Goal: Task Accomplishment & Management: Use online tool/utility

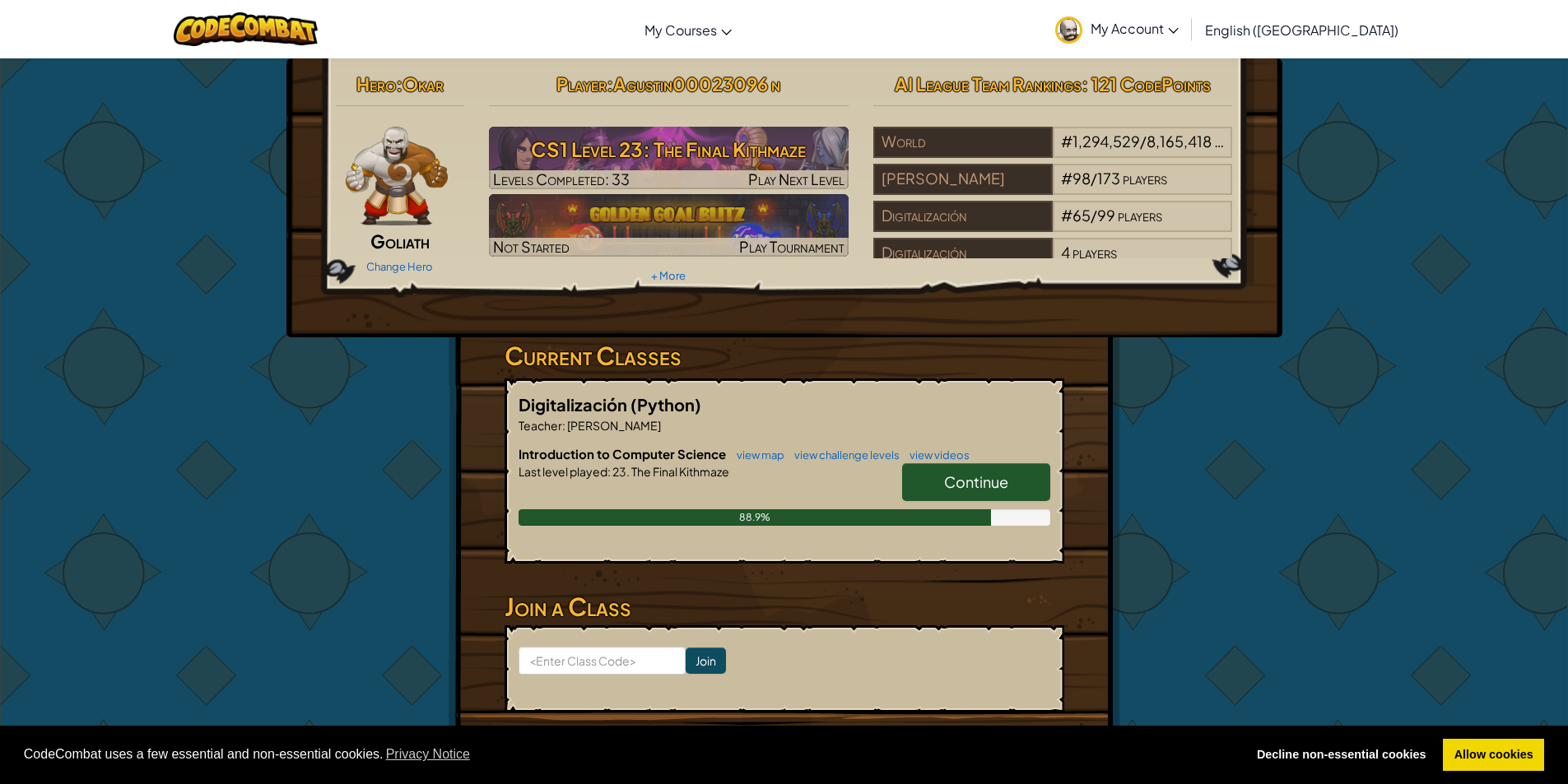
click at [955, 485] on span "Continue" at bounding box center [976, 481] width 64 height 19
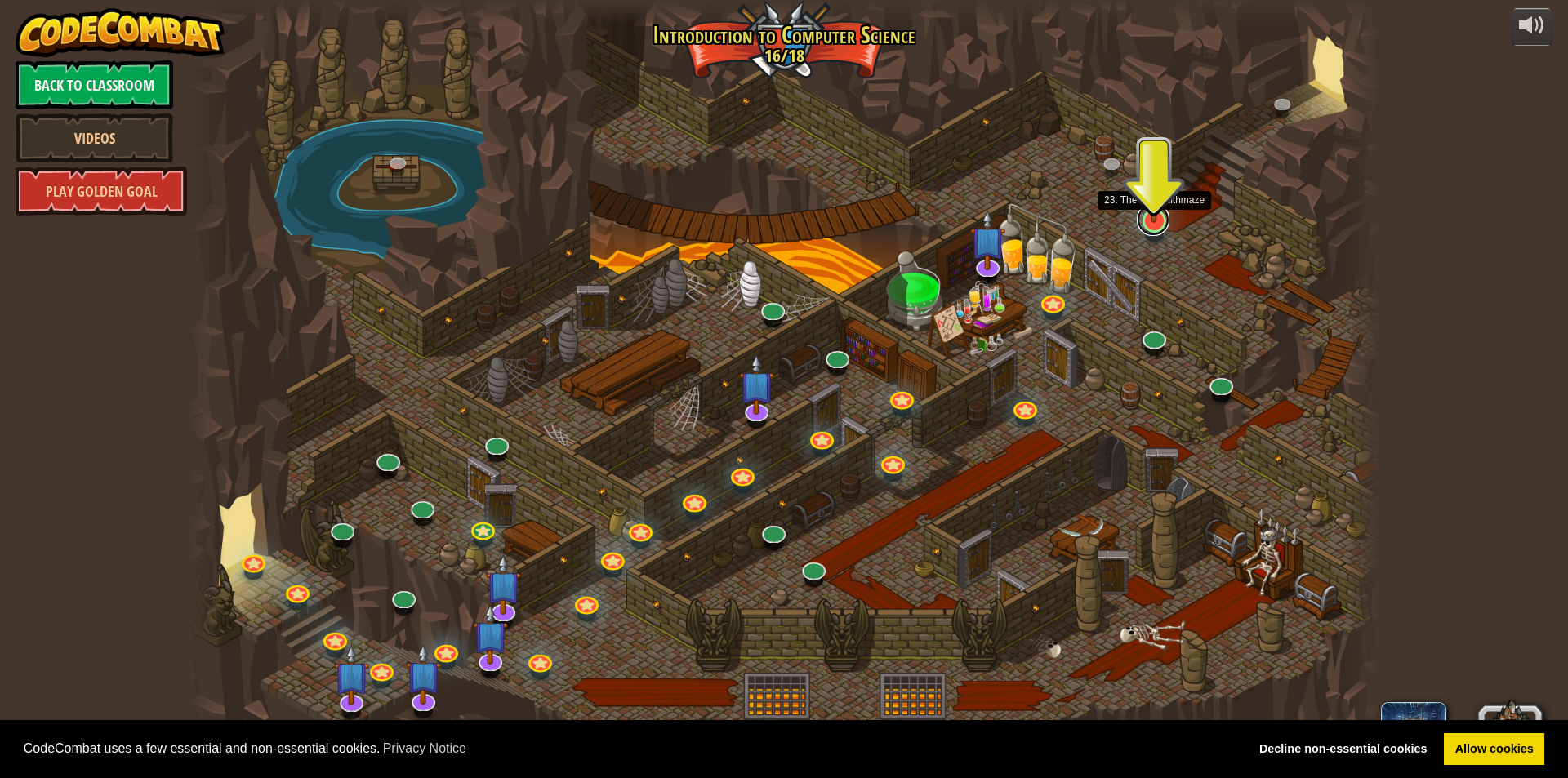
click at [1161, 226] on link at bounding box center [1153, 219] width 32 height 32
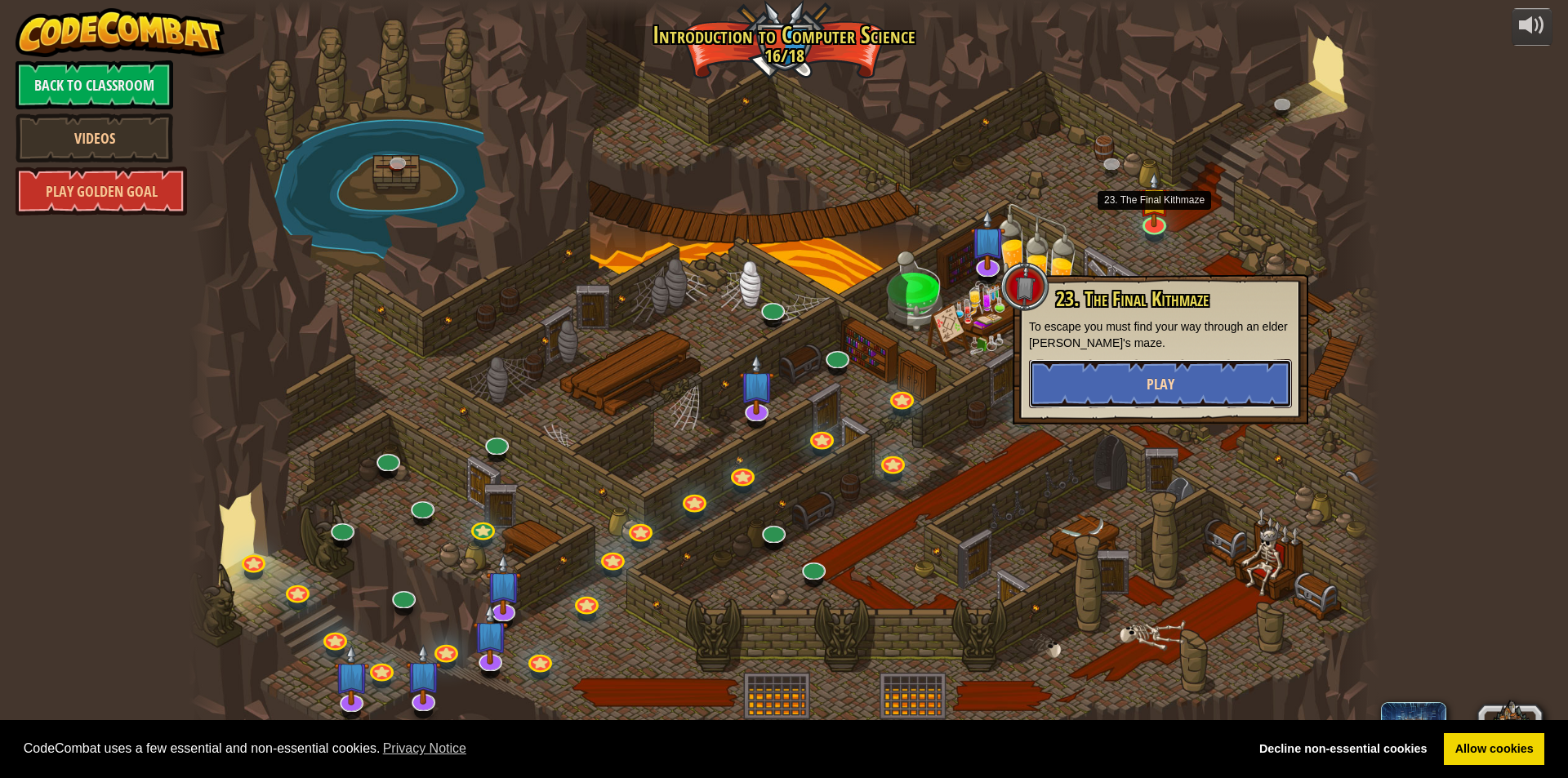
click at [1177, 386] on button "Play" at bounding box center [1161, 384] width 263 height 49
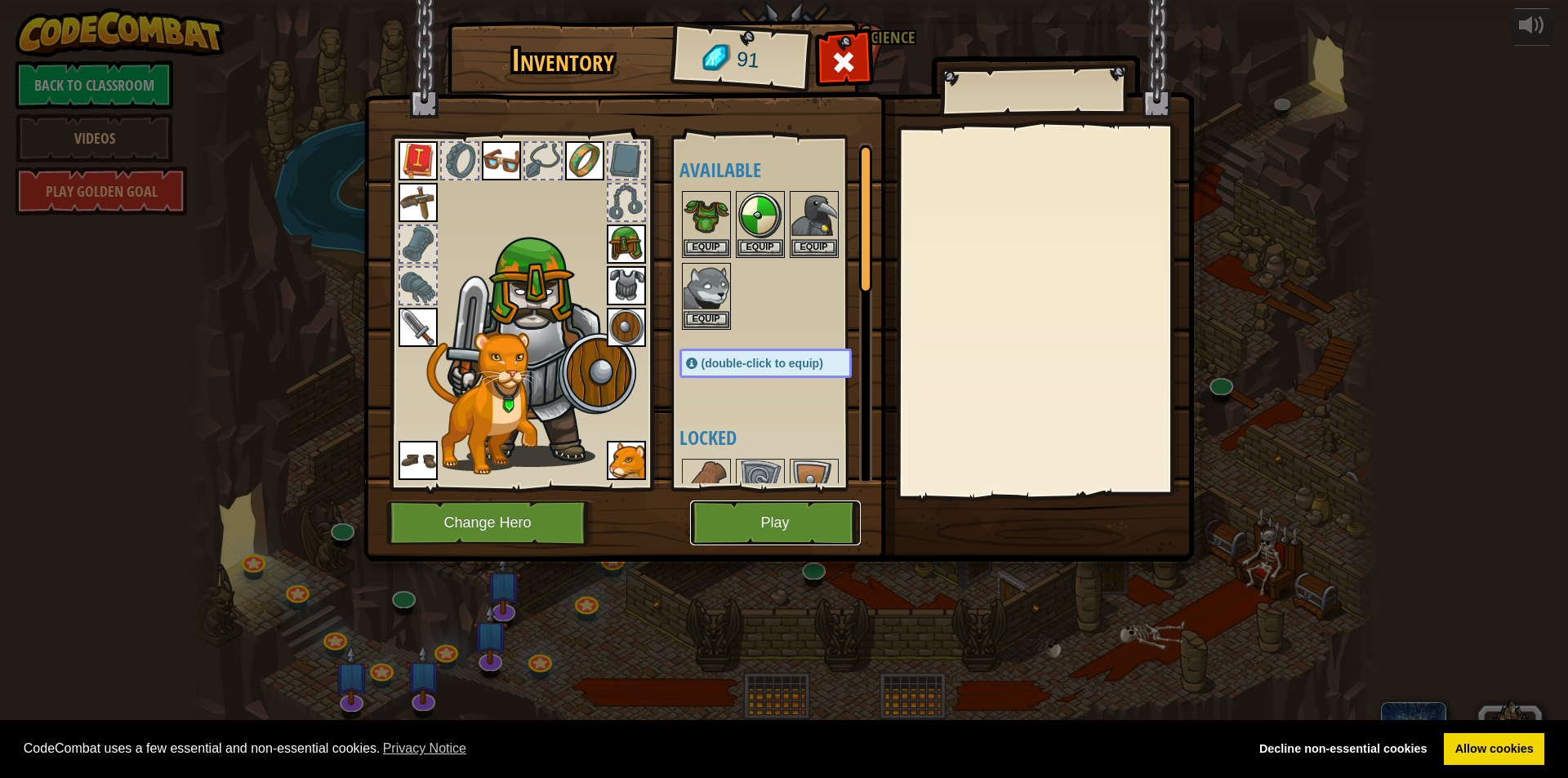
click at [723, 515] on button "Play" at bounding box center [776, 524] width 171 height 45
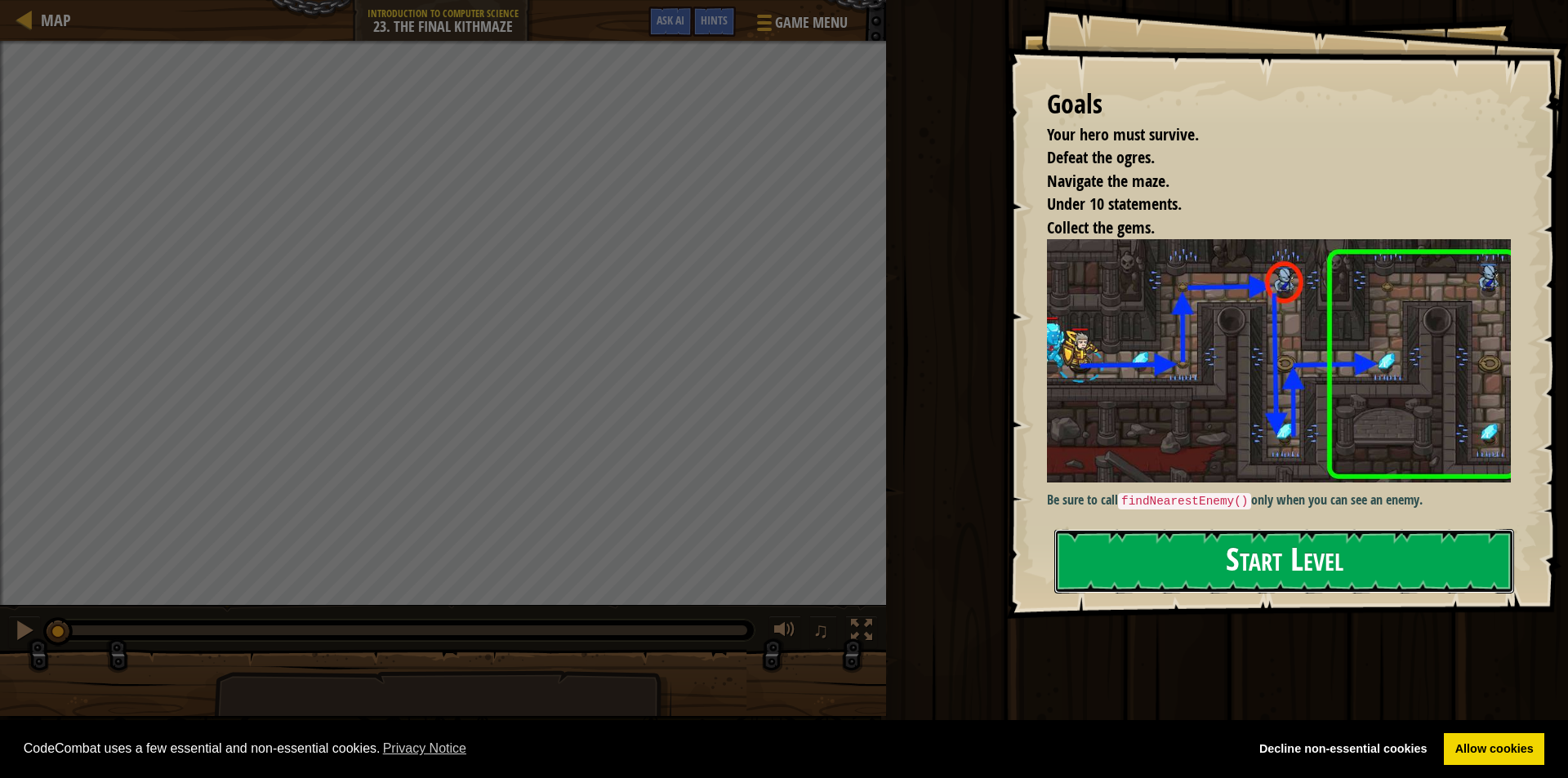
click at [1183, 584] on button "Start Level" at bounding box center [1284, 562] width 460 height 65
click at [1168, 572] on button "Start Level" at bounding box center [1284, 562] width 460 height 65
click at [1243, 534] on button "Start Level" at bounding box center [1284, 562] width 460 height 65
click at [1389, 747] on link "Decline non-essential cookies" at bounding box center [1343, 750] width 190 height 32
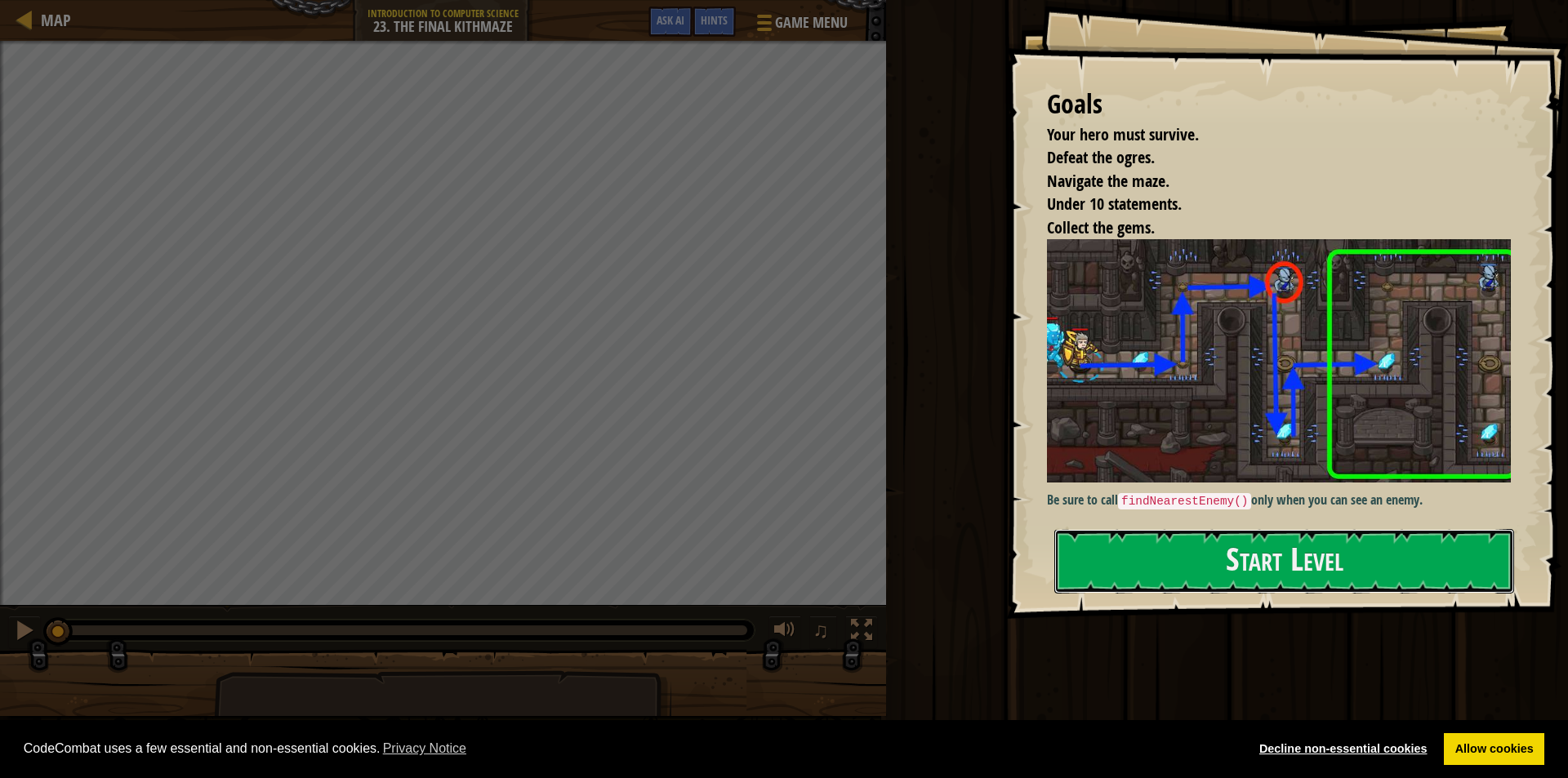
click at [1130, 560] on button "Start Level" at bounding box center [1284, 562] width 460 height 65
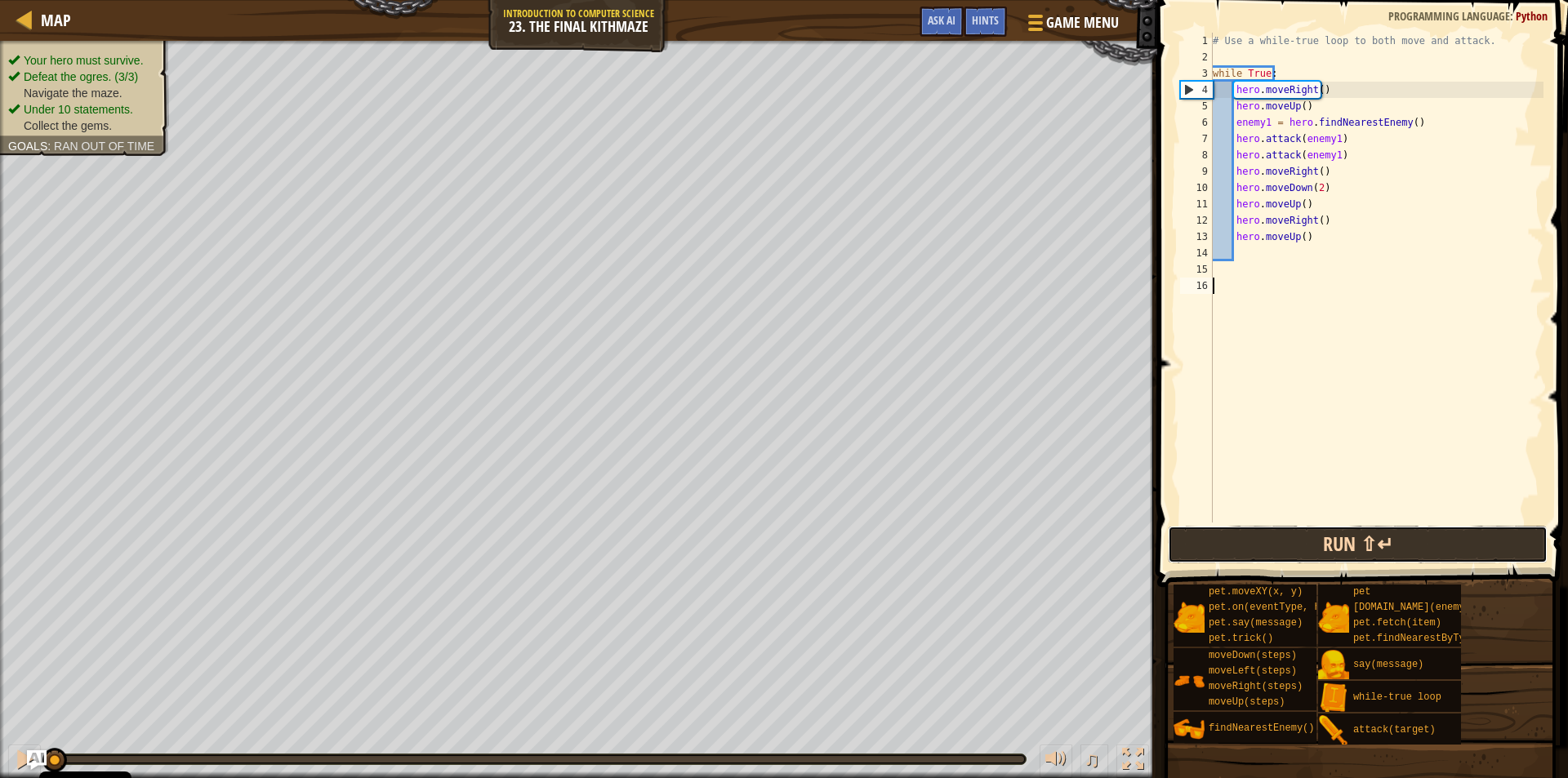
click at [1266, 550] on button "Run ⇧↵" at bounding box center [1357, 545] width 380 height 37
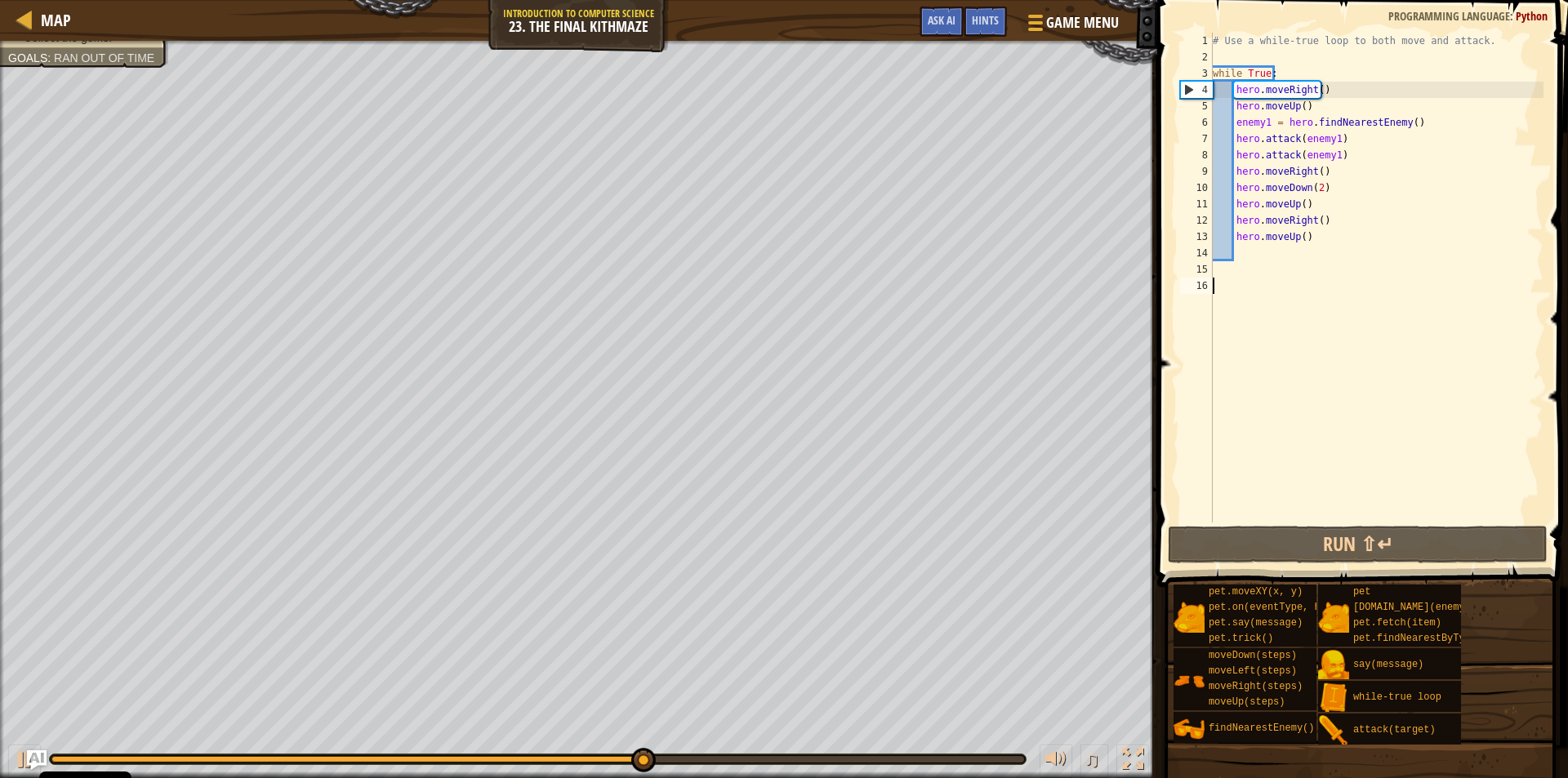
click at [1304, 233] on div "# Use a while-true loop to both move and attack. while True : hero . moveRight …" at bounding box center [1377, 294] width 334 height 523
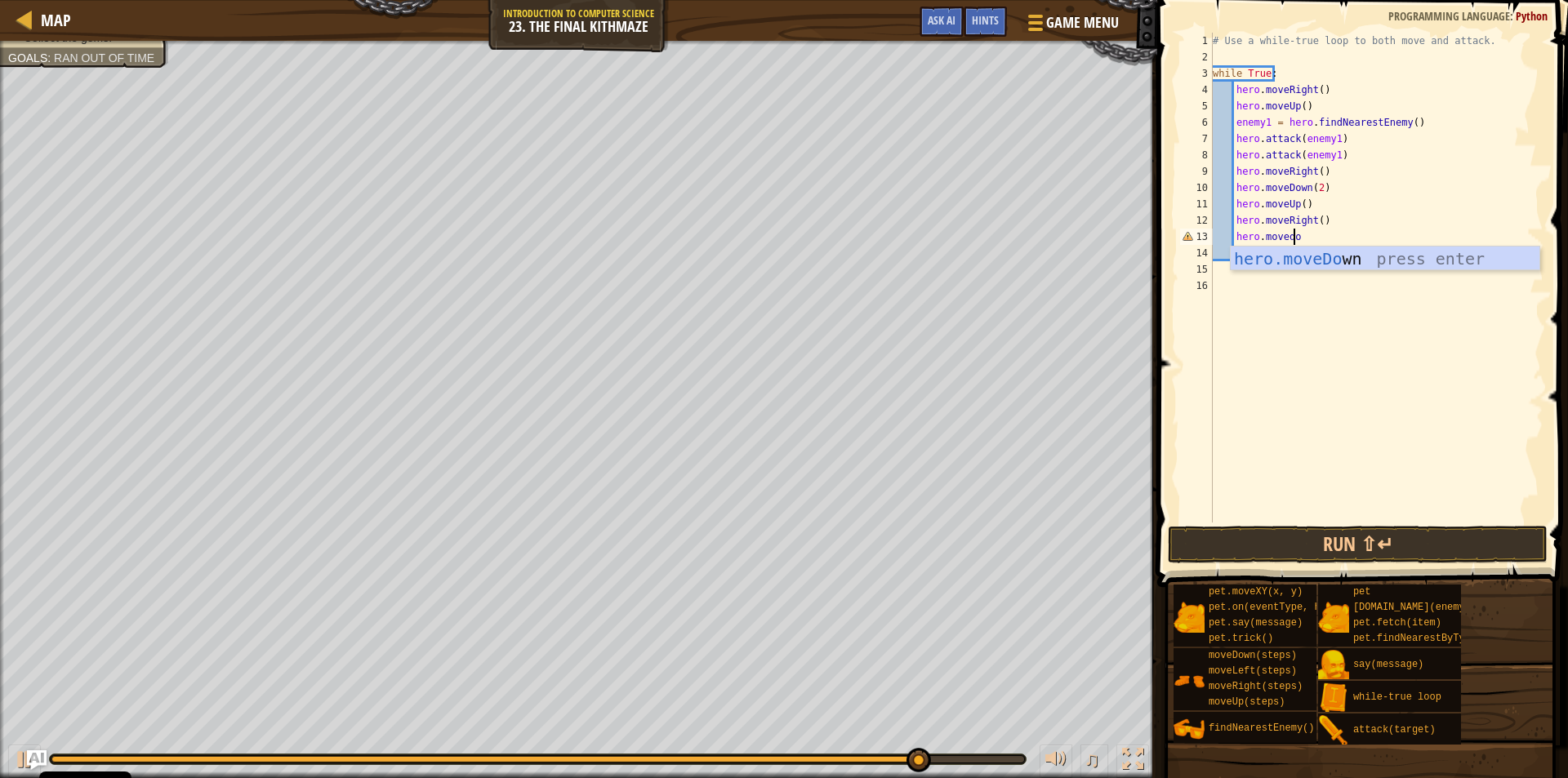
scroll to position [7, 6]
type textarea "hero.movedown"
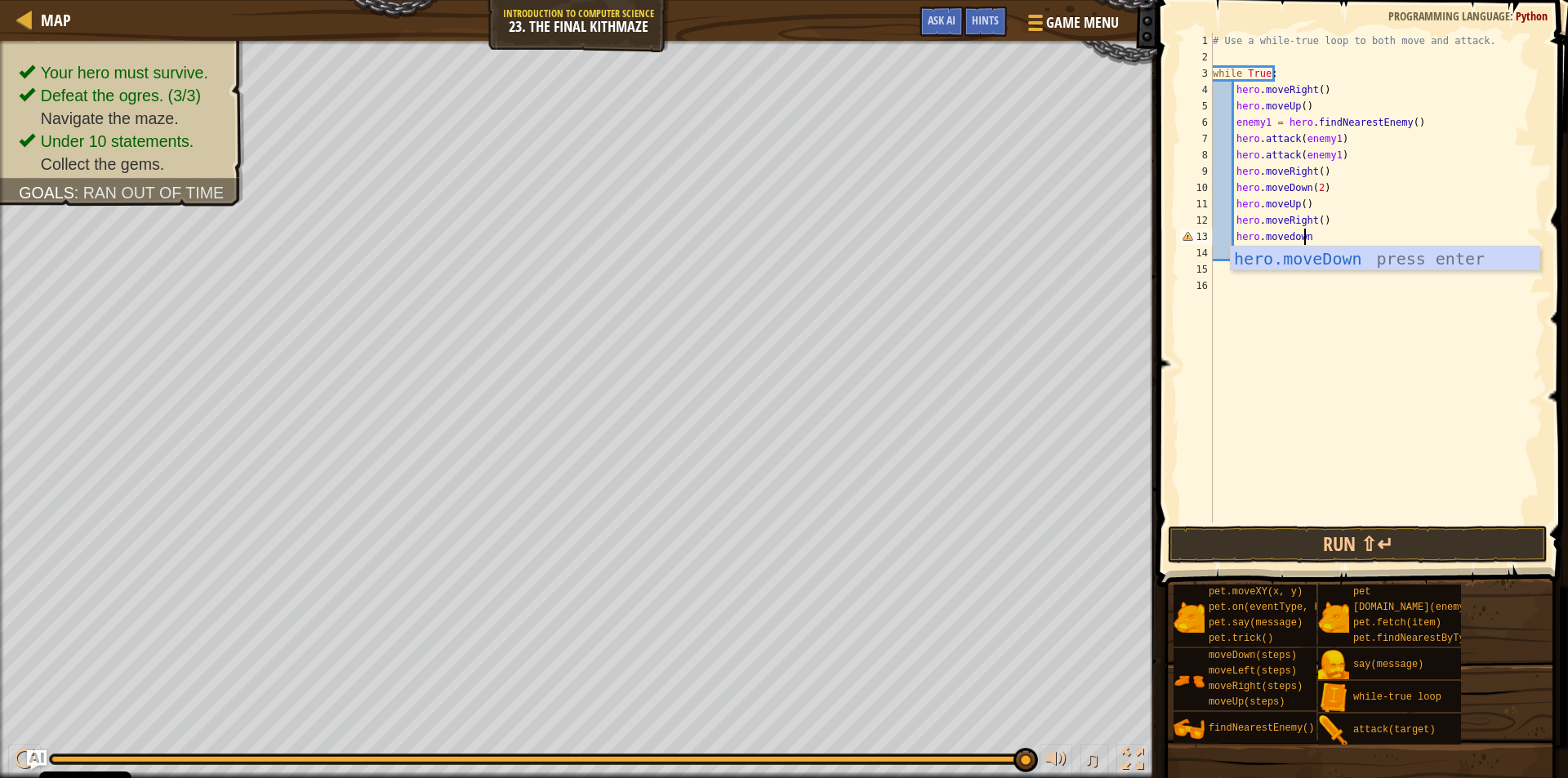
click at [1284, 264] on div "hero.moveDown press enter" at bounding box center [1384, 283] width 308 height 74
type textarea "hero.moveRight()"
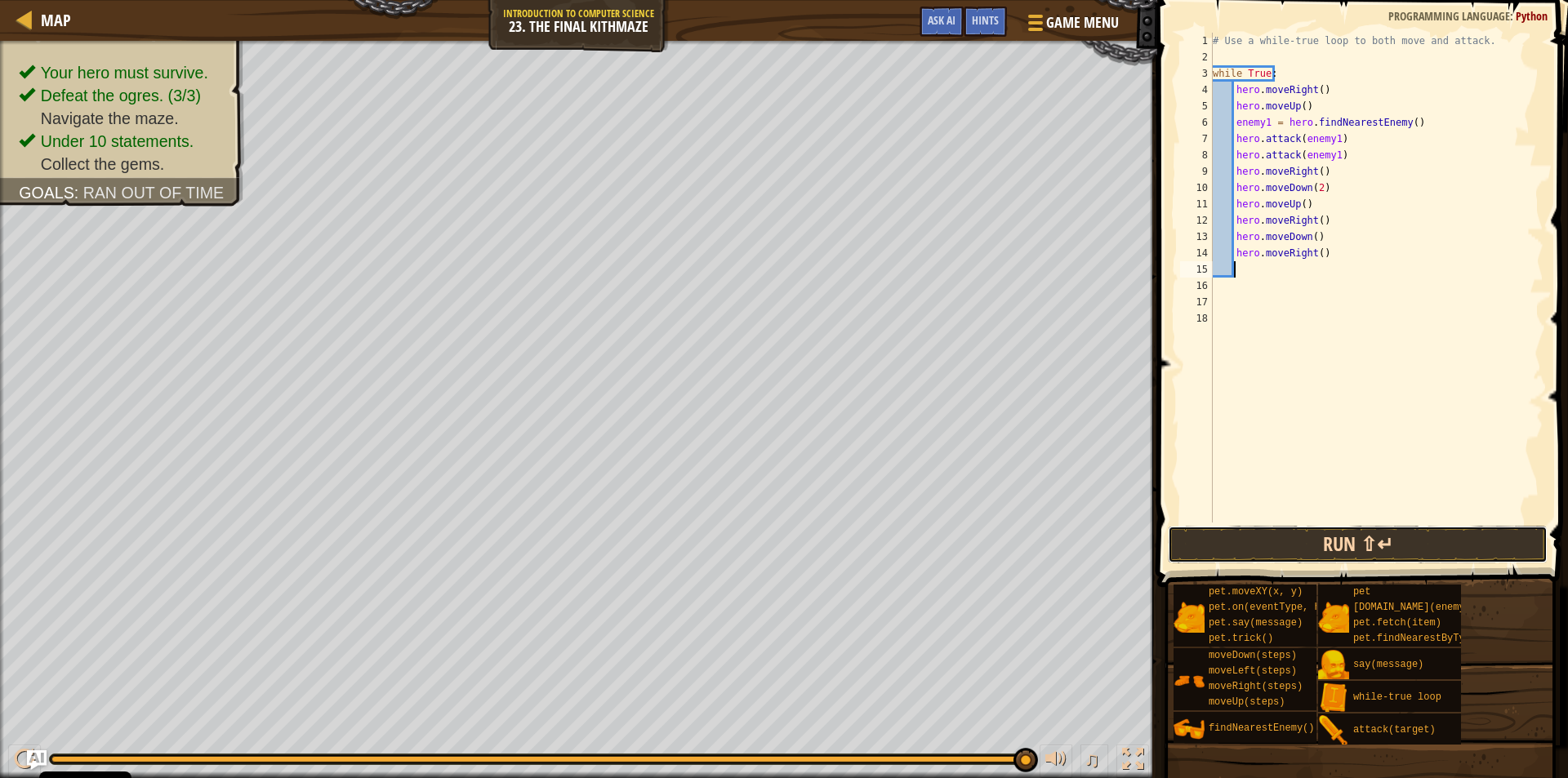
click at [1335, 532] on button "Run ⇧↵" at bounding box center [1357, 545] width 380 height 37
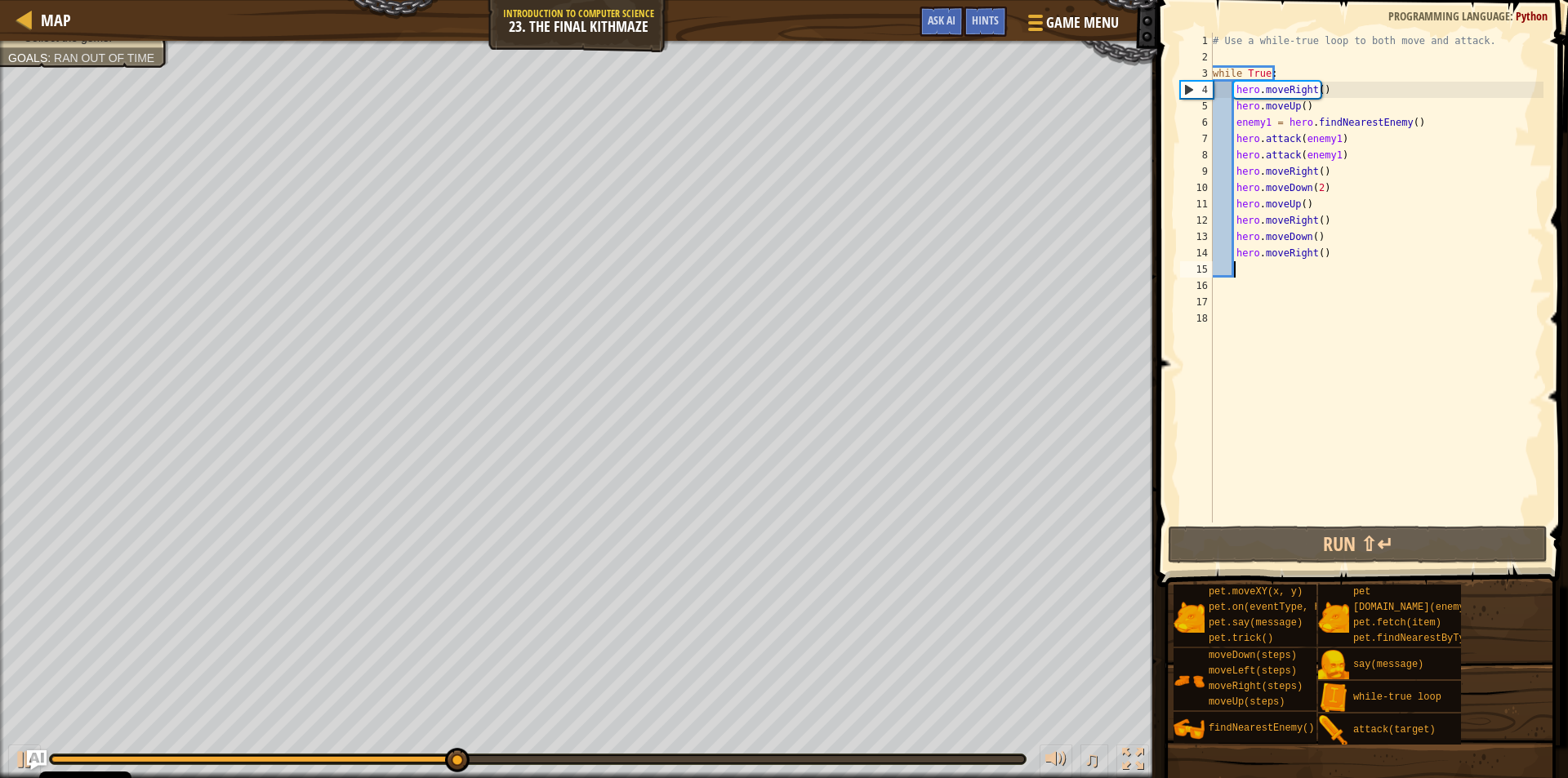
click at [1233, 234] on div "# Use a while-true loop to both move and attack. while True : hero . moveRight …" at bounding box center [1377, 294] width 334 height 523
type textarea "hero.moveDown()"
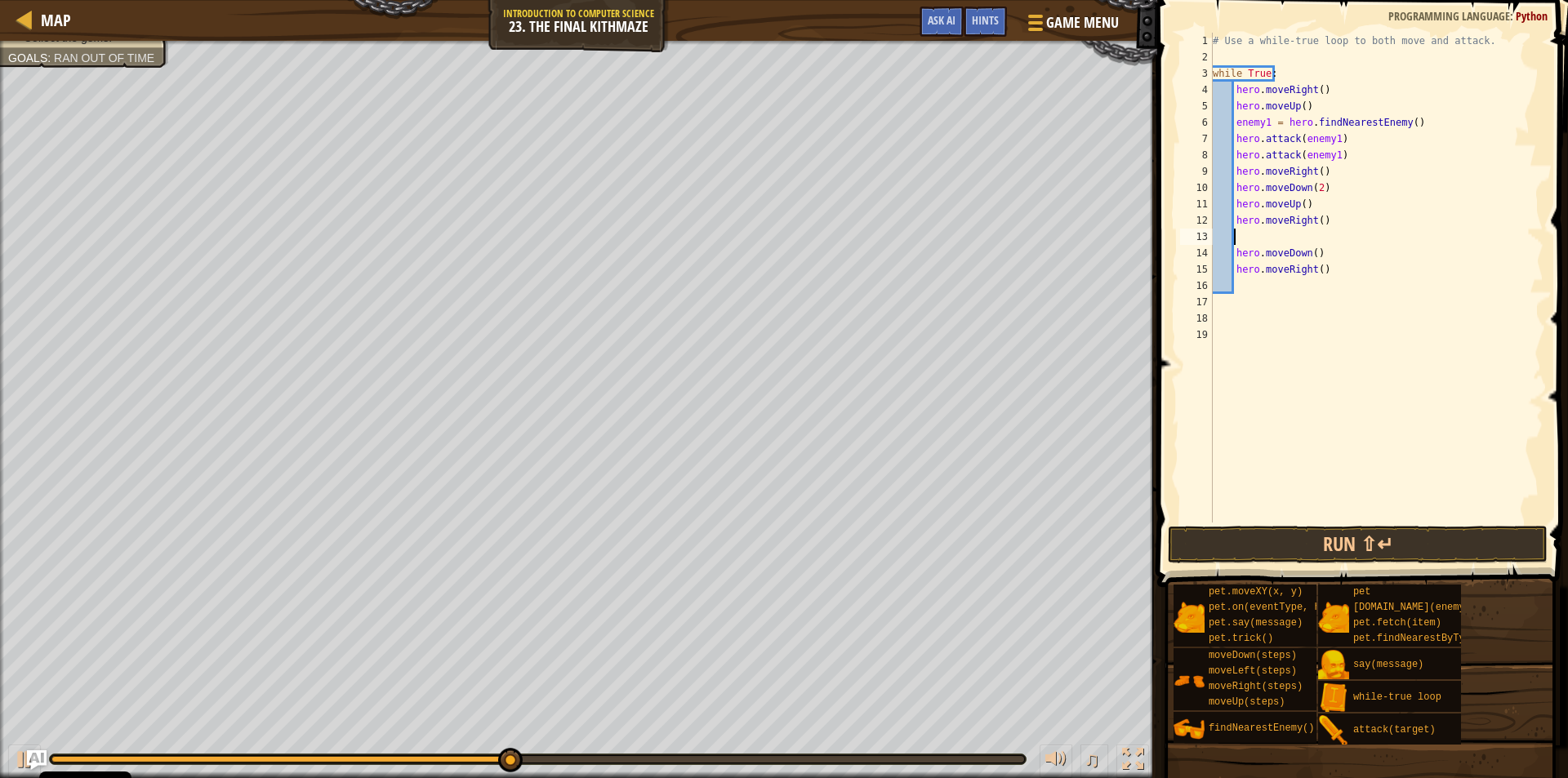
click at [1233, 234] on div "# Use a while-true loop to both move and attack. while True : hero . moveRight …" at bounding box center [1377, 294] width 334 height 523
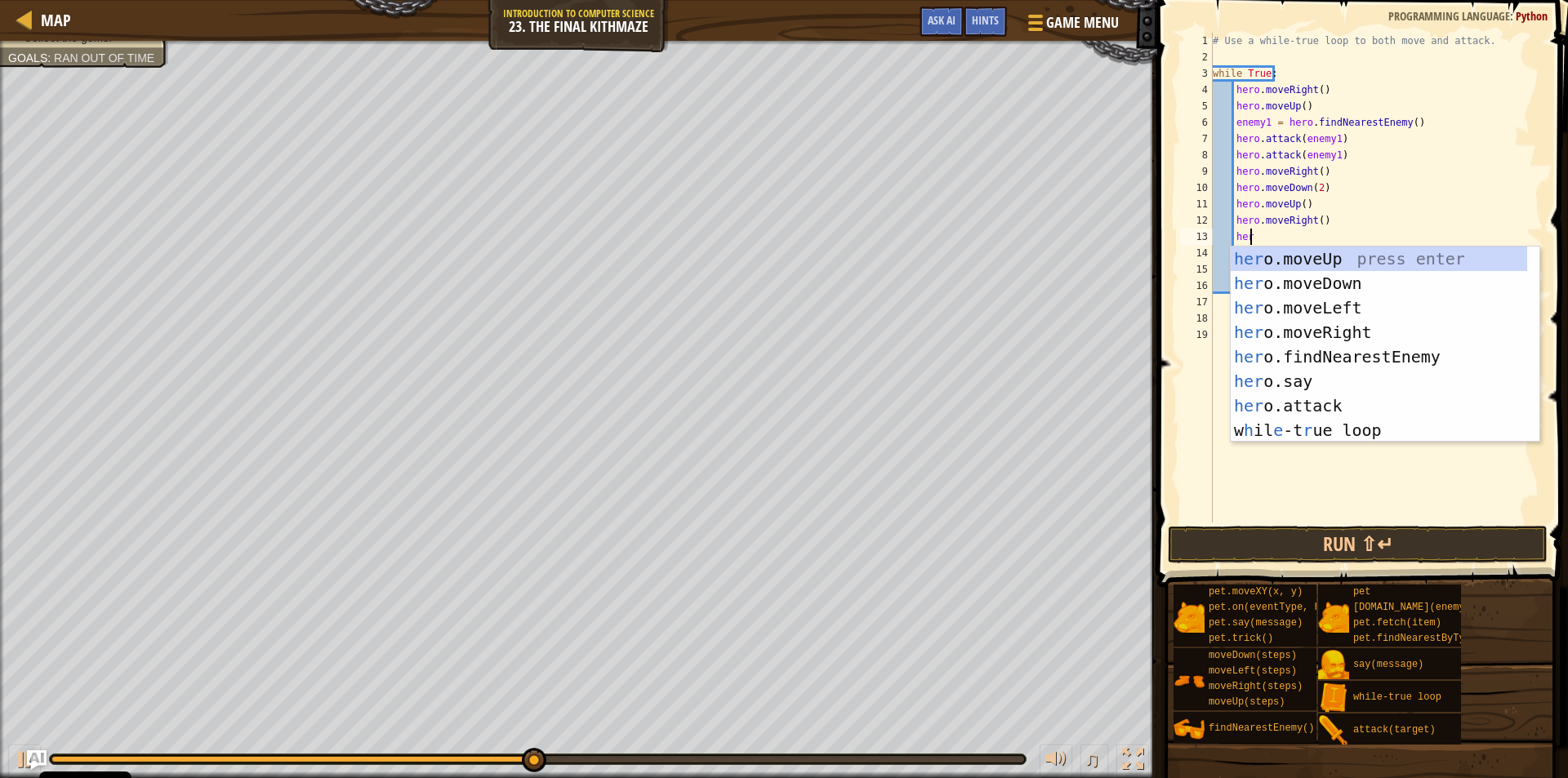
scroll to position [7, 2]
type textarea "hero."
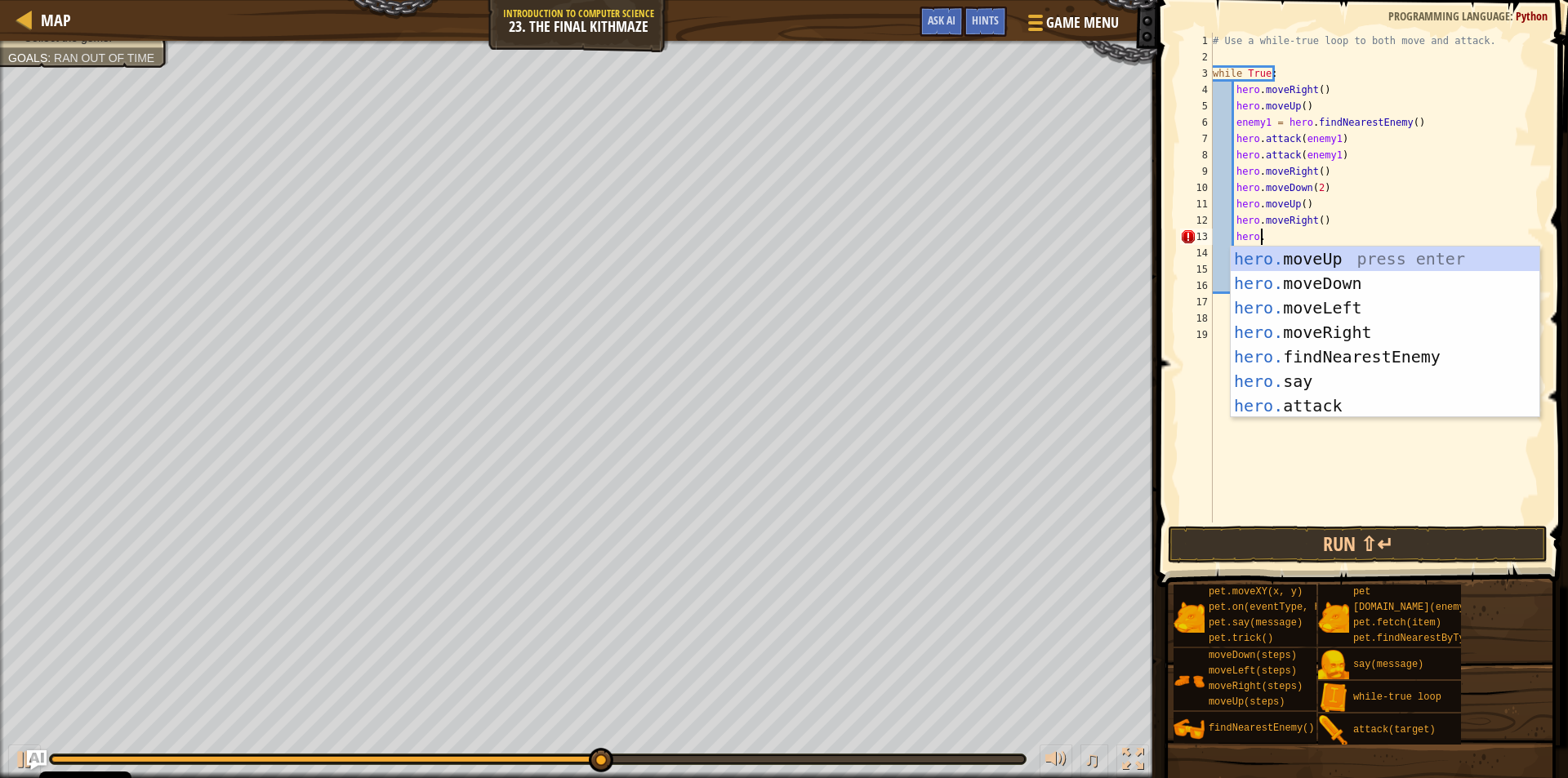
click at [1246, 476] on div "# Use a while-true loop to both move and attack. while True : hero . moveRight …" at bounding box center [1377, 294] width 334 height 523
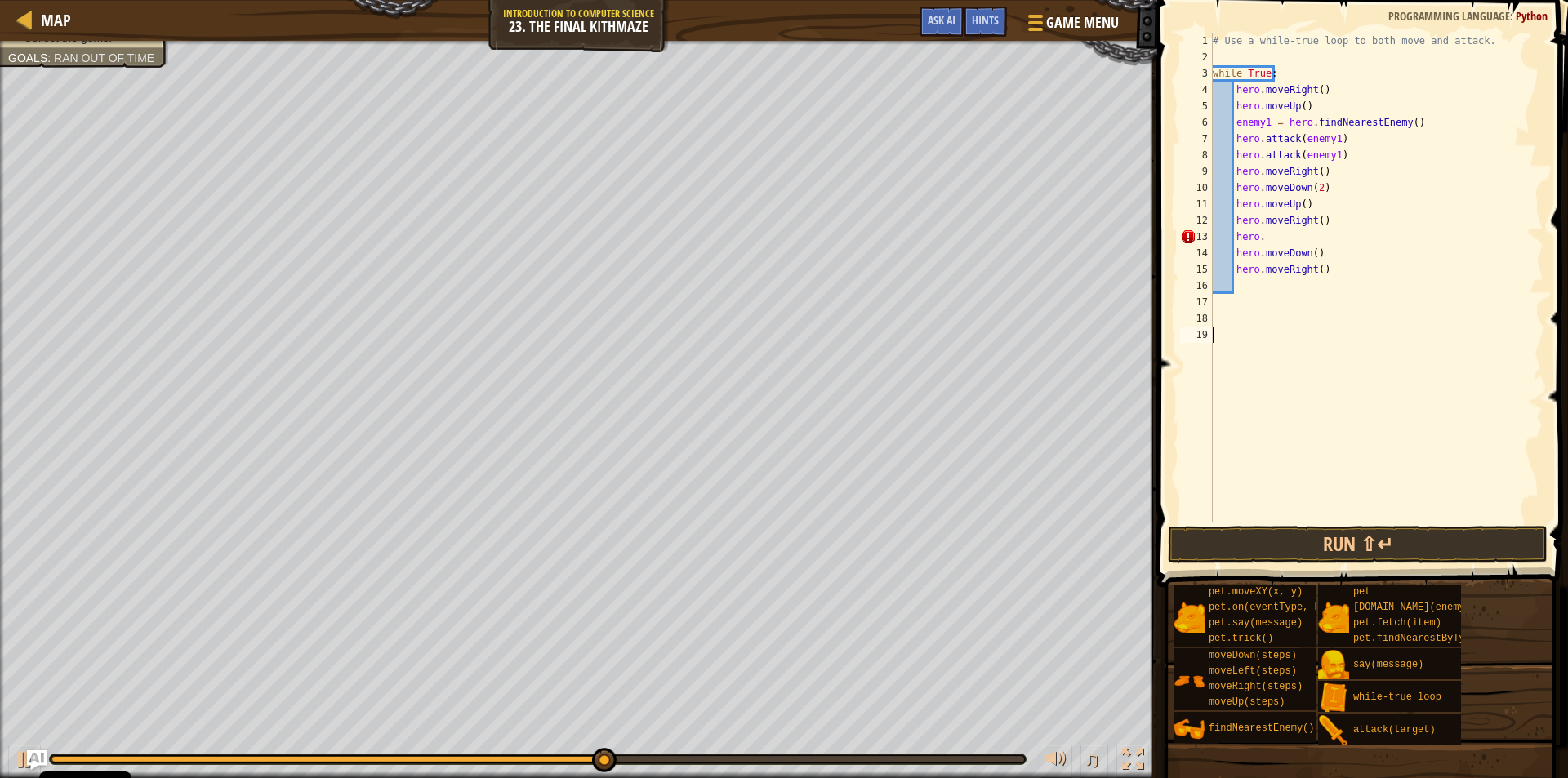
scroll to position [7, 0]
click at [1261, 241] on div "# Use a while-true loop to both move and attack. while True : hero . moveRight …" at bounding box center [1377, 294] width 334 height 523
click at [1289, 230] on div "# Use a while-true loop to both move and attack. while True : hero . moveRight …" at bounding box center [1377, 294] width 334 height 523
click at [1292, 228] on div "# Use a while-true loop to both move and attack. while True : hero . moveRight …" at bounding box center [1377, 294] width 334 height 523
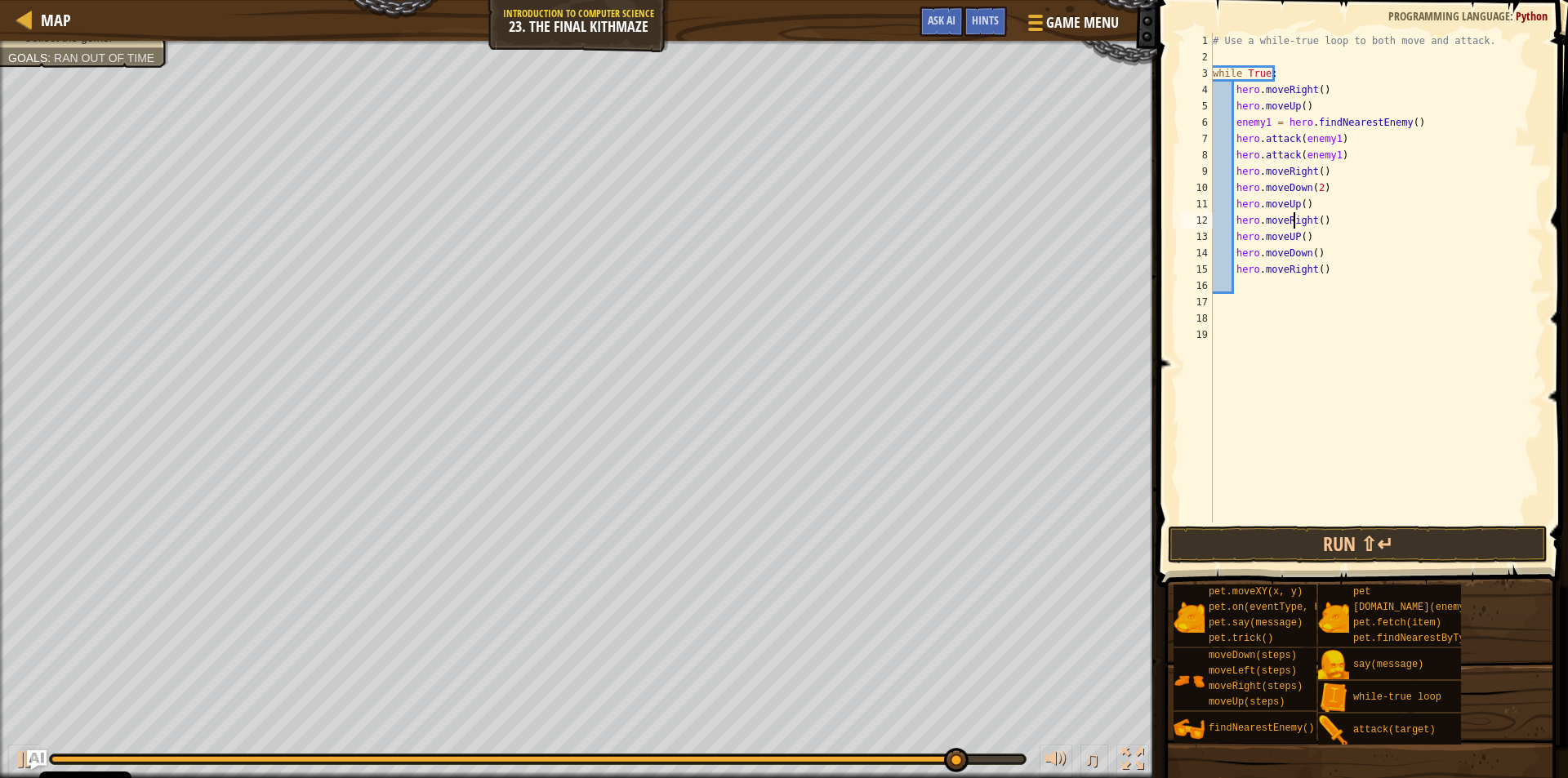
click at [1291, 242] on div "# Use a while-true loop to both move and attack. while True : hero . moveRight …" at bounding box center [1377, 294] width 334 height 523
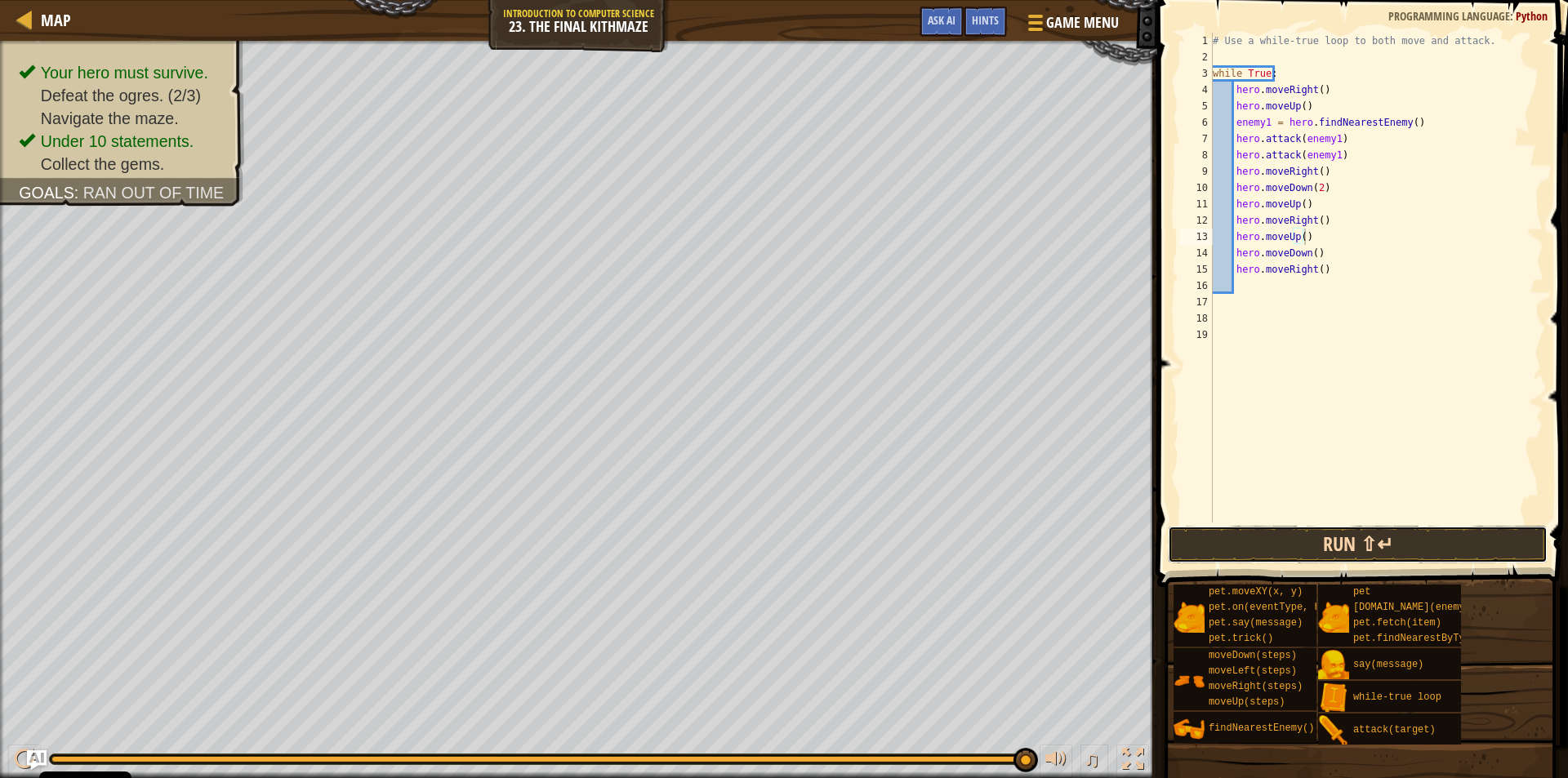
click at [1295, 535] on button "Run ⇧↵" at bounding box center [1357, 545] width 380 height 37
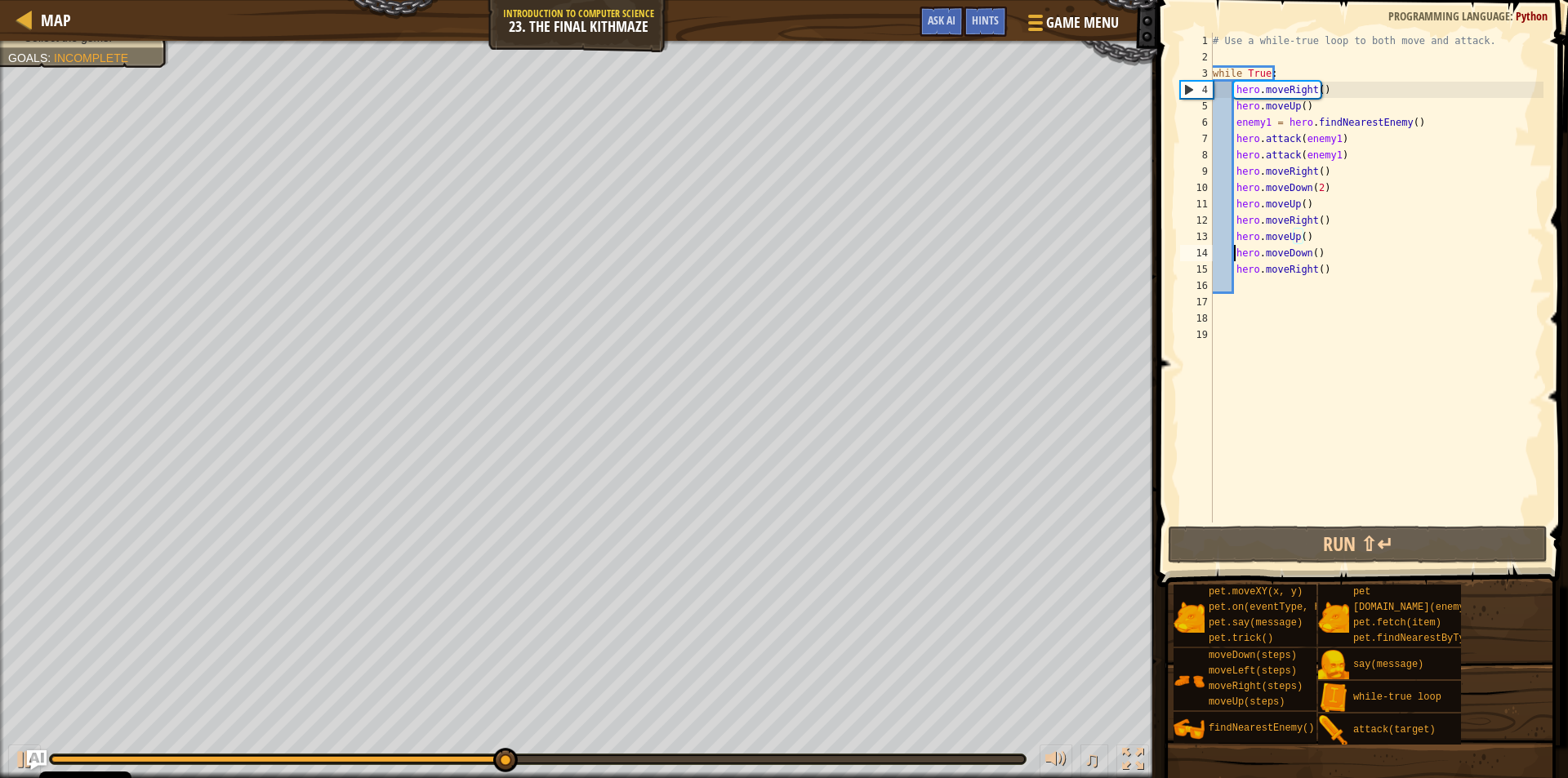
click at [1234, 250] on div "# Use a while-true loop to both move and attack. while True : hero . moveRight …" at bounding box center [1377, 294] width 334 height 523
type textarea "hero.moveDown()"
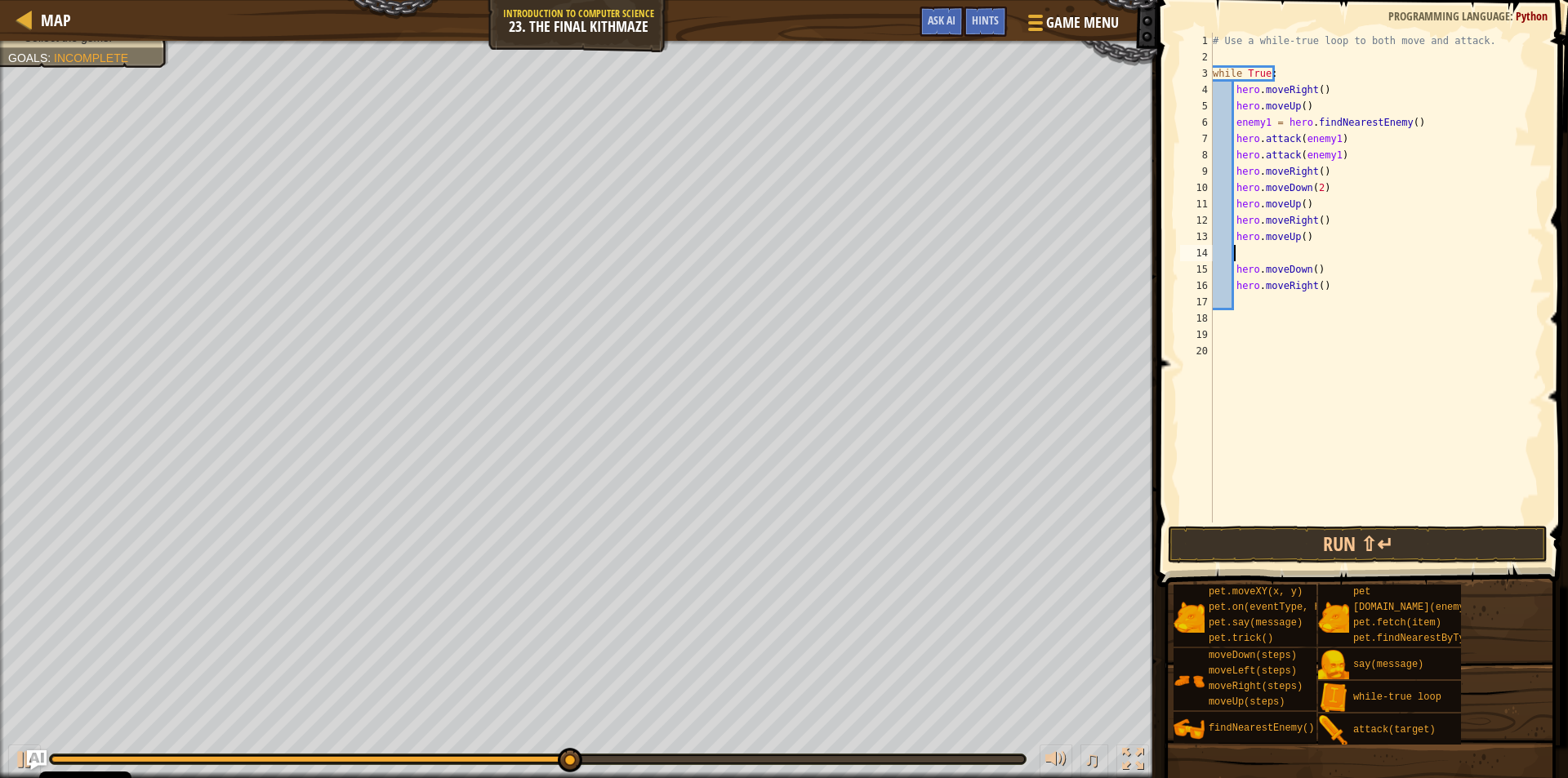
click at [1234, 250] on div "# Use a while-true loop to both move and attack. while True : hero . moveRight …" at bounding box center [1377, 294] width 334 height 523
click at [1329, 550] on button "Run ⇧↵" at bounding box center [1357, 545] width 380 height 37
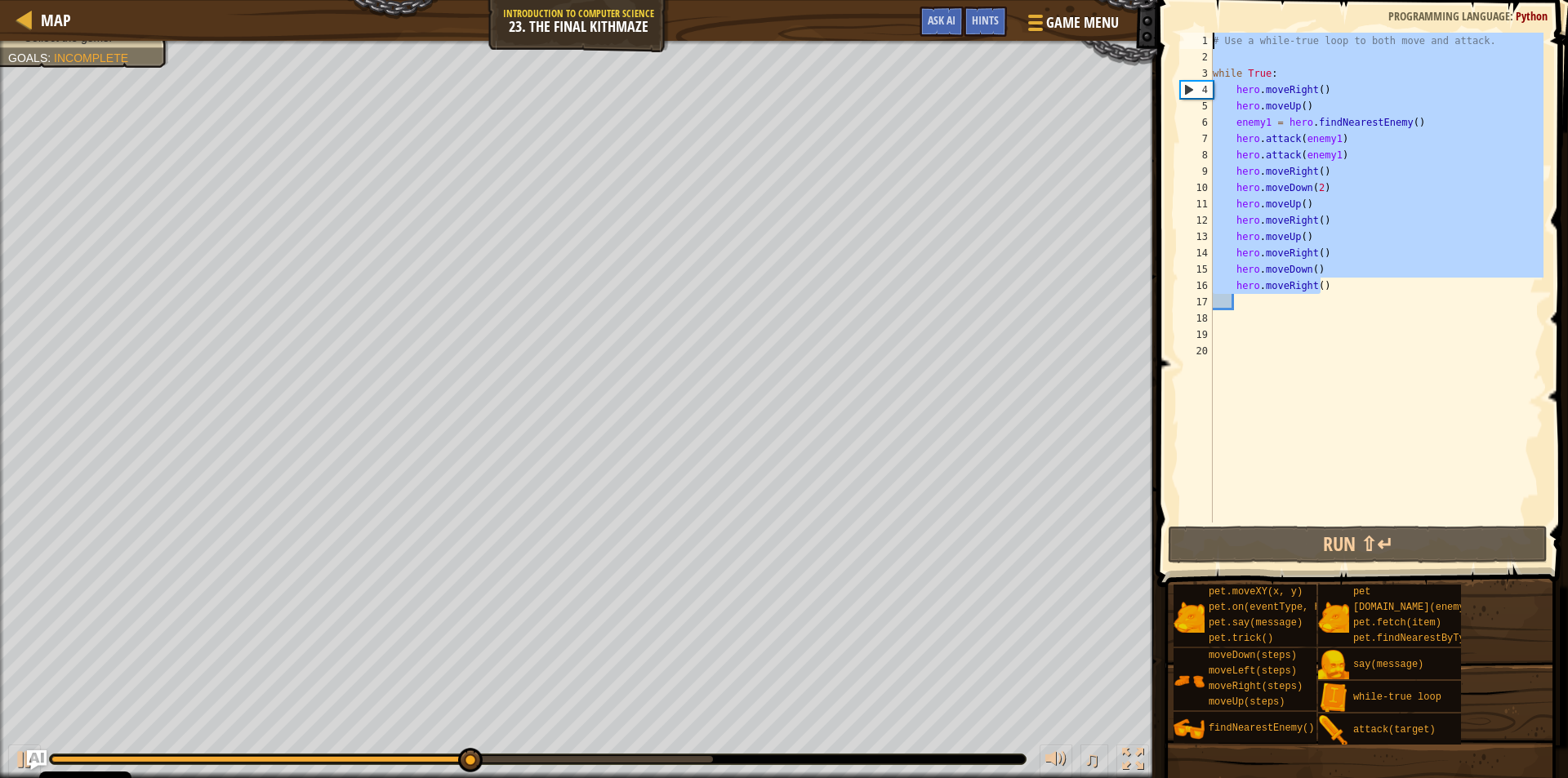
drag, startPoint x: 1318, startPoint y: 293, endPoint x: 1179, endPoint y: -7, distance: 330.6
click at [1179, 0] on html "Cookie Policy CodeCombat uses a few essential and non-essential cookies. Privac…" at bounding box center [784, 0] width 1568 height 0
type textarea "# Use a while-true loop to both move and attack."
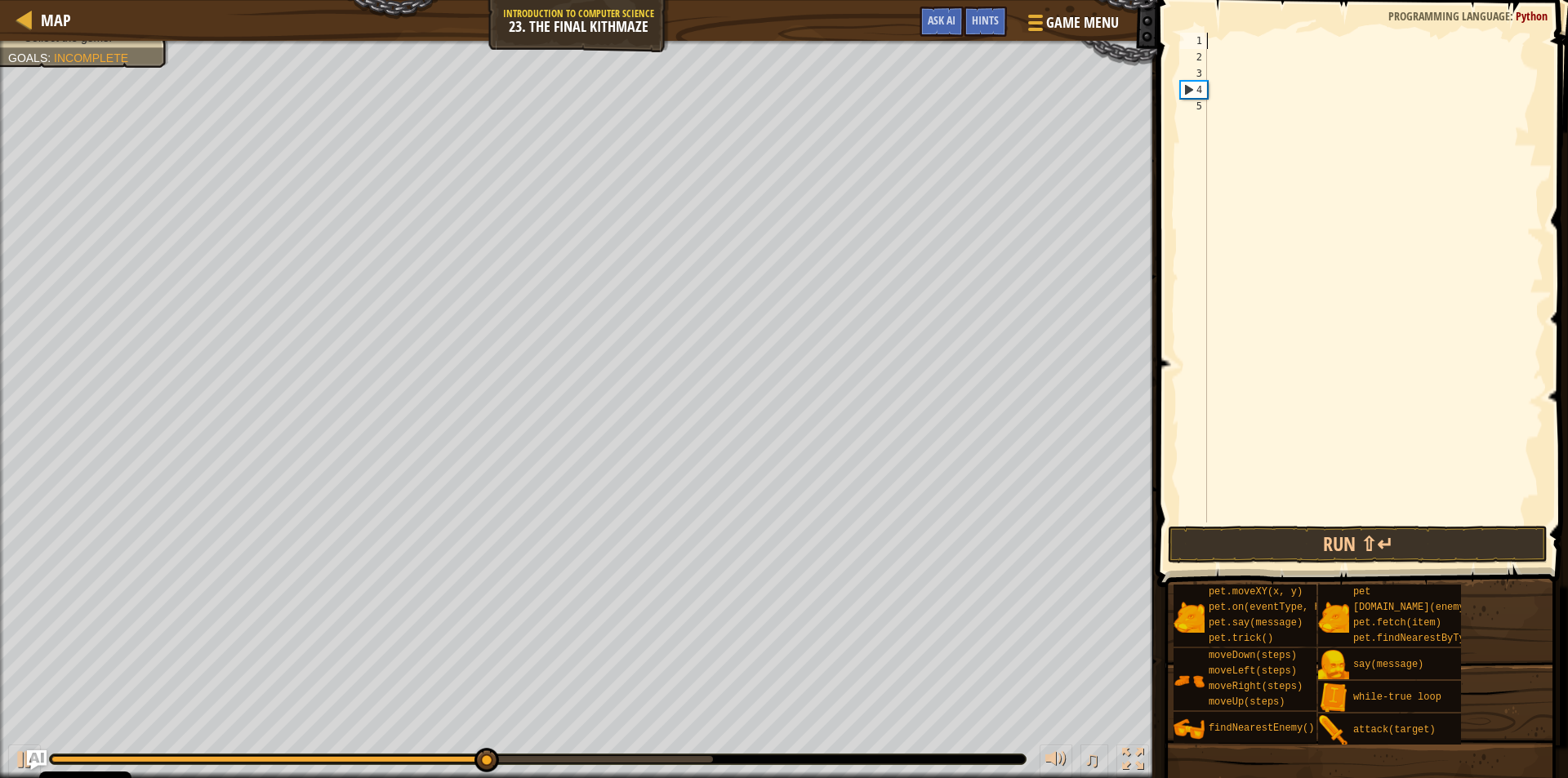
scroll to position [7, 0]
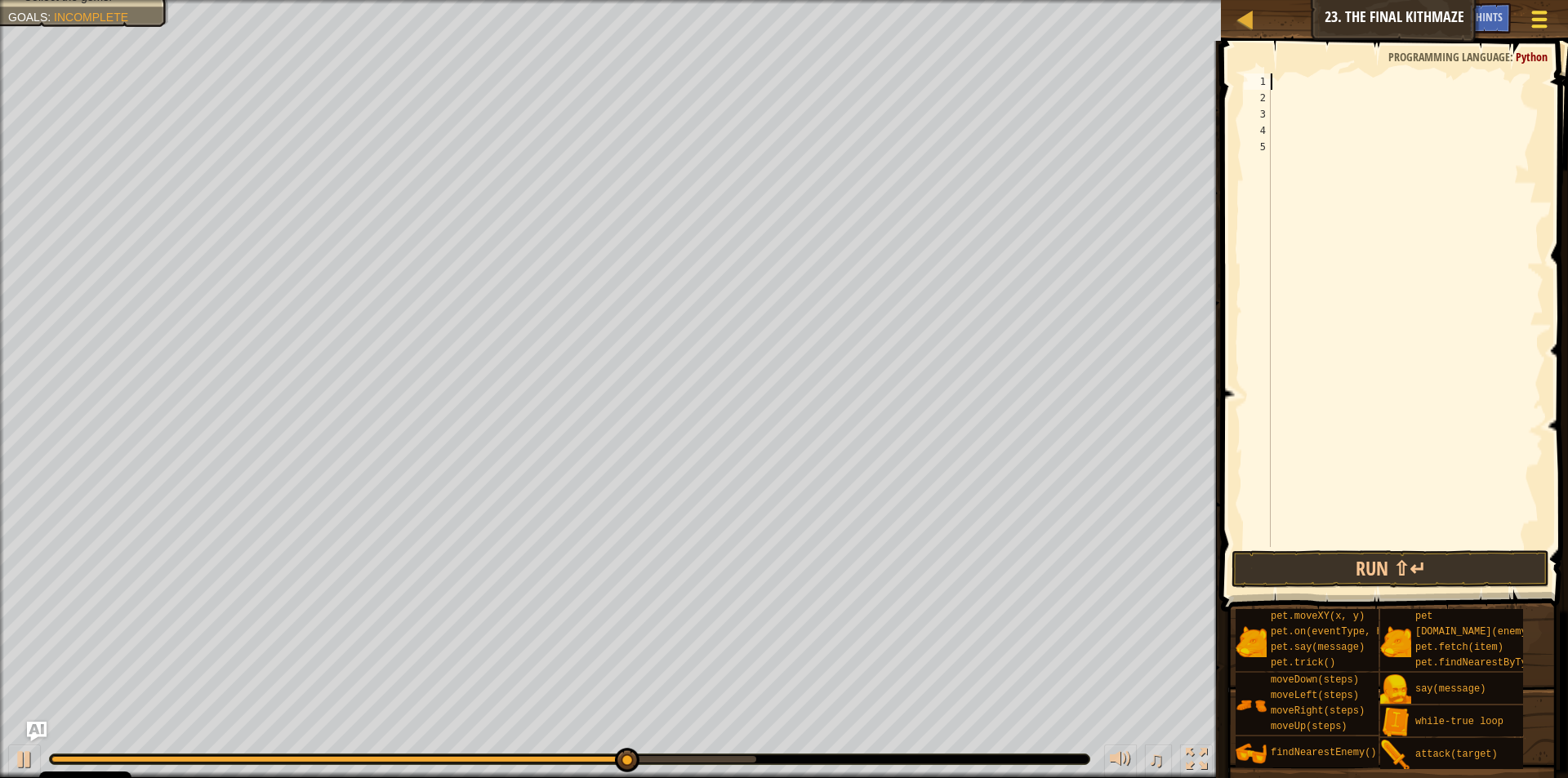
click at [1530, 16] on div at bounding box center [1539, 19] width 22 height 24
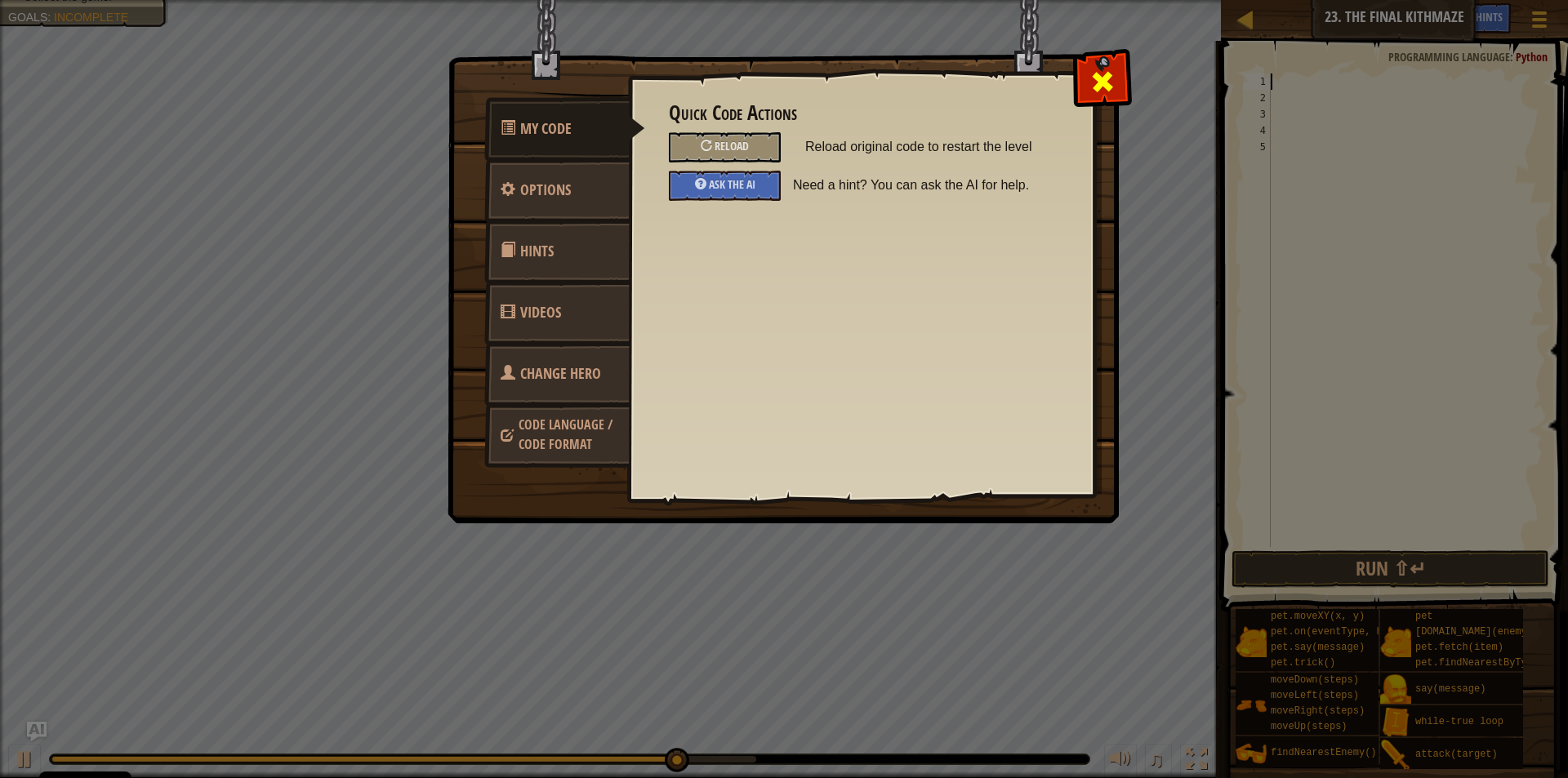
click at [1094, 82] on span at bounding box center [1102, 82] width 27 height 27
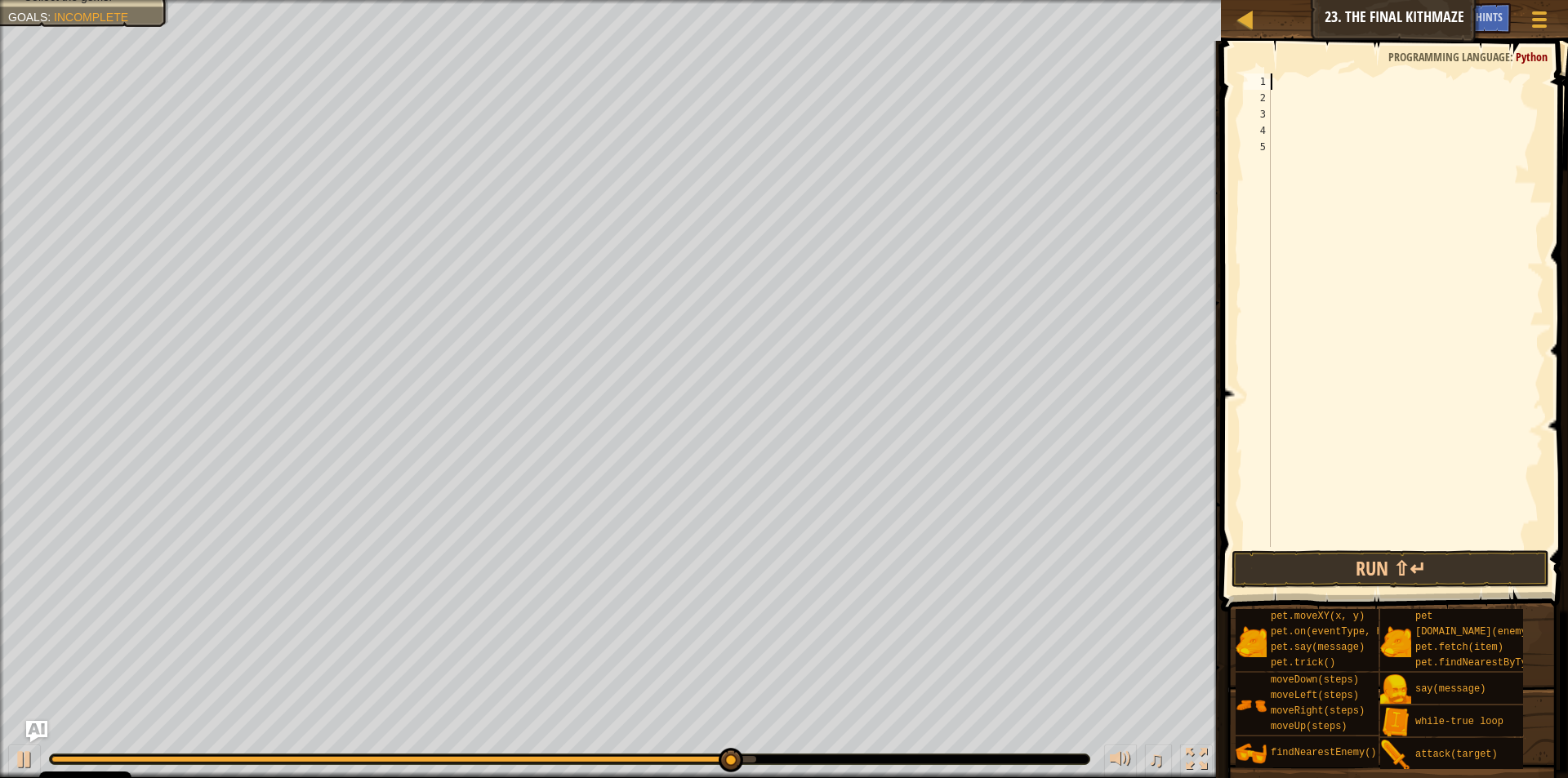
click at [42, 734] on img "Ask AI" at bounding box center [37, 732] width 22 height 22
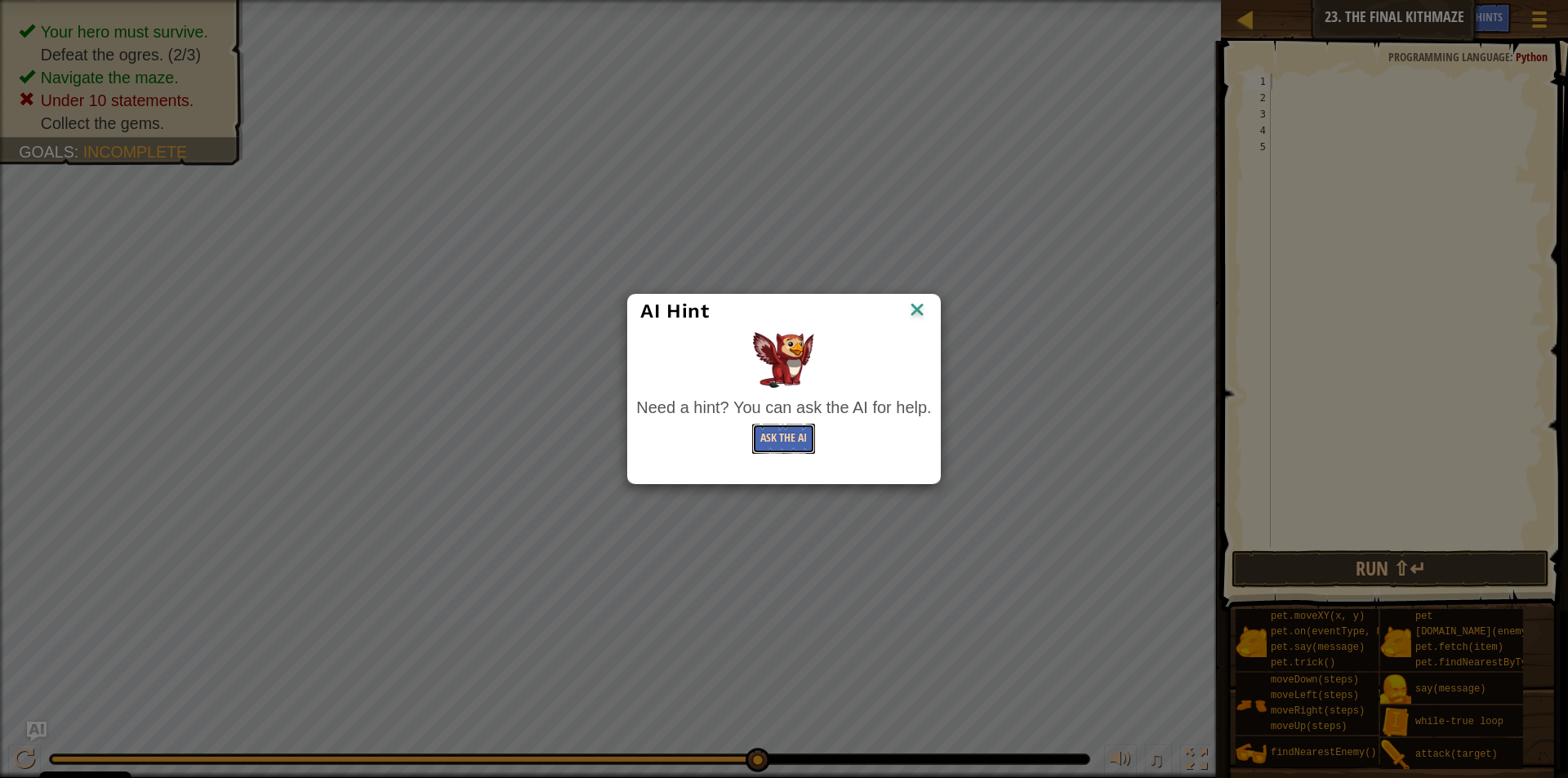
click at [765, 444] on button "Ask the AI" at bounding box center [784, 439] width 63 height 30
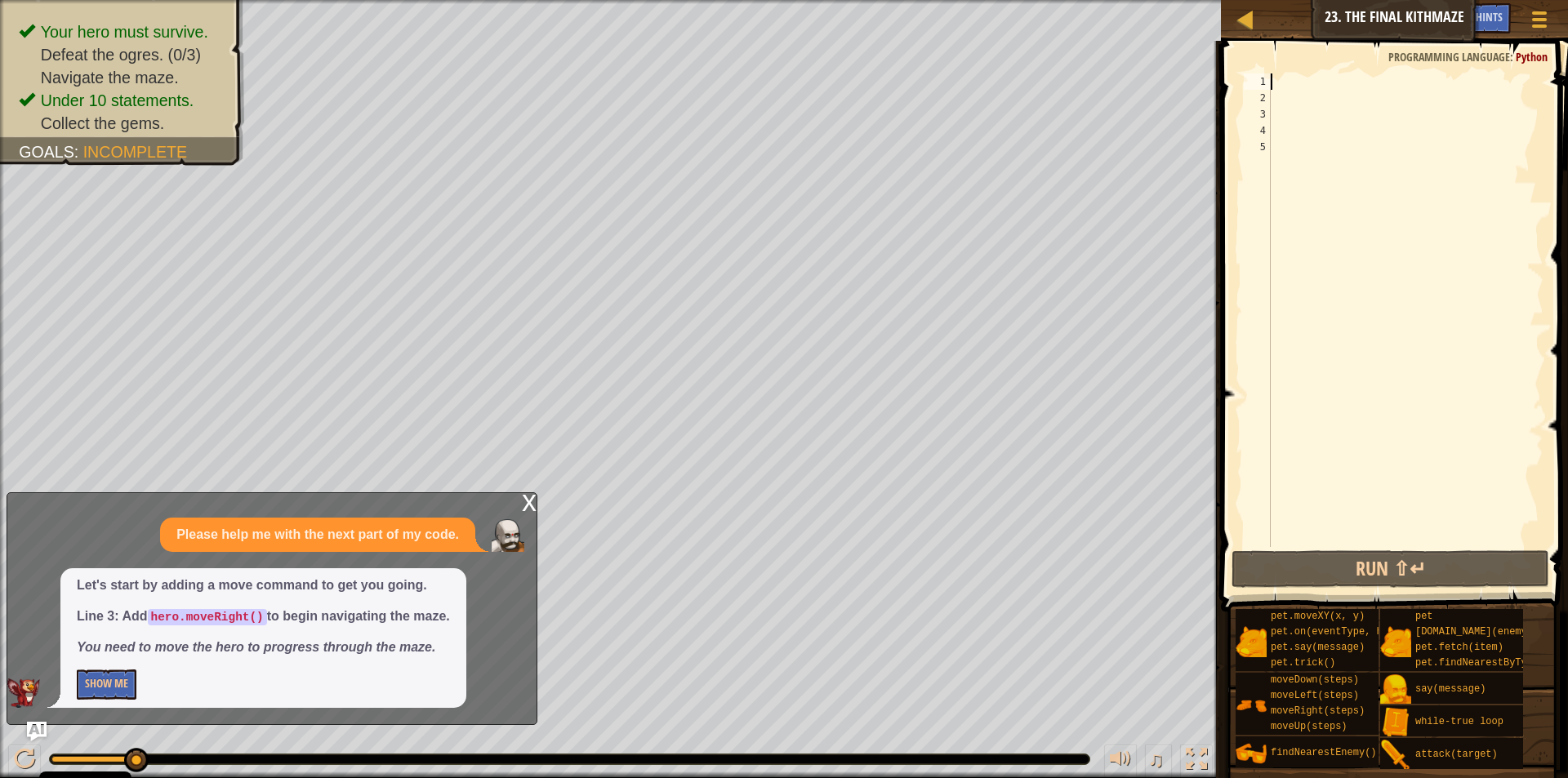
click at [1301, 89] on div at bounding box center [1405, 327] width 276 height 507
click at [1281, 82] on div at bounding box center [1405, 327] width 276 height 507
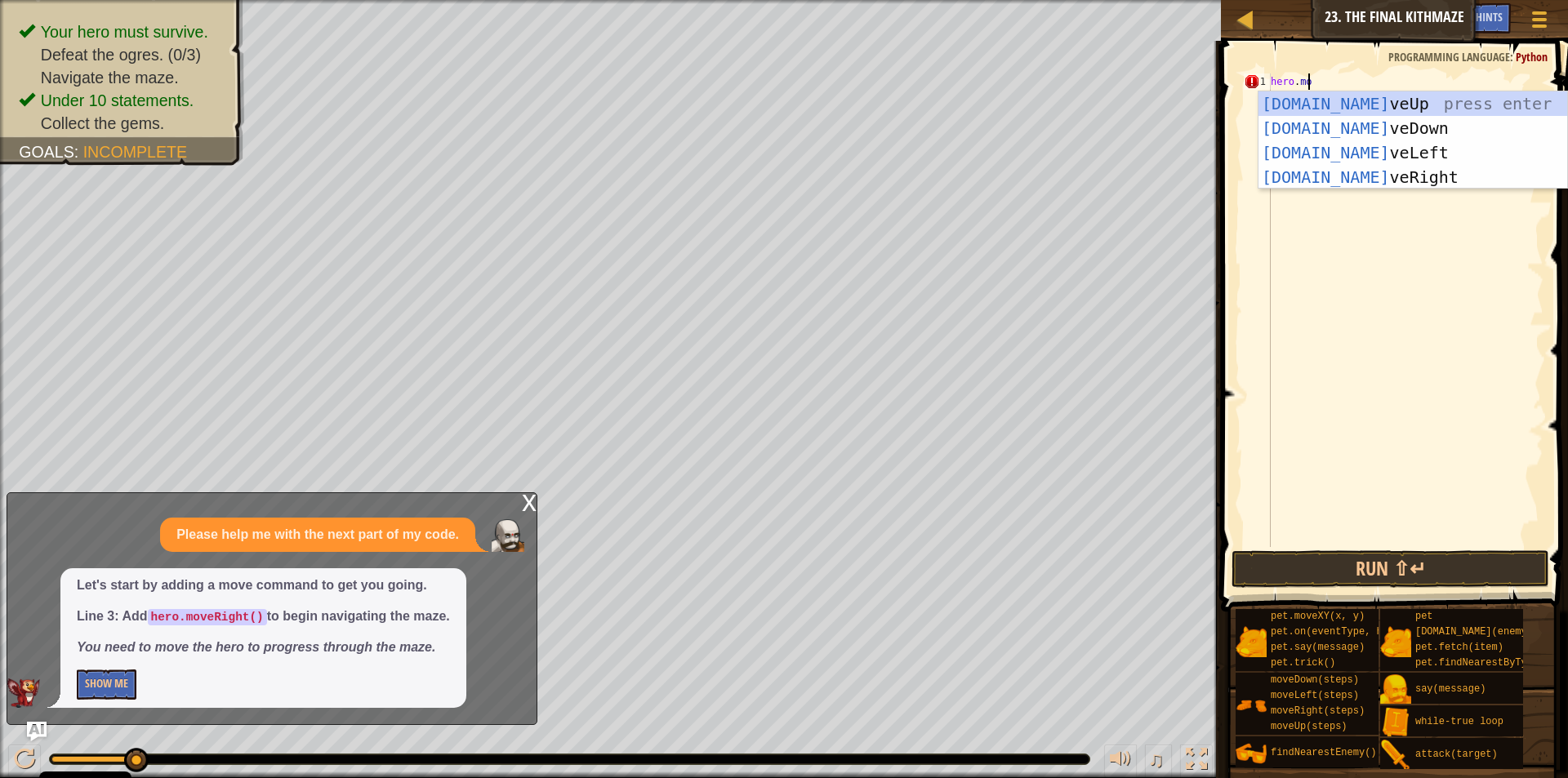
type textarea "hero.move"
click at [1355, 167] on div "hero.move Up press enter hero.move Down press enter hero.move Left press enter …" at bounding box center [1412, 165] width 308 height 147
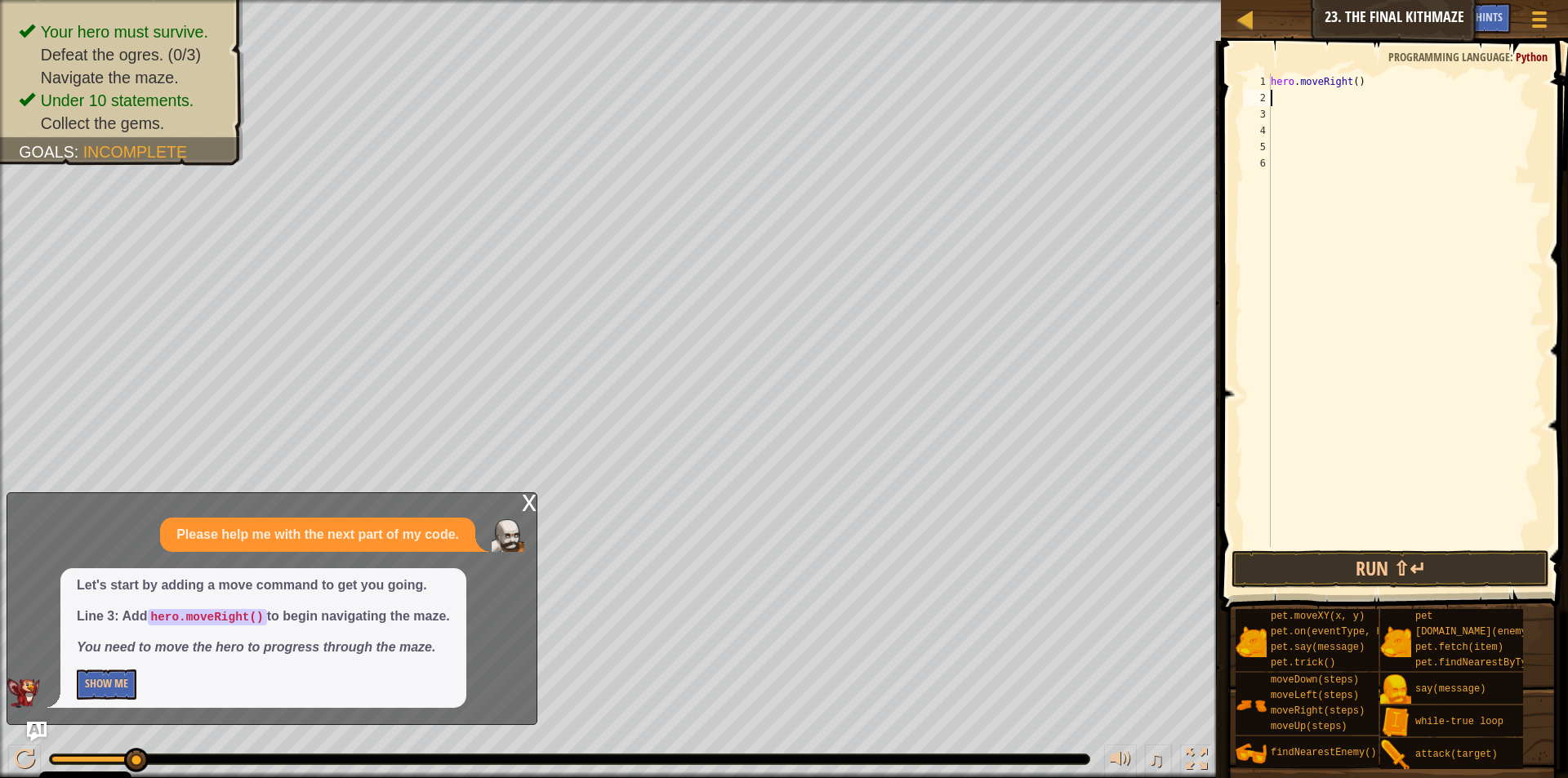
type textarea "h"
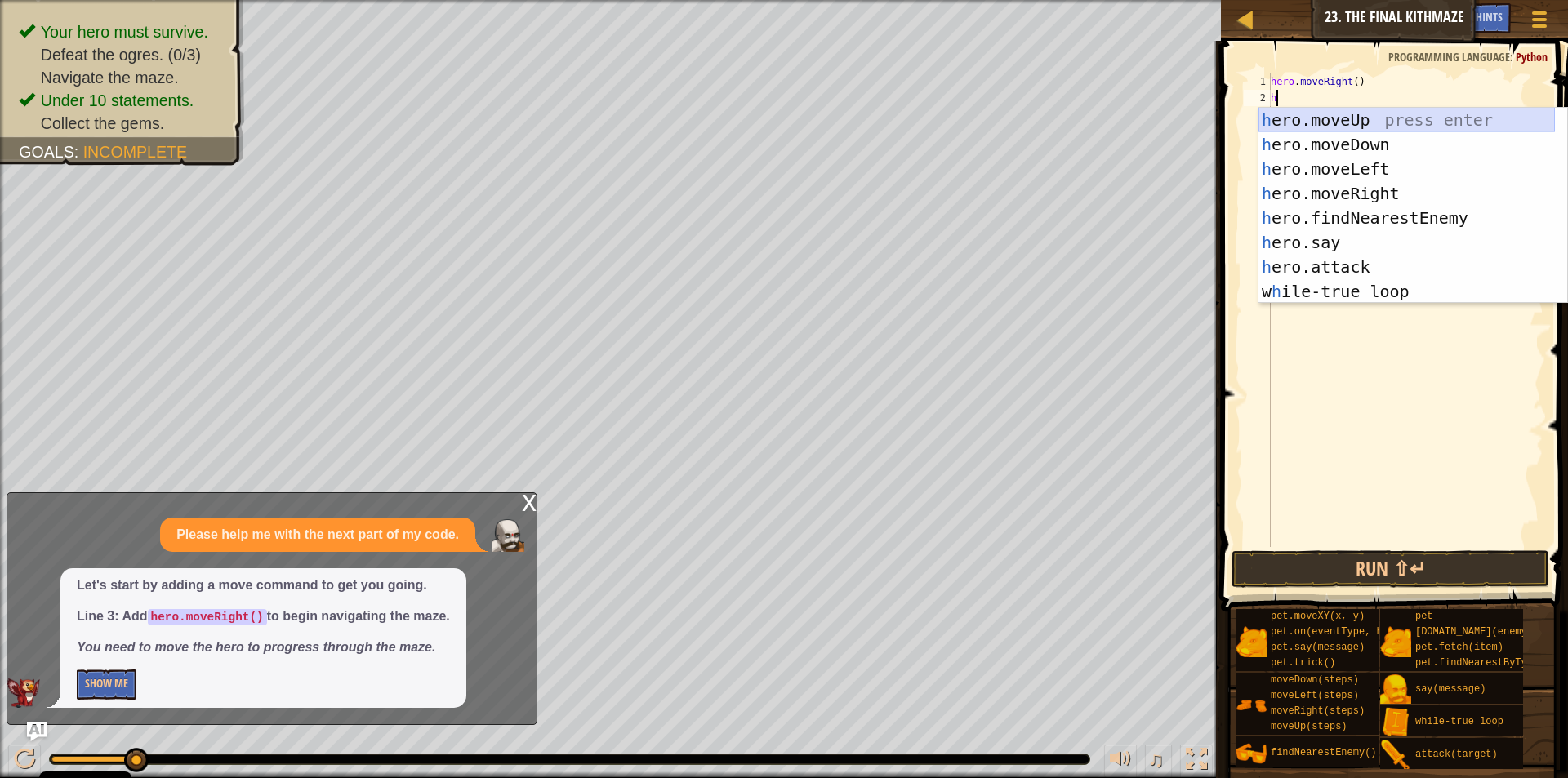
click at [1334, 122] on div "h ero.moveUp press enter h ero.moveDown press enter h ero.moveLeft press enter …" at bounding box center [1406, 230] width 297 height 245
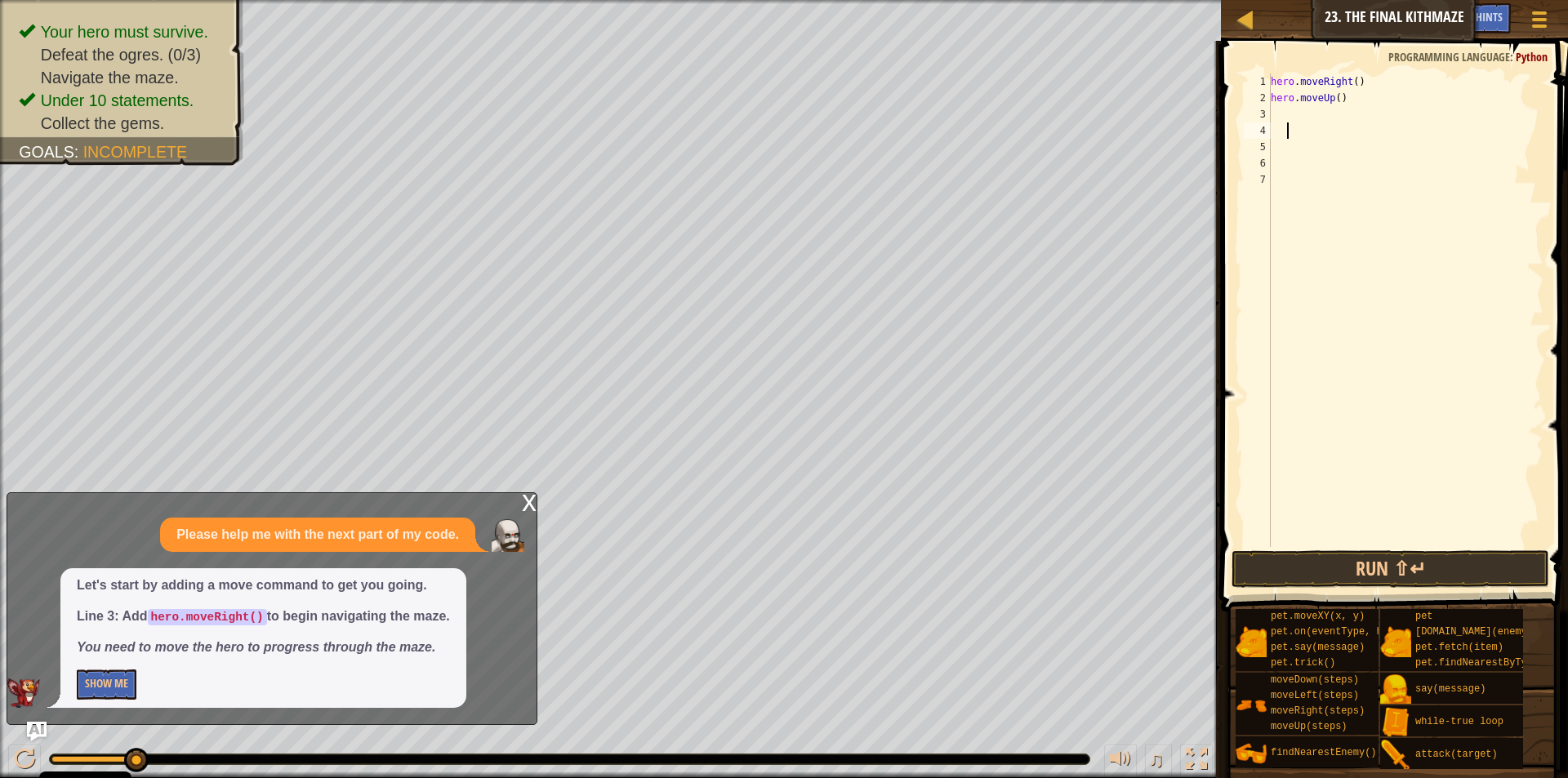
click at [1288, 125] on div "hero . moveRight ( ) hero . moveUp ( )" at bounding box center [1405, 327] width 276 height 507
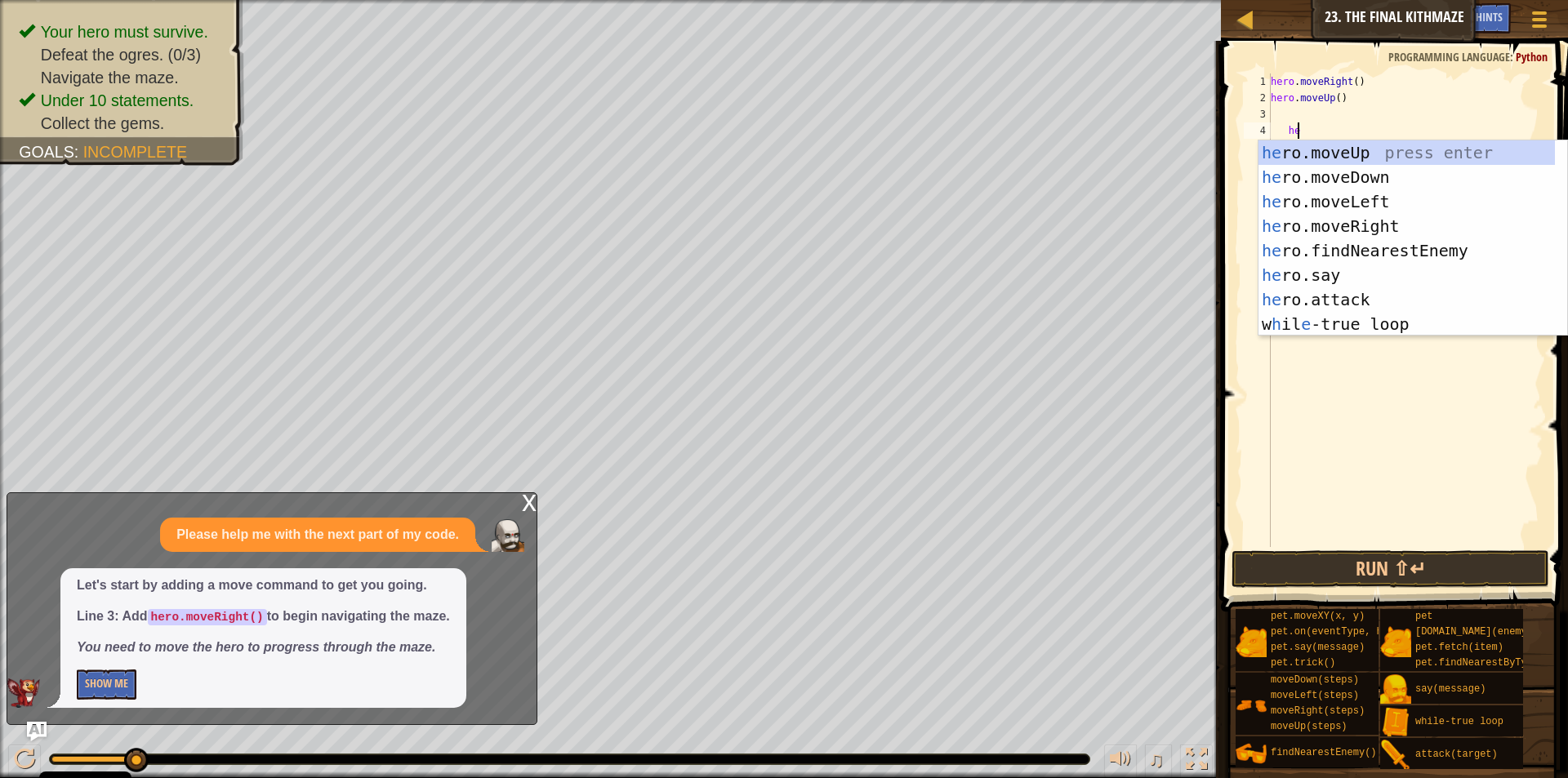
scroll to position [7, 2]
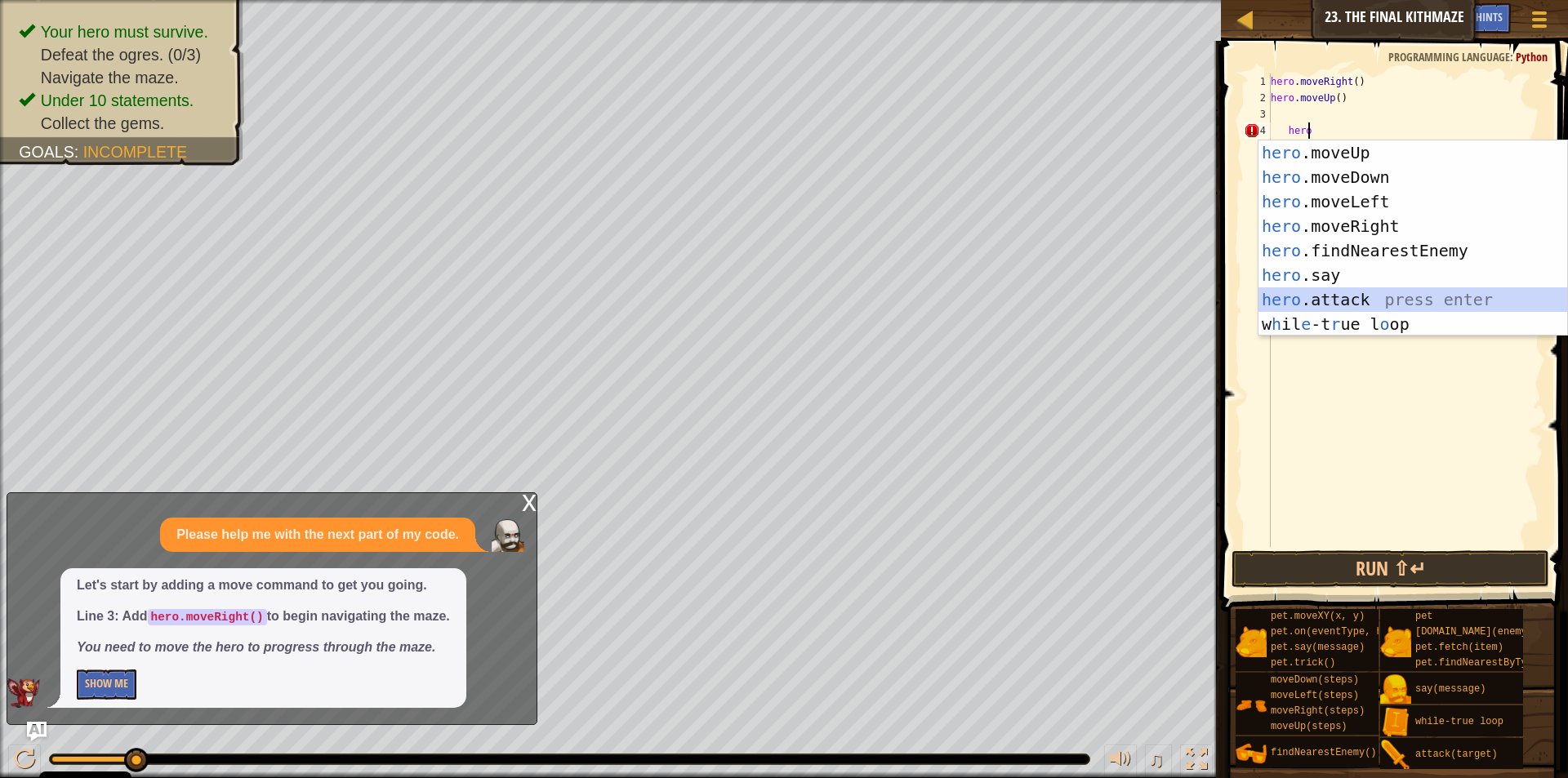
click at [1317, 290] on div "hero .moveUp press enter hero .moveDown press enter hero .moveLeft press enter …" at bounding box center [1412, 262] width 308 height 245
type textarea "hero.attack(enemy)"
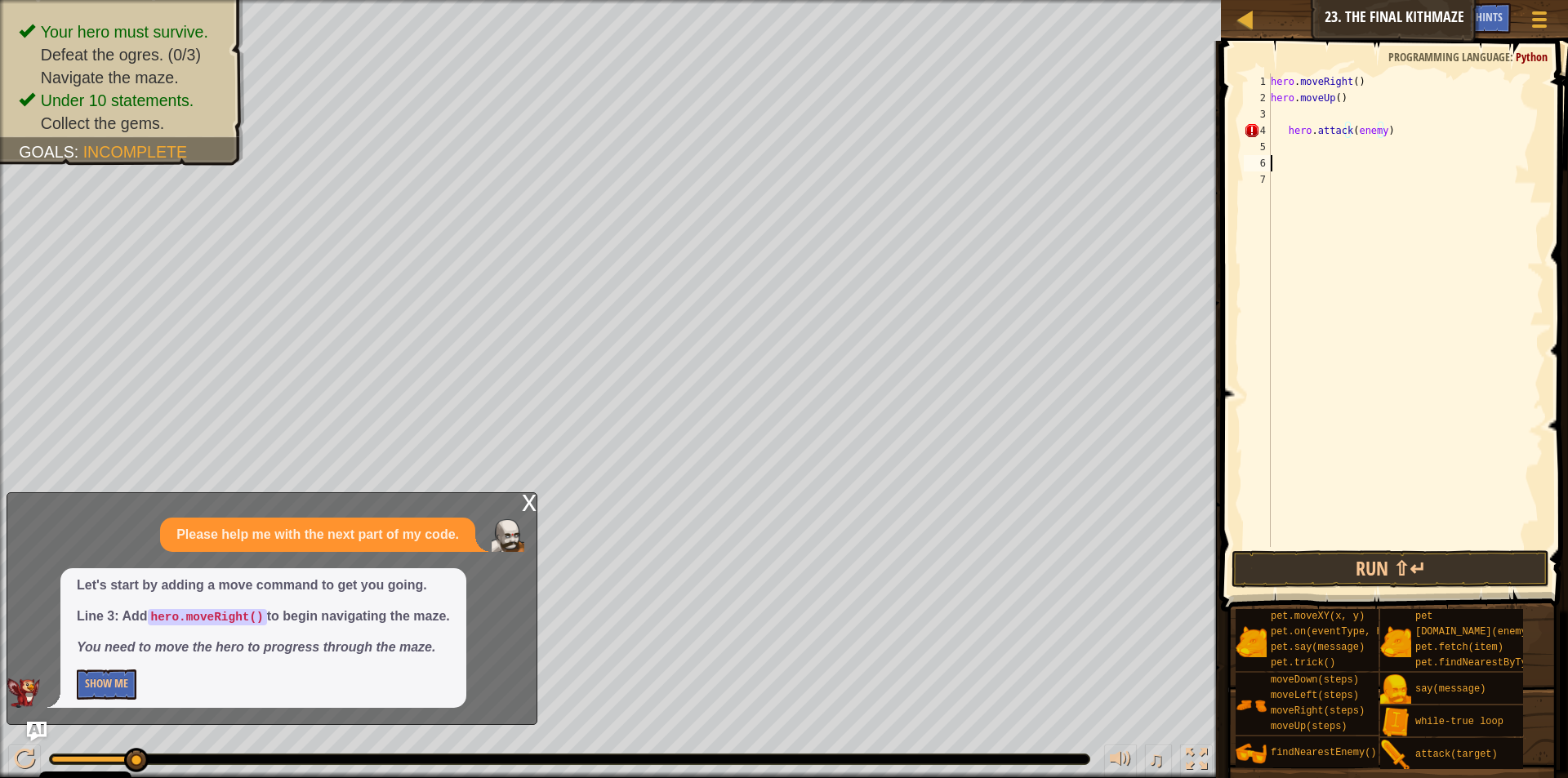
click at [1372, 166] on div "hero . moveRight ( ) hero . moveUp ( ) hero . attack ( enemy )" at bounding box center [1405, 327] width 276 height 507
click at [1284, 153] on div "hero . moveRight ( ) hero . moveUp ( ) hero . attack ( enemy )" at bounding box center [1405, 327] width 276 height 507
click at [1282, 130] on div "hero . moveRight ( ) hero . moveUp ( ) hero . attack ( enemy )" at bounding box center [1405, 327] width 276 height 507
click at [1272, 117] on div "hero . moveRight ( ) hero . moveUp ( ) hero . attack ( enemy )" at bounding box center [1405, 327] width 276 height 507
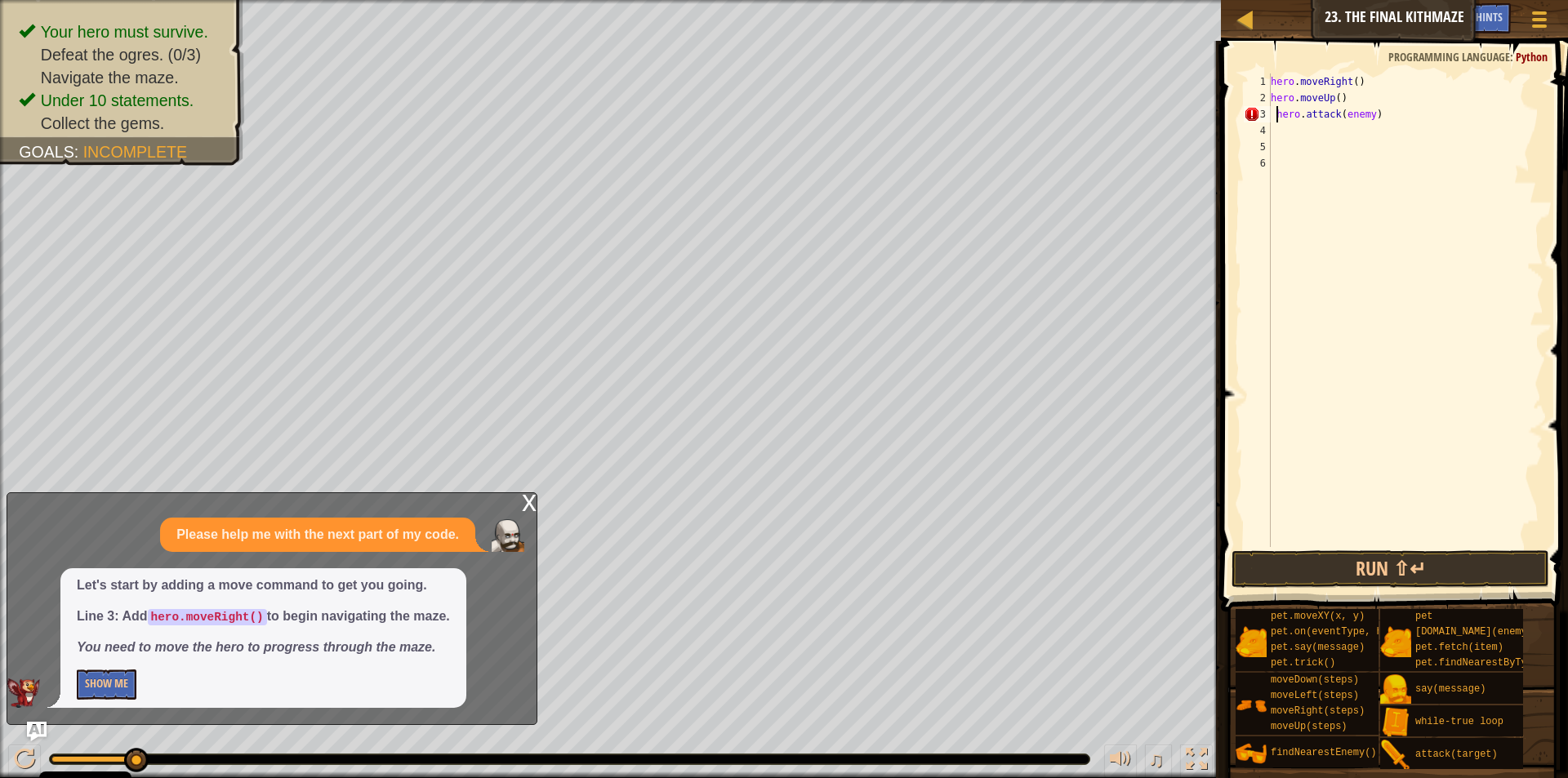
click at [1276, 116] on div "hero . moveRight ( ) hero . moveUp ( ) hero . attack ( enemy )" at bounding box center [1405, 327] width 276 height 507
type textarea "hero.attack(enemy)"
click at [1276, 130] on div "hero . moveRight ( ) hero . moveUp ( ) hero . attack ( enemy )" at bounding box center [1405, 327] width 276 height 507
click at [1270, 134] on div "4" at bounding box center [1256, 131] width 27 height 17
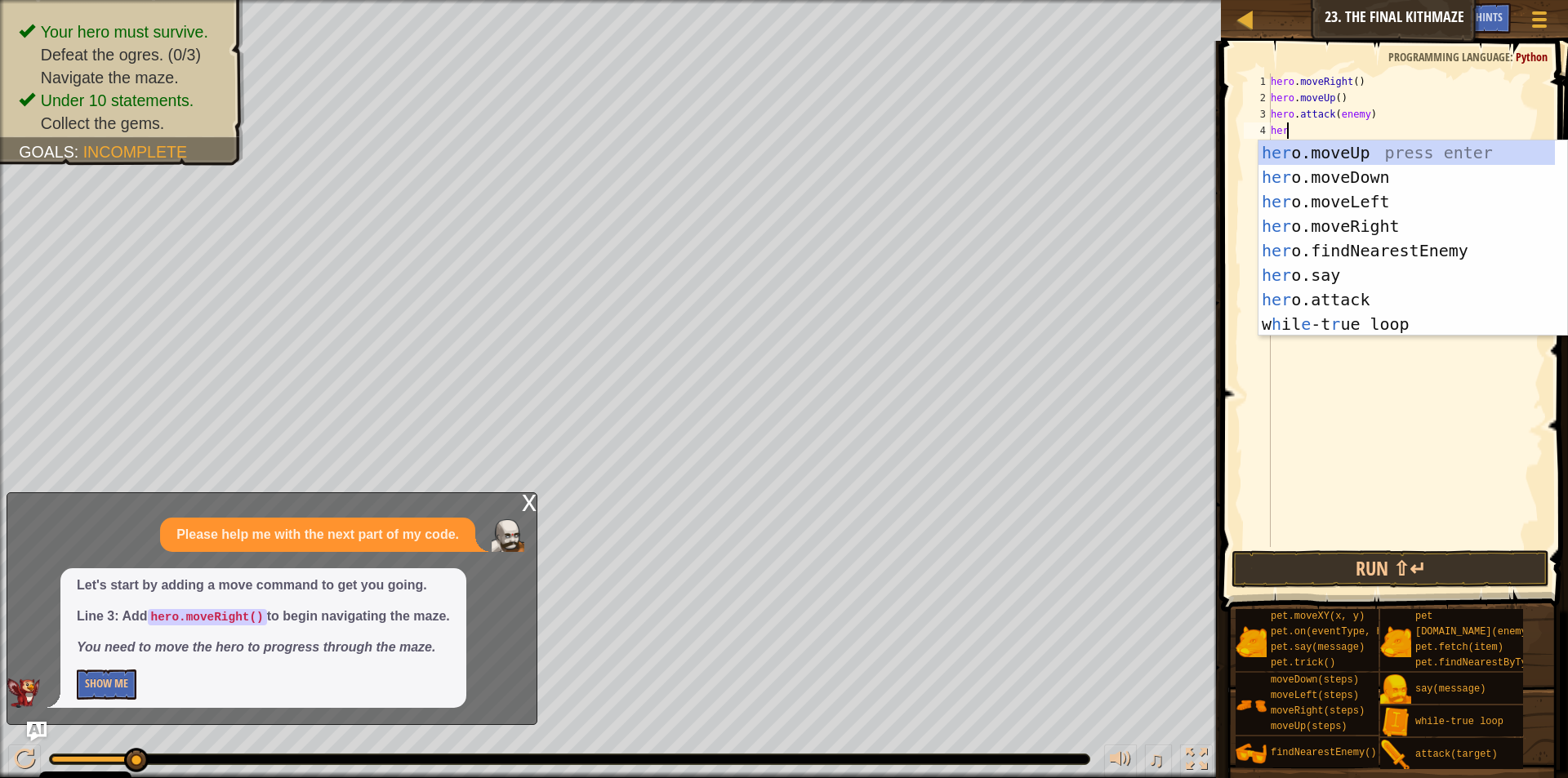
type textarea "hero"
click at [1302, 179] on div "hero .moveUp press enter hero .moveDown press enter hero .moveLeft press enter …" at bounding box center [1412, 262] width 308 height 245
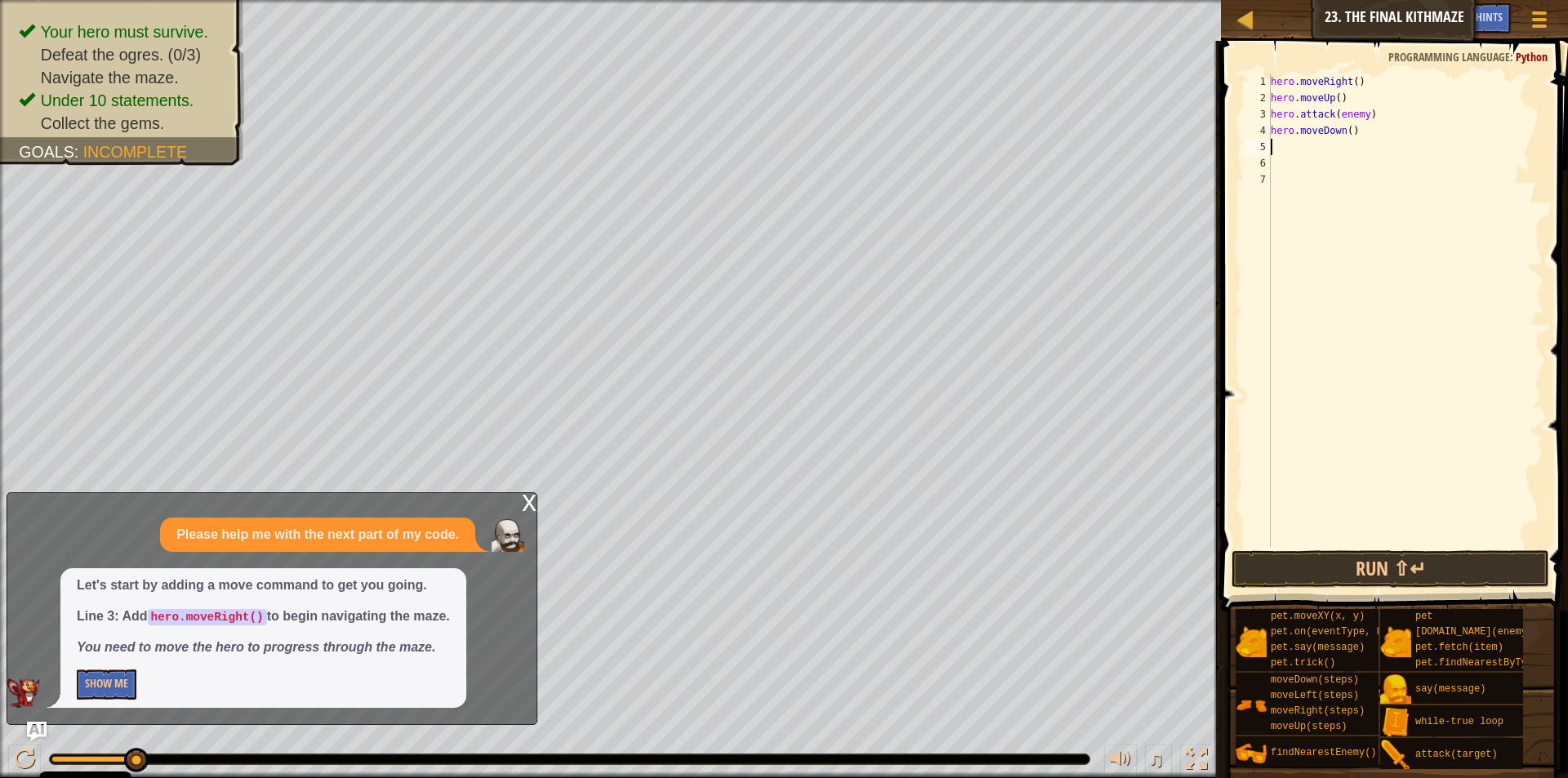
click at [1345, 133] on div "hero . moveRight ( ) hero . moveUp ( ) hero . attack ( enemy ) hero . moveDown …" at bounding box center [1405, 327] width 276 height 507
type textarea "hero.moveDown(2)"
click at [1368, 139] on div "hero . moveRight ( ) hero . moveUp ( ) hero . attack ( enemy ) hero . moveDown …" at bounding box center [1405, 327] width 276 height 507
click at [1289, 143] on div "hero . moveRight ( ) hero . moveUp ( ) hero . attack ( enemy ) hero . moveDown …" at bounding box center [1405, 327] width 276 height 507
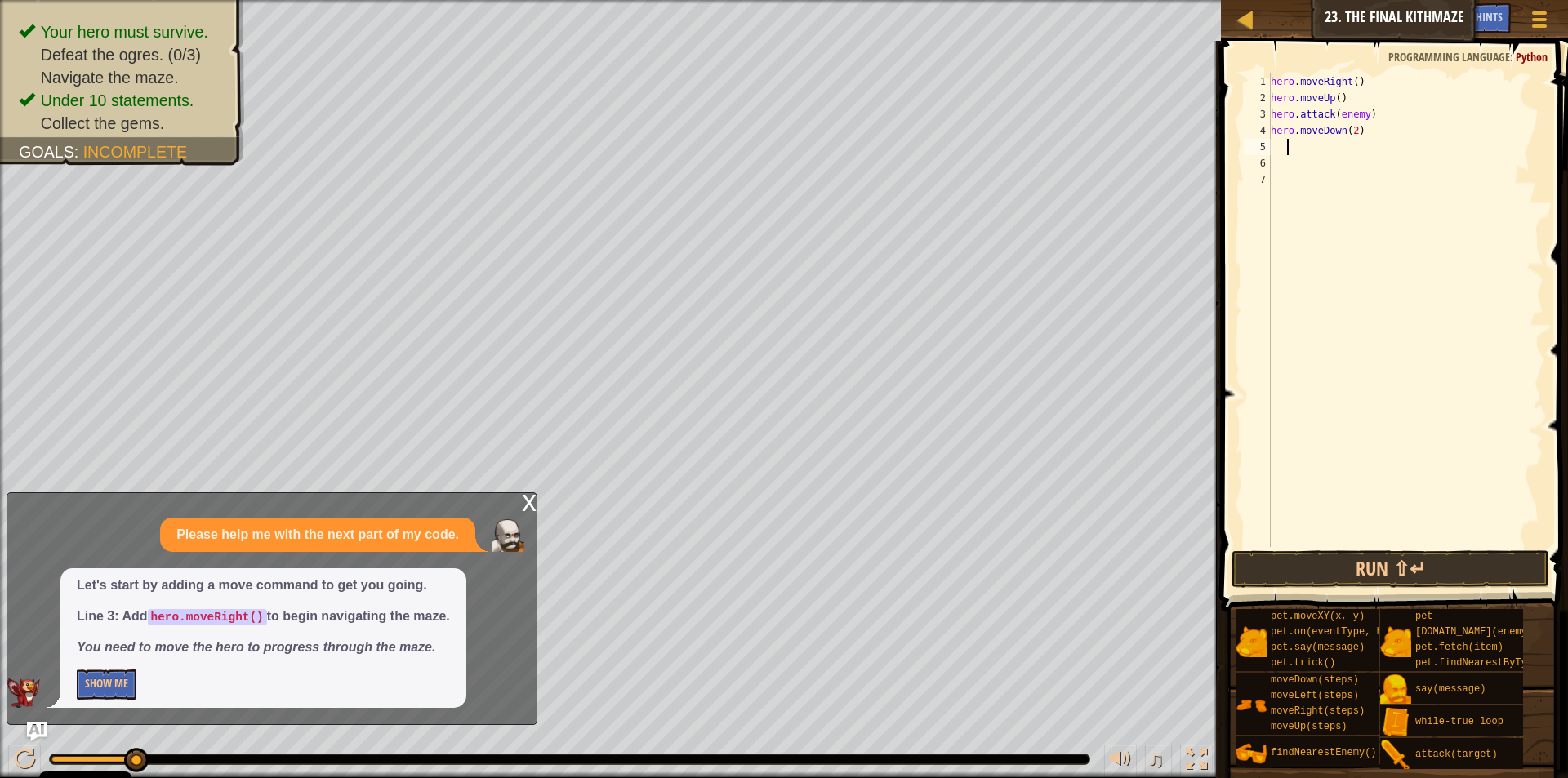
scroll to position [7, 1]
click at [1271, 145] on div "hero . moveRight ( ) hero . moveUp ( ) hero . attack ( enemy ) hero . moveDown …" at bounding box center [1405, 327] width 276 height 507
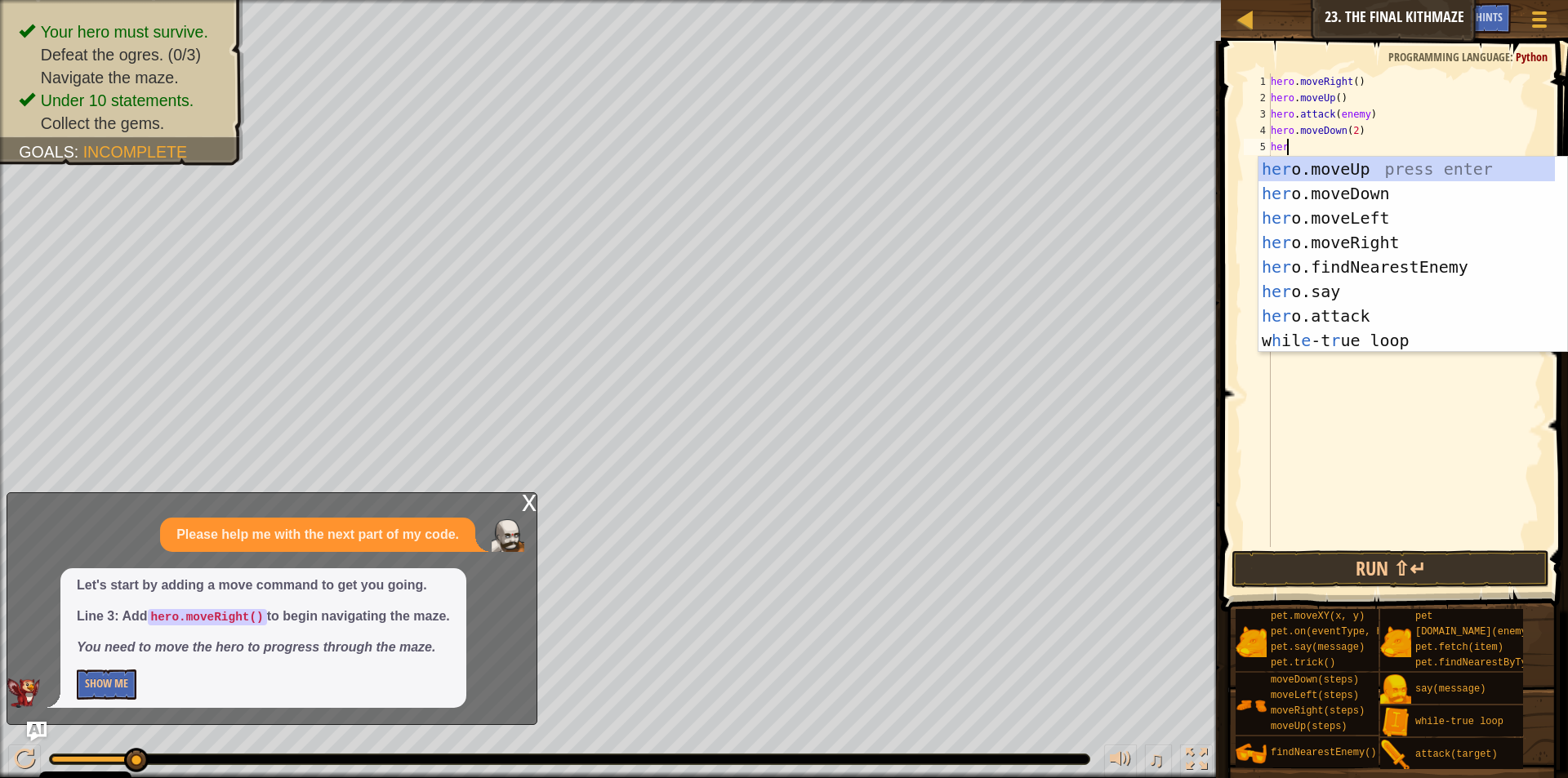
type textarea "hero"
click at [1298, 166] on div "hero .moveUp press enter hero .moveDown press enter hero .moveLeft press enter …" at bounding box center [1412, 279] width 308 height 245
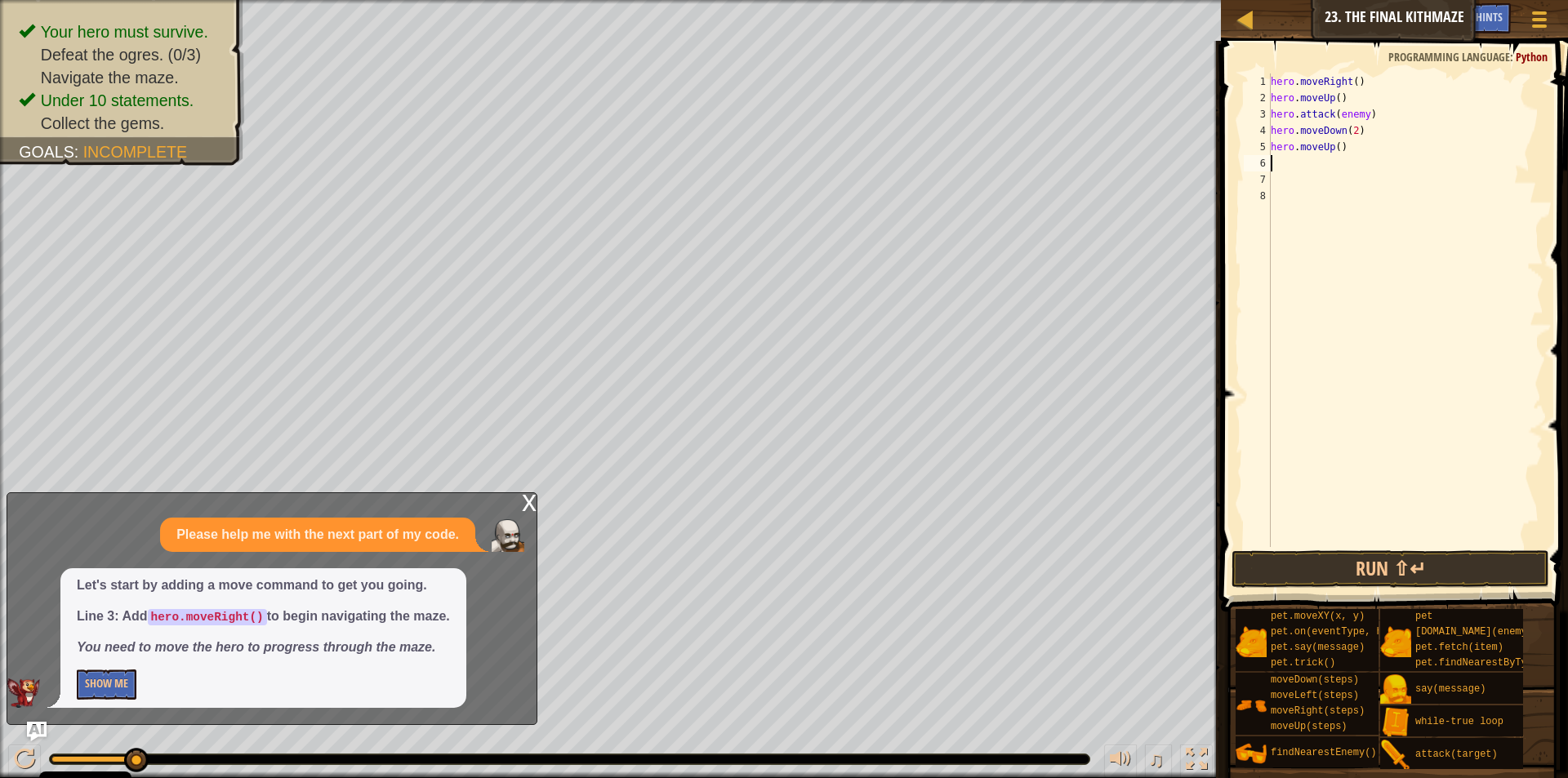
click at [1271, 81] on div "hero . moveRight ( ) hero . moveUp ( ) hero . attack ( enemy ) hero . moveDown …" at bounding box center [1405, 327] width 276 height 507
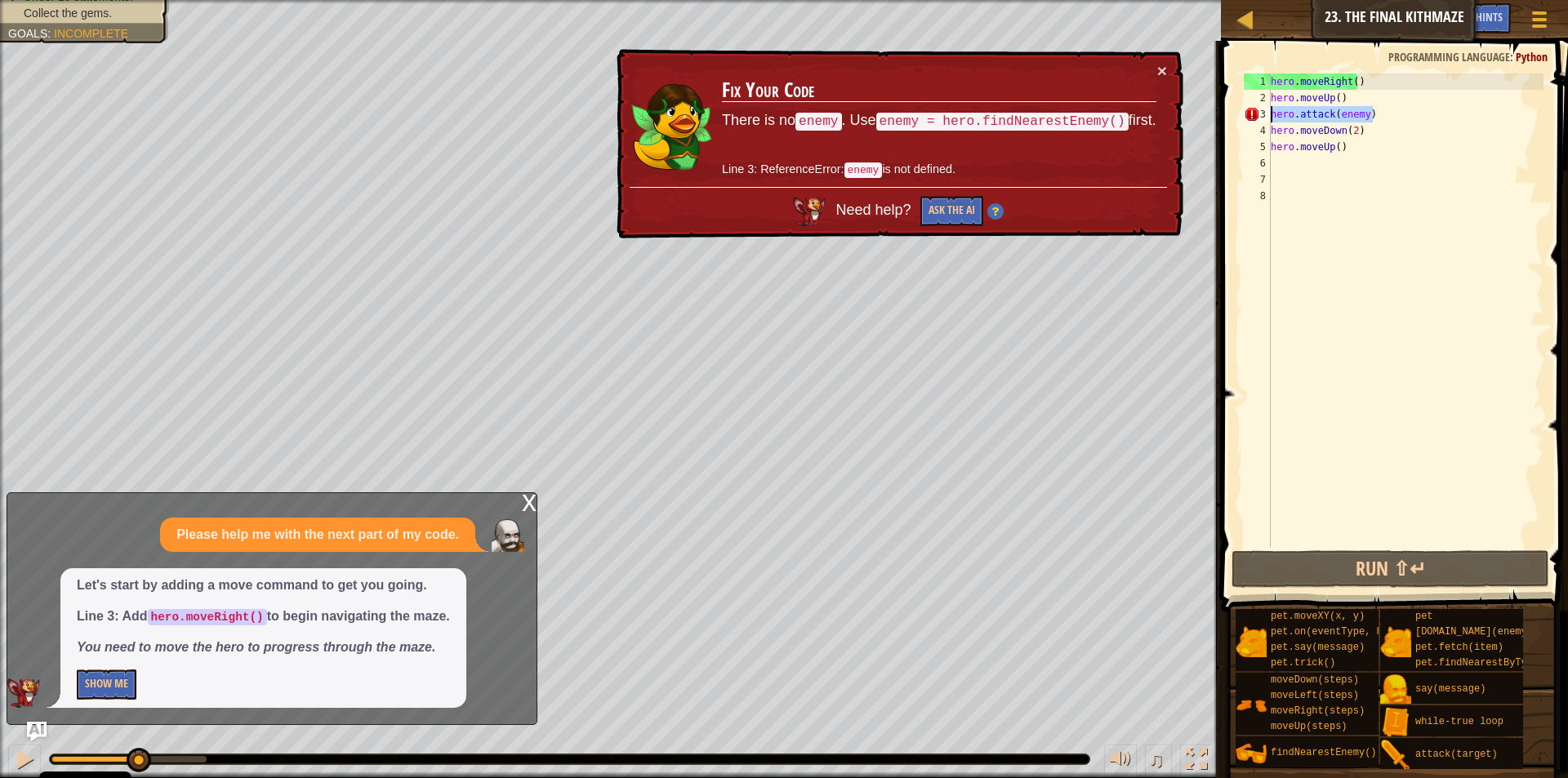
drag, startPoint x: 1373, startPoint y: 110, endPoint x: 1262, endPoint y: 111, distance: 111.0
click at [1262, 111] on div "hero.moveRight() 1 2 3 4 5 6 7 8 hero . moveRight ( ) hero . moveUp ( ) hero . …" at bounding box center [1391, 310] width 303 height 473
type textarea "hero.attack(enemy)"
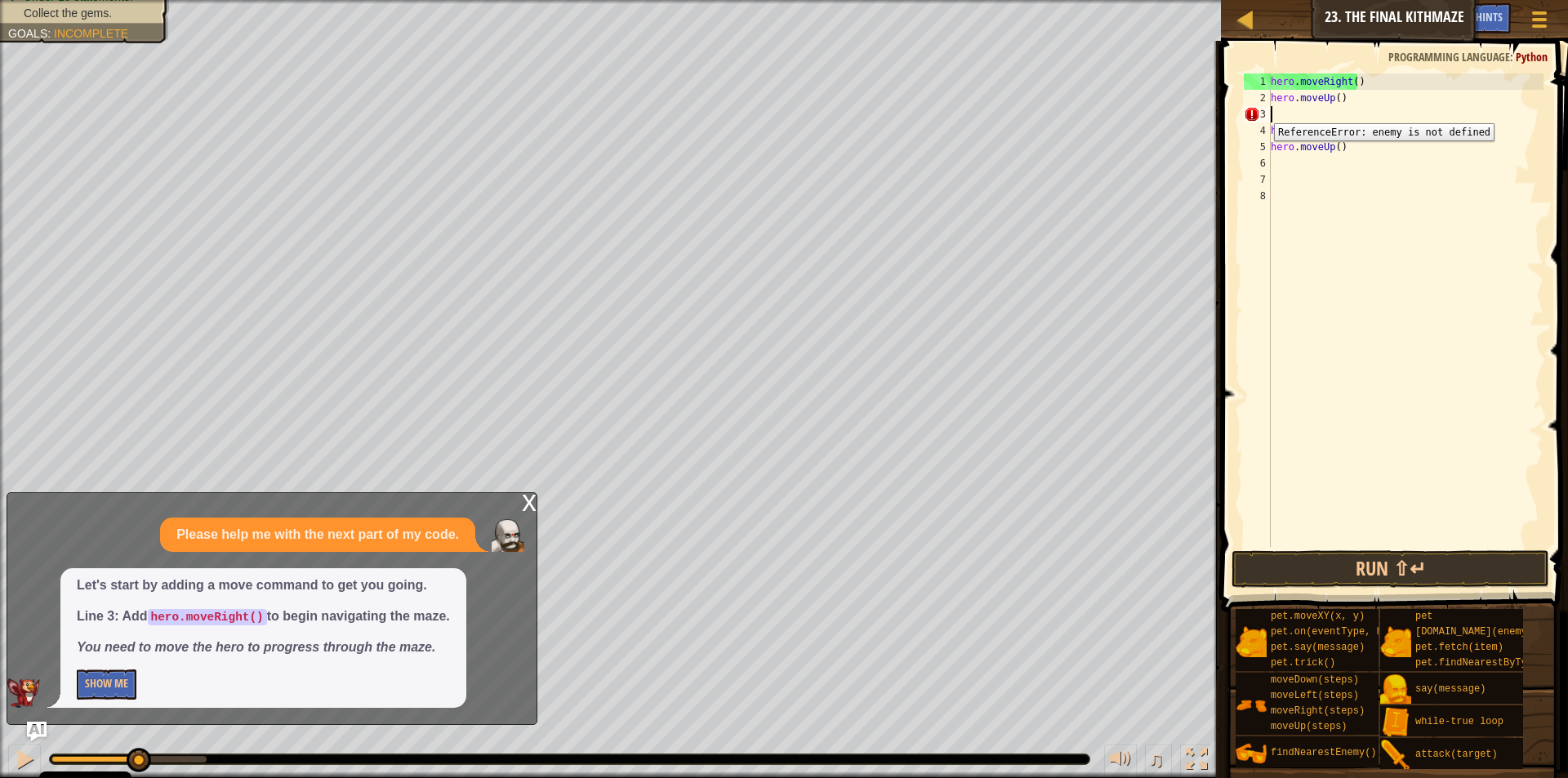
scroll to position [7, 0]
click at [1278, 109] on div "hero . moveRight ( ) hero . moveUp ( ) hero . moveDown ( 2 ) hero . moveUp ( )" at bounding box center [1405, 327] width 276 height 507
type textarea "h"
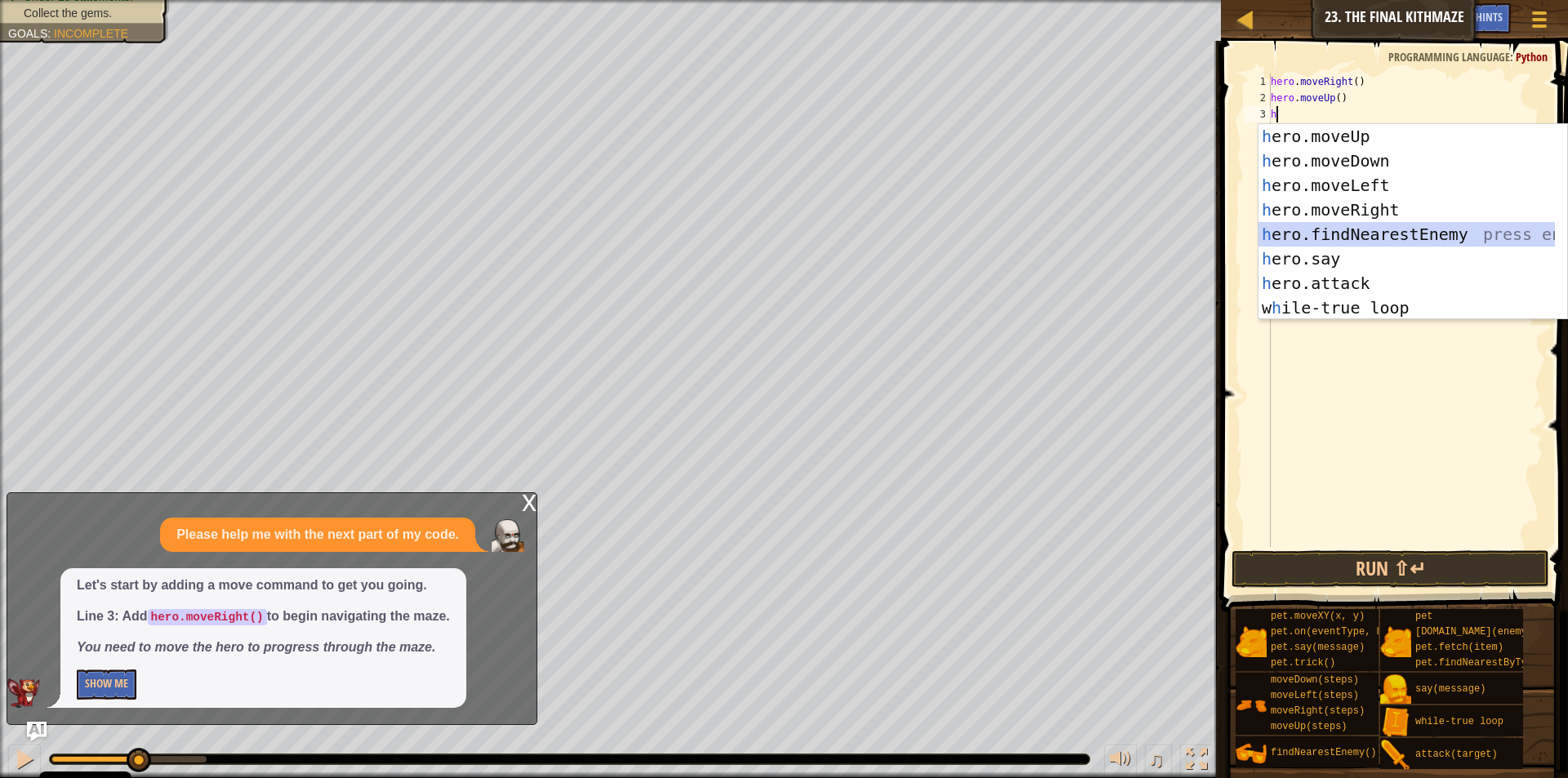
click at [1423, 228] on div "h ero.moveUp press enter h ero.moveDown press enter h ero.moveLeft press enter …" at bounding box center [1406, 246] width 297 height 245
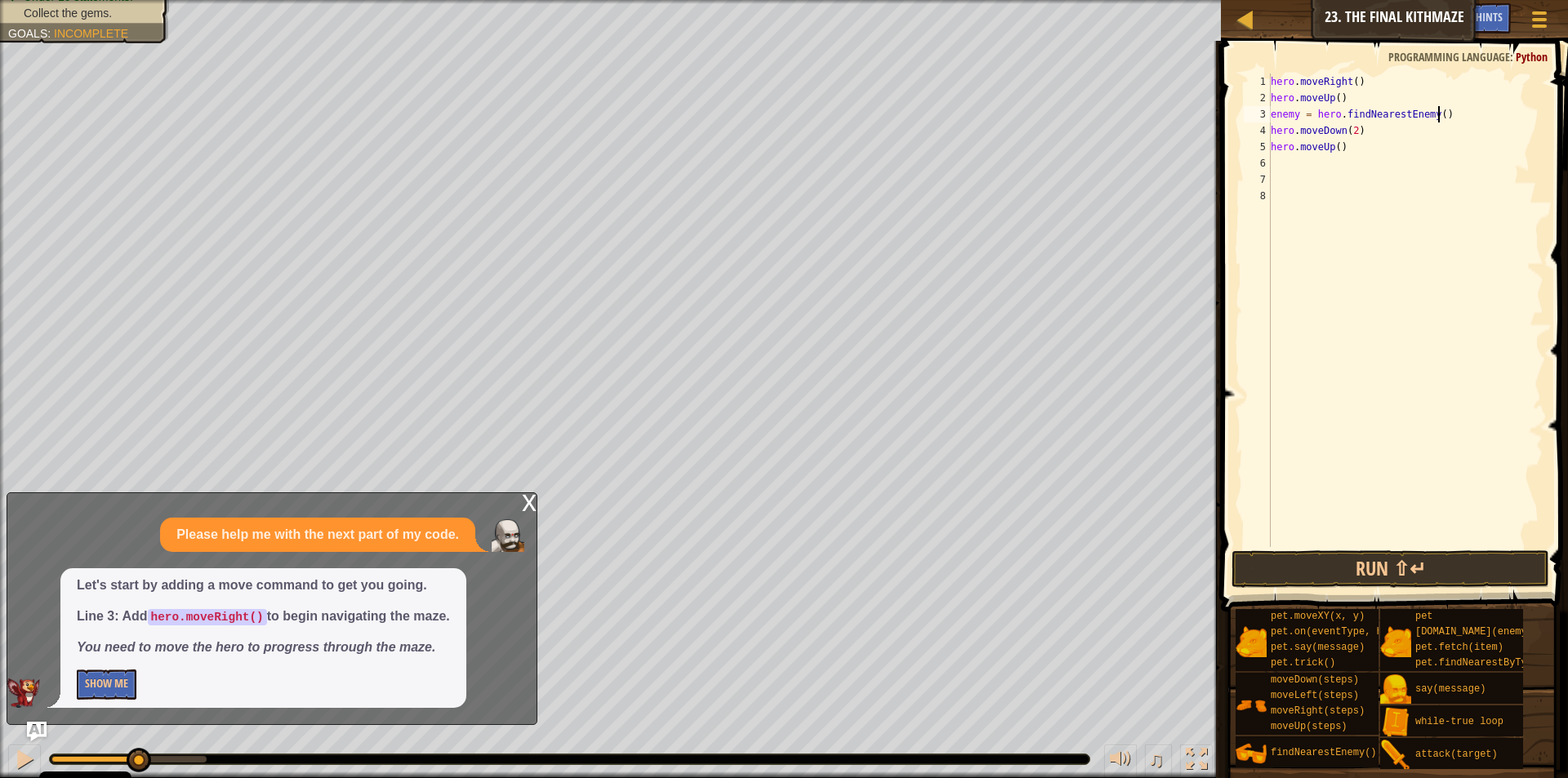
type textarea "enemy = hero.findNearestEnemy()"
click at [1295, 172] on div "hero . moveRight ( ) hero . moveUp ( ) enemy = hero . findNearestEnemy ( ) hero…" at bounding box center [1405, 327] width 276 height 507
drag, startPoint x: 1372, startPoint y: 574, endPoint x: 1367, endPoint y: 561, distance: 13.9
click at [1372, 573] on button "Run ⇧↵" at bounding box center [1389, 569] width 317 height 37
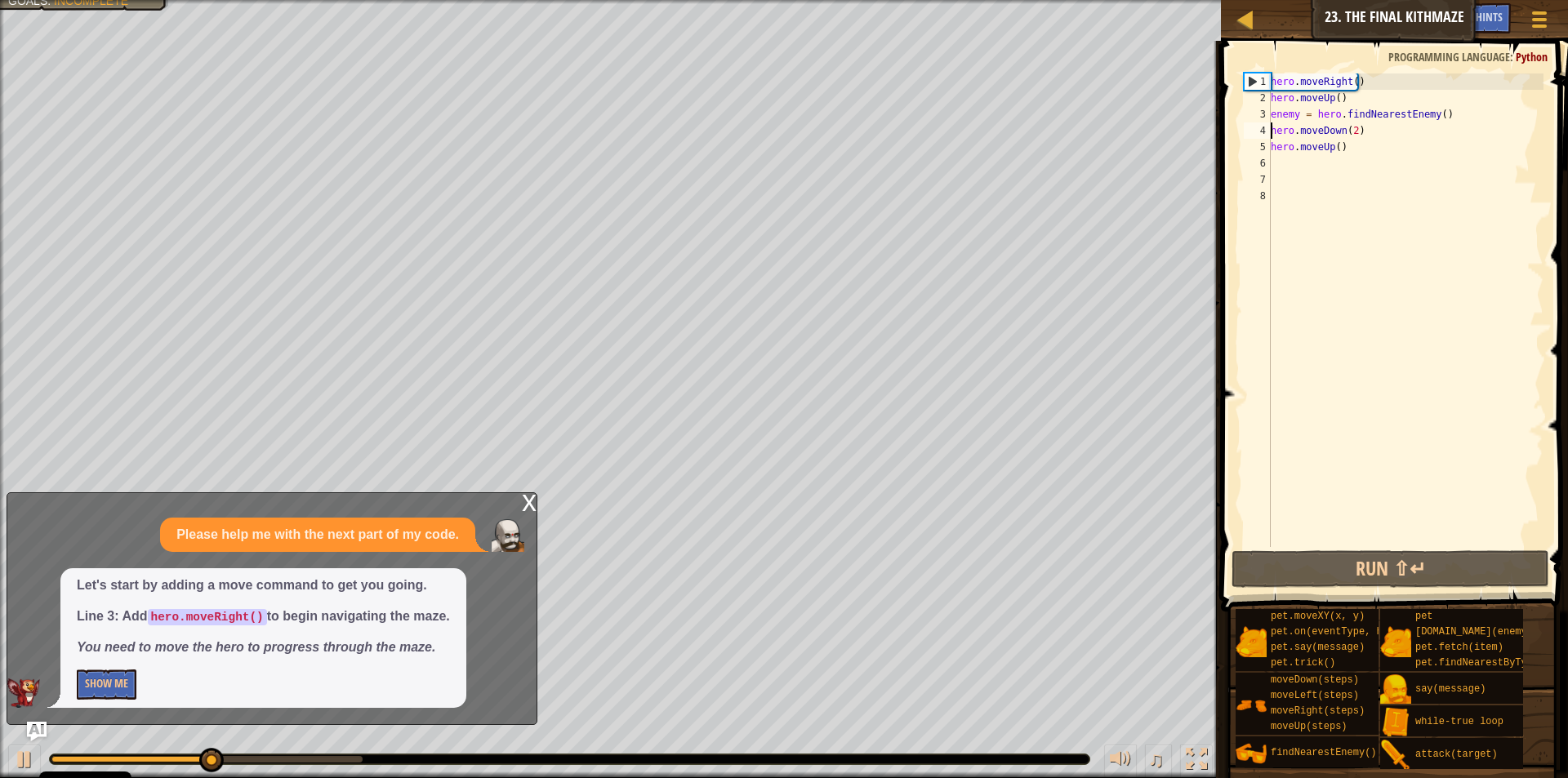
click at [1271, 129] on div "hero . moveRight ( ) hero . moveUp ( ) enemy = hero . findNearestEnemy ( ) hero…" at bounding box center [1405, 327] width 276 height 507
type textarea "hero.moveDown(2)"
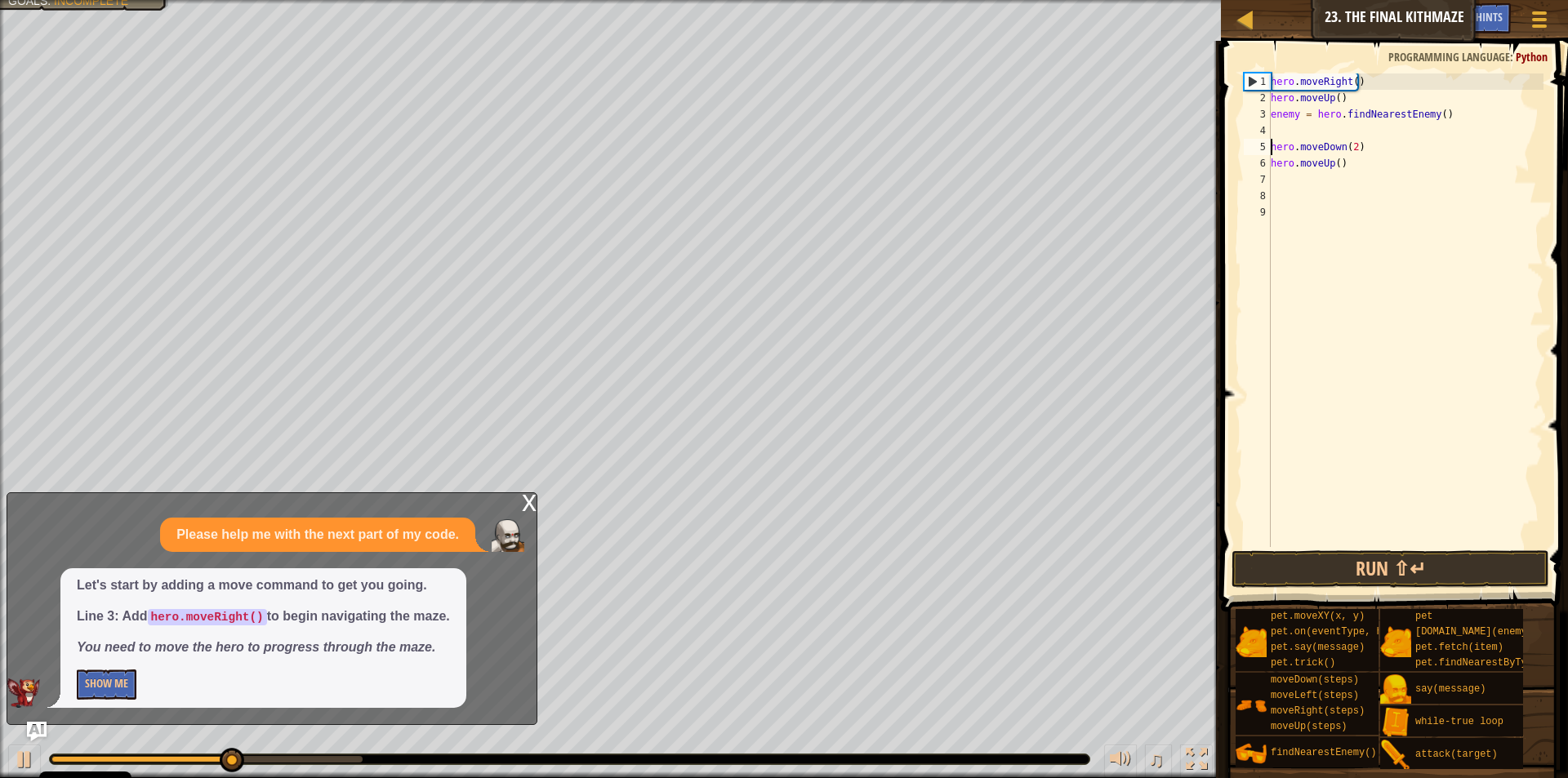
click at [1279, 129] on div "hero . moveRight ( ) hero . moveUp ( ) enemy = hero . findNearestEnemy ( ) hero…" at bounding box center [1405, 327] width 276 height 507
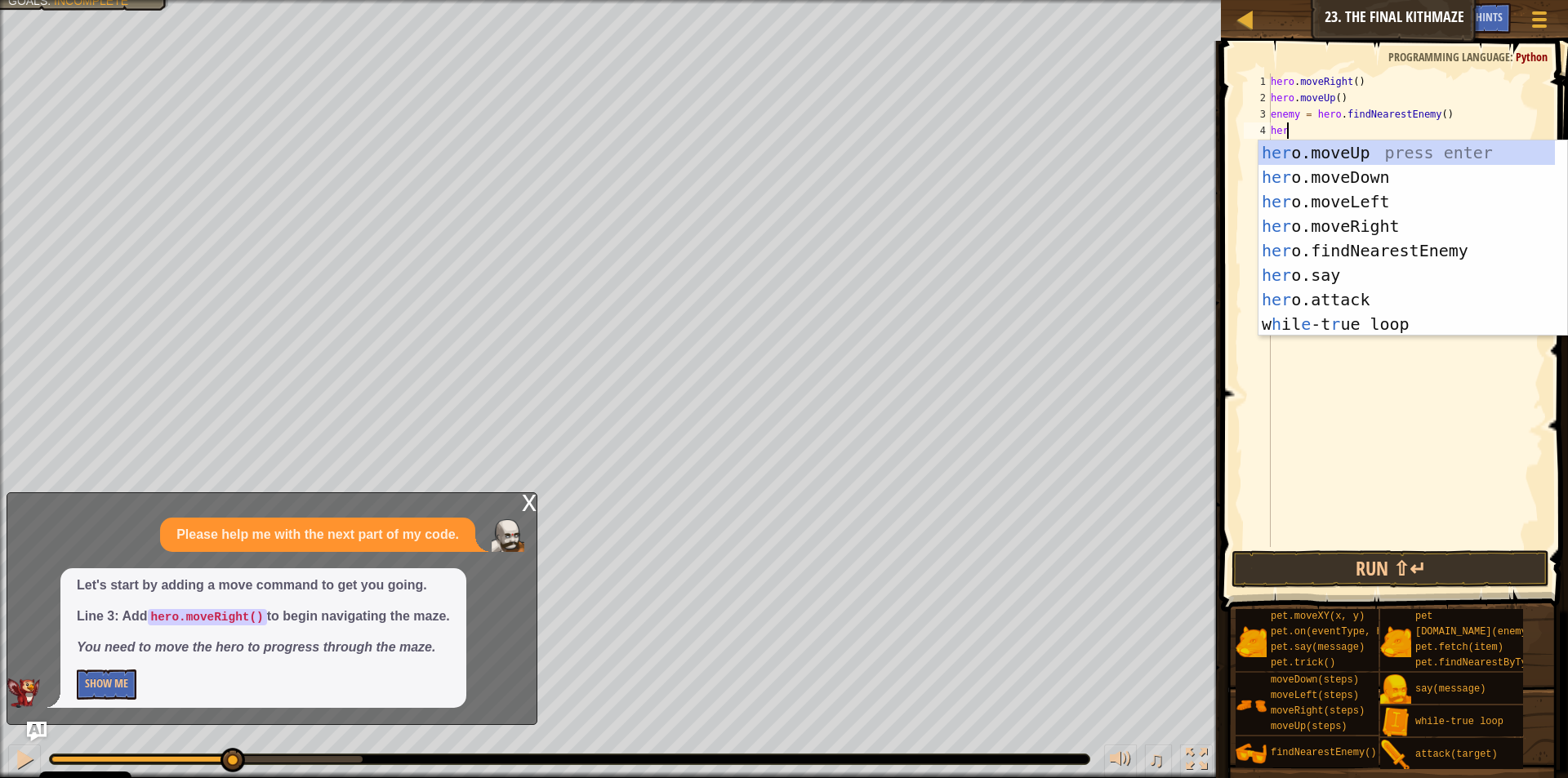
scroll to position [7, 1]
type textarea "hero"
click at [1319, 222] on div "hero .moveUp press enter hero .moveDown press enter hero .moveLeft press enter …" at bounding box center [1412, 262] width 308 height 245
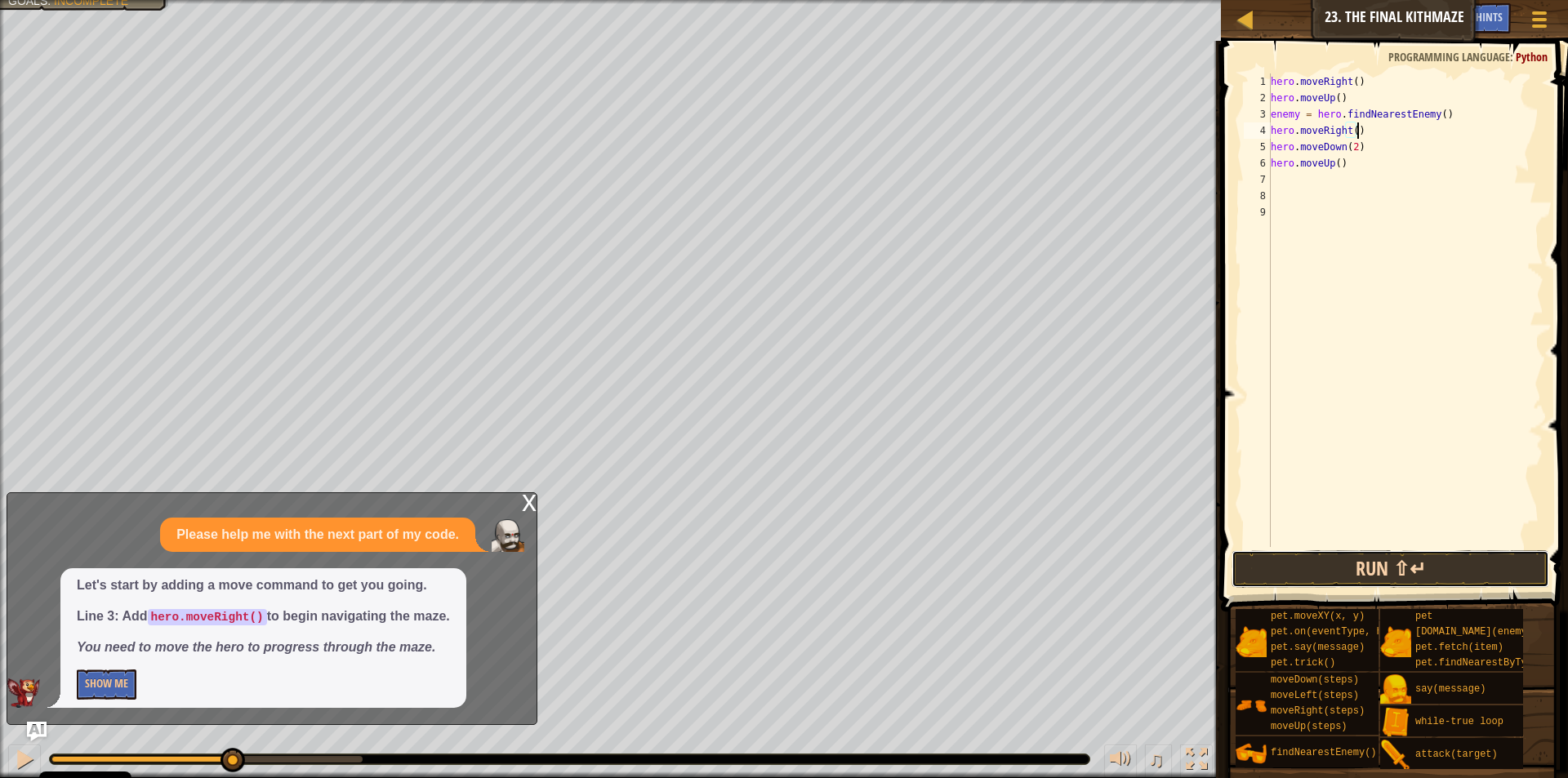
click at [1372, 577] on button "Run ⇧↵" at bounding box center [1389, 569] width 317 height 37
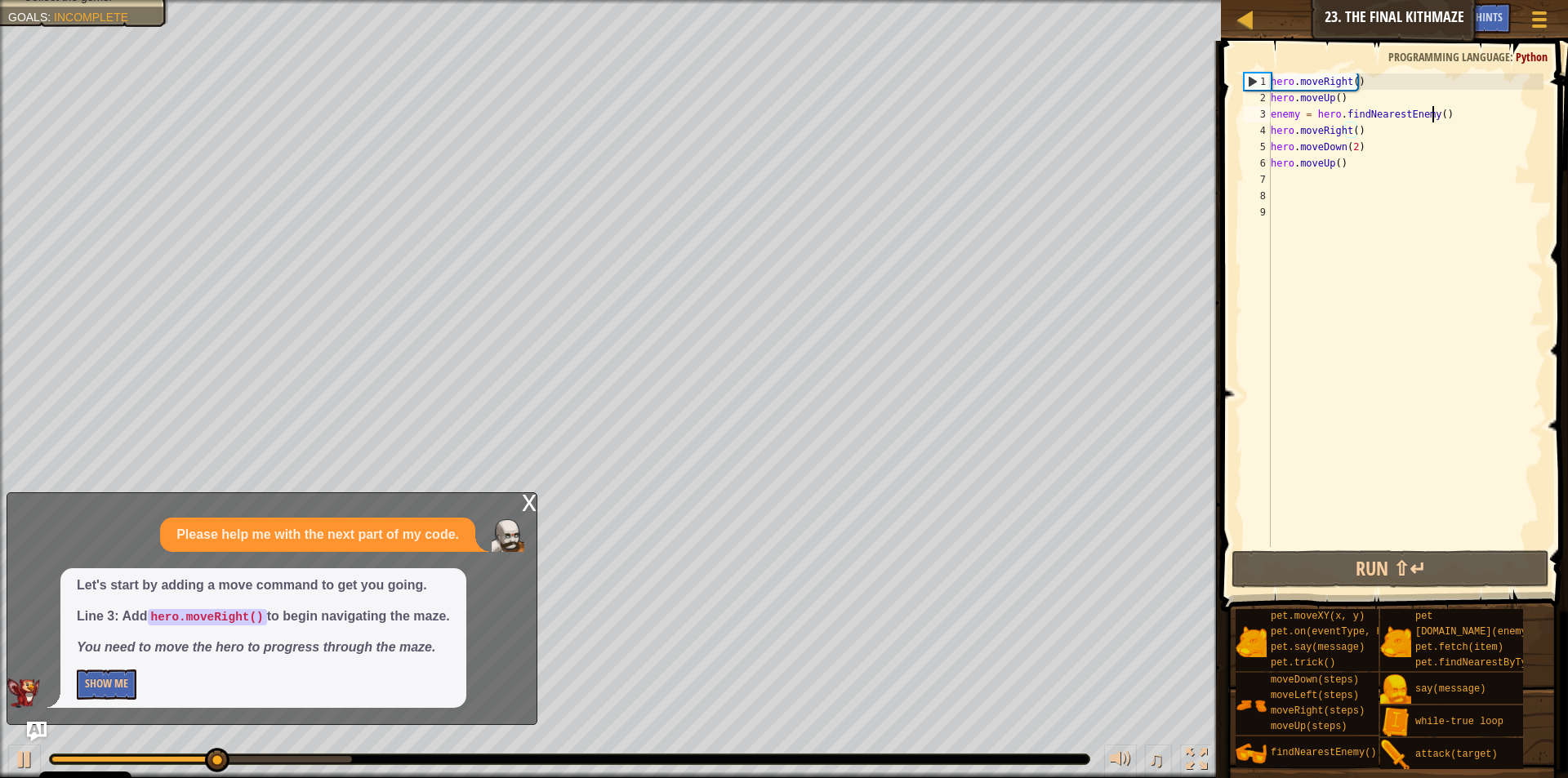
click at [1432, 111] on div "hero . moveRight ( ) hero . moveUp ( ) enemy = hero . findNearestEnemy ( ) hero…" at bounding box center [1405, 327] width 276 height 507
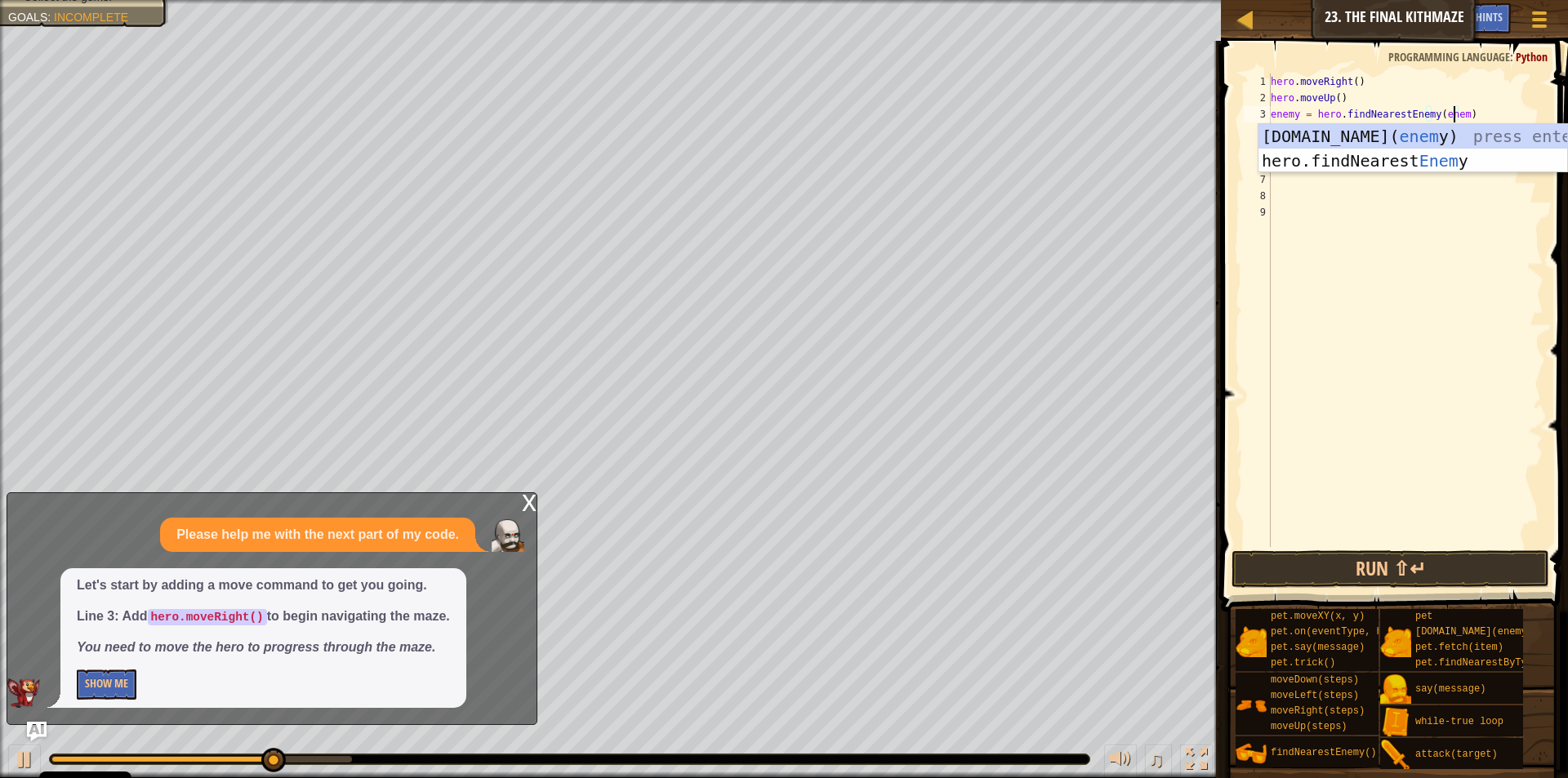
scroll to position [7, 16]
type textarea "enemy = hero.findNearestEnemy(enemy)"
click at [1320, 561] on button "Run ⇧↵" at bounding box center [1389, 569] width 317 height 37
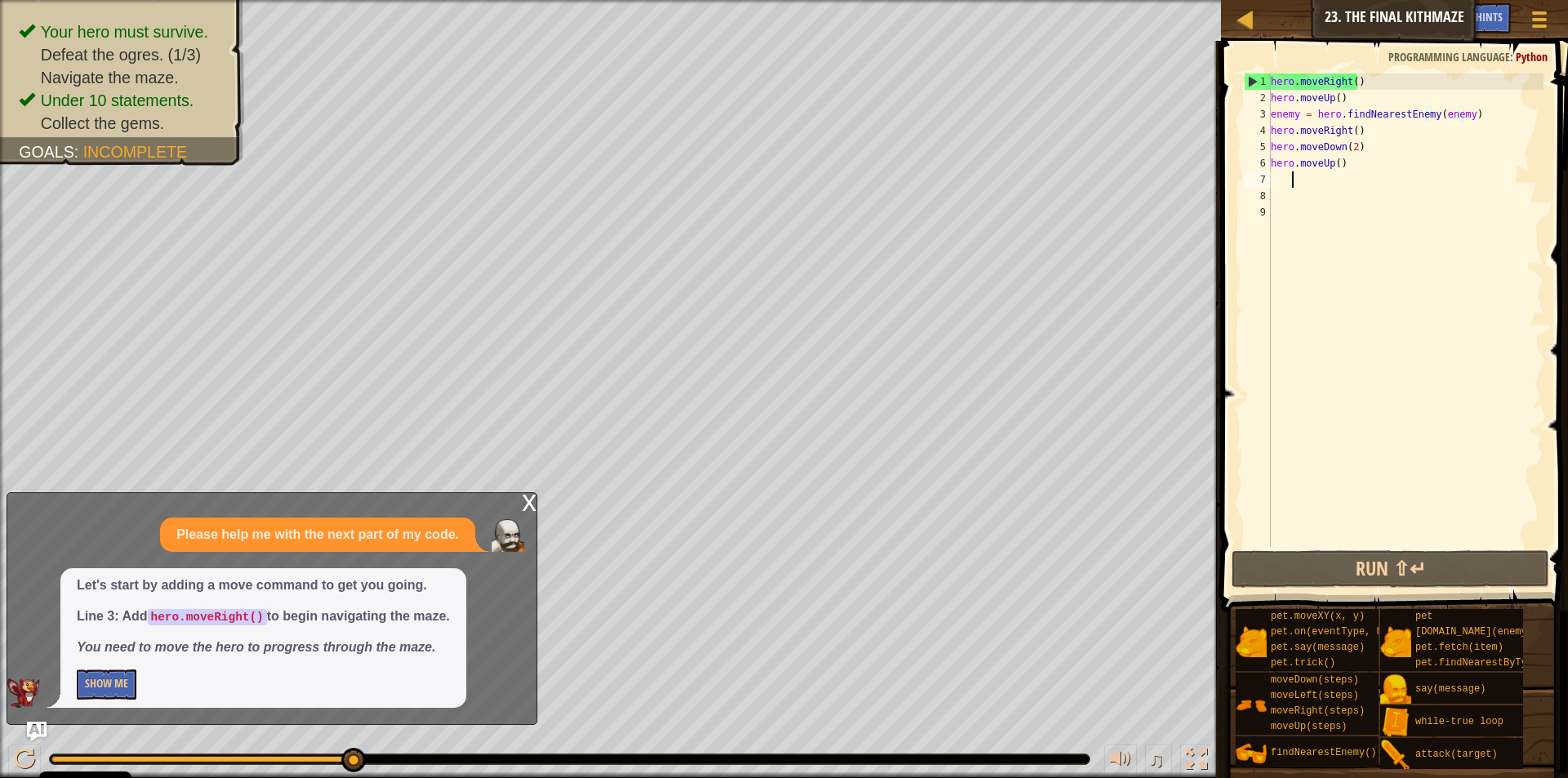
click at [1324, 182] on div "hero . moveRight ( ) hero . moveUp ( ) enemy = hero . findNearestEnemy ( enemy …" at bounding box center [1405, 327] width 276 height 507
click at [1254, 83] on div "1" at bounding box center [1257, 82] width 27 height 17
click at [1268, 97] on div "2" at bounding box center [1256, 97] width 27 height 17
click at [1271, 98] on div "hero . moveRight ( ) hero . moveUp ( ) enemy = hero . findNearestEnemy ( enemy …" at bounding box center [1405, 327] width 276 height 507
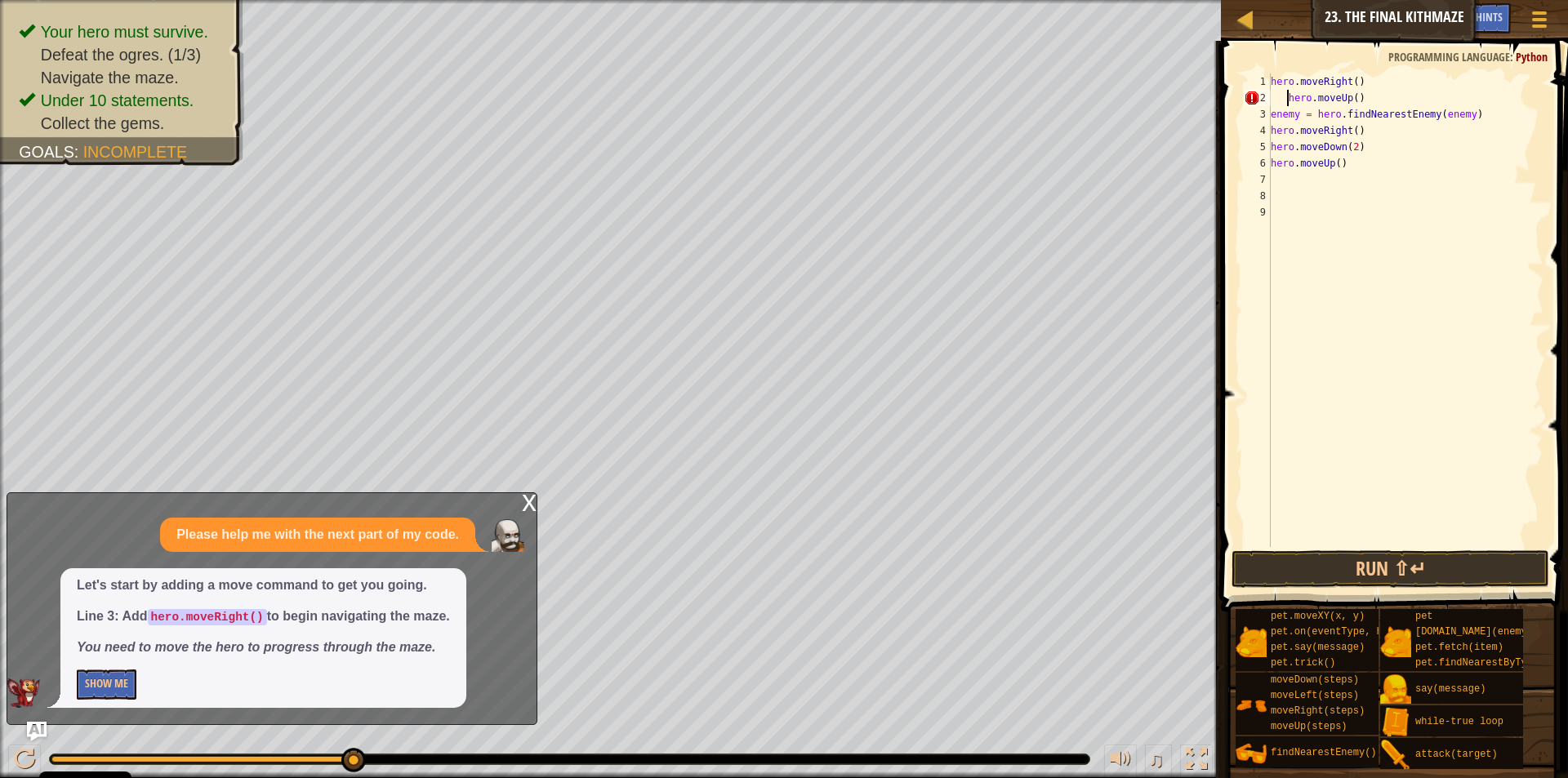
click at [1271, 114] on div "hero . moveRight ( ) hero . moveUp ( ) enemy = hero . findNearestEnemy ( enemy …" at bounding box center [1405, 327] width 276 height 507
click at [1285, 94] on div "hero . moveRight ( ) hero . moveUp ( ) enemy = hero . findNearestEnemy ( enemy …" at bounding box center [1405, 327] width 276 height 507
type textarea "hero.moveUp()"
click at [1390, 560] on button "Run ⇧↵" at bounding box center [1389, 569] width 317 height 37
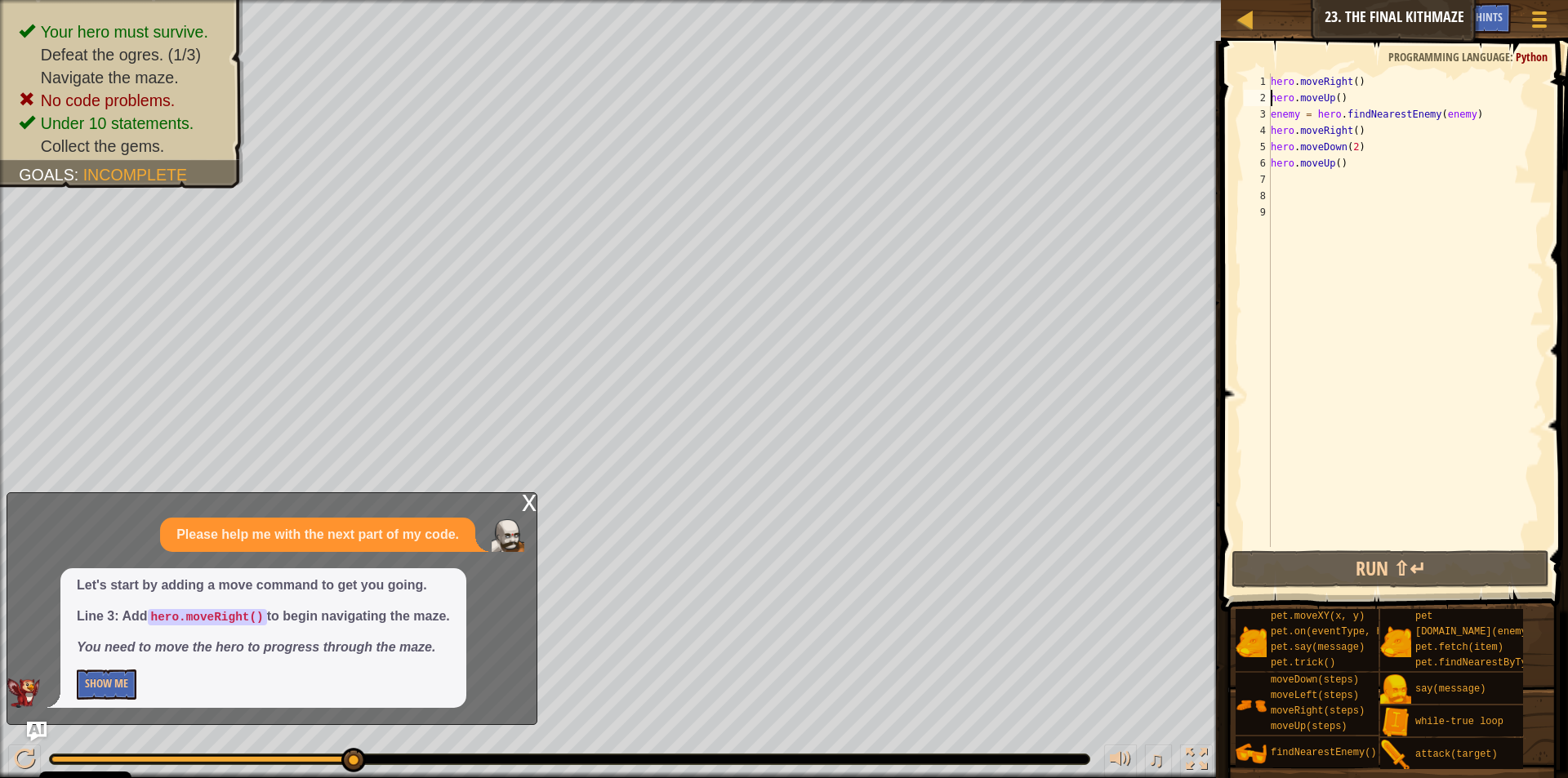
click at [1283, 182] on div "hero . moveRight ( ) hero . moveUp ( ) enemy = hero . findNearestEnemy ( enemy …" at bounding box center [1405, 327] width 276 height 507
click at [1272, 180] on div "hero . moveRight ( ) hero . moveUp ( ) enemy = hero . findNearestEnemy ( enemy …" at bounding box center [1405, 327] width 276 height 507
type textarea "he"
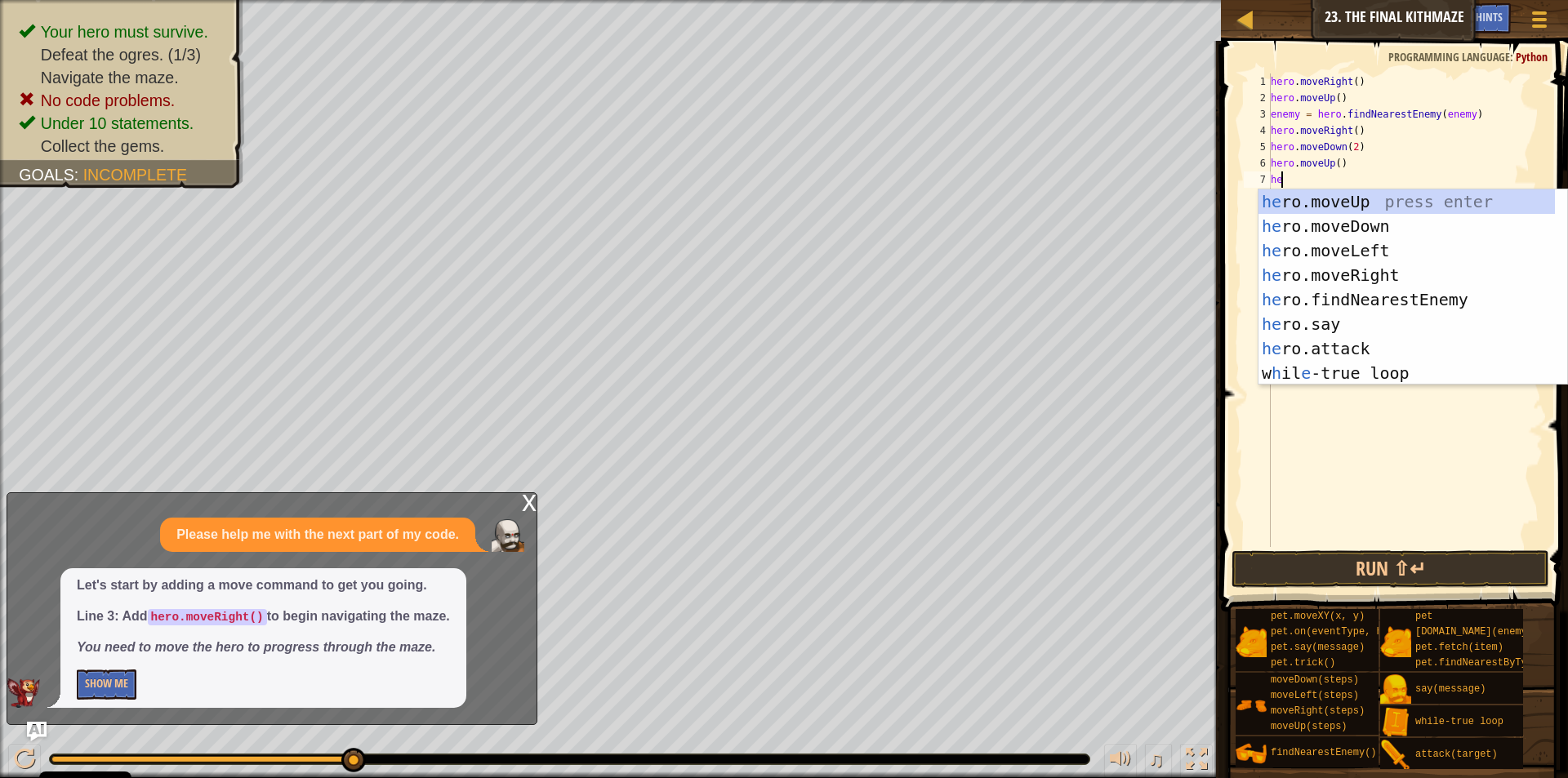
scroll to position [7, 2]
click at [1366, 271] on div "he ro.moveUp press enter he ro.moveDown press enter he ro.moveLeft press enter …" at bounding box center [1406, 311] width 297 height 245
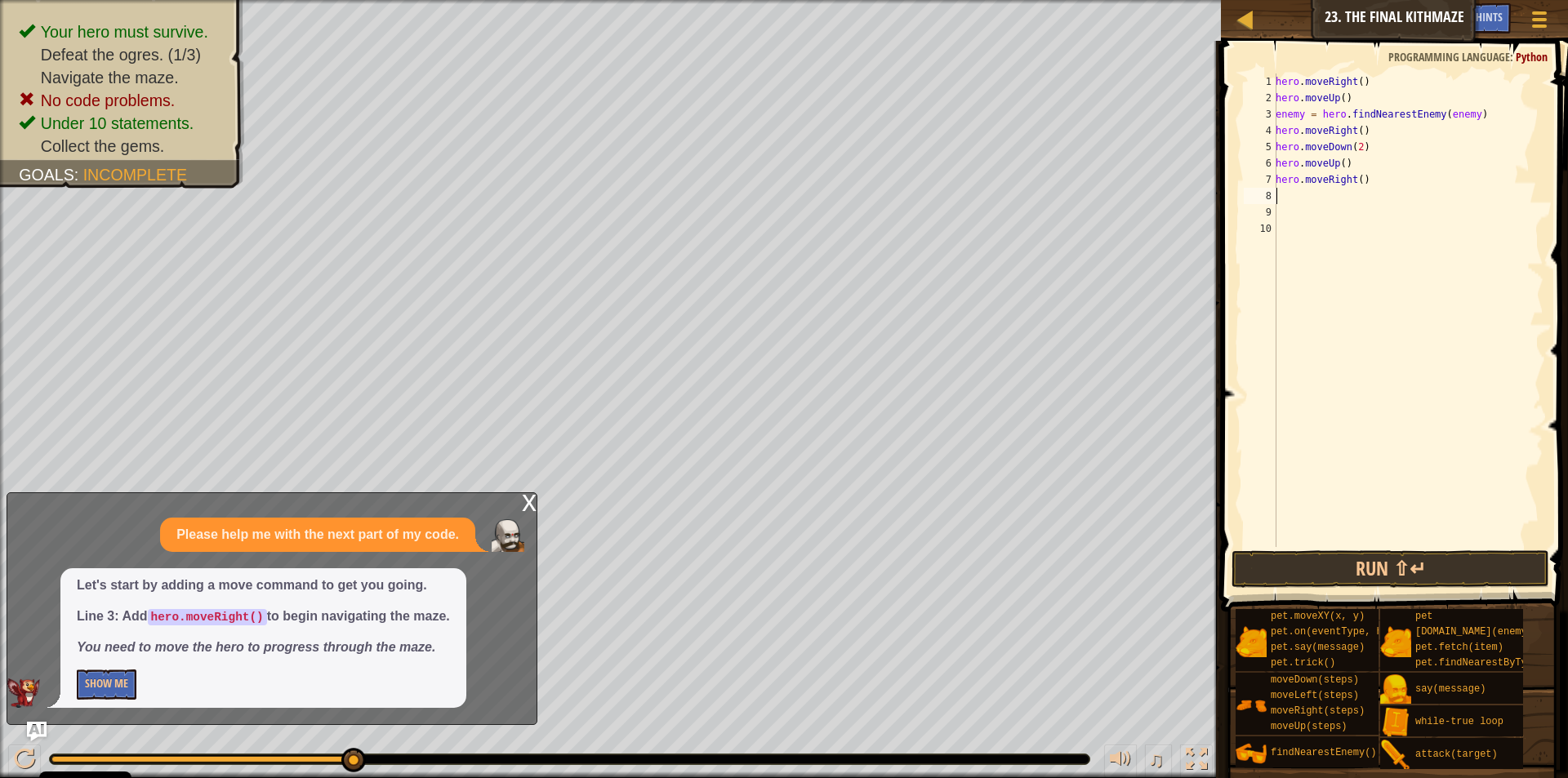
scroll to position [7, 1]
type textarea "h"
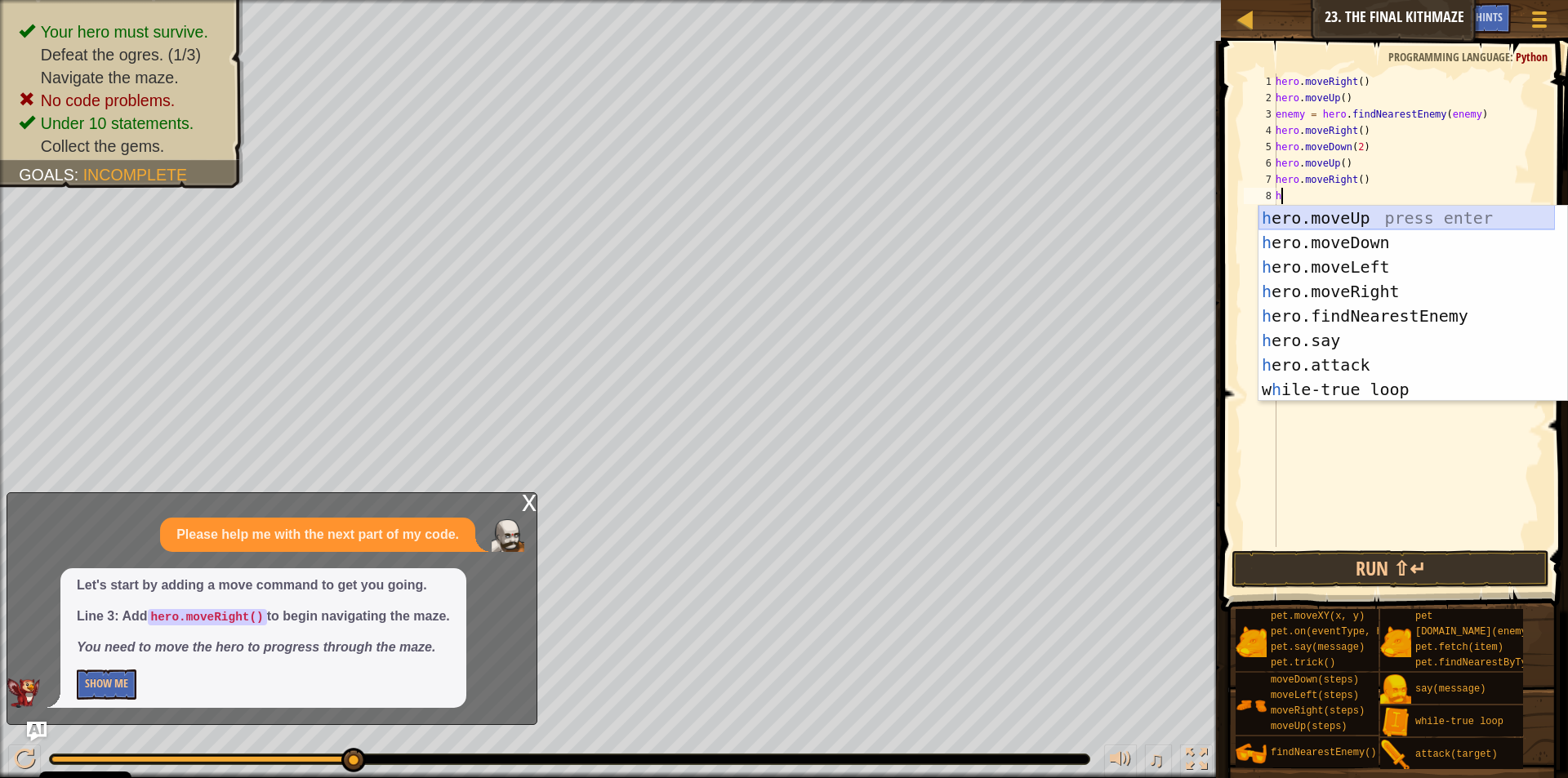
click at [1355, 220] on div "h ero.moveUp press enter h ero.moveDown press enter h ero.moveLeft press enter …" at bounding box center [1406, 328] width 297 height 245
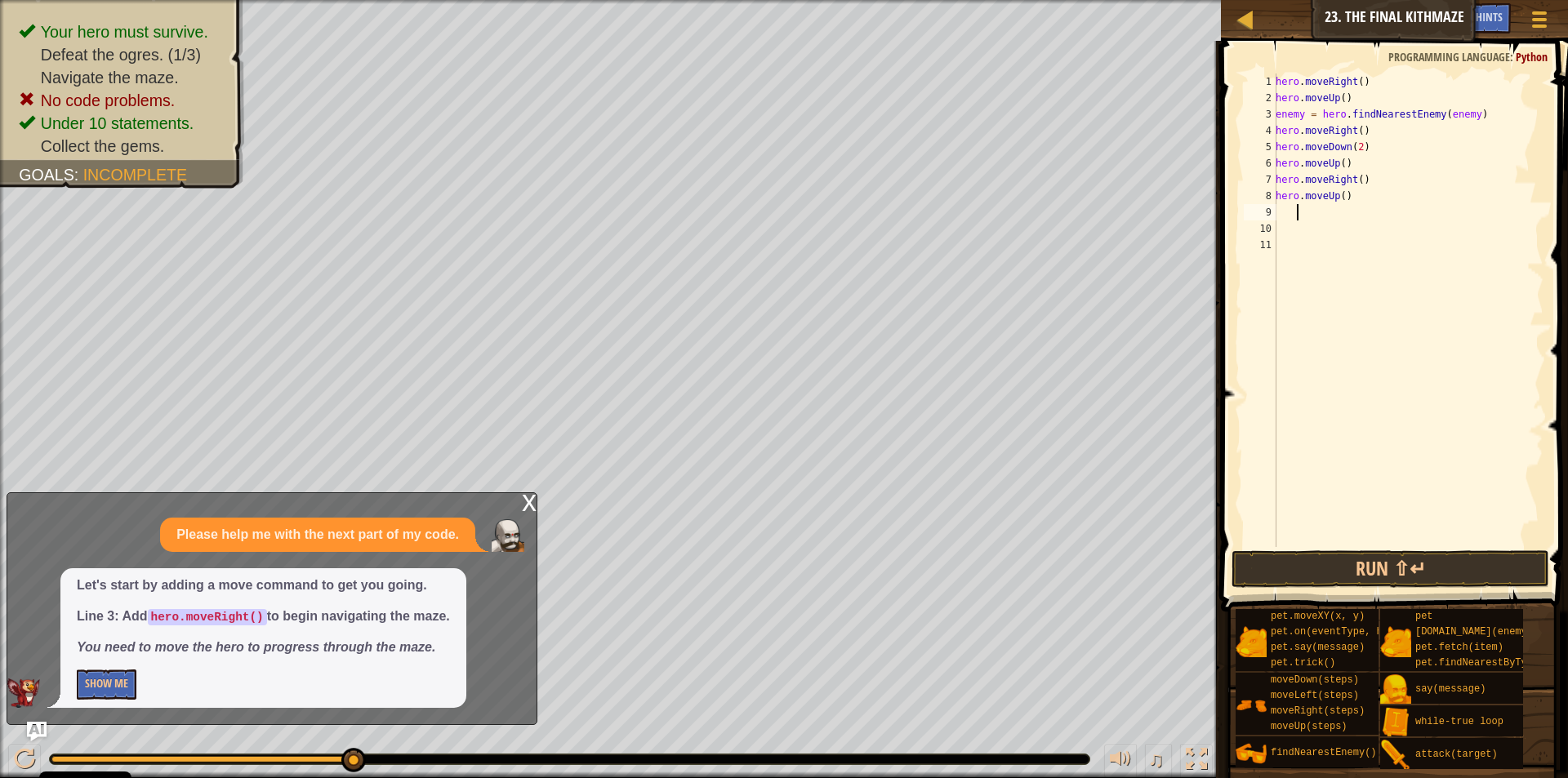
click at [1314, 218] on div "hero . moveRight ( ) hero . moveUp ( ) enemy = hero . findNearestEnemy ( enemy …" at bounding box center [1408, 327] width 271 height 507
click at [1277, 215] on div "hero . moveRight ( ) hero . moveUp ( ) enemy = hero . findNearestEnemy ( enemy …" at bounding box center [1408, 327] width 271 height 507
type textarea "h"
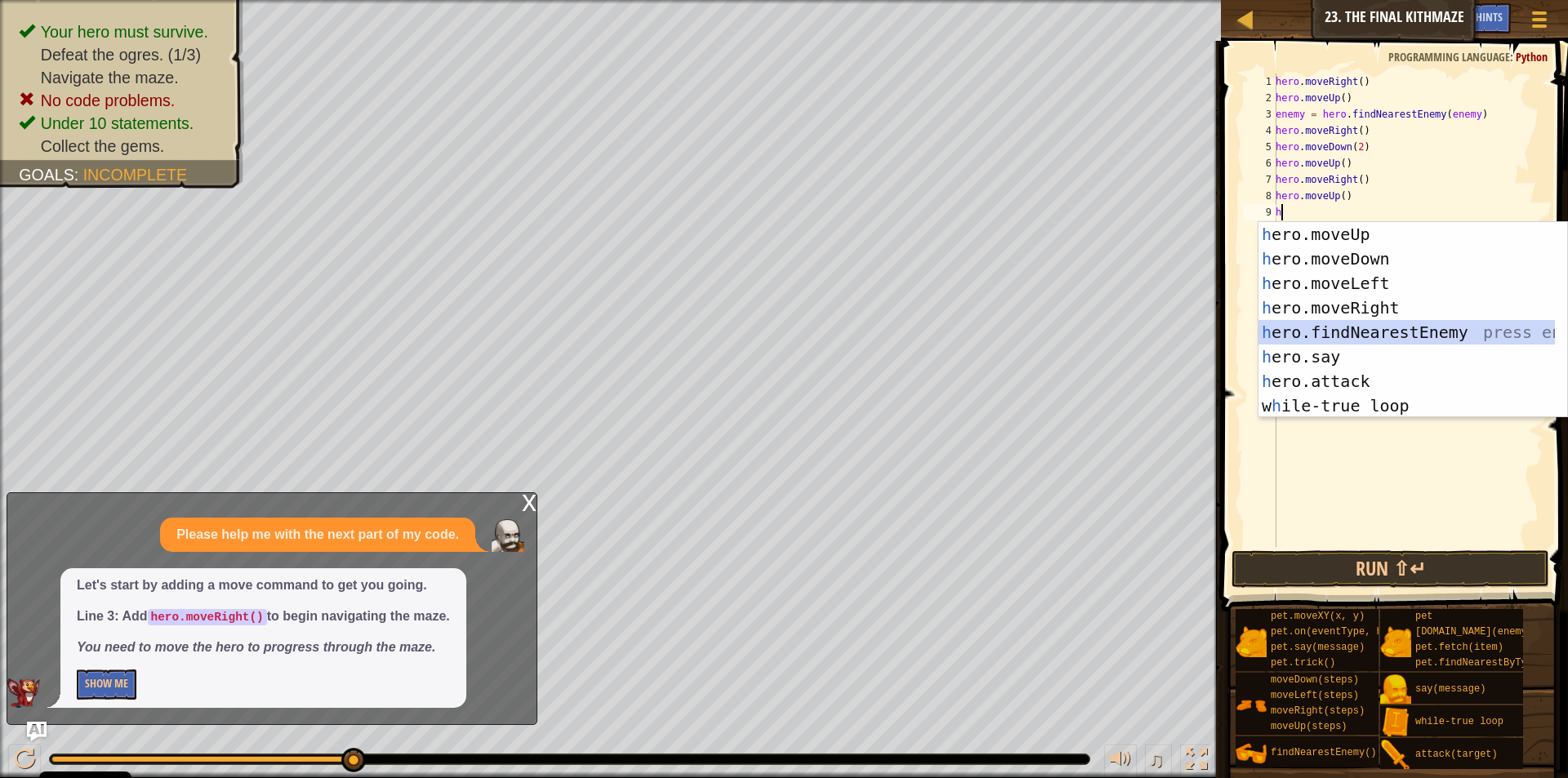
click at [1356, 338] on div "h ero.moveUp press enter h ero.moveDown press enter h ero.moveLeft press enter …" at bounding box center [1406, 344] width 297 height 245
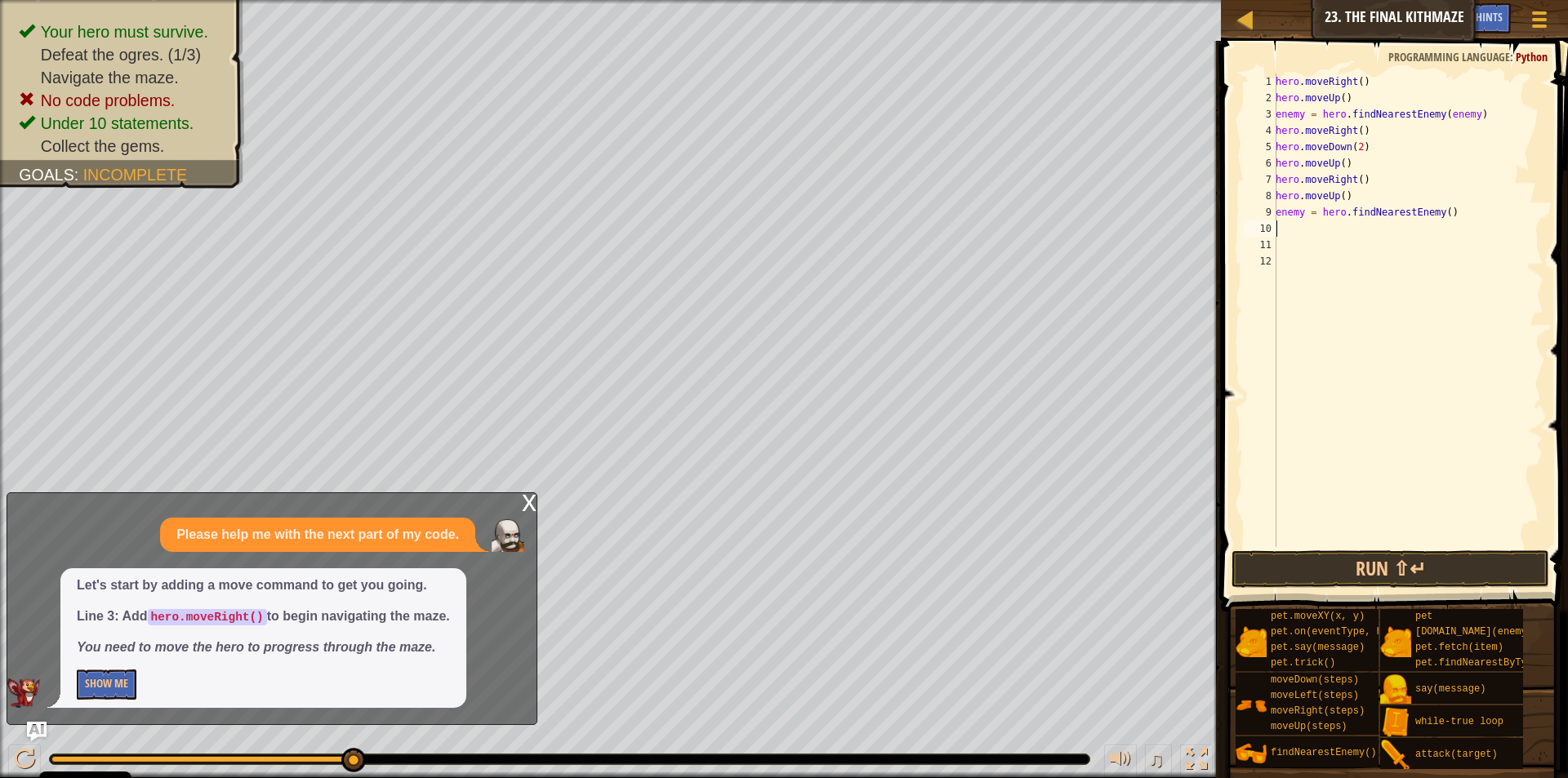
click at [1436, 208] on div "hero . moveRight ( ) hero . moveUp ( ) enemy = hero . findNearestEnemy ( enemy …" at bounding box center [1408, 327] width 271 height 507
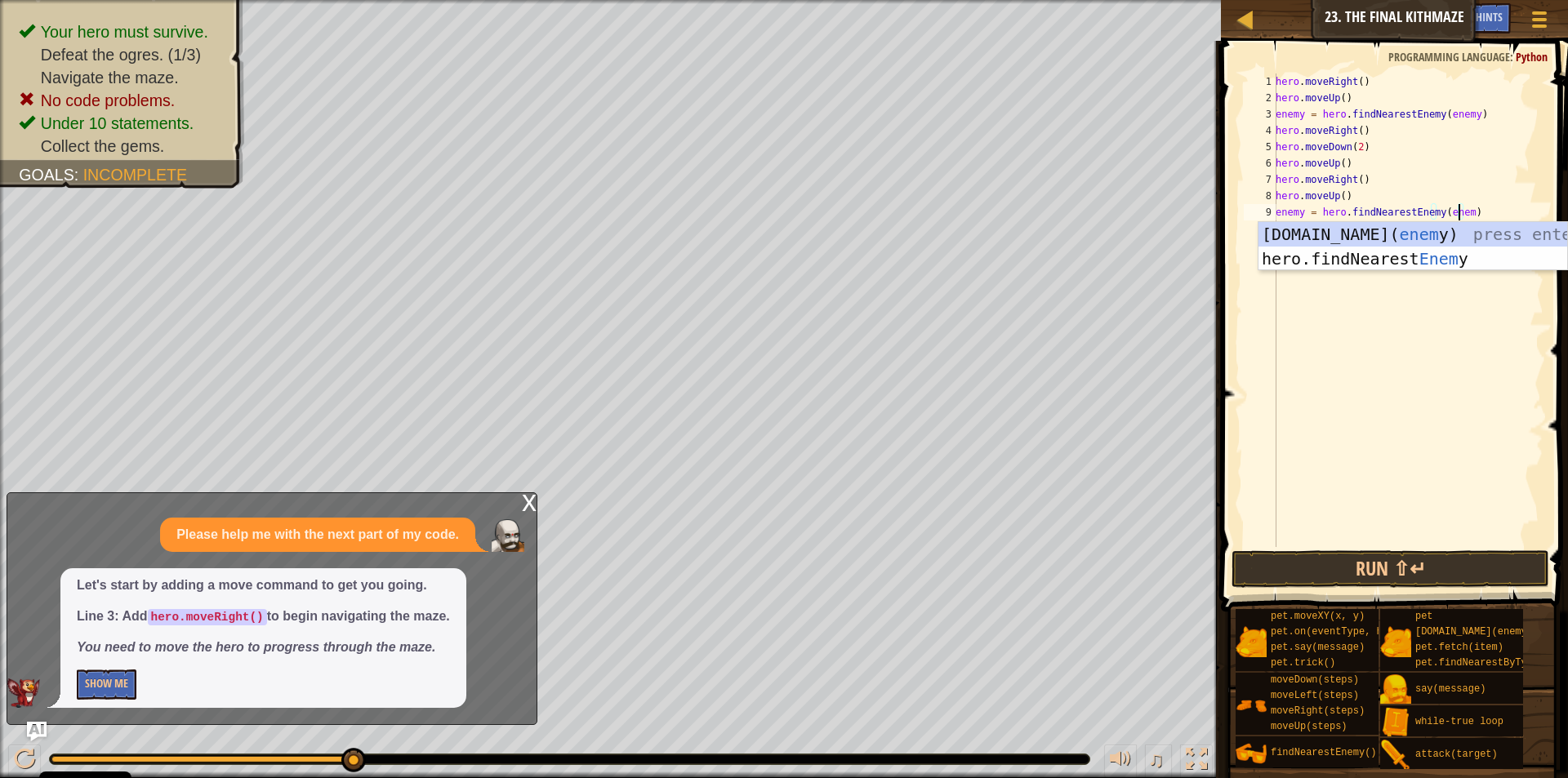
scroll to position [7, 16]
click at [1309, 261] on div "[DOMAIN_NAME]( enemy ) press enter hero.findNearest Enemy press enter" at bounding box center [1412, 271] width 308 height 98
type textarea "enemy = hero.findNearestEnemy()"
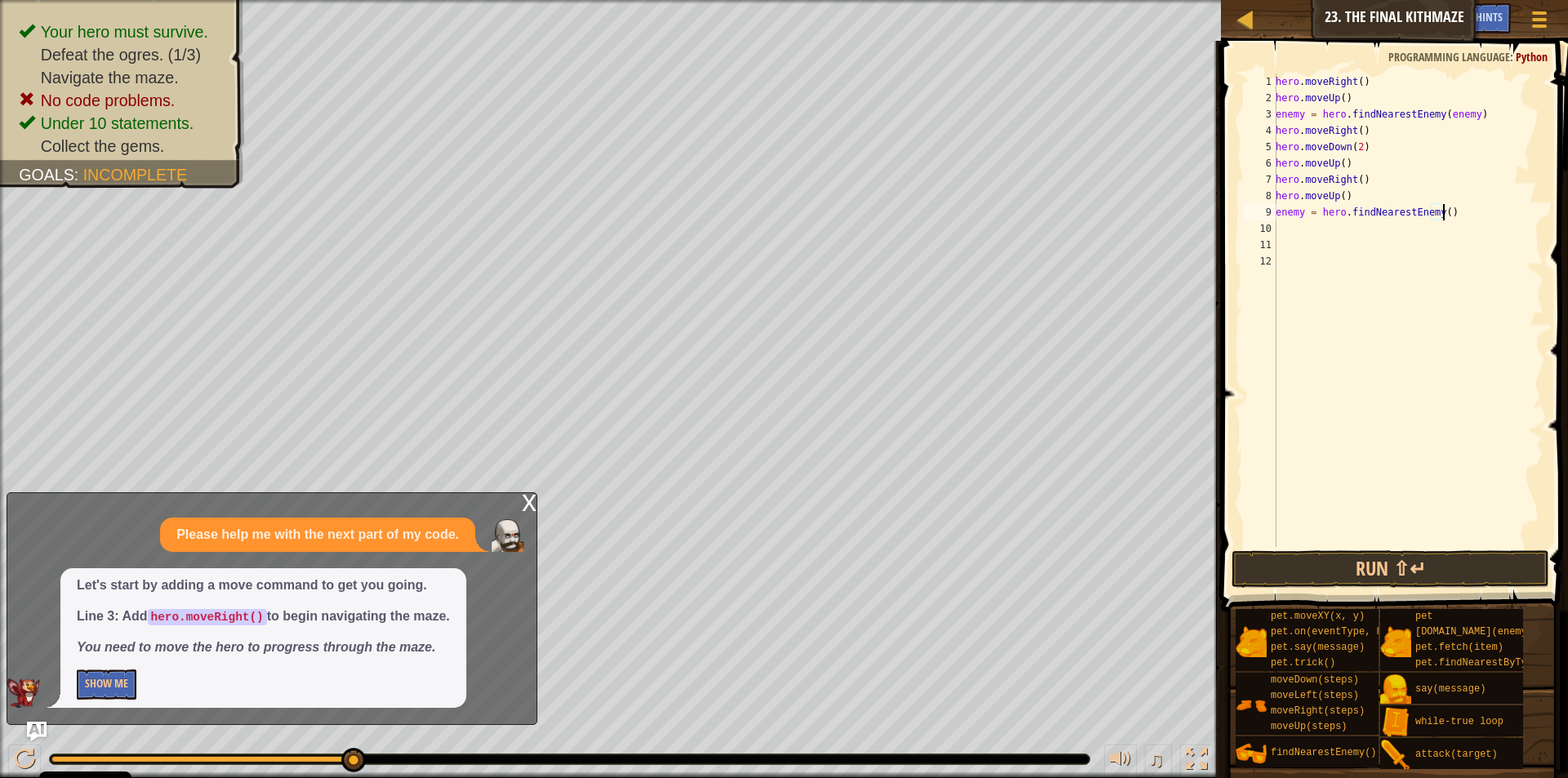
scroll to position [7, 13]
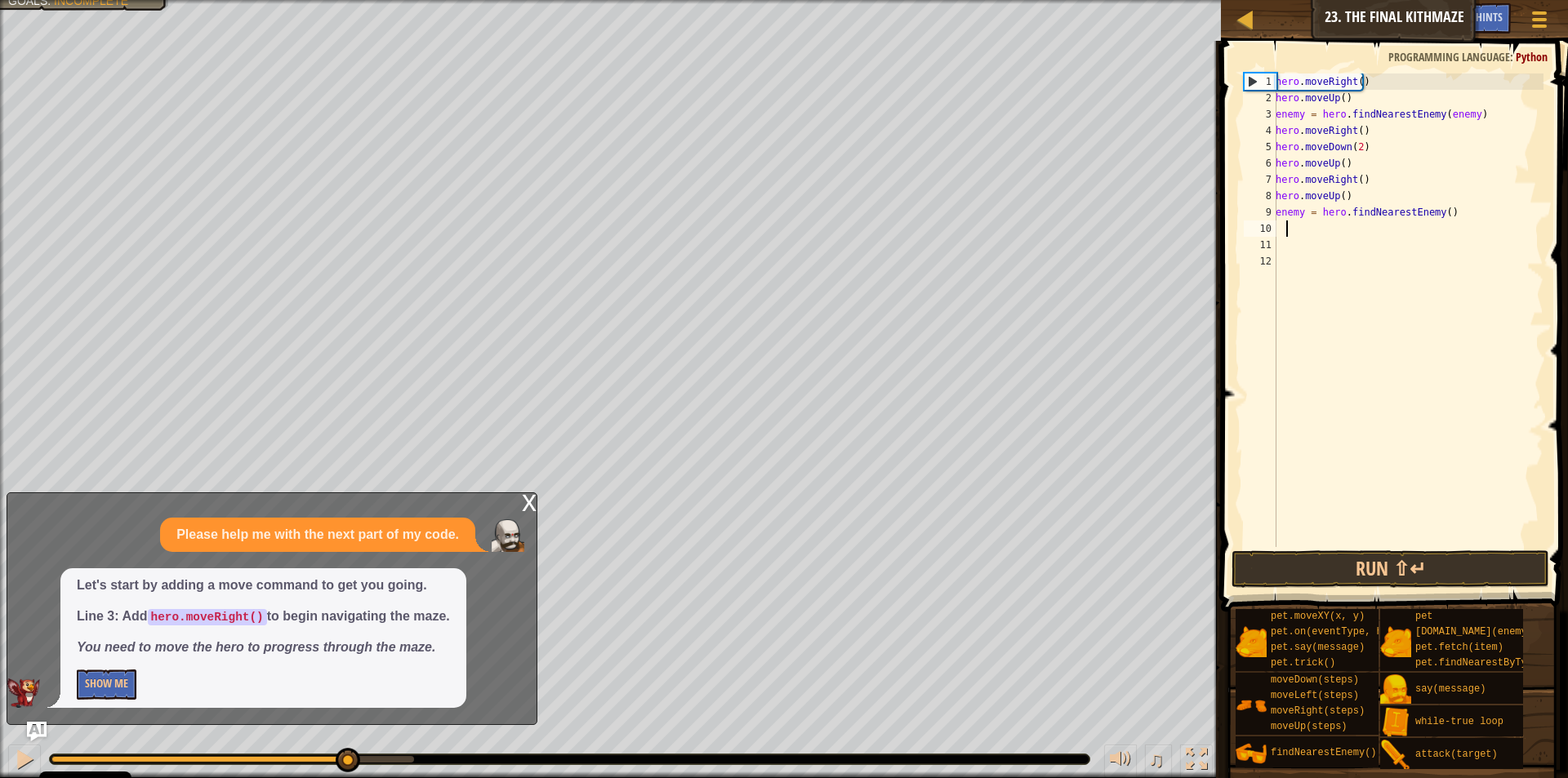
click at [1287, 232] on div "hero . moveRight ( ) hero . moveUp ( ) enemy = hero . findNearestEnemy ( enemy …" at bounding box center [1408, 327] width 271 height 507
click at [1277, 227] on div "hero . moveRight ( ) hero . moveUp ( ) enemy = hero . findNearestEnemy ( enemy …" at bounding box center [1408, 327] width 271 height 507
type textarea "h"
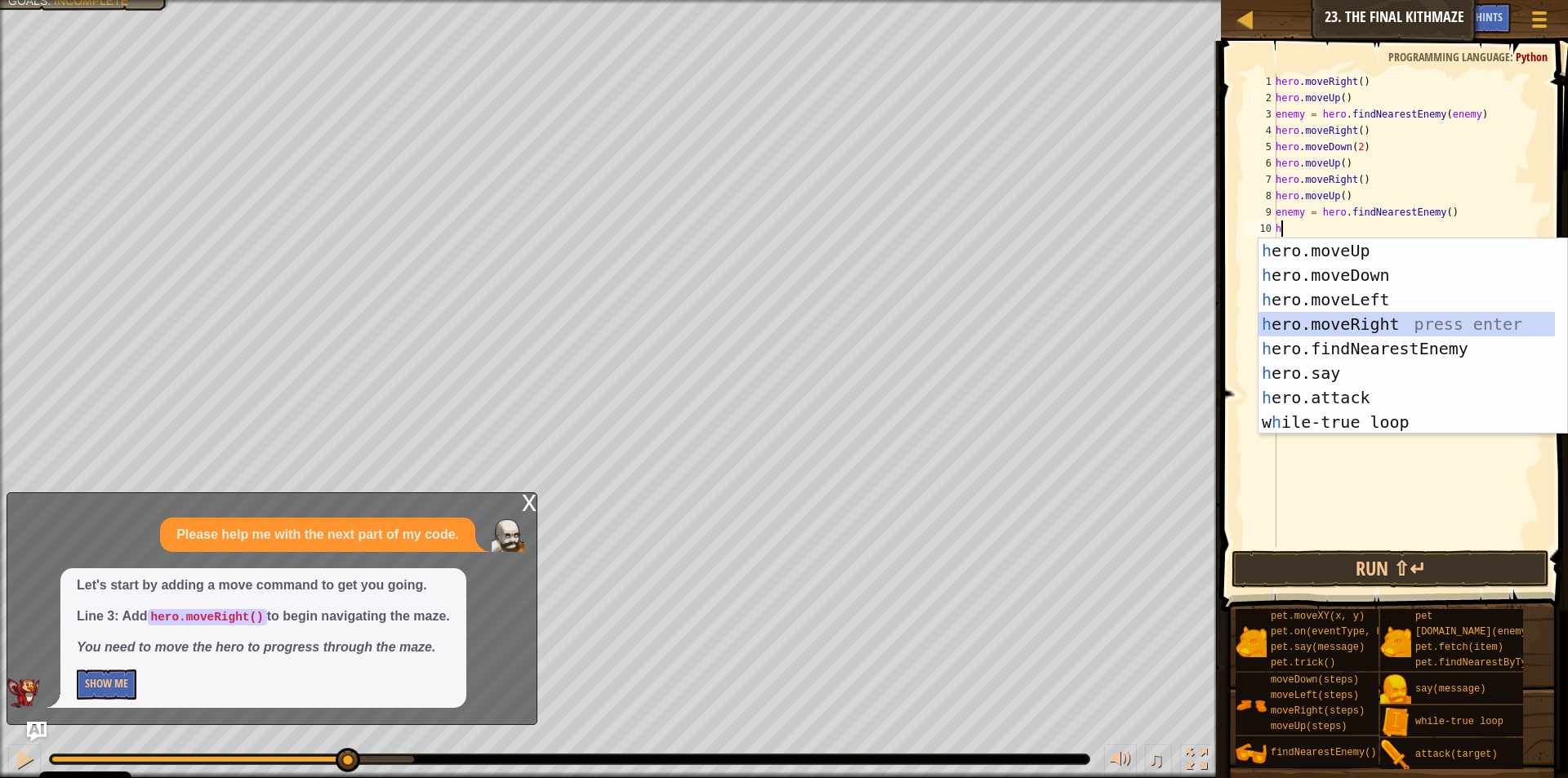
click at [1359, 315] on div "h ero.moveUp press enter h ero.moveDown press enter h ero.moveLeft press enter …" at bounding box center [1412, 361] width 308 height 245
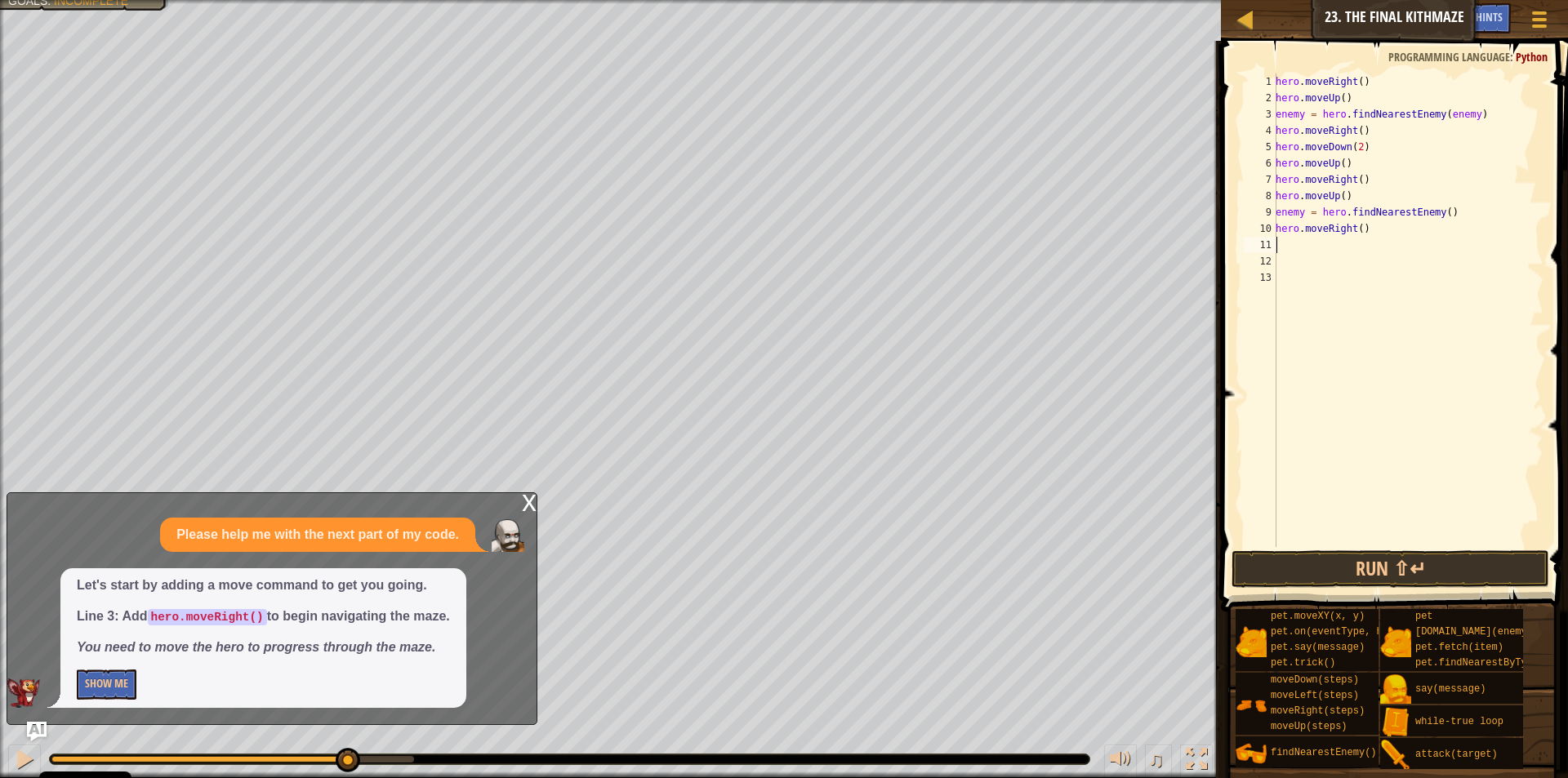
click at [1287, 244] on div "hero . moveRight ( ) hero . moveUp ( ) enemy = hero . findNearestEnemy ( enemy …" at bounding box center [1408, 327] width 271 height 507
click at [1277, 243] on div "hero . moveRight ( ) hero . moveUp ( ) enemy = hero . findNearestEnemy ( enemy …" at bounding box center [1408, 327] width 271 height 507
type textarea "h"
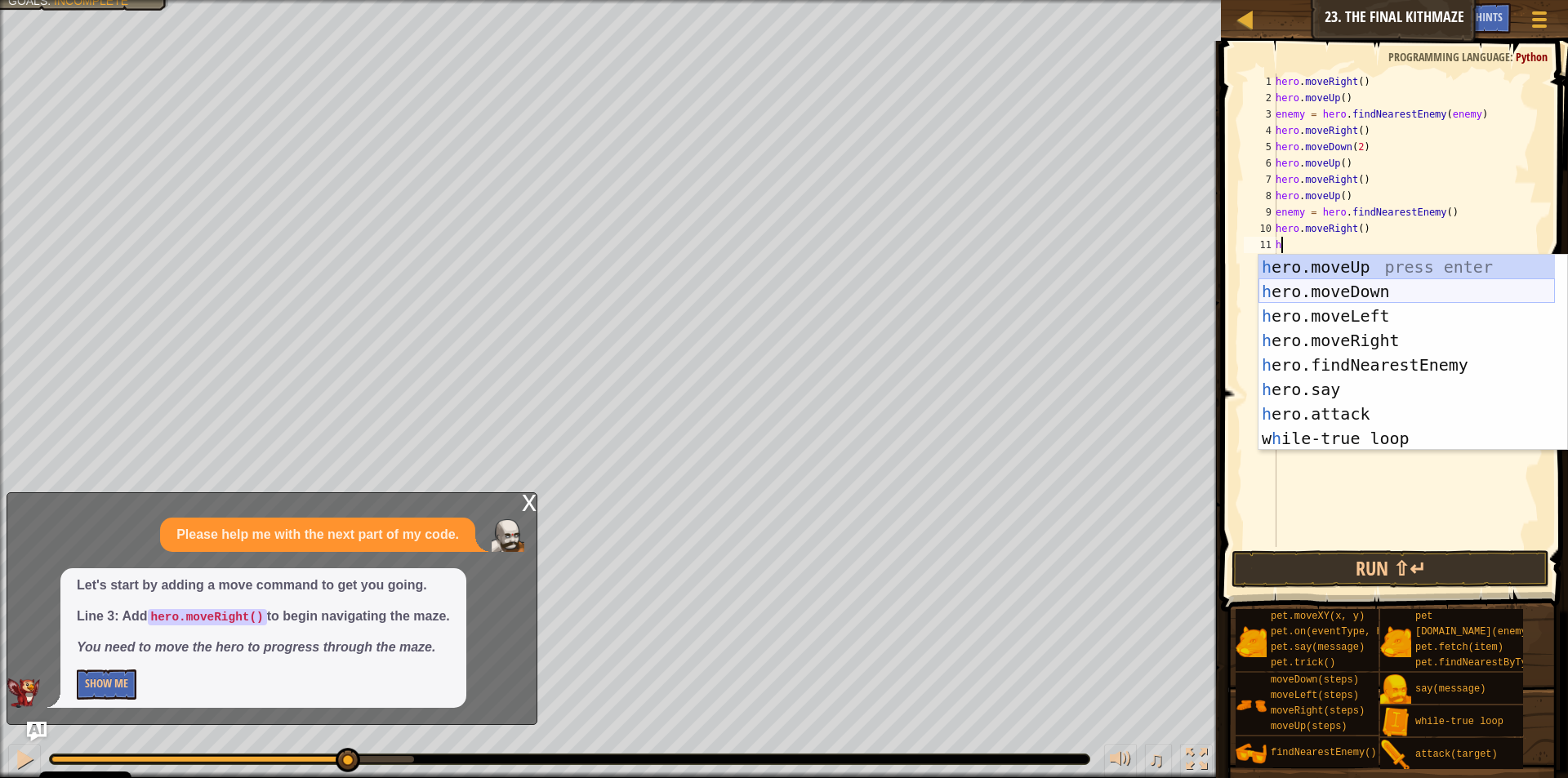
click at [1390, 285] on div "h ero.moveUp press enter h ero.moveDown press enter h ero.moveLeft press enter …" at bounding box center [1406, 376] width 297 height 245
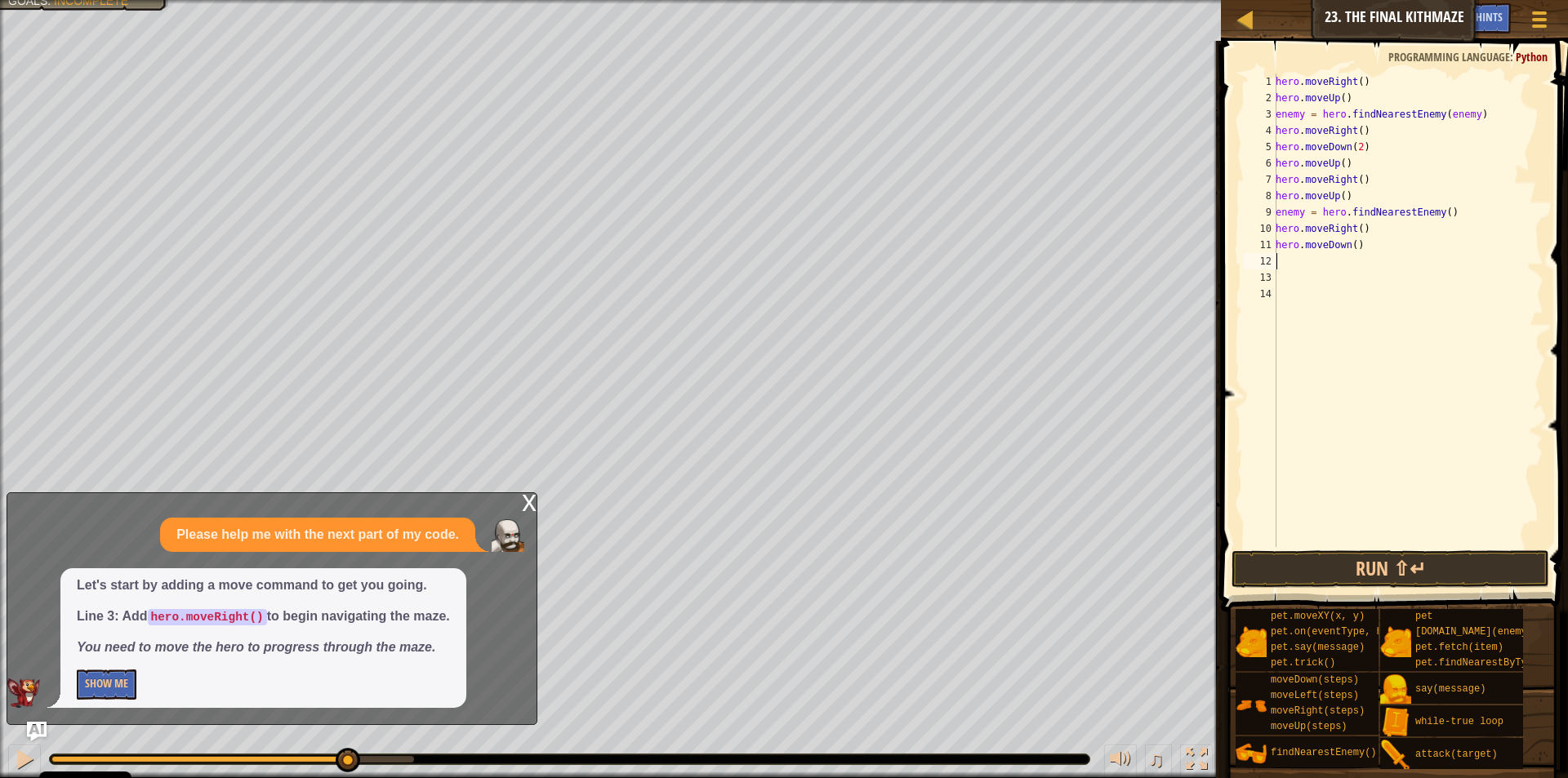
click at [1350, 248] on div "hero . moveRight ( ) hero . moveUp ( ) enemy = hero . findNearestEnemy ( enemy …" at bounding box center [1408, 327] width 271 height 507
click at [1436, 114] on div "hero . moveRight ( ) hero . moveUp ( ) enemy = hero . findNearestEnemy ( enemy …" at bounding box center [1408, 327] width 271 height 507
click at [1468, 117] on div "hero . moveRight ( ) hero . moveUp ( ) enemy = hero . findNearestEnemy ( "enemy…" at bounding box center [1407, 327] width 270 height 507
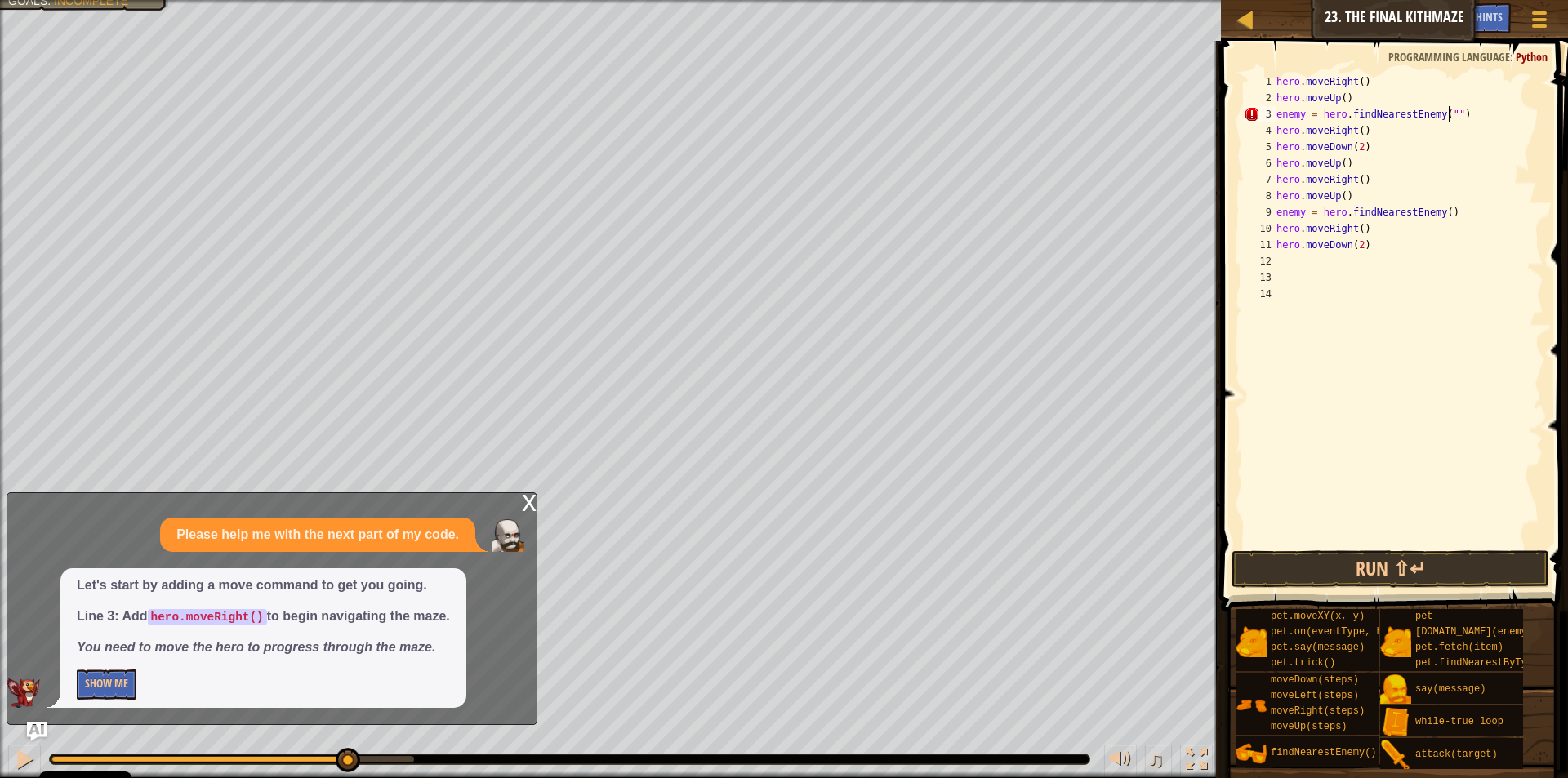
scroll to position [7, 14]
click at [1442, 110] on div "hero . moveRight ( ) hero . moveUp ( ) enemy = hero . findNearestEnemy ( "" ) h…" at bounding box center [1407, 327] width 270 height 507
click at [1437, 209] on div "hero . moveRight ( ) hero . moveUp ( ) enemy = hero . findNearestEnemy ( "enemy…" at bounding box center [1407, 327] width 270 height 507
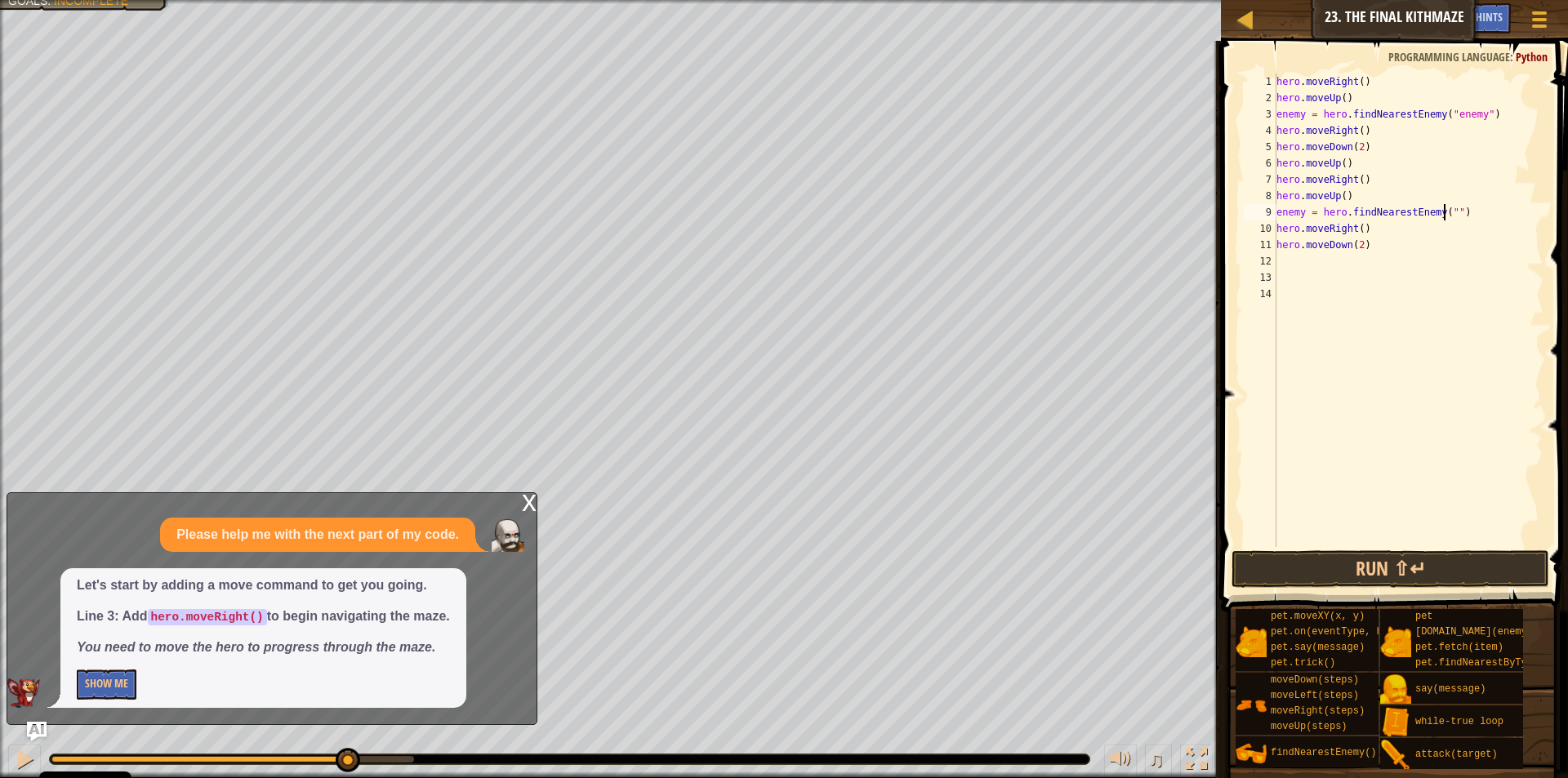
click at [1441, 209] on div "hero . moveRight ( ) hero . moveUp ( ) enemy = hero . findNearestEnemy ( "enemy…" at bounding box center [1407, 327] width 270 height 507
type textarea "enemy = hero.findNearestEnemy("enemy")"
click at [1288, 261] on div "hero . moveRight ( ) hero . moveUp ( ) enemy = hero . findNearestEnemy ( "enemy…" at bounding box center [1407, 327] width 270 height 507
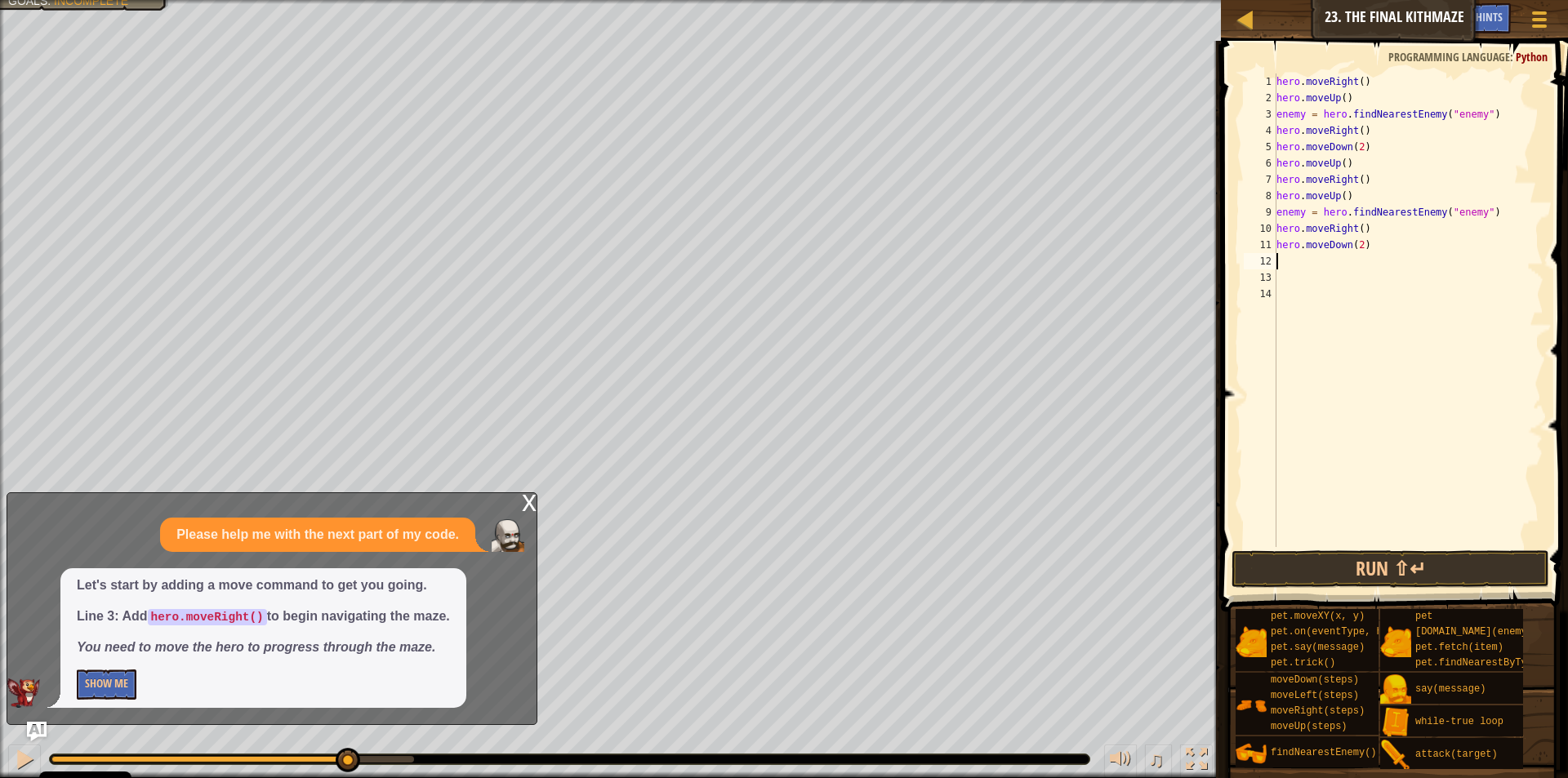
click at [1277, 261] on div "hero . moveRight ( ) hero . moveUp ( ) enemy = hero . findNearestEnemy ( "enemy…" at bounding box center [1407, 327] width 270 height 507
type textarea "h"
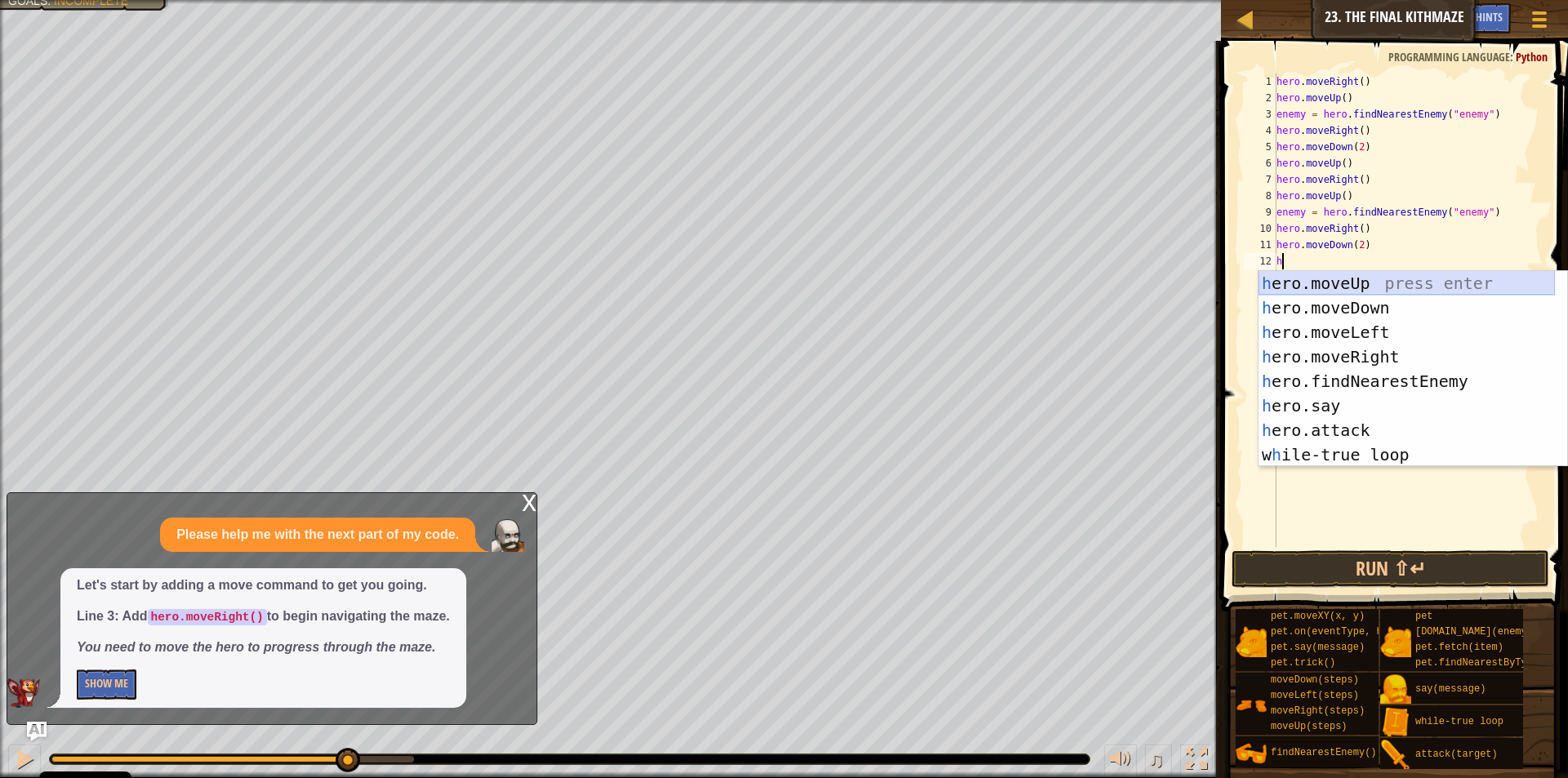
click at [1314, 285] on div "h ero.moveUp press enter h ero.moveDown press enter h ero.moveLeft press enter …" at bounding box center [1406, 393] width 297 height 245
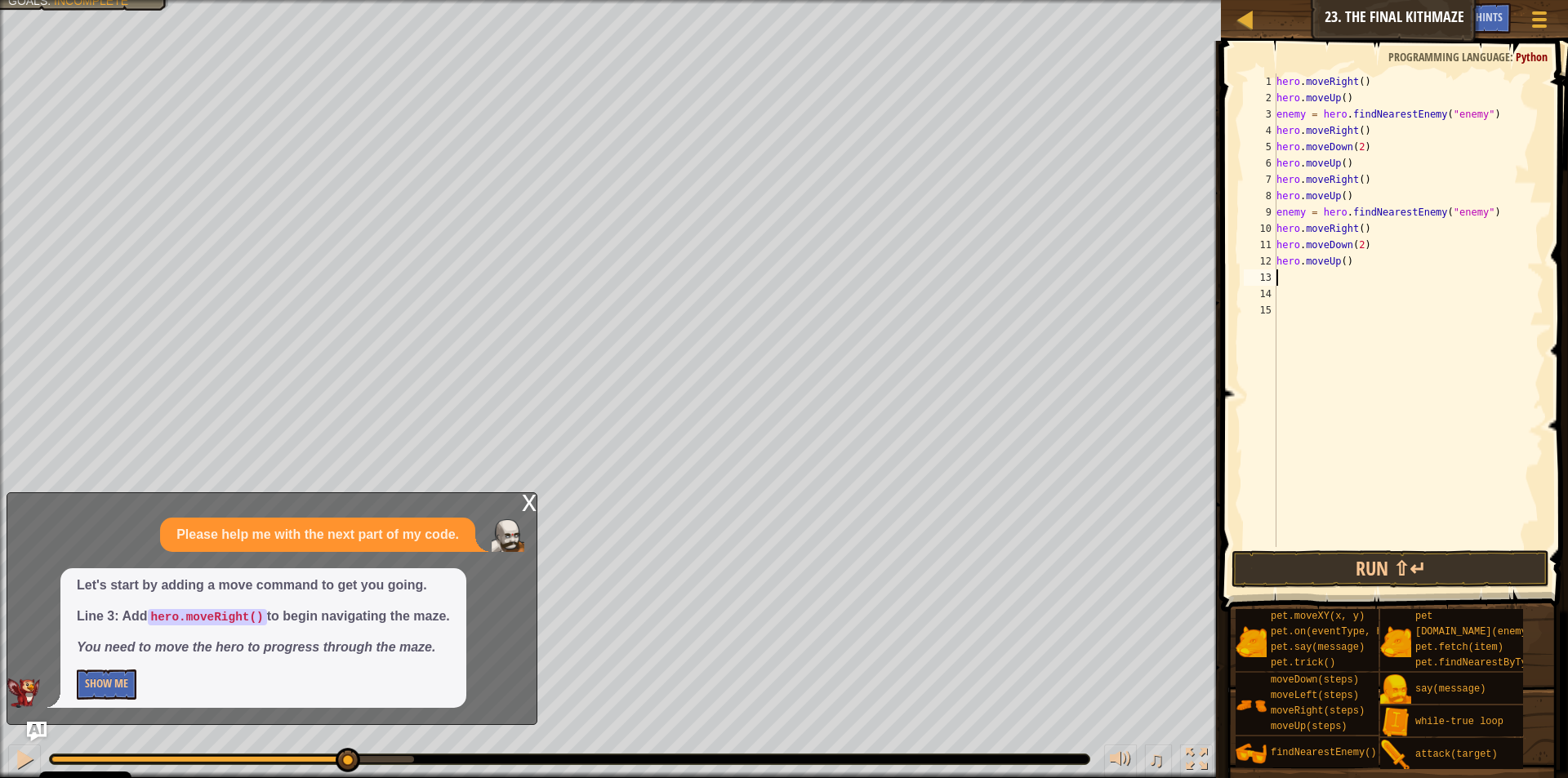
type textarea "h"
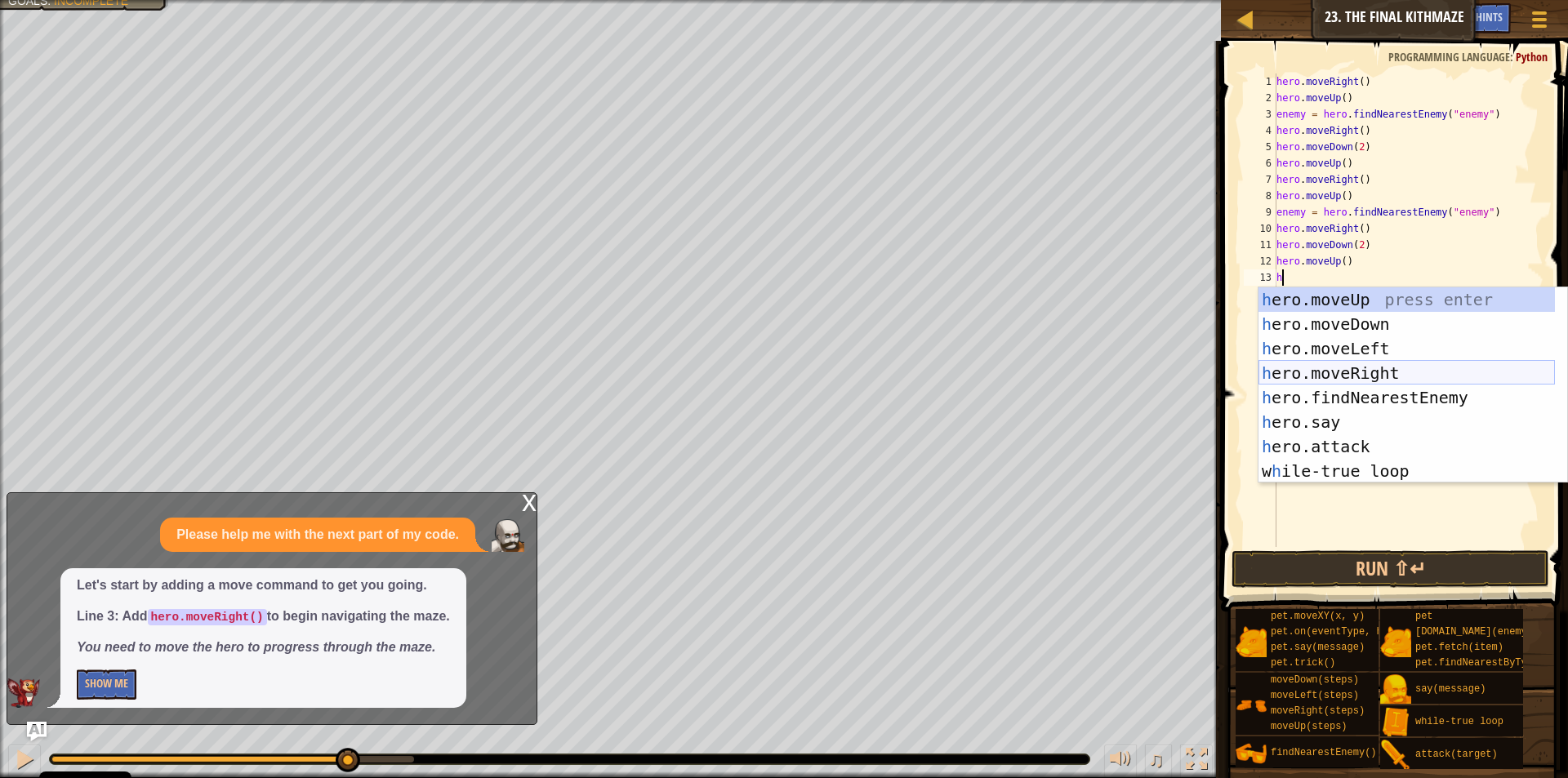
click at [1358, 373] on div "h ero.moveUp press enter h ero.moveDown press enter h ero.moveLeft press enter …" at bounding box center [1406, 410] width 297 height 245
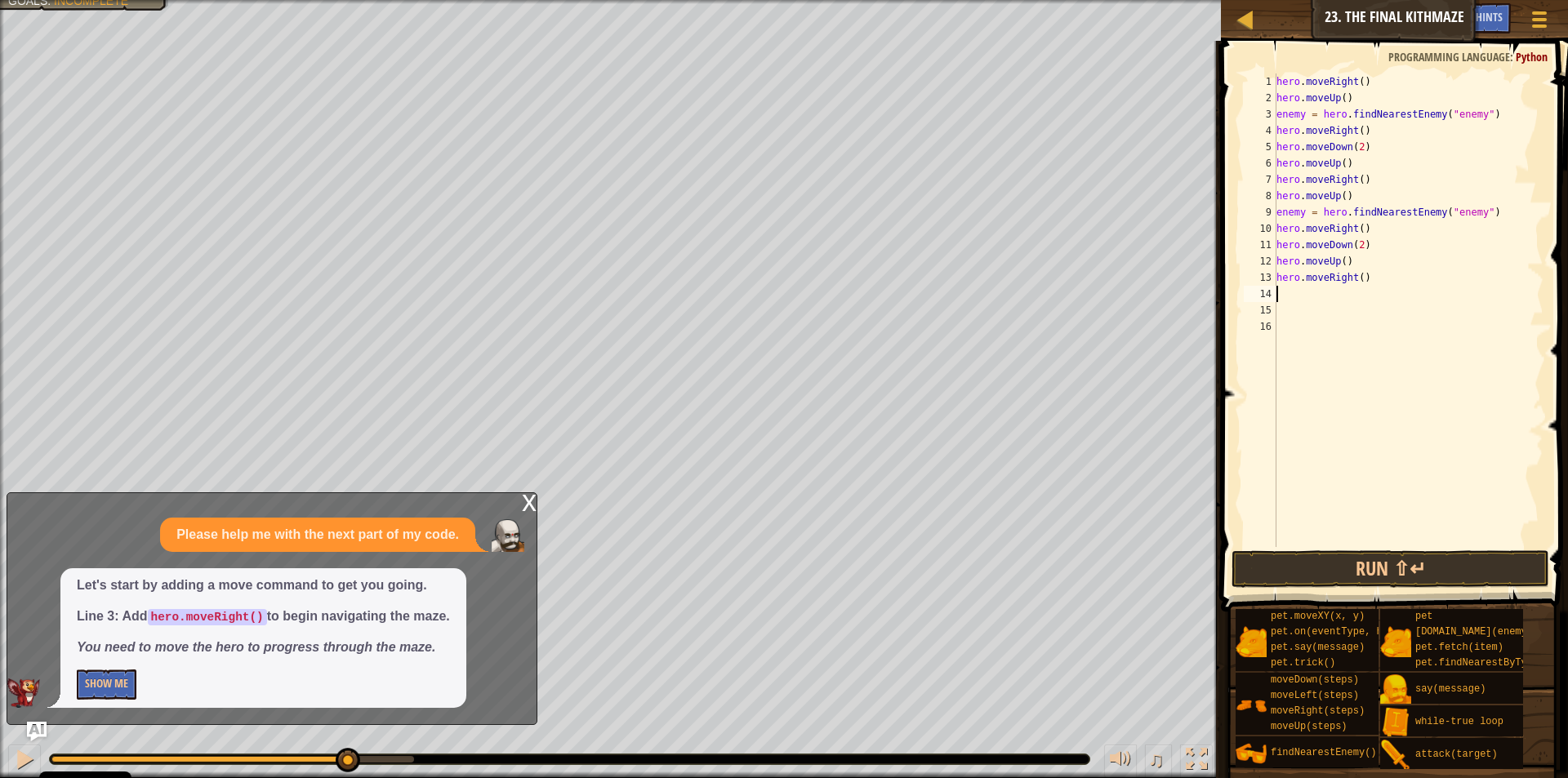
click at [1299, 298] on div "hero . moveRight ( ) hero . moveUp ( ) enemy = hero . findNearestEnemy ( "enemy…" at bounding box center [1407, 327] width 270 height 507
click at [1277, 295] on div "hero . moveRight ( ) hero . moveUp ( ) enemy = hero . findNearestEnemy ( "enemy…" at bounding box center [1407, 327] width 270 height 507
type textarea "h"
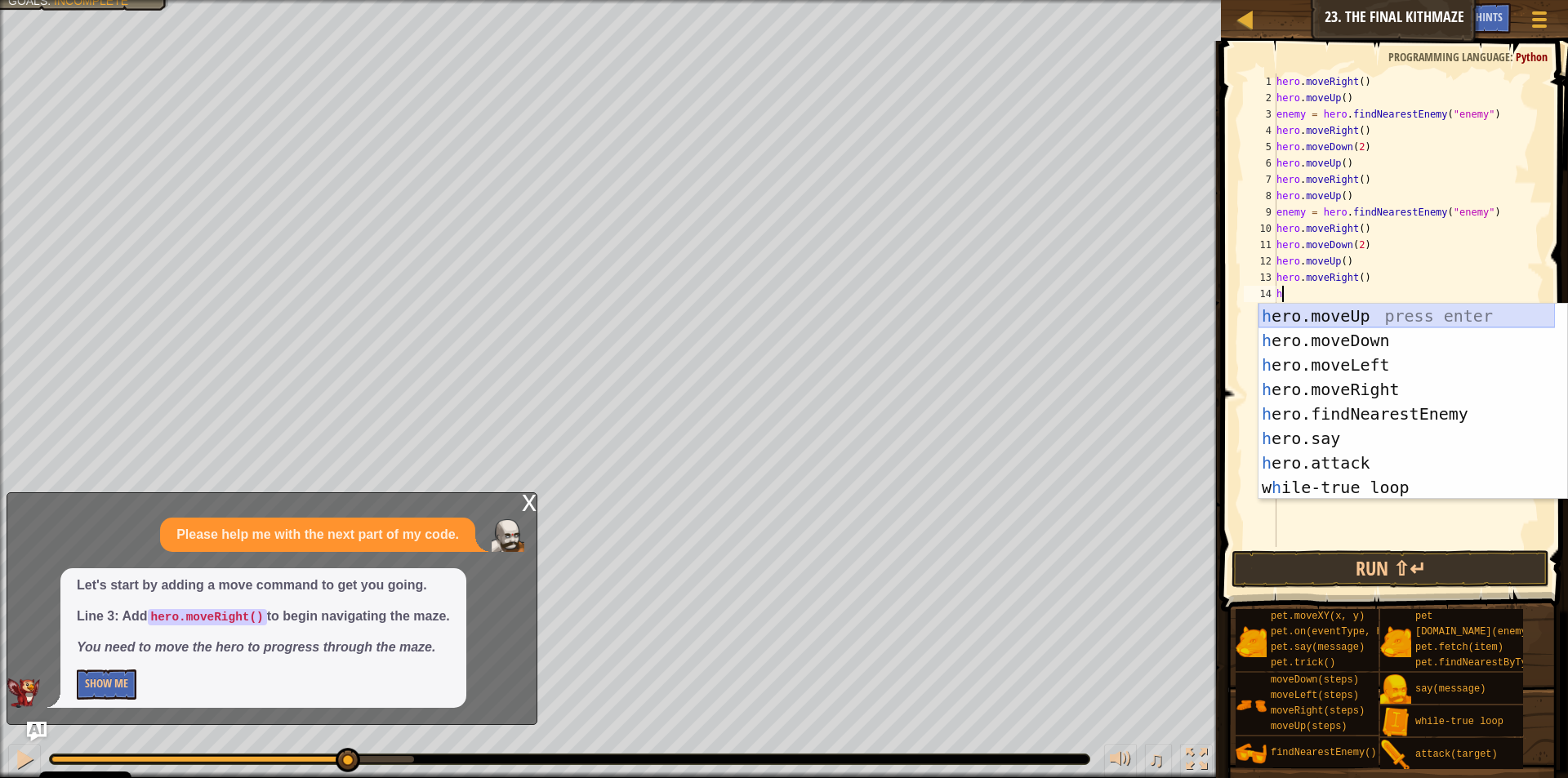
click at [1308, 309] on div "h ero.moveUp press enter h ero.moveDown press enter h ero.moveLeft press enter …" at bounding box center [1406, 425] width 297 height 245
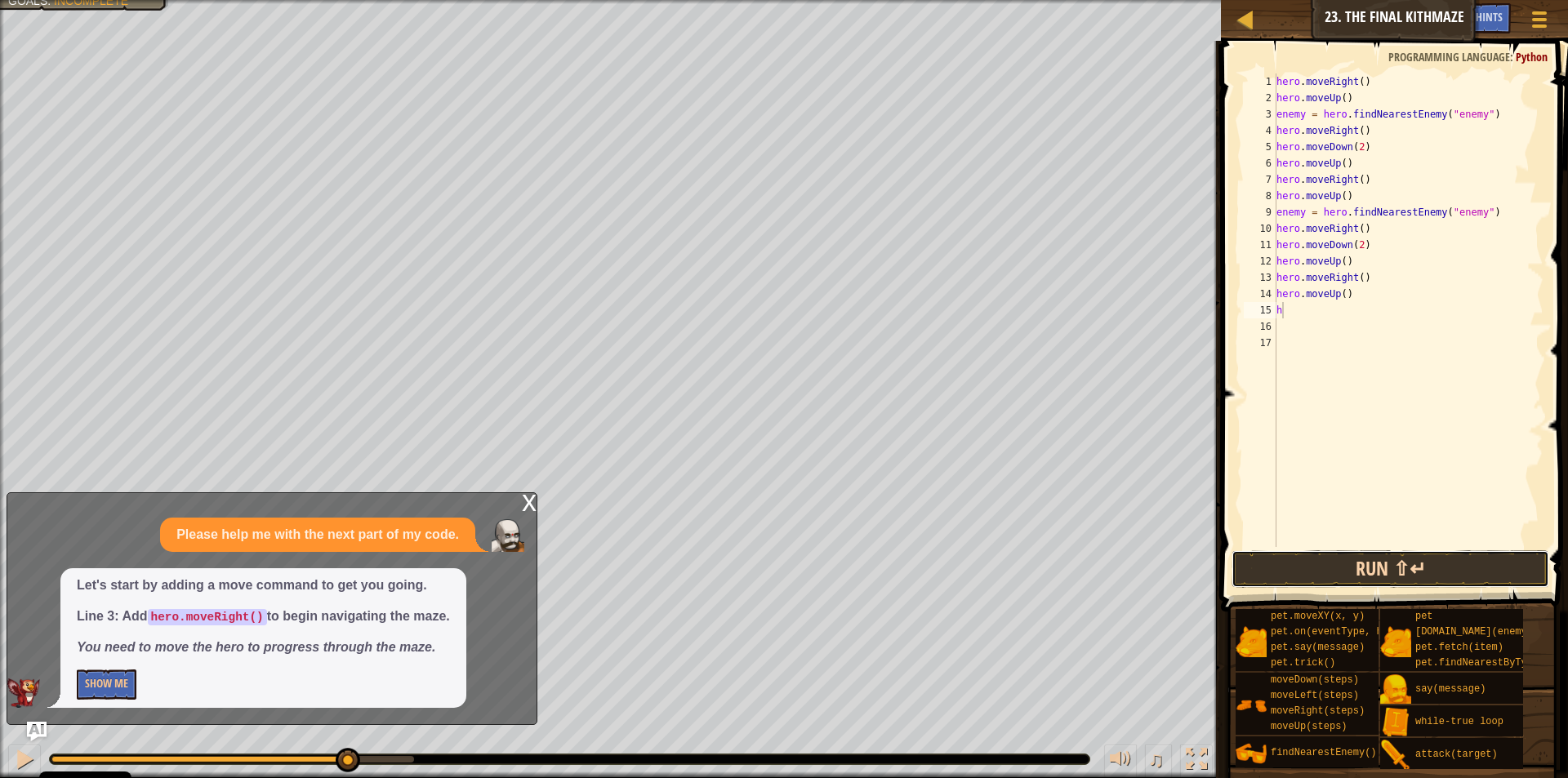
click at [1306, 568] on button "Run ⇧↵" at bounding box center [1389, 569] width 317 height 37
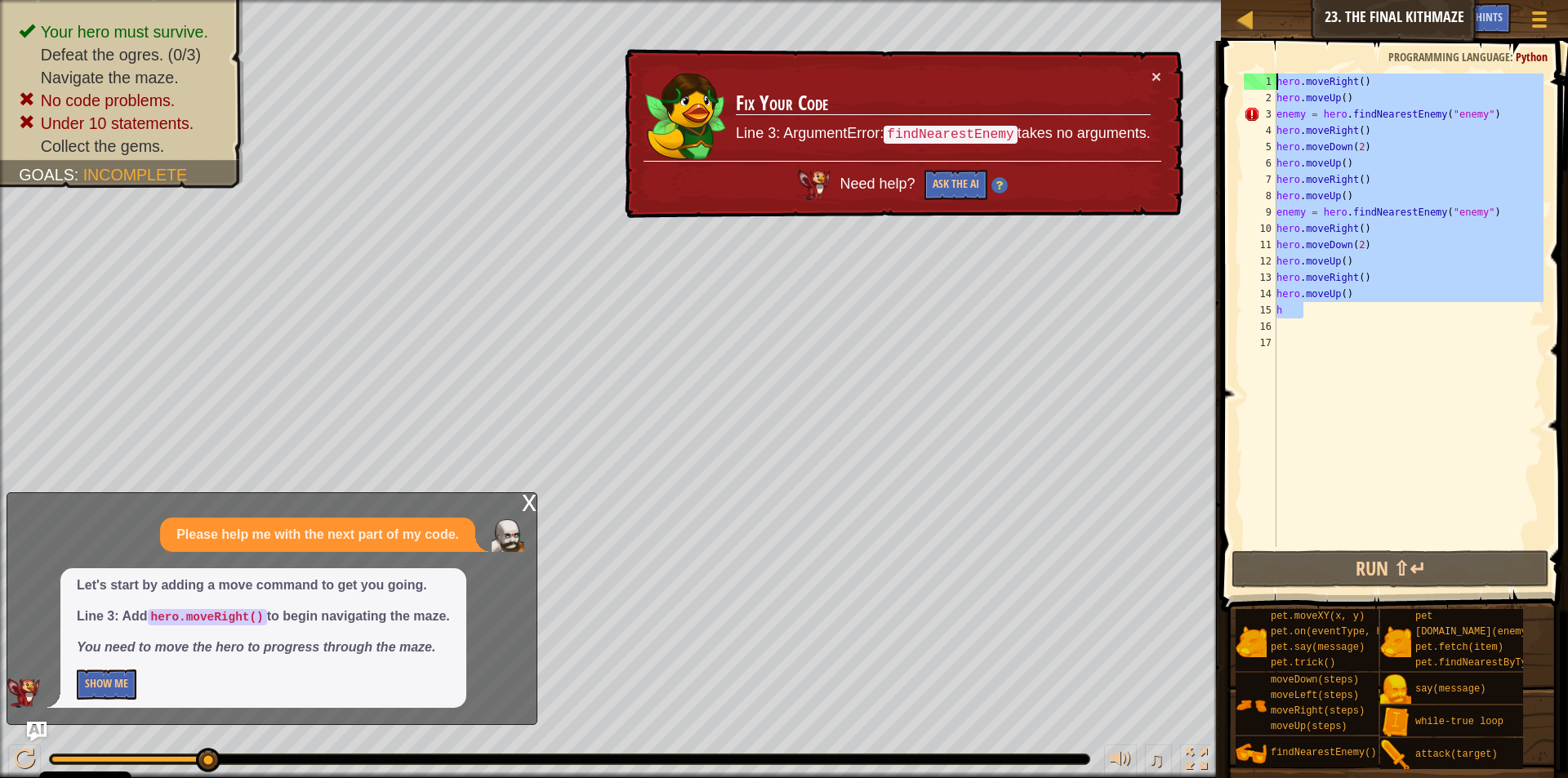
drag, startPoint x: 1346, startPoint y: 309, endPoint x: 1248, endPoint y: -40, distance: 362.5
click at [1248, 0] on html "Cookie Policy CodeCombat uses a few essential and non-essential cookies. Privac…" at bounding box center [784, 0] width 1568 height 0
type textarea "hero.moveRight() hero.moveUp()"
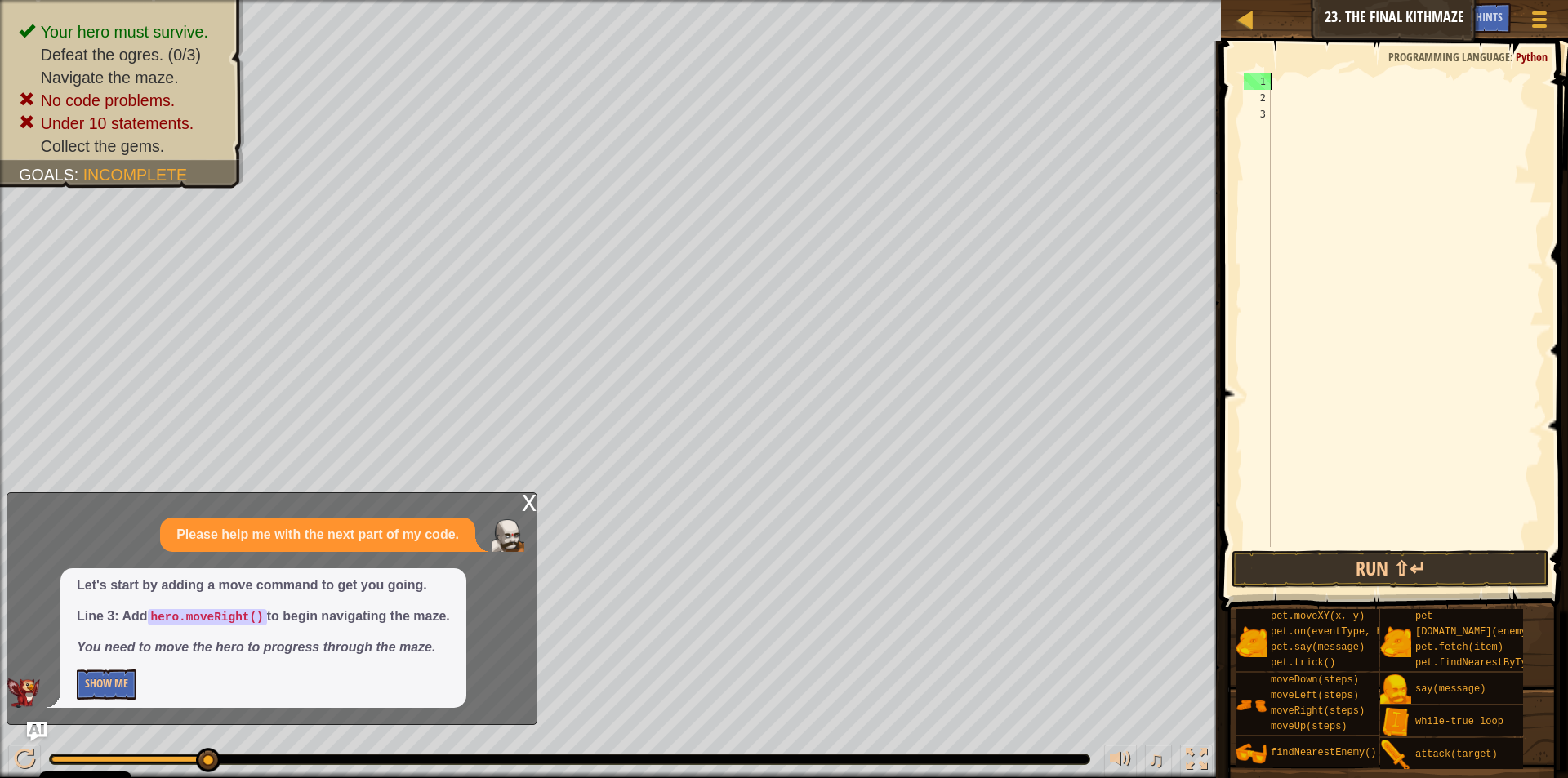
scroll to position [7, 0]
click at [1276, 577] on button "Run ⇧↵" at bounding box center [1389, 569] width 317 height 37
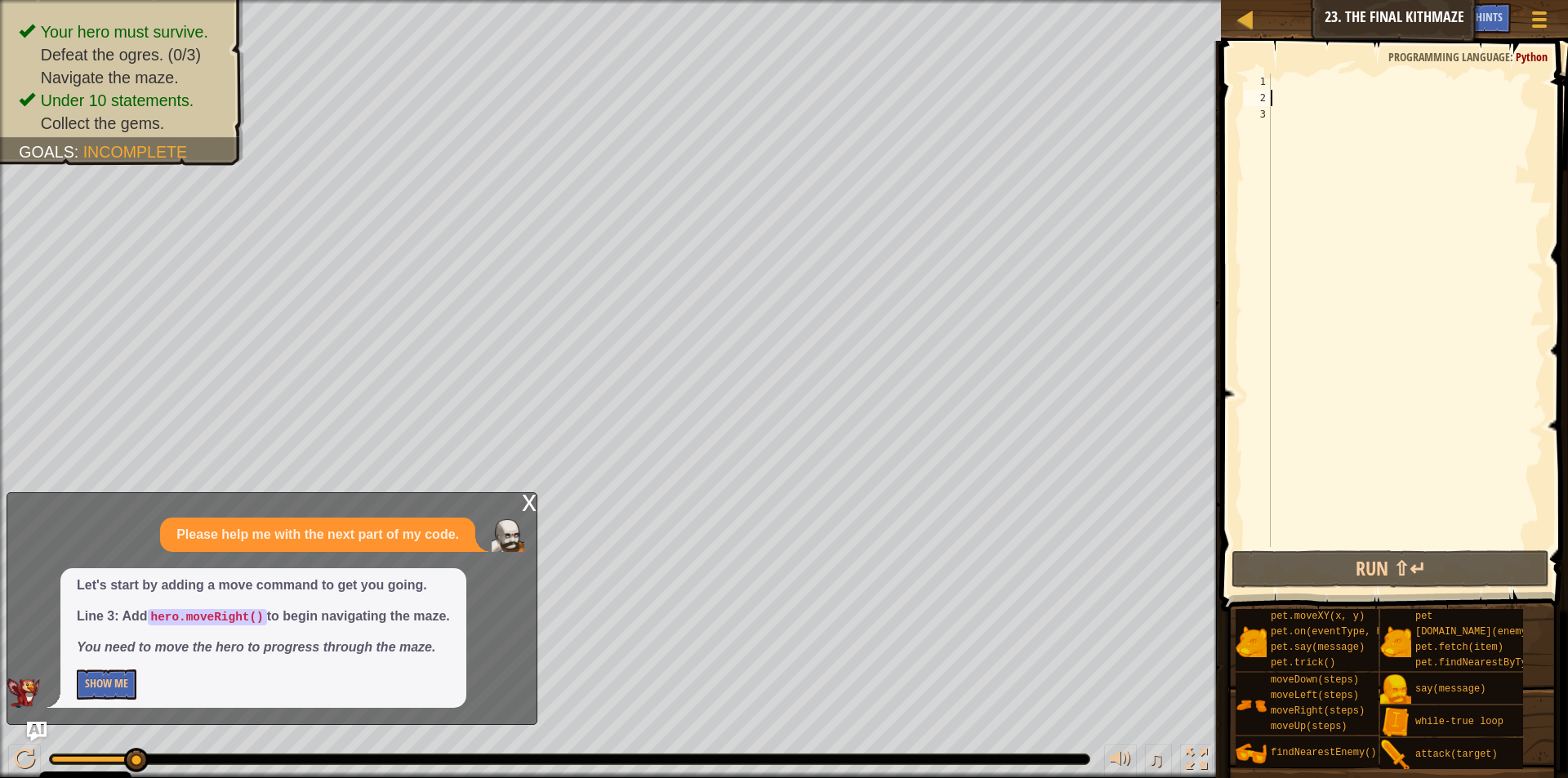
click at [1355, 89] on div at bounding box center [1405, 327] width 276 height 507
click at [1355, 78] on div at bounding box center [1405, 310] width 276 height 473
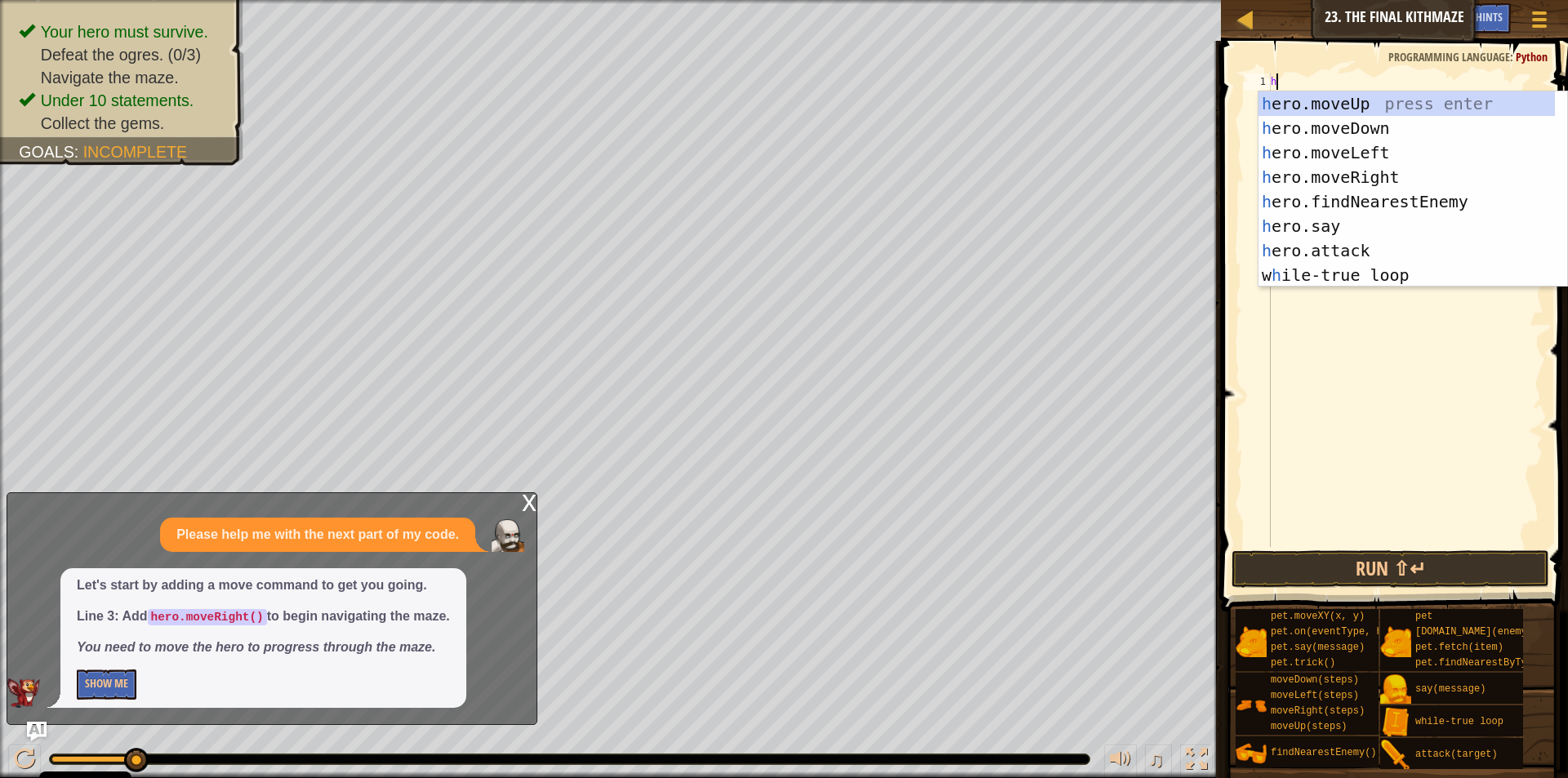
type textarea "he"
click at [1343, 171] on div "he ro.moveUp press enter he ro.moveDown press enter he ro.moveLeft press enter …" at bounding box center [1406, 213] width 297 height 245
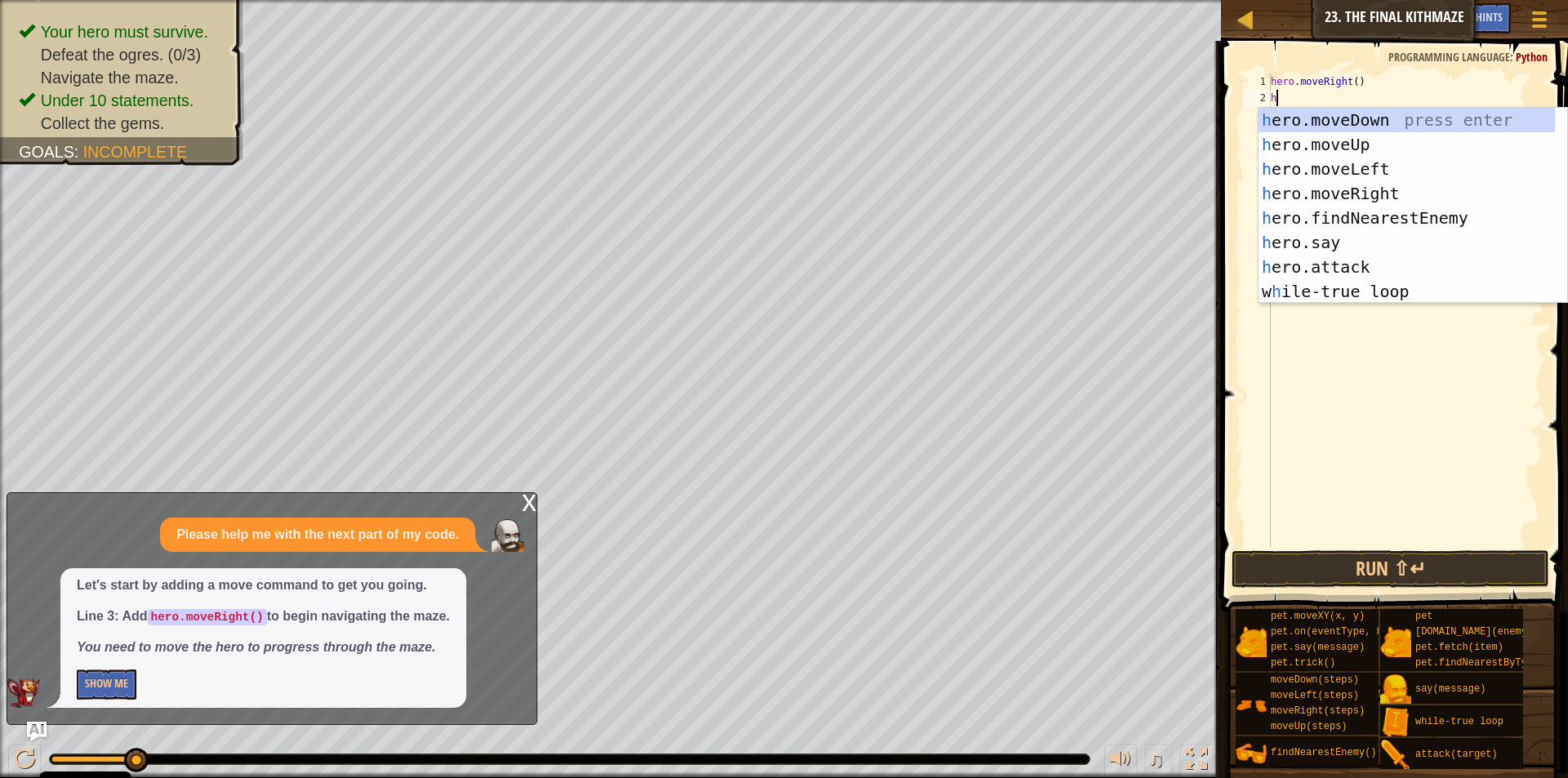
type textarea "he"
click at [1321, 127] on div "he ro.moveUp press enter he ro.moveDown press enter he ro.moveLeft press enter …" at bounding box center [1406, 230] width 297 height 245
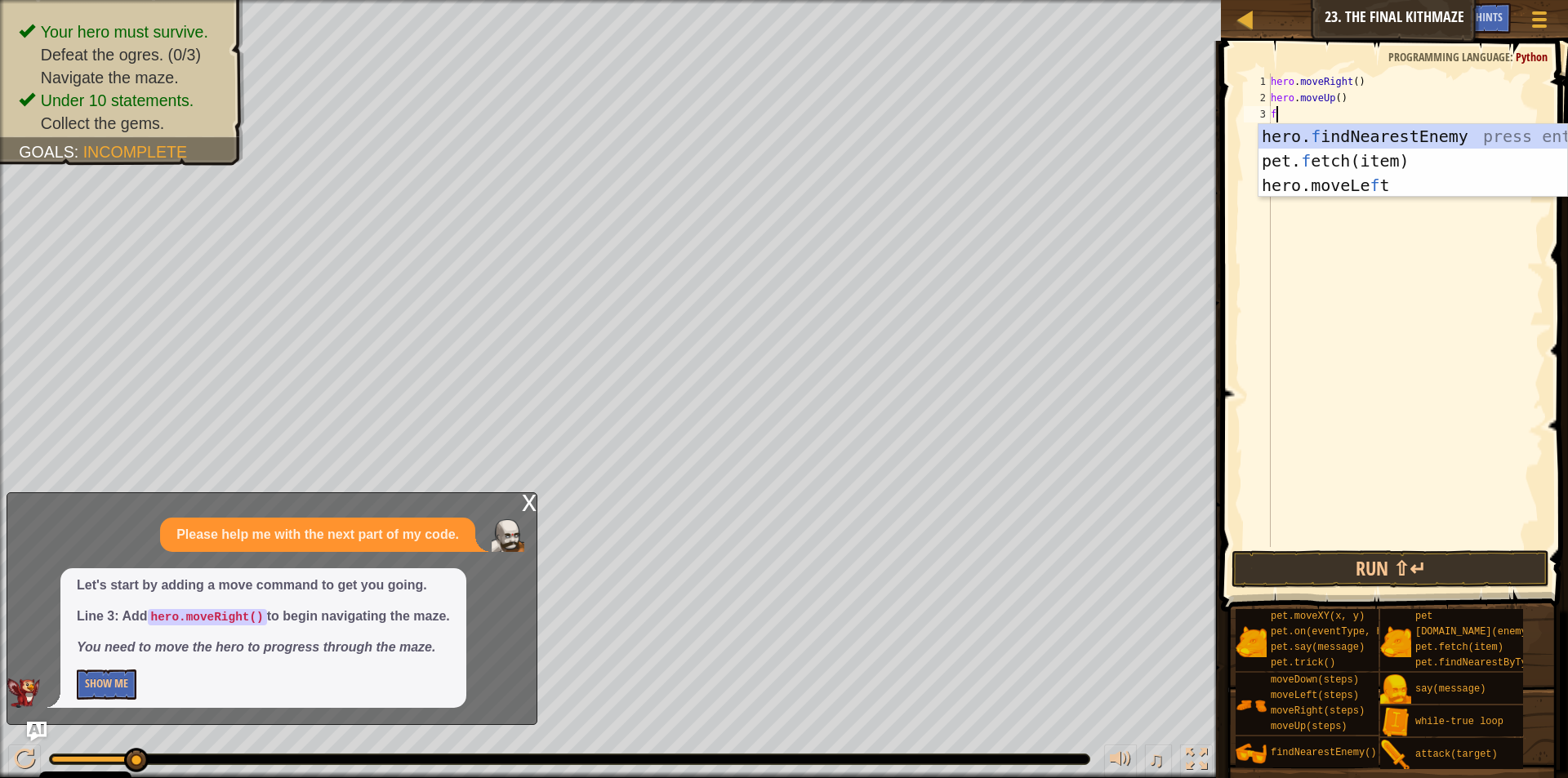
type textarea "fi"
click at [1321, 127] on div "hero. fi ndNearestEnemy press enter pet. f etch( i tem) press enter" at bounding box center [1412, 173] width 308 height 98
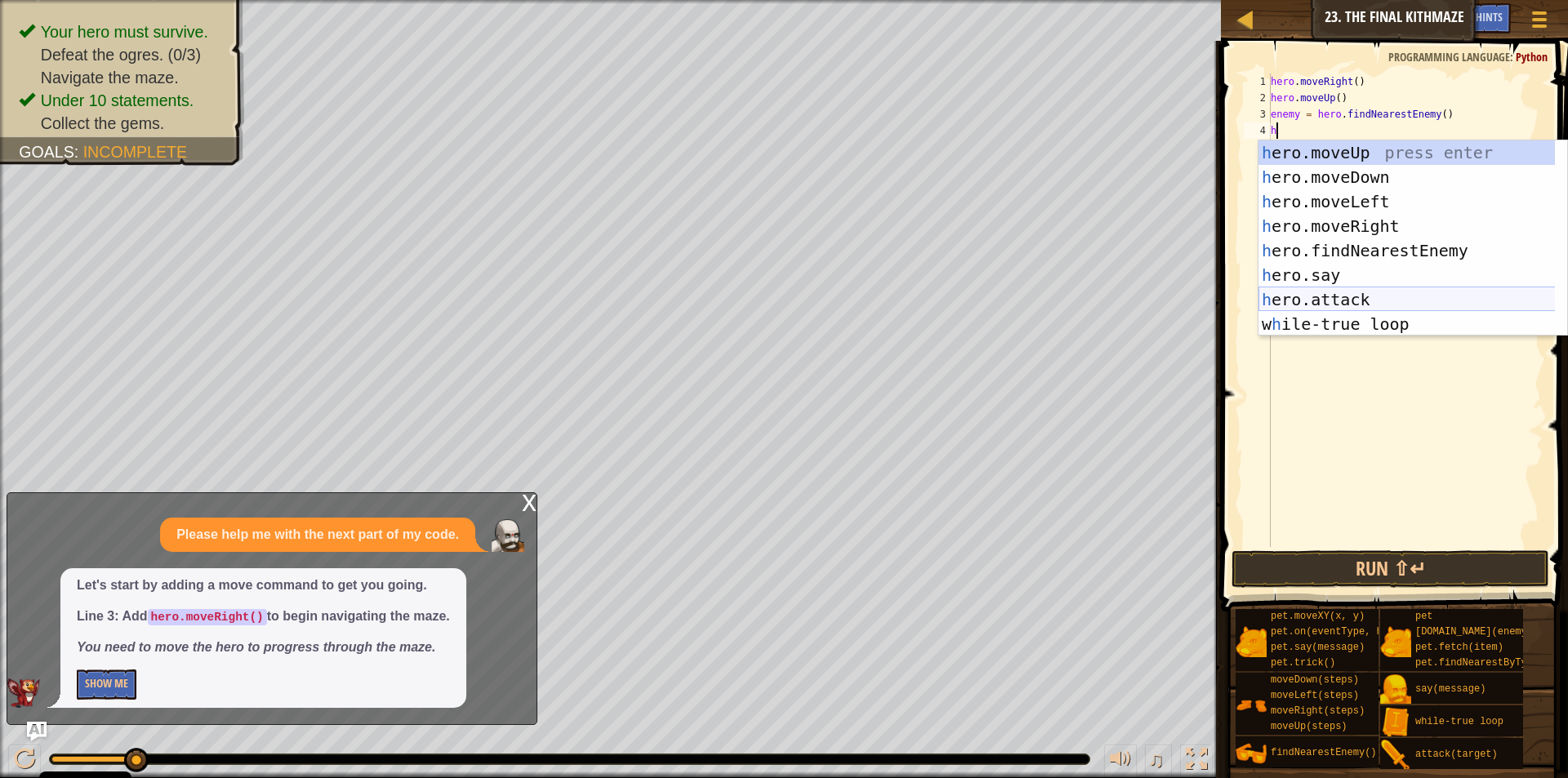
click at [1297, 298] on div "h ero.moveUp press enter h ero.moveDown press enter h ero.moveLeft press enter …" at bounding box center [1412, 262] width 308 height 245
type textarea "hero.attack(enemy)"
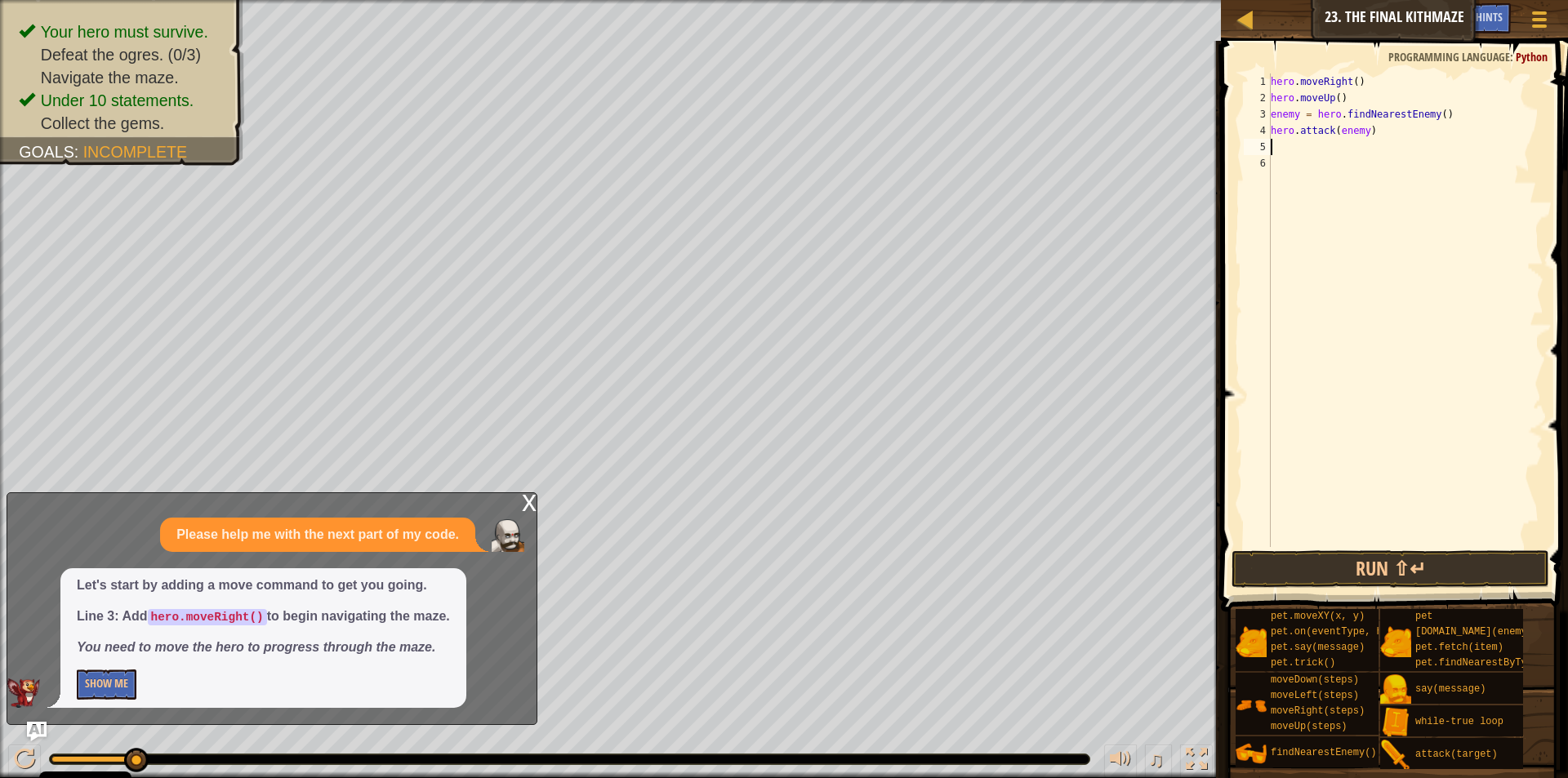
click at [1335, 149] on div "hero . moveRight ( ) hero . moveUp ( ) enemy = hero . findNearestEnemy ( ) hero…" at bounding box center [1405, 327] width 276 height 507
click at [1384, 137] on div "hero . moveRight ( ) hero . moveUp ( ) enemy = hero . findNearestEnemy ( ) hero…" at bounding box center [1405, 327] width 276 height 507
drag, startPoint x: 1384, startPoint y: 137, endPoint x: 1245, endPoint y: 133, distance: 139.1
click at [1245, 133] on div "hero.attack(enemy) 1 2 3 4 5 6 hero . moveRight ( ) hero . moveUp ( ) enemy = h…" at bounding box center [1391, 310] width 303 height 473
type textarea "hero.attack(enemy)"
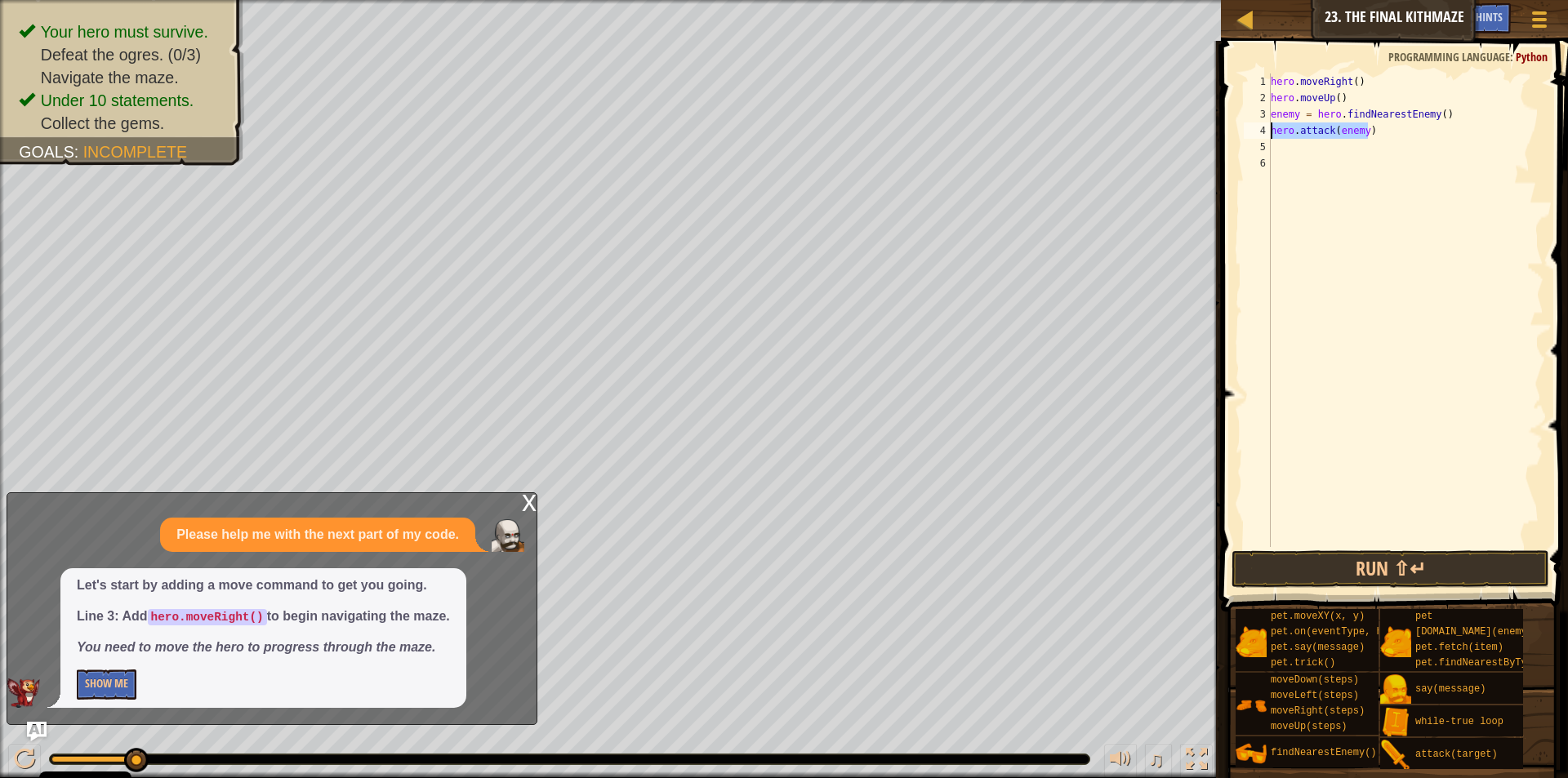
click at [1284, 138] on div "hero . moveRight ( ) hero . moveUp ( ) enemy = hero . findNearestEnemy ( ) hero…" at bounding box center [1405, 310] width 276 height 473
click at [1278, 143] on div "hero . moveRight ( ) hero . moveUp ( ) enemy = hero . findNearestEnemy ( ) hero…" at bounding box center [1405, 327] width 276 height 507
paste textarea "hero.attack(enemy)"
type textarea "hero.attack(enemy)"
click at [1287, 172] on div "hero . moveRight ( ) hero . moveUp ( ) enemy = hero . findNearestEnemy ( ) hero…" at bounding box center [1405, 327] width 276 height 507
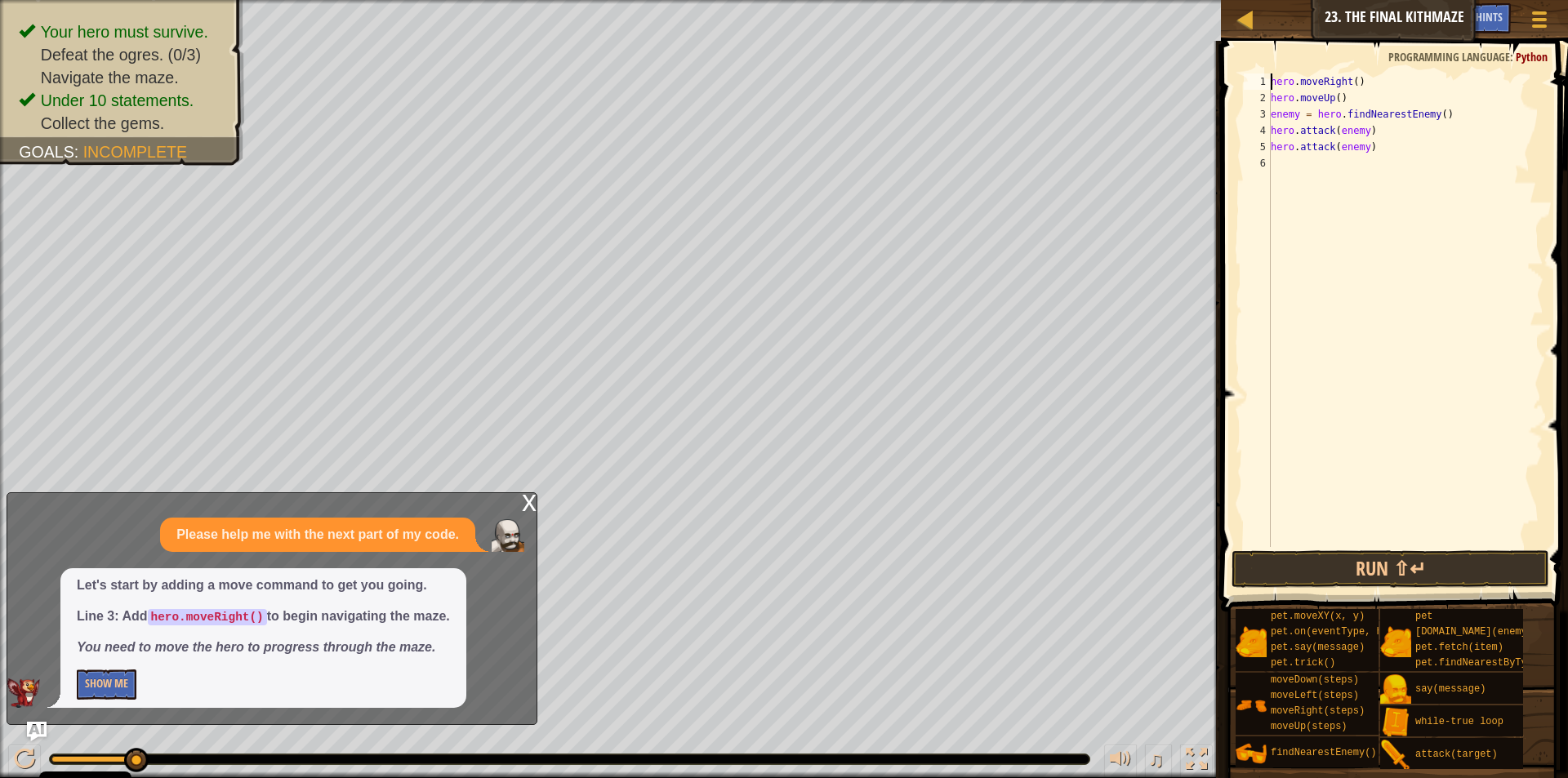
click at [1272, 83] on div "hero . moveRight ( ) hero . moveUp ( ) enemy = hero . findNearestEnemy ( ) hero…" at bounding box center [1405, 327] width 276 height 507
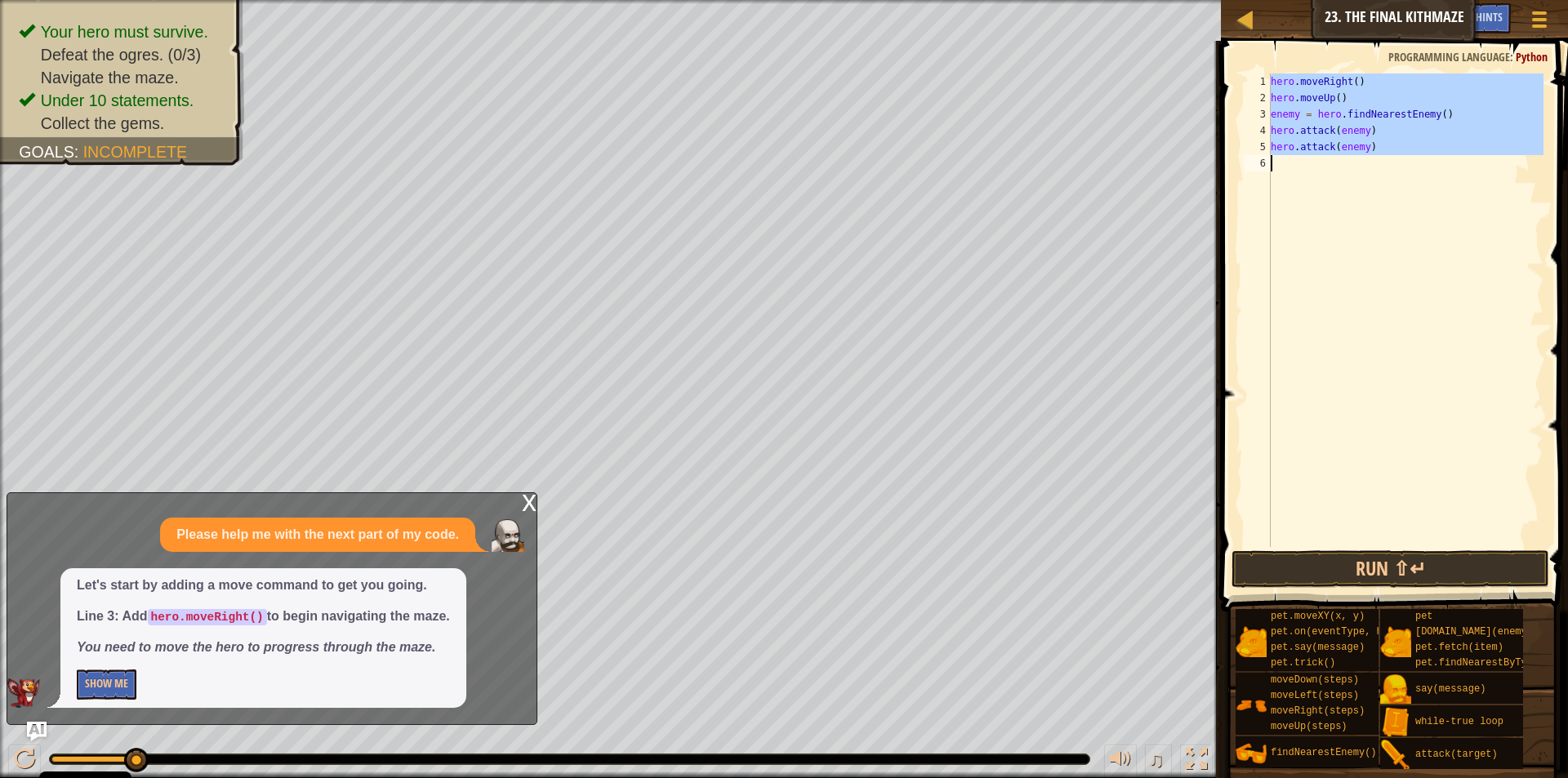
drag, startPoint x: 1269, startPoint y: 83, endPoint x: 1350, endPoint y: 167, distance: 116.7
click at [1350, 167] on div "hero.moveRight() 1 2 3 4 5 6 hero . moveRight ( ) hero . moveUp ( ) enemy = her…" at bounding box center [1391, 310] width 303 height 473
type textarea "hero.attack(enemy)"
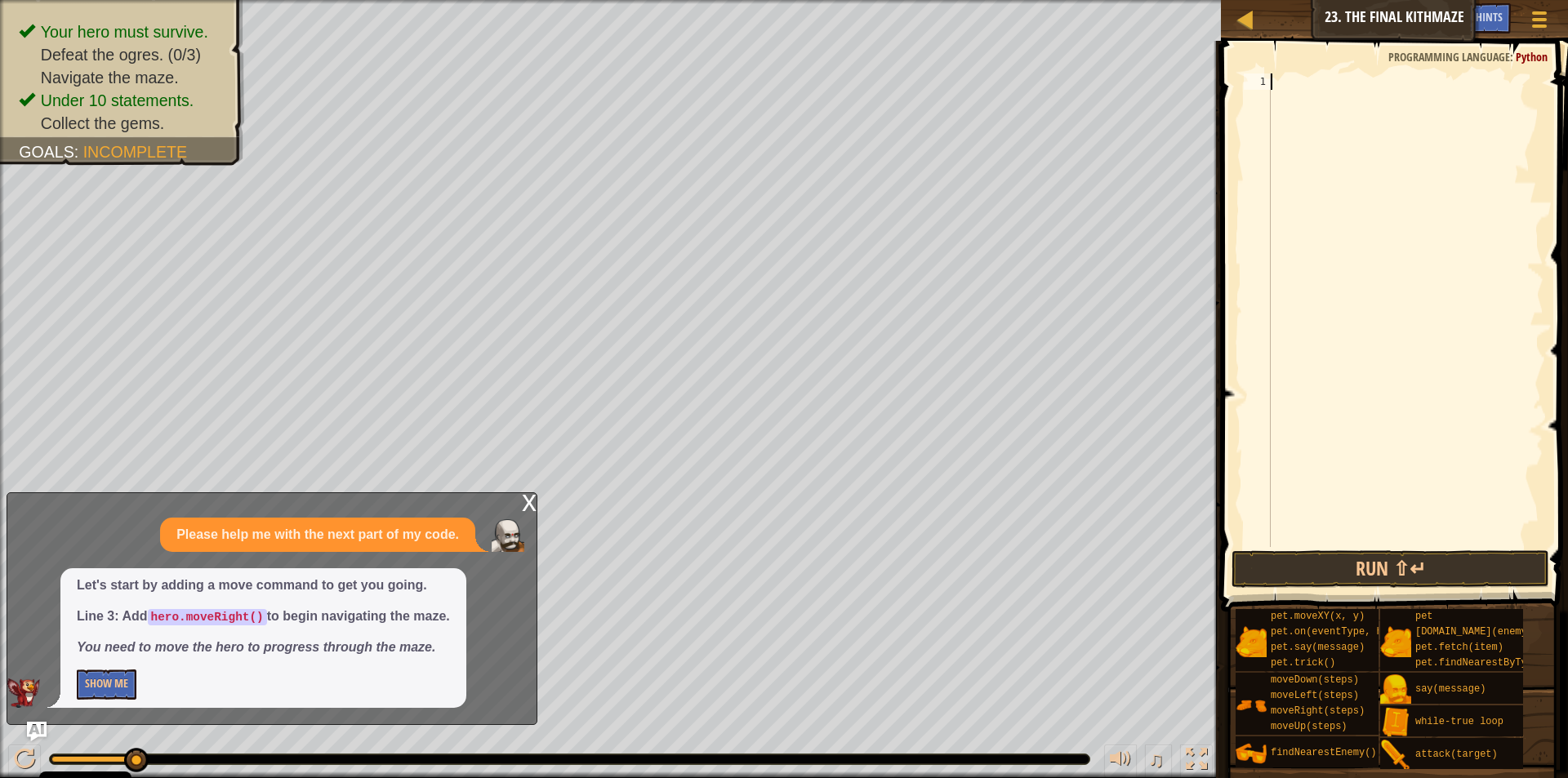
type textarea "w"
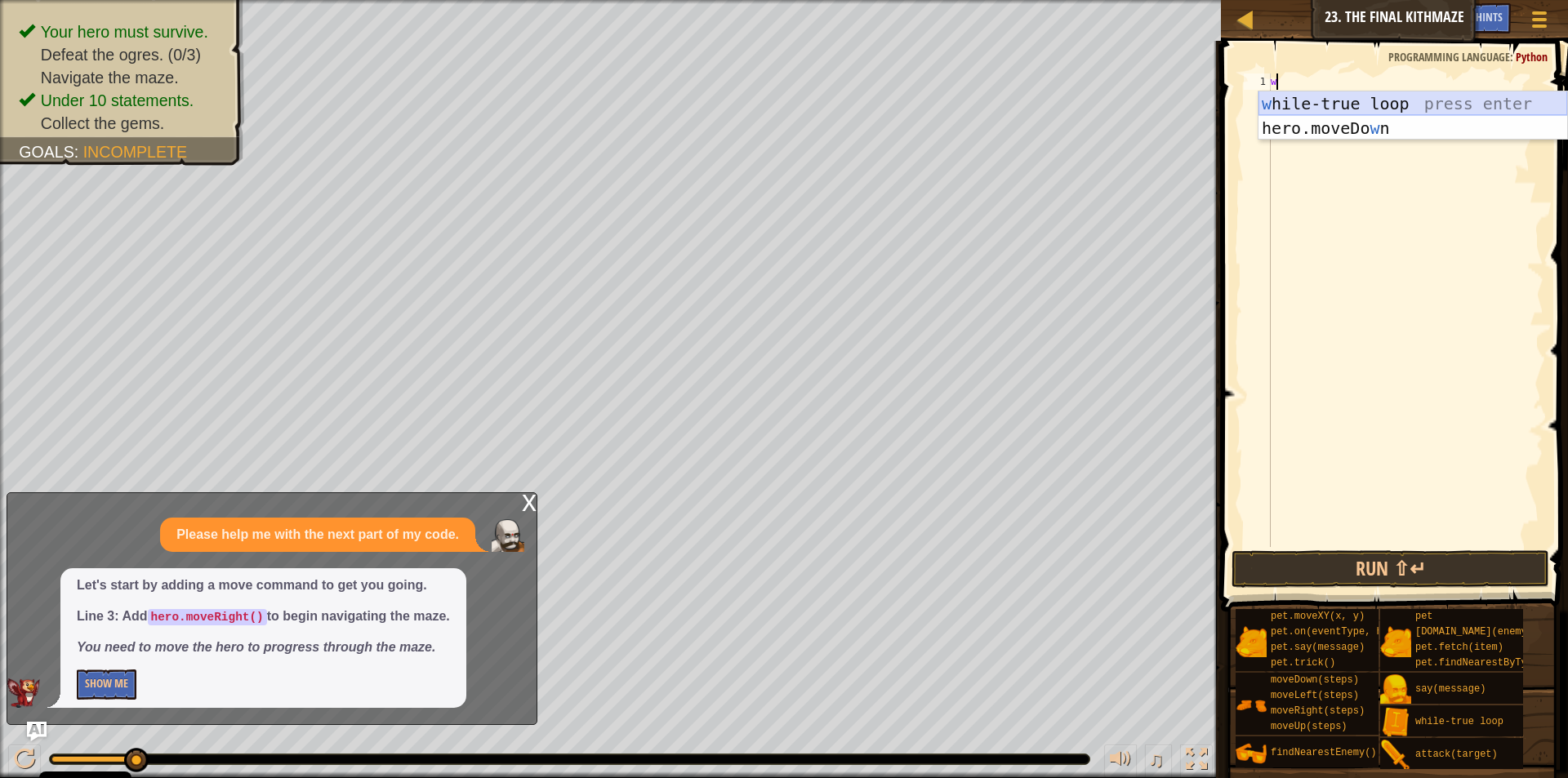
click at [1358, 105] on div "w [PERSON_NAME]-true loop press enter hero.moveDo w n press enter" at bounding box center [1412, 140] width 308 height 98
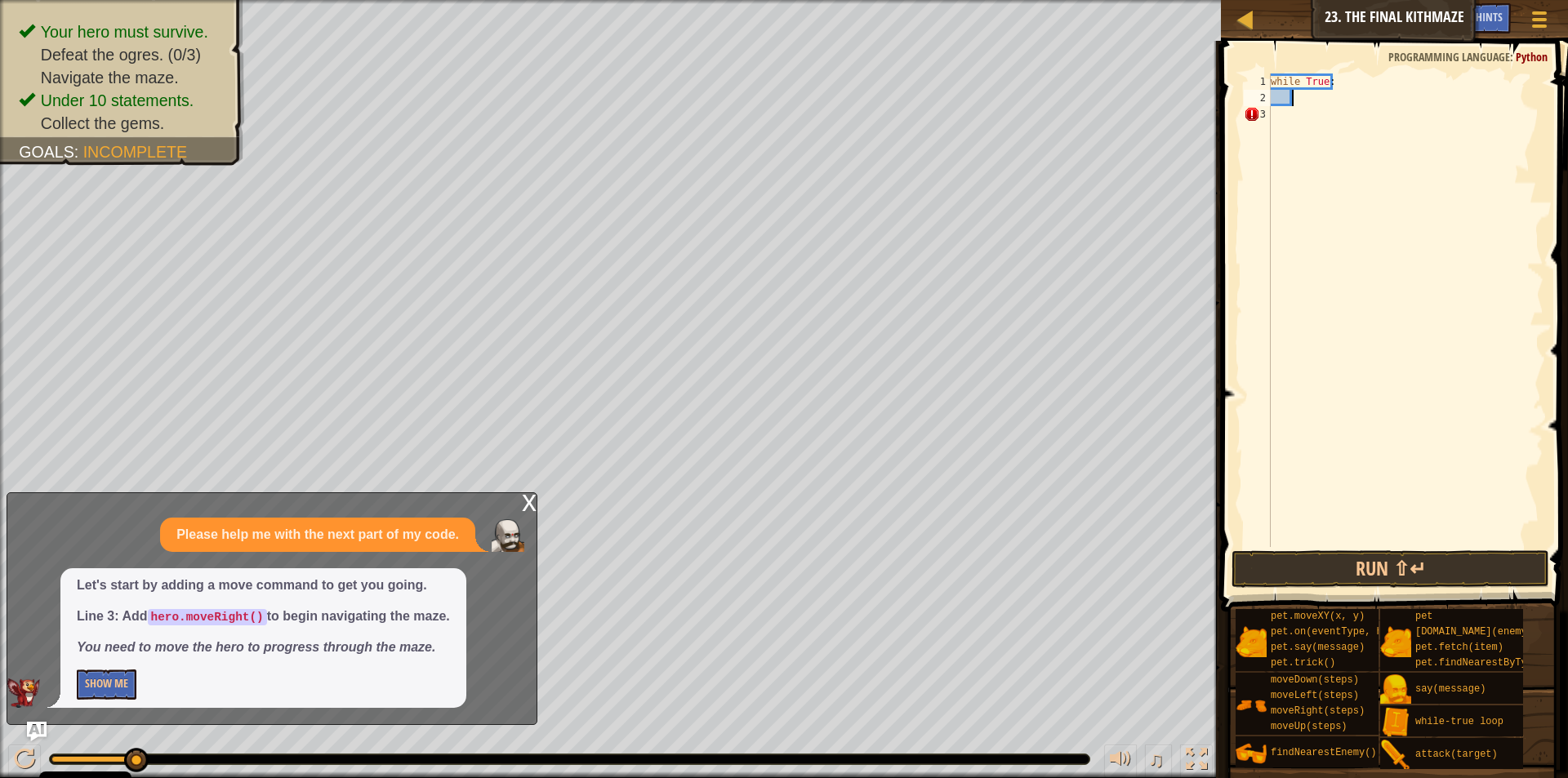
paste textarea
click at [1287, 103] on div "while True : hero . moveRight ( ) hero . moveUp ( ) enemy = hero . findNearestE…" at bounding box center [1405, 327] width 276 height 507
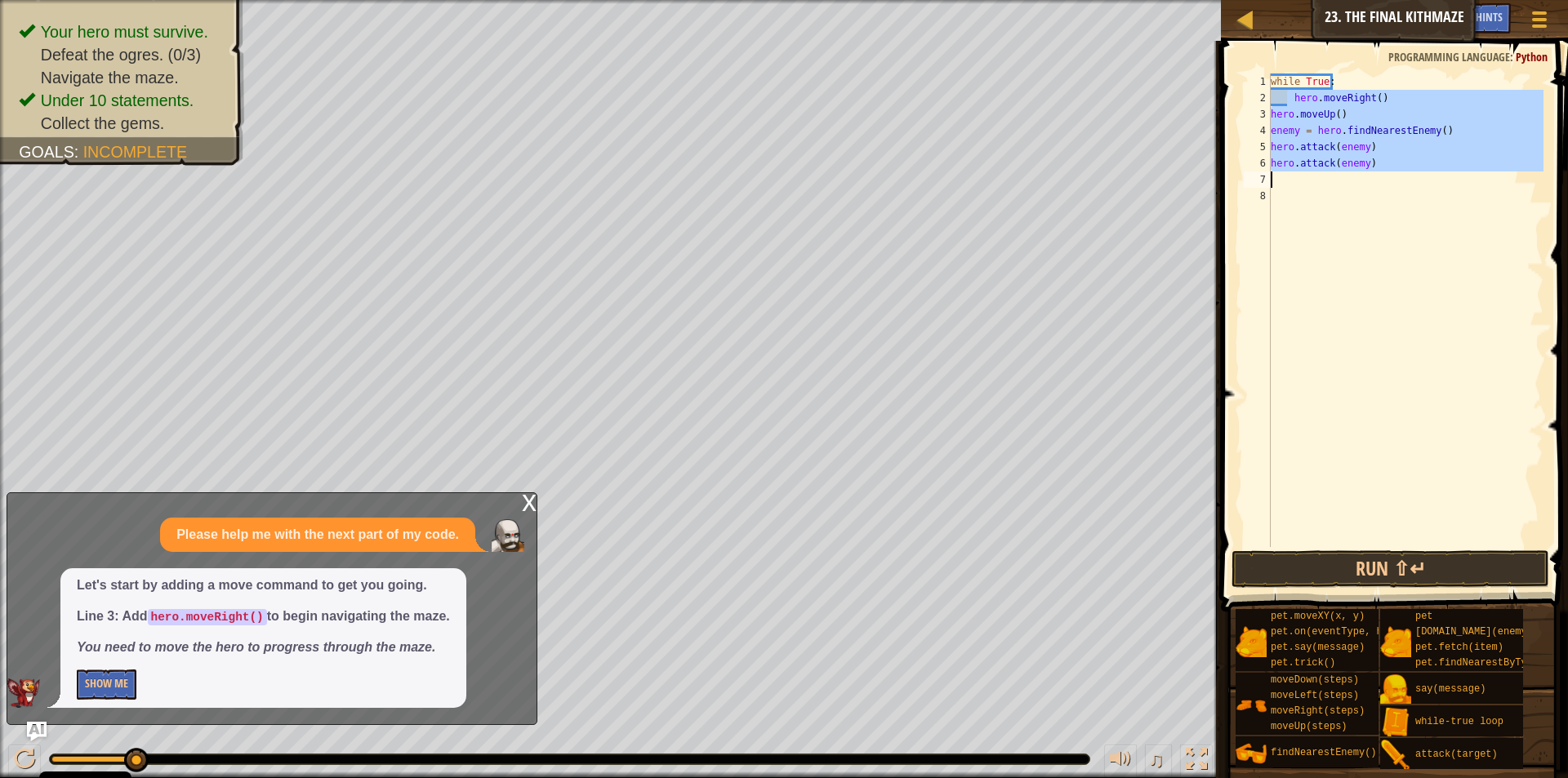
drag, startPoint x: 1288, startPoint y: 99, endPoint x: 1282, endPoint y: 184, distance: 85.2
click at [1282, 184] on div "while True : hero . moveRight ( ) hero . moveUp ( ) enemy = hero . findNearestE…" at bounding box center [1405, 327] width 276 height 507
click at [1353, 164] on div "while True : hero . moveRight ( ) hero . moveUp ( ) enemy = hero . findNearestE…" at bounding box center [1405, 310] width 276 height 473
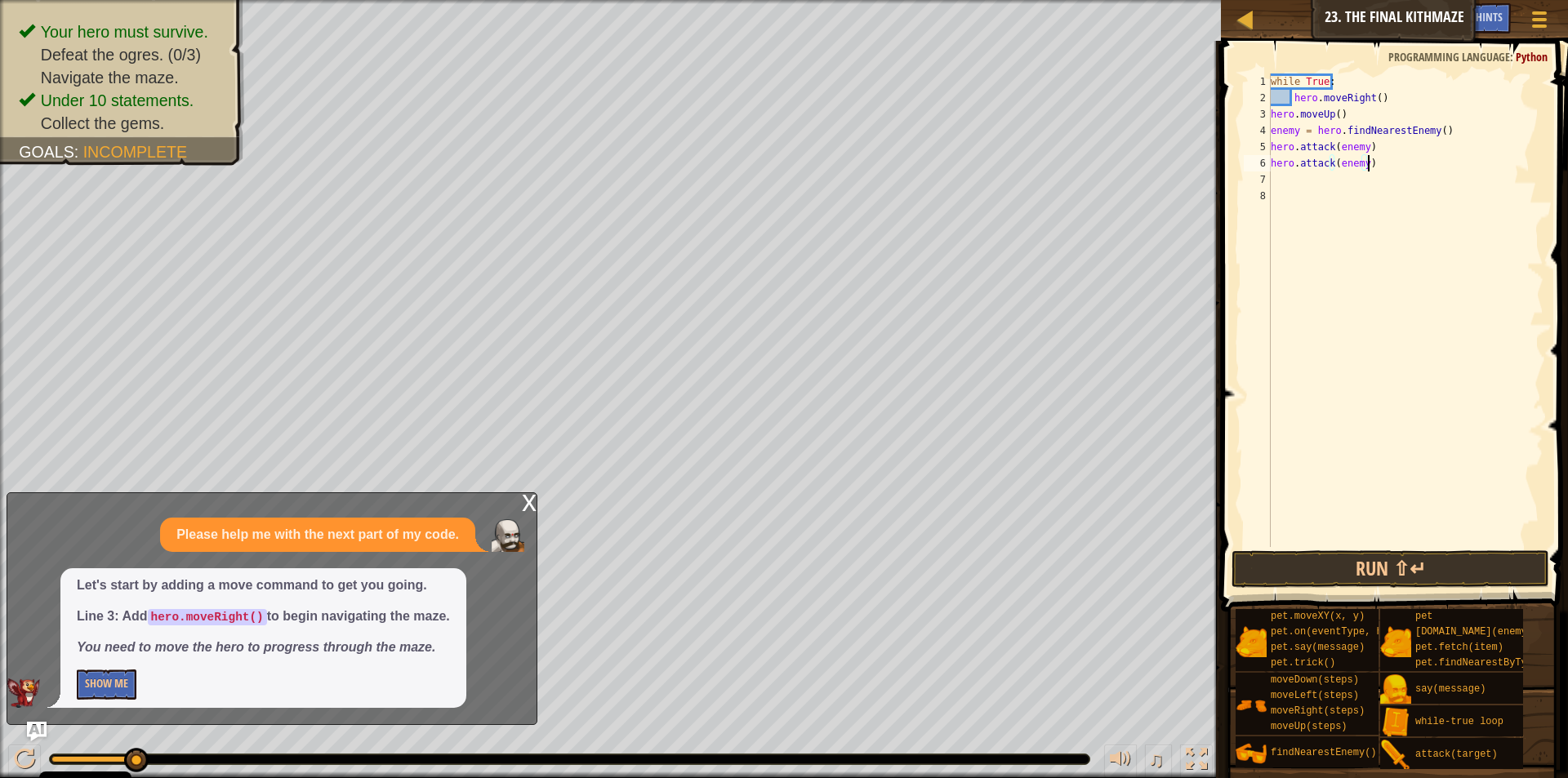
click at [1373, 158] on div "while True : hero . moveRight ( ) hero . moveUp ( ) enemy = hero . findNearestE…" at bounding box center [1405, 327] width 276 height 507
type textarea "h"
type textarea "e"
type textarea "h"
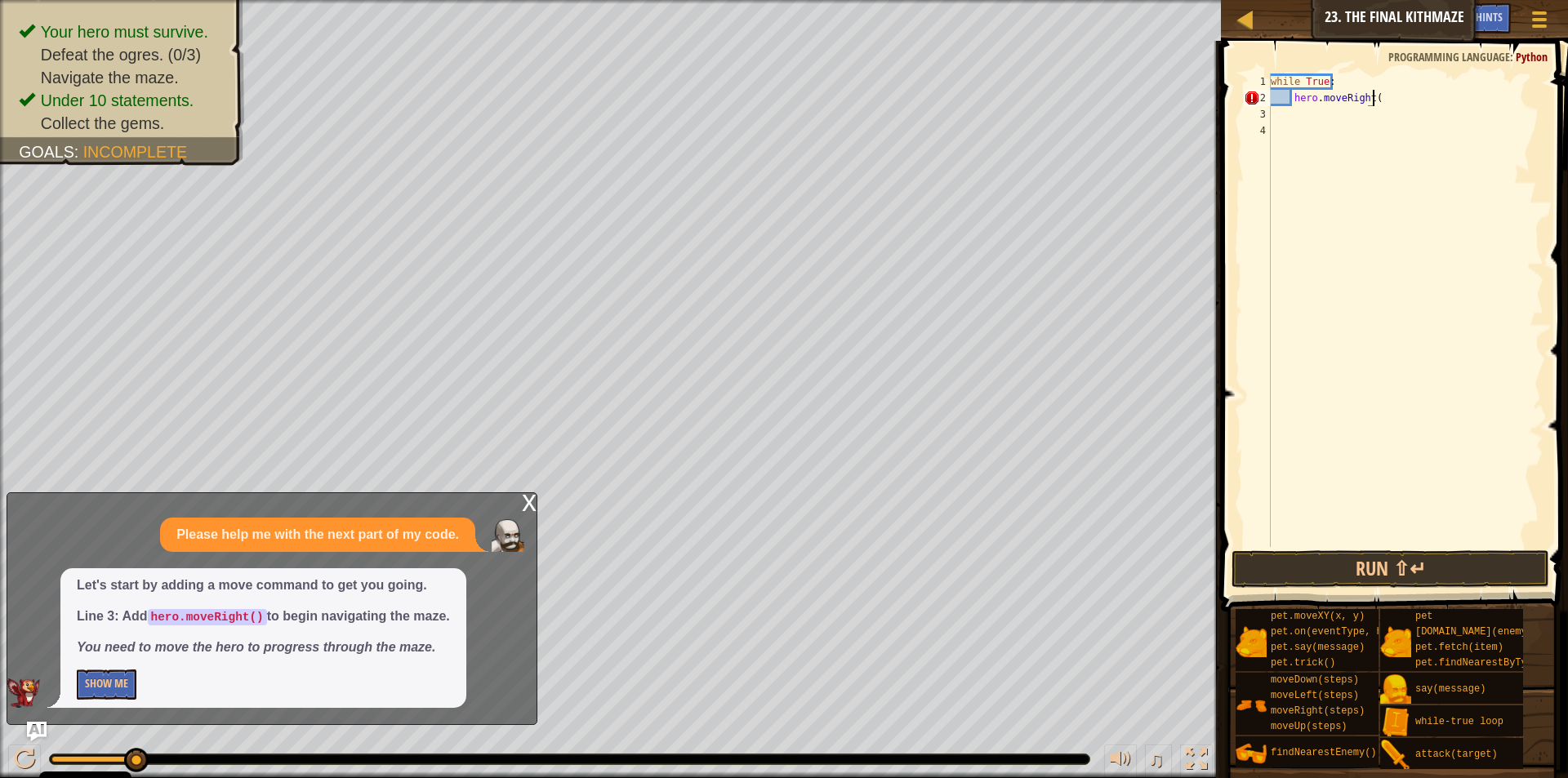
type textarea "hero.moveRight()"
type textarea "h"
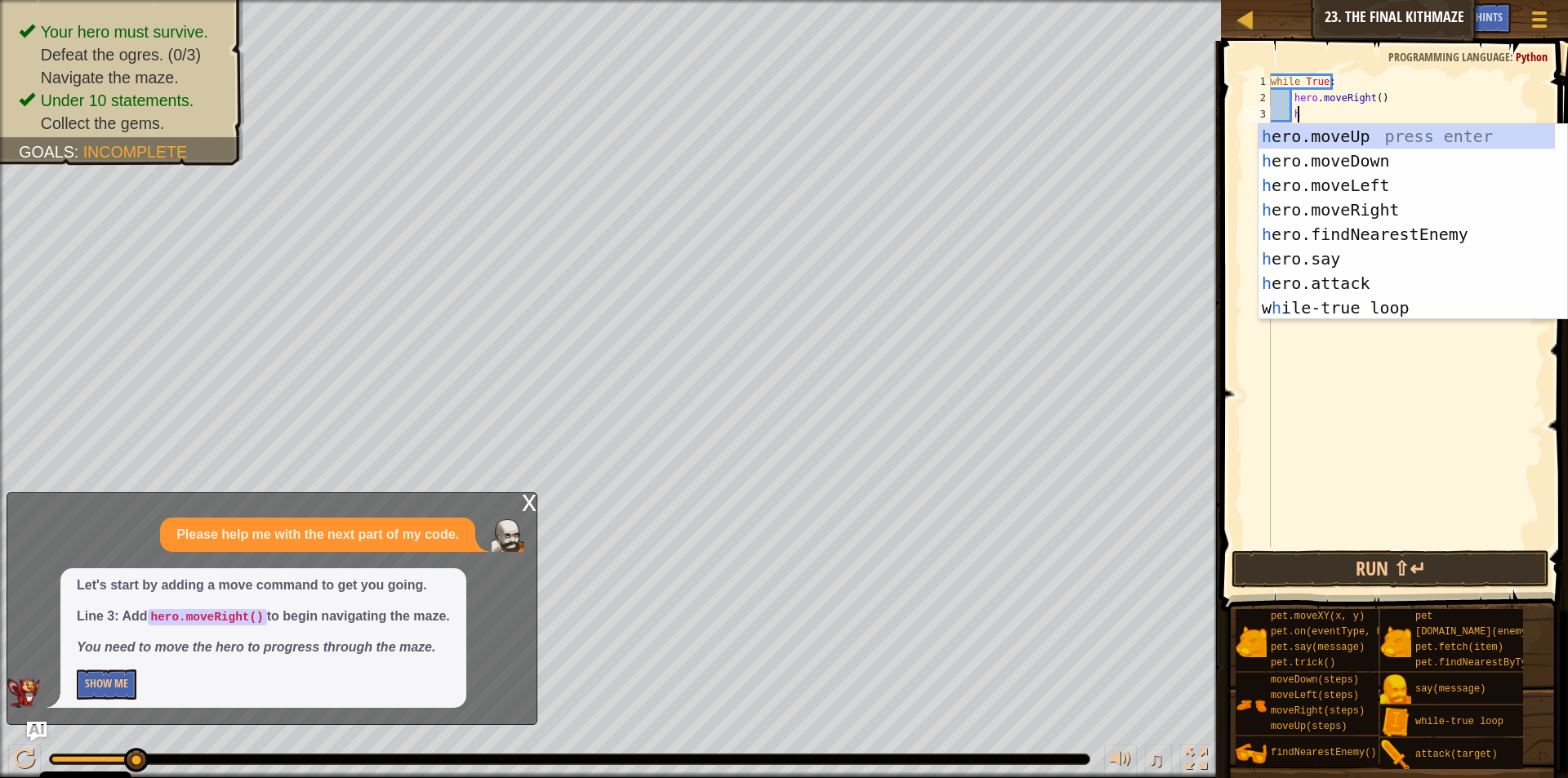
scroll to position [7, 2]
click at [1364, 143] on div "h ero.moveUp press enter h ero.moveDown press enter h ero.moveLeft press enter …" at bounding box center [1412, 246] width 308 height 245
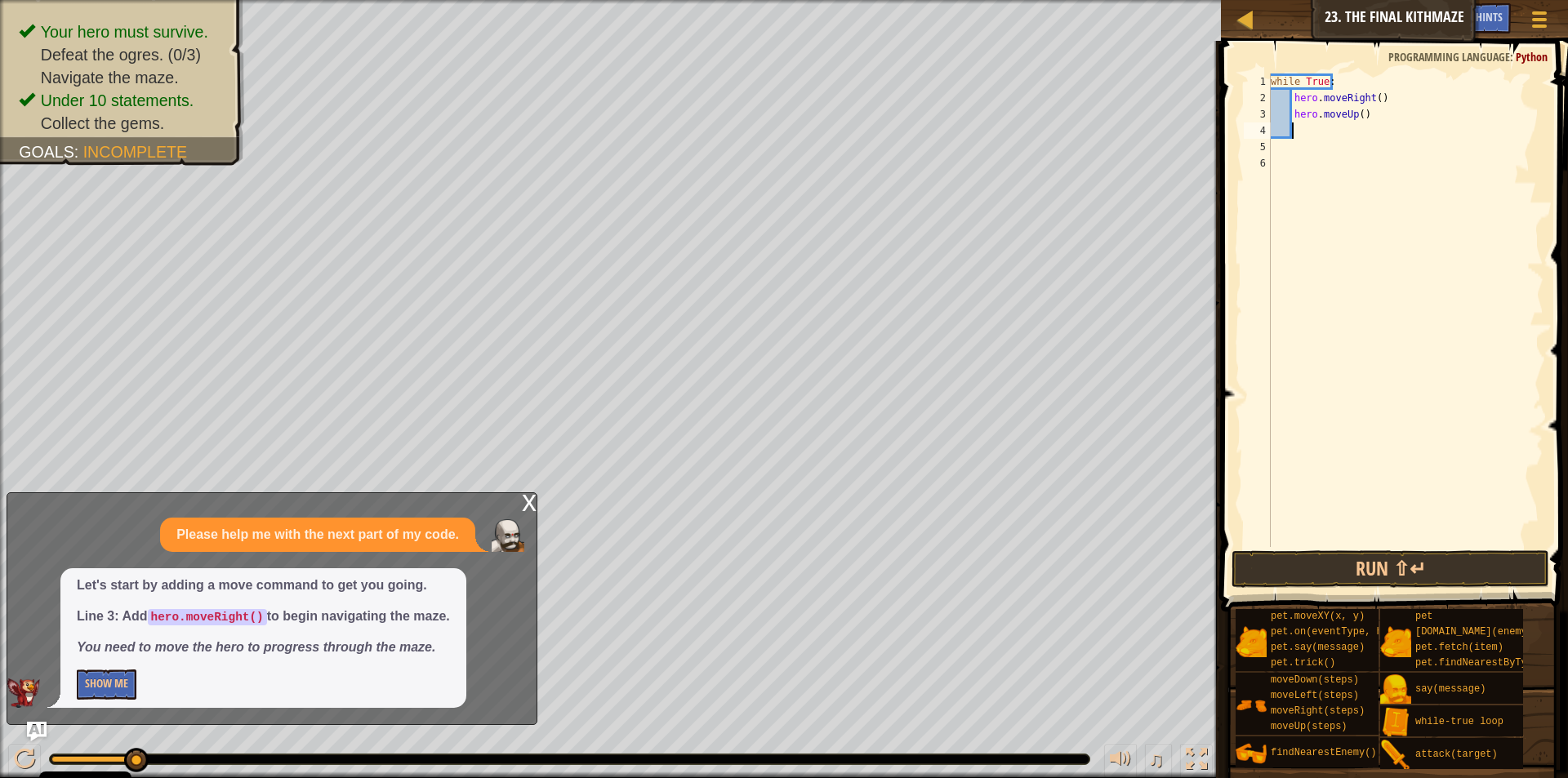
scroll to position [7, 1]
type textarea "f"
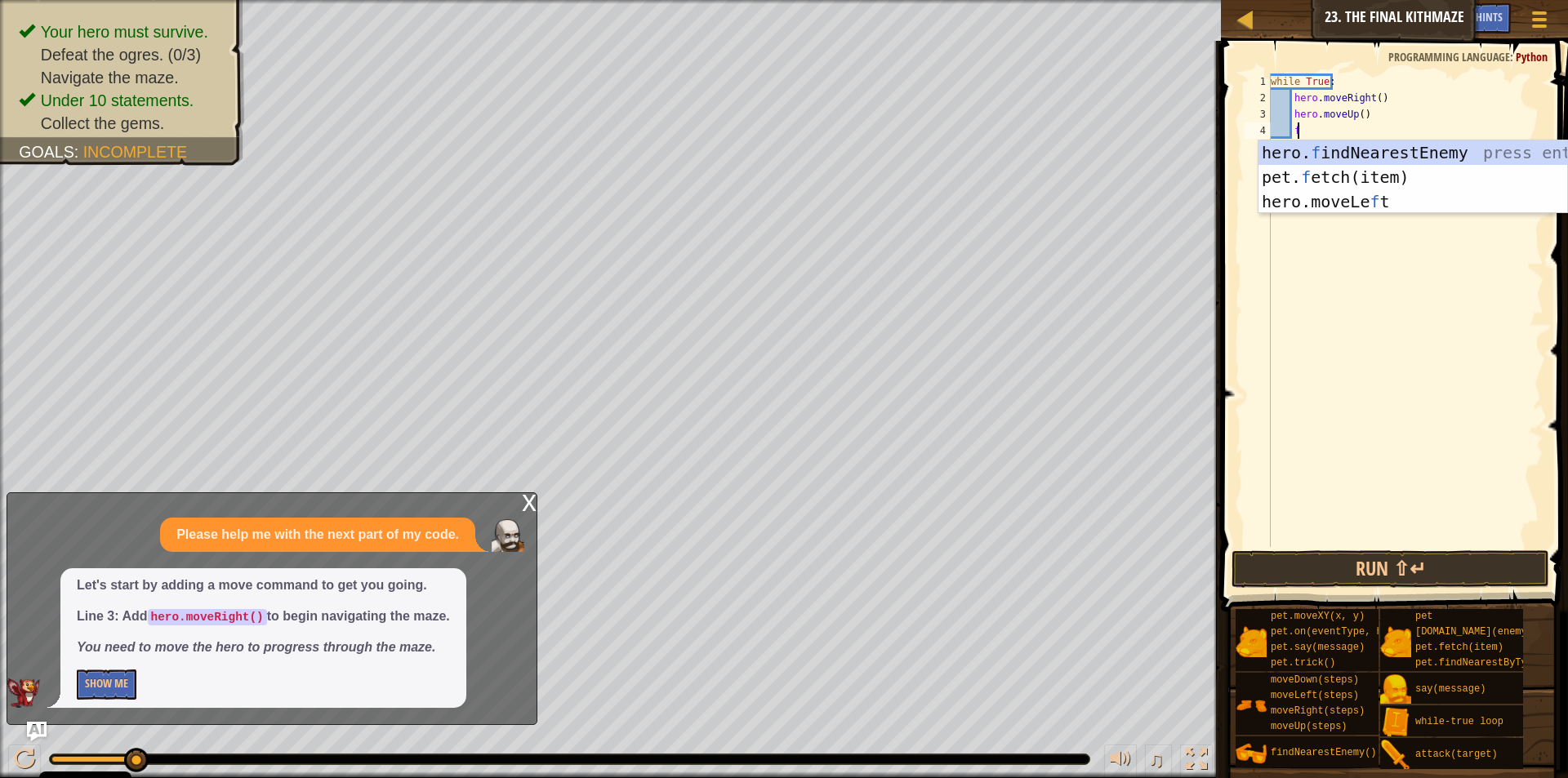
click at [1364, 143] on div "hero. f indNearestEnemy press enter pet. f etch(item) press enter hero.moveLe f…" at bounding box center [1412, 201] width 308 height 123
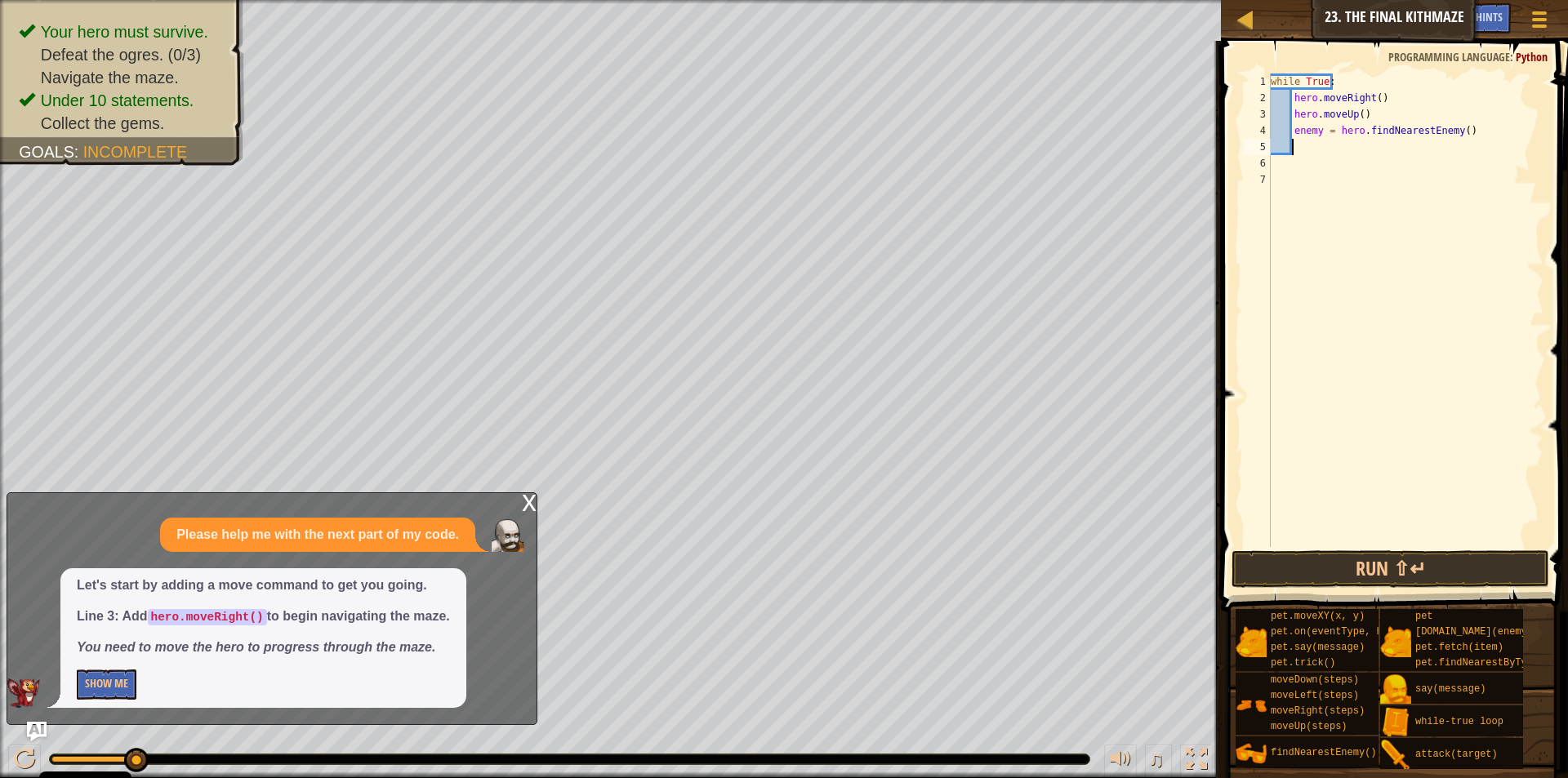
scroll to position [7, 0]
drag, startPoint x: 1364, startPoint y: 143, endPoint x: 1340, endPoint y: 147, distance: 24.3
click at [1340, 147] on div "while True : hero . moveRight ( ) hero . moveUp ( ) enemy = hero . findNearestE…" at bounding box center [1405, 327] width 276 height 507
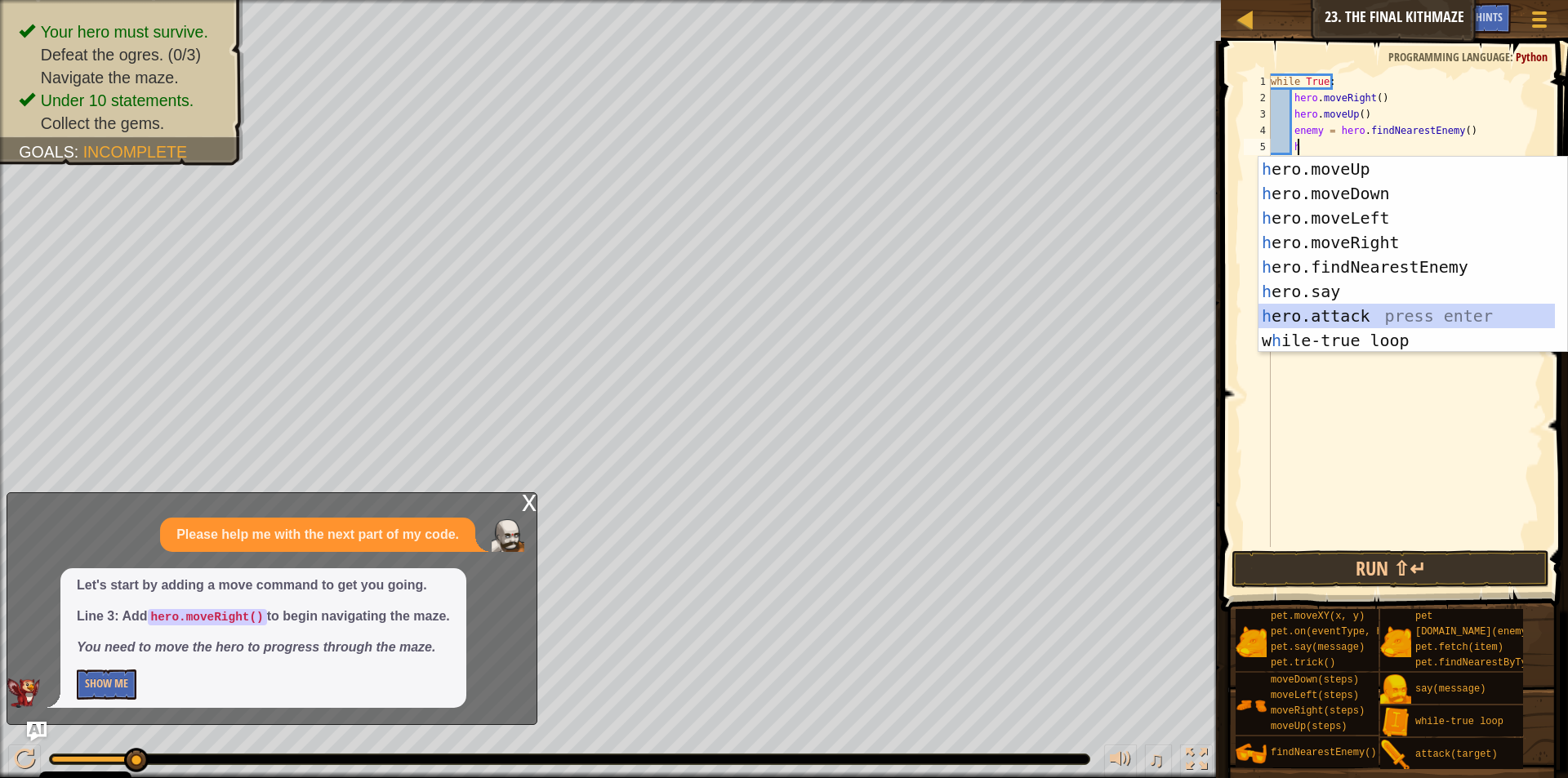
click at [1317, 307] on div "h ero.moveUp press enter h ero.moveDown press enter h ero.moveLeft press enter …" at bounding box center [1406, 279] width 297 height 245
type textarea "hero.attack(enemy)"
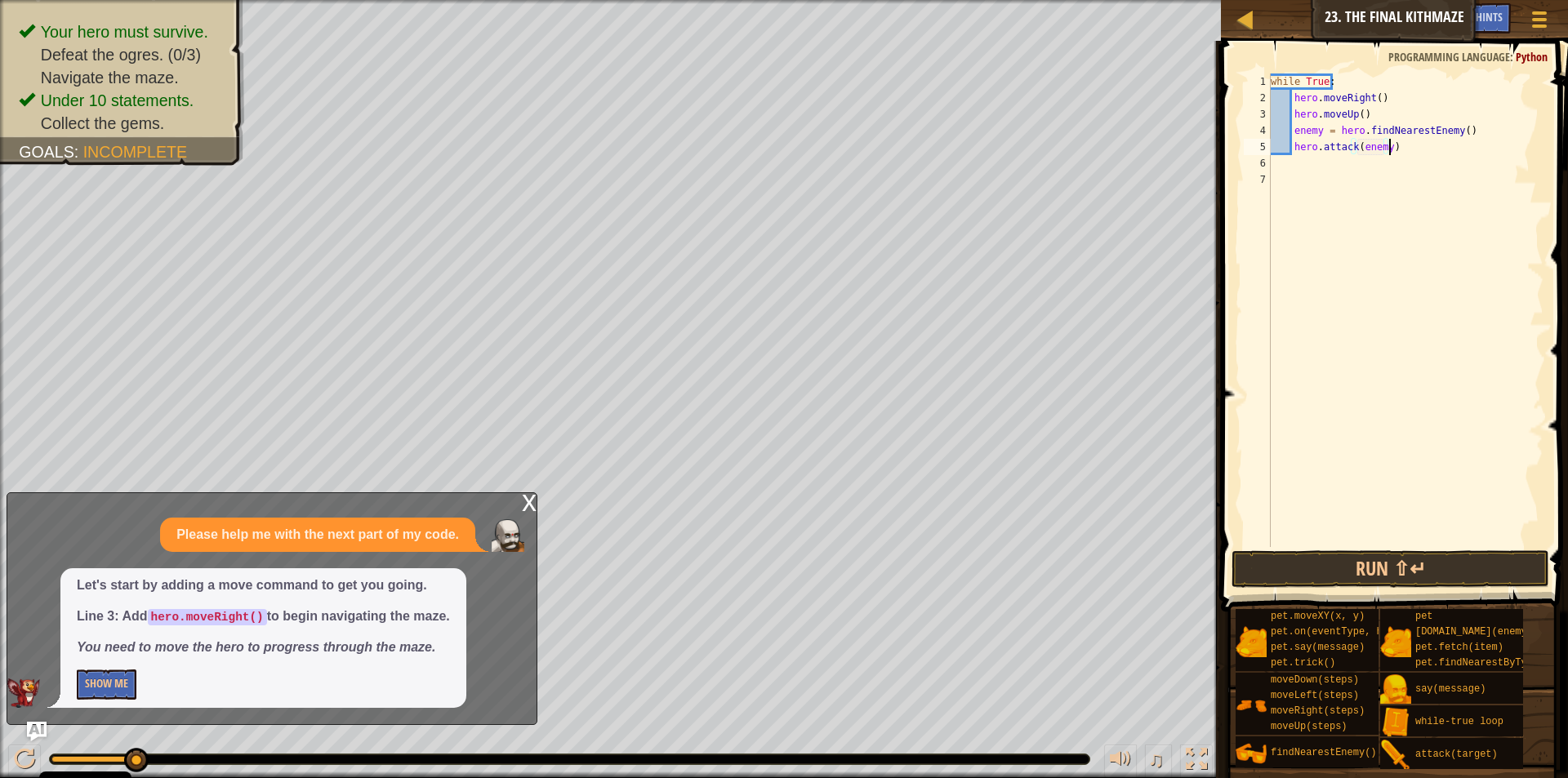
click at [1424, 152] on div "while True : hero . moveRight ( ) hero . moveUp ( ) enemy = hero . findNearestE…" at bounding box center [1405, 327] width 276 height 507
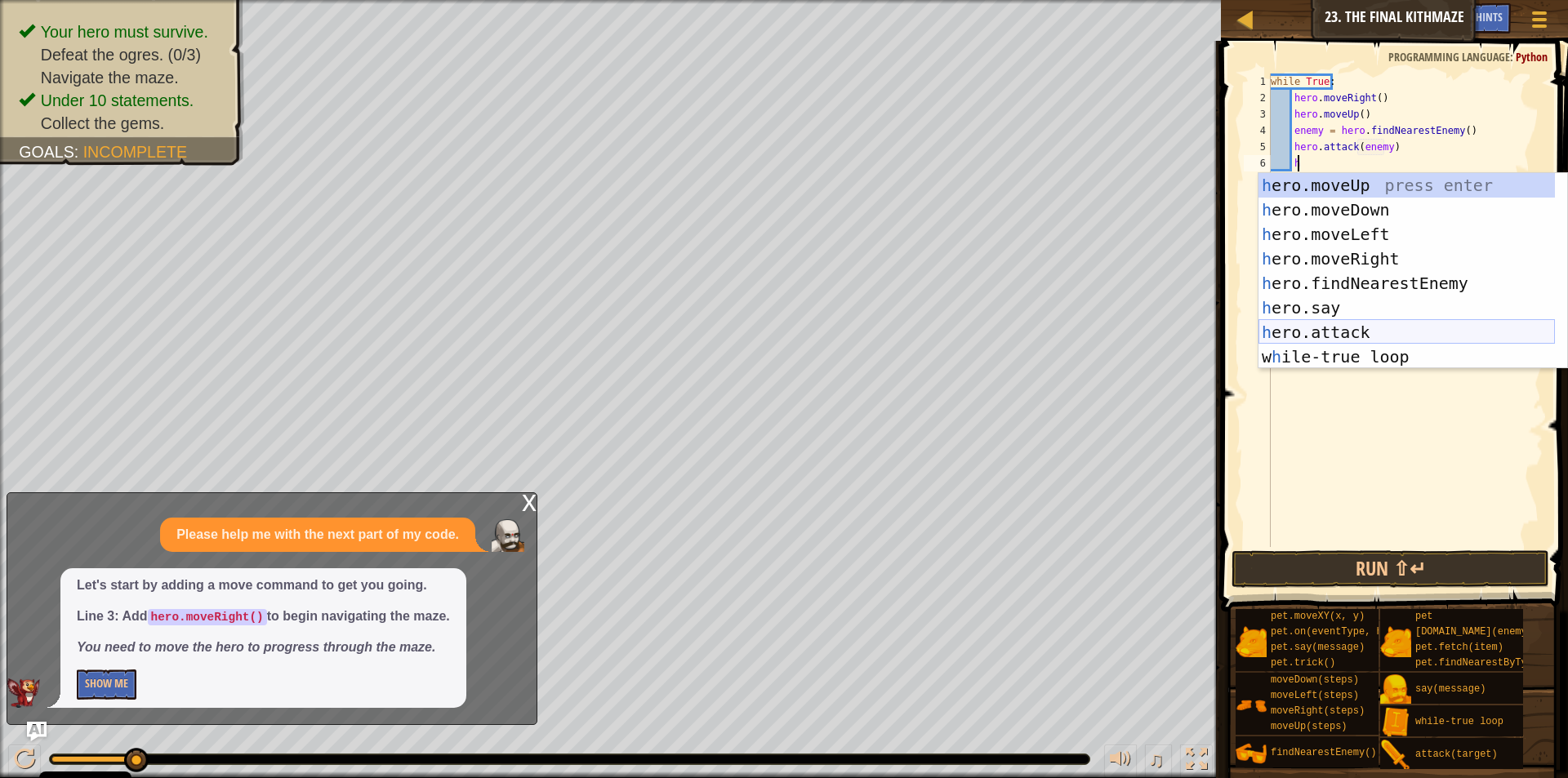
click at [1342, 324] on div "h ero.moveUp press enter h ero.moveDown press enter h ero.moveLeft press enter …" at bounding box center [1406, 295] width 297 height 245
type textarea "hero.attack(enemy)"
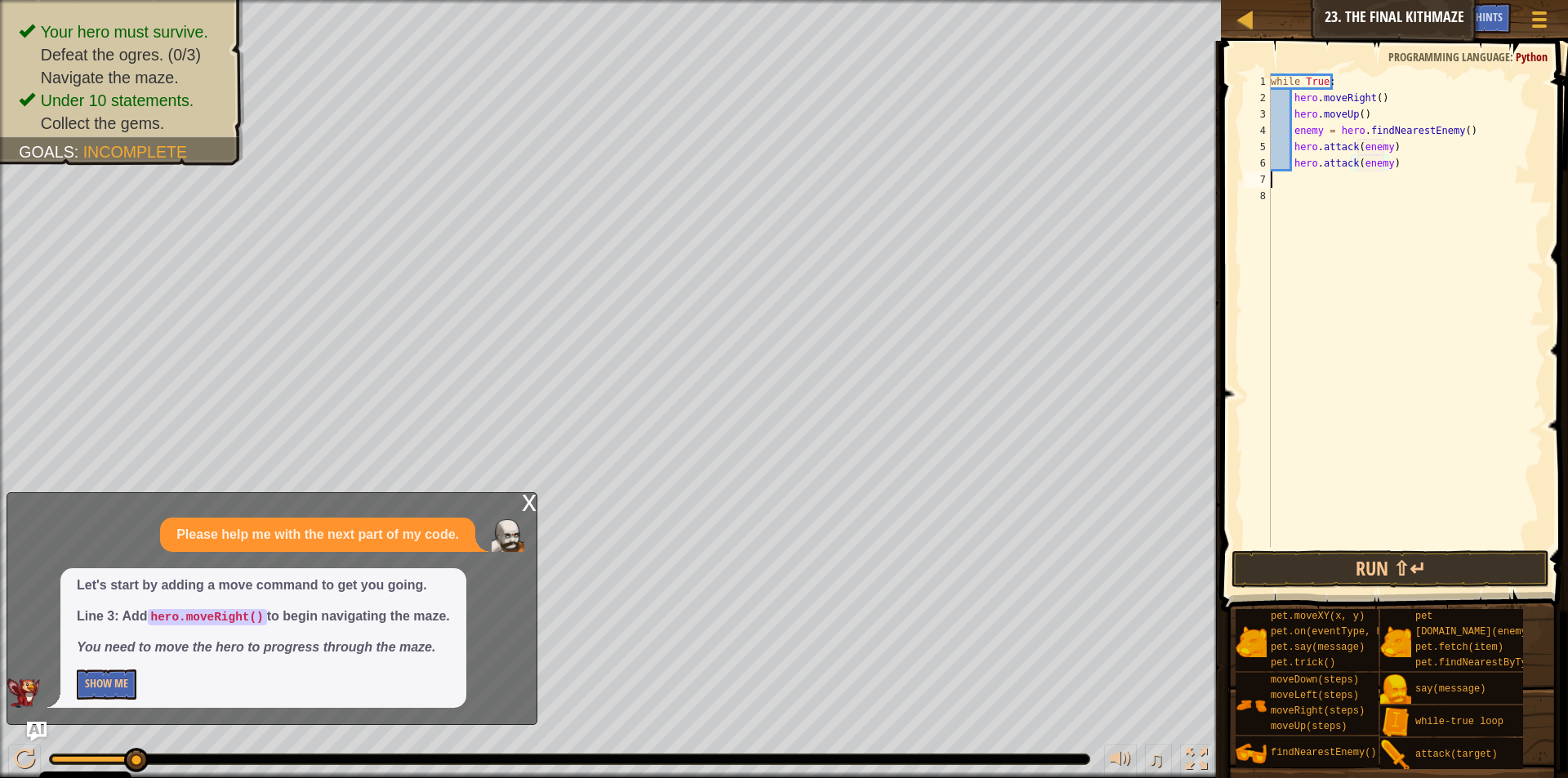
click at [1403, 178] on div "while True : hero . moveRight ( ) hero . moveUp ( ) enemy = hero . findNearestE…" at bounding box center [1405, 327] width 276 height 507
click at [1405, 170] on div "while True : hero . moveRight ( ) hero . moveUp ( ) enemy = hero . findNearestE…" at bounding box center [1405, 327] width 276 height 507
type textarea "hero.attack(enemy)"
type textarea "h"
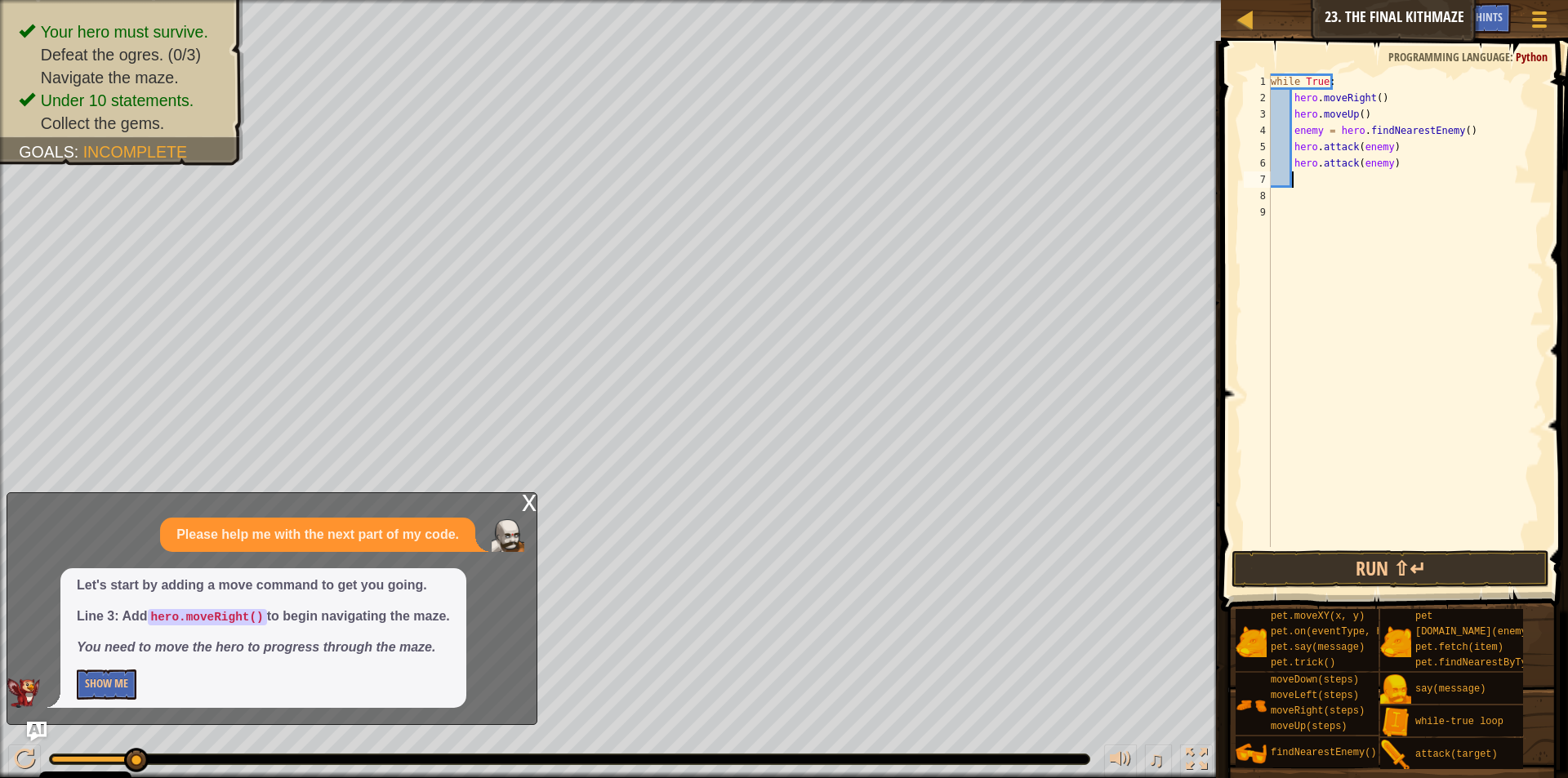
scroll to position [7, 2]
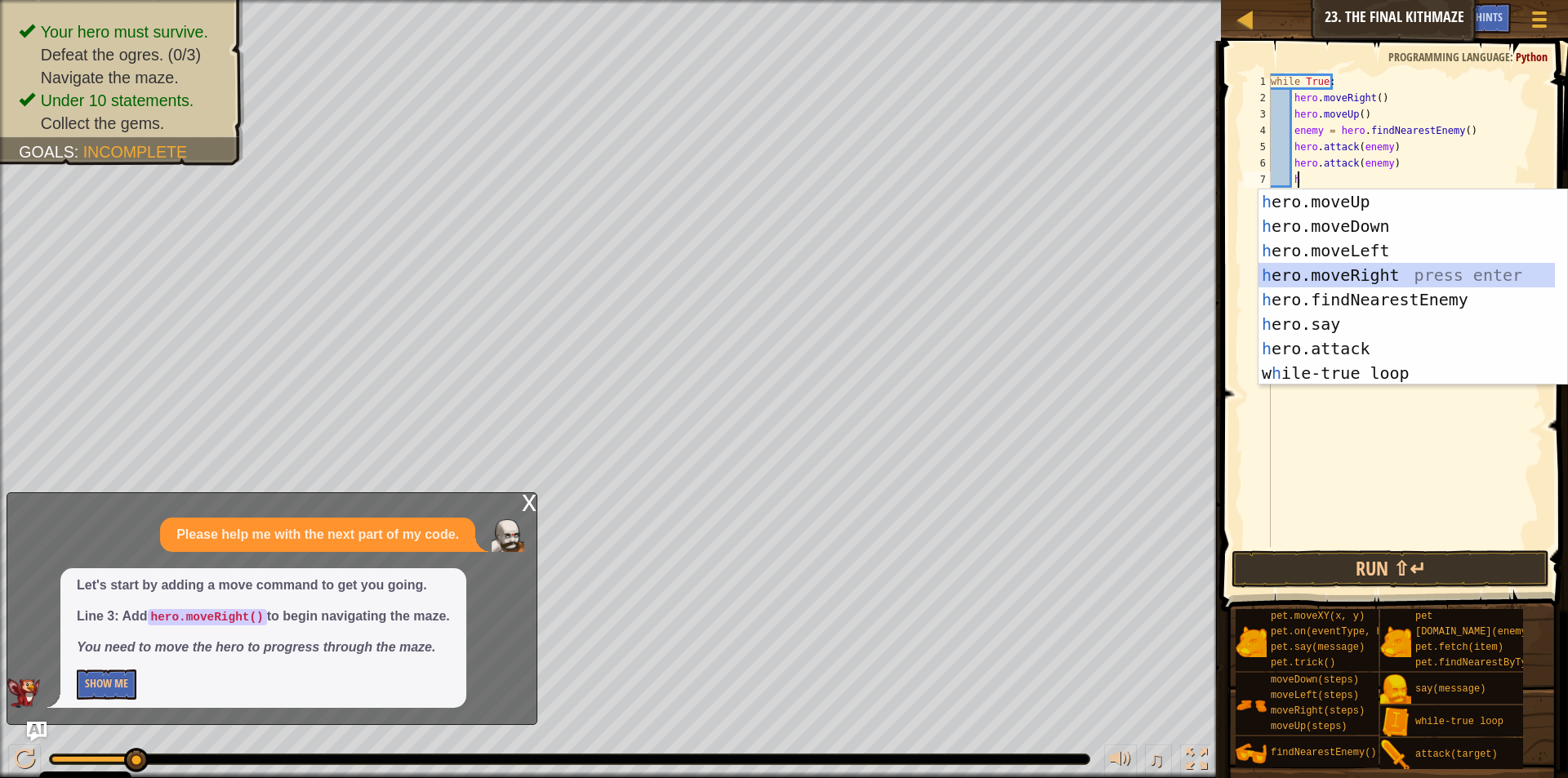
click at [1325, 269] on div "h ero.moveUp press enter h ero.moveDown press enter h ero.moveLeft press enter …" at bounding box center [1406, 311] width 297 height 245
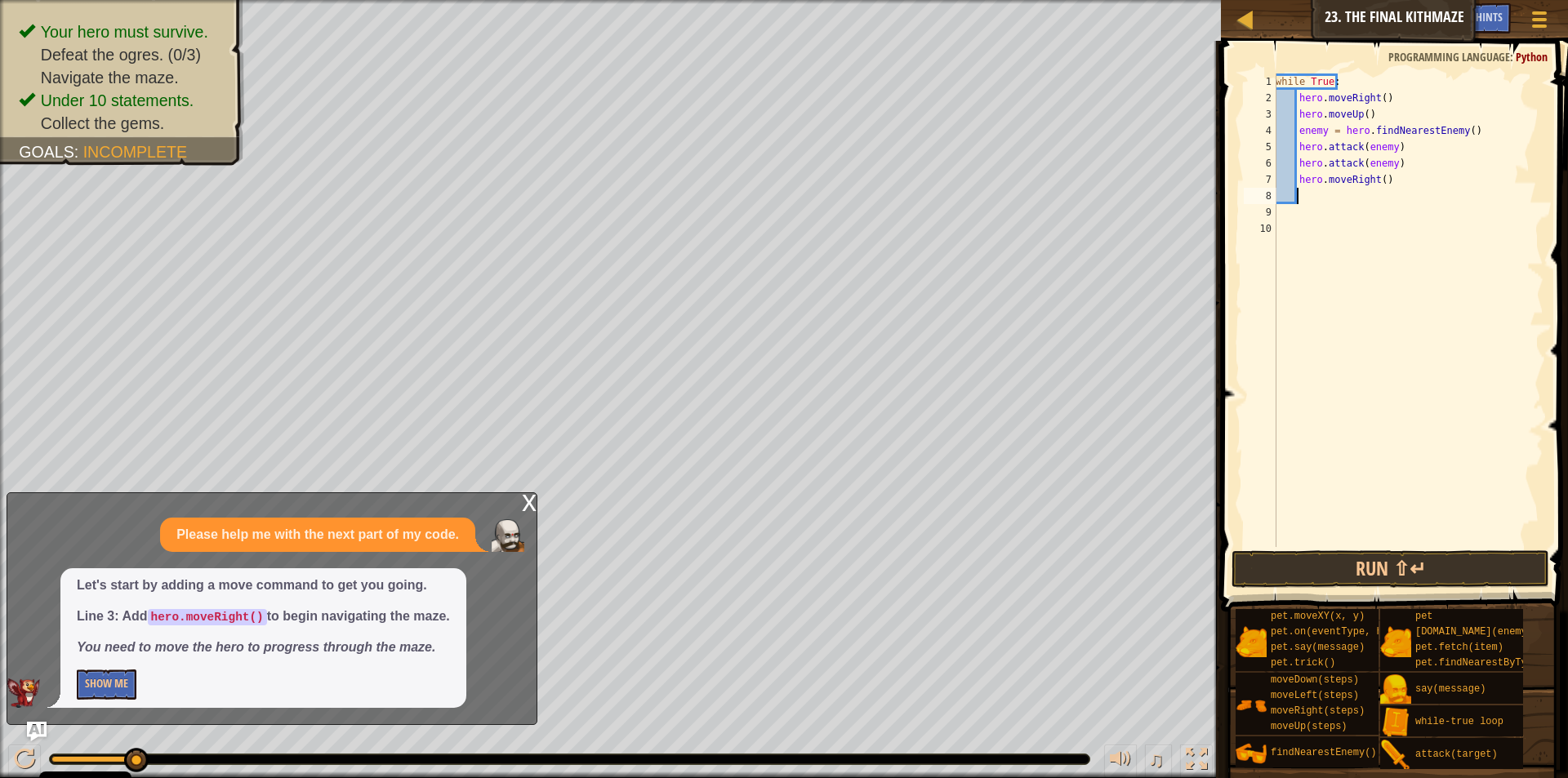
type textarea "h"
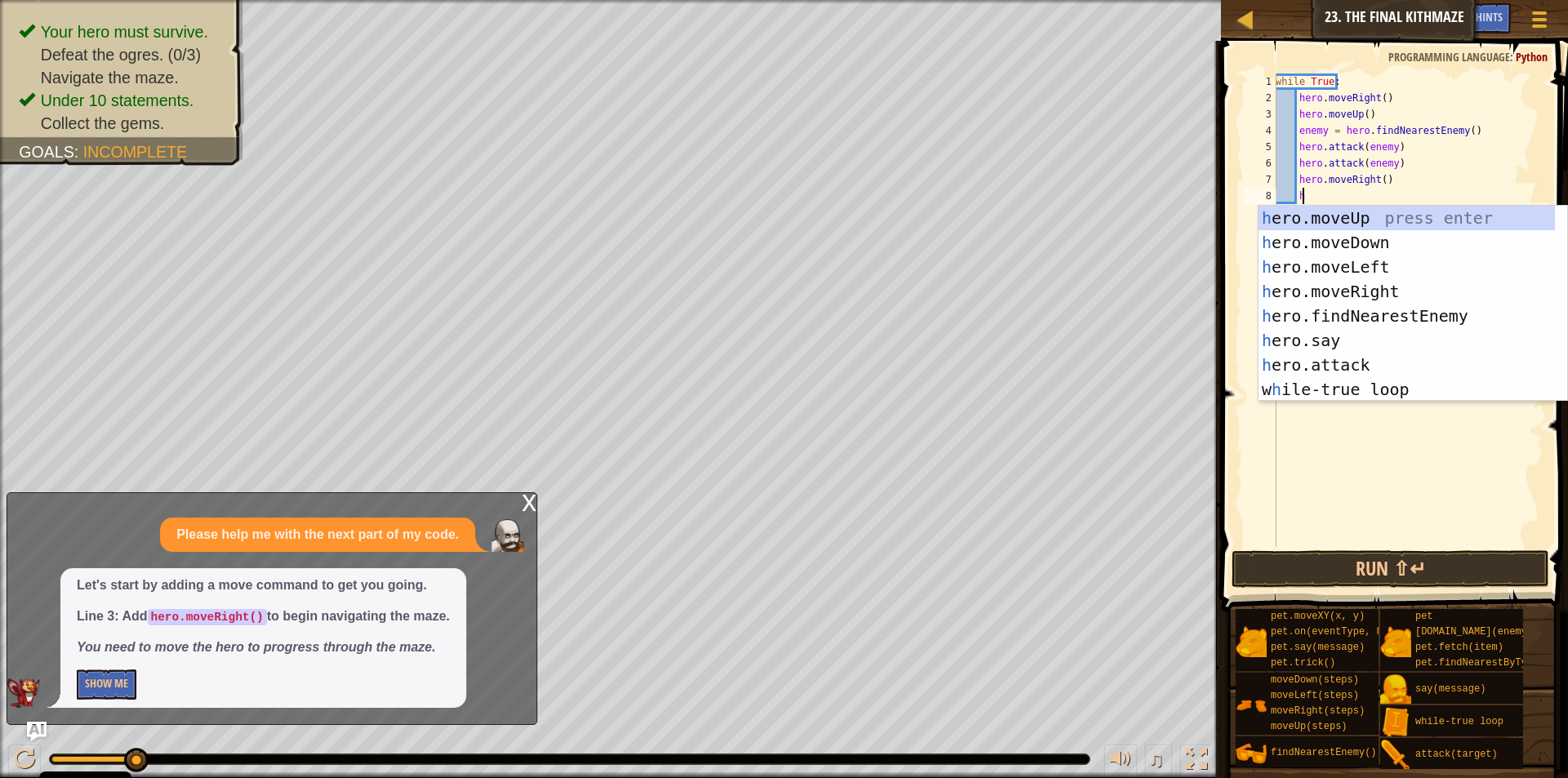
scroll to position [7, 2]
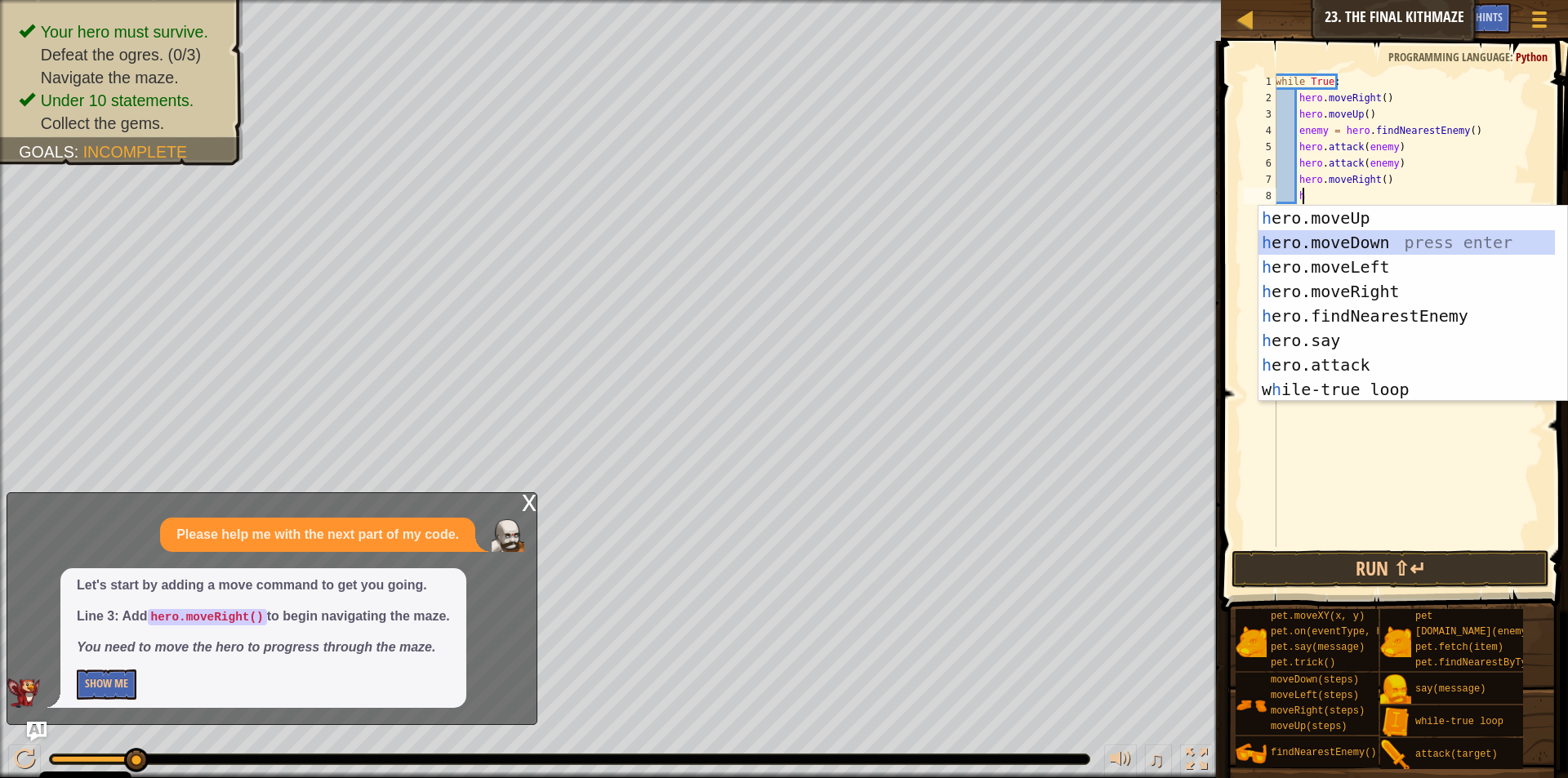
drag, startPoint x: 1339, startPoint y: 247, endPoint x: 1345, endPoint y: 233, distance: 15.2
click at [1340, 245] on div "h ero.moveUp press enter h ero.moveDown press enter h ero.moveLeft press enter …" at bounding box center [1406, 328] width 297 height 245
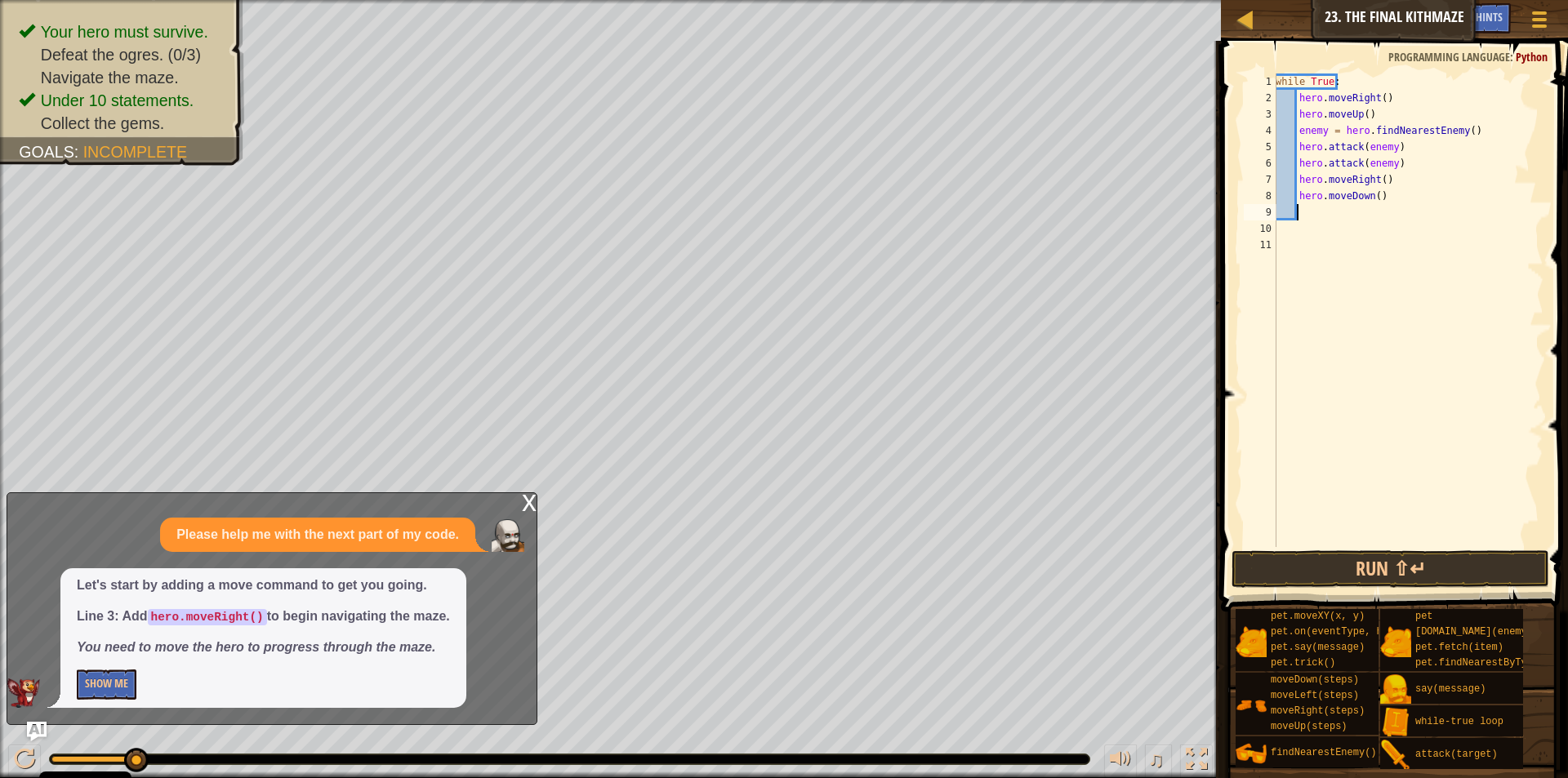
click at [1374, 199] on div "while True : hero . moveRight ( ) hero . moveUp ( ) enemy = hero . findNearestE…" at bounding box center [1408, 327] width 271 height 507
type textarea "hero.moveDown(2)"
click at [1312, 224] on div "while True : hero . moveRight ( ) hero . moveUp ( ) enemy = hero . findNearestE…" at bounding box center [1408, 327] width 271 height 507
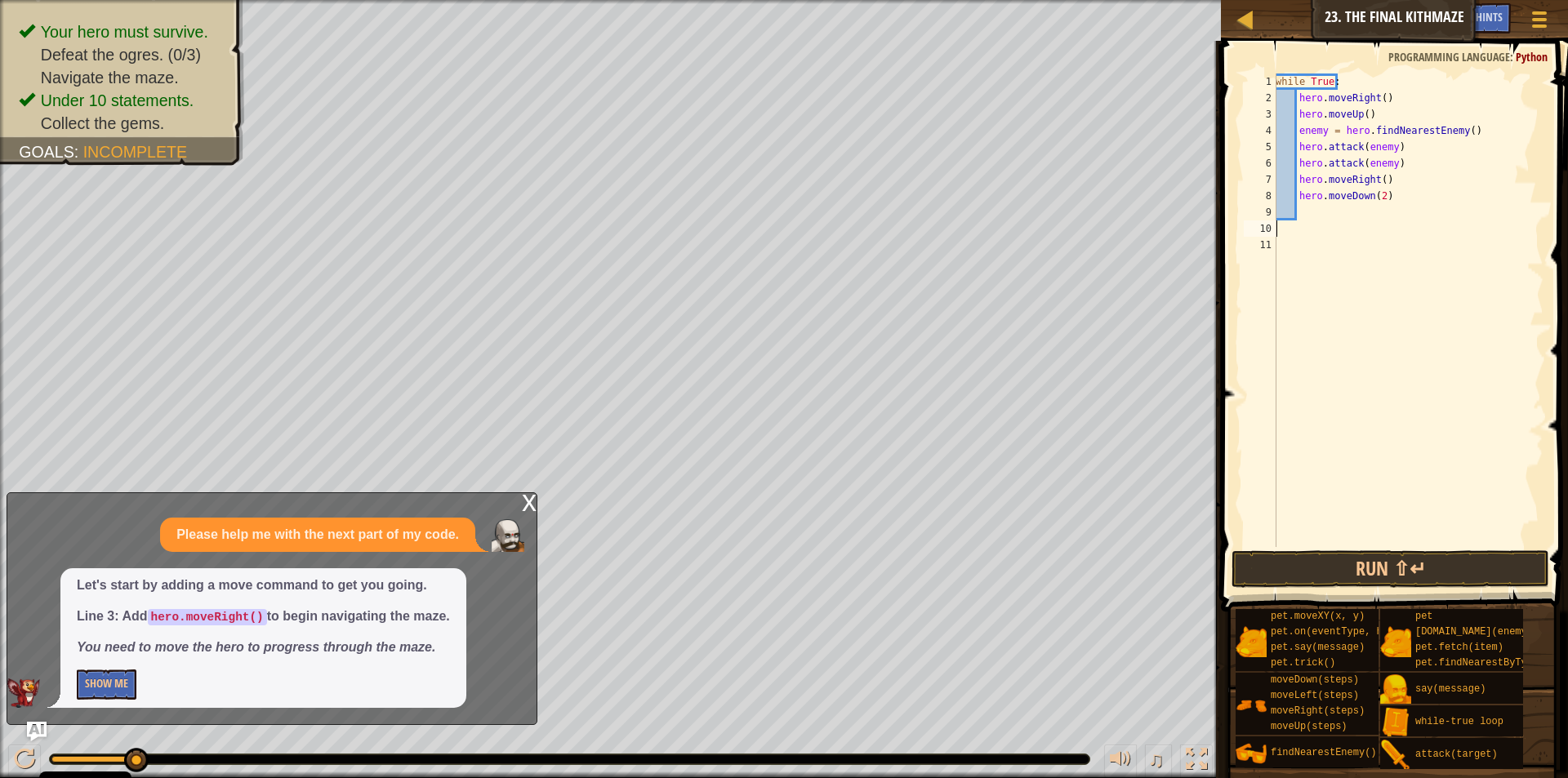
click at [1317, 211] on div "while True : hero . moveRight ( ) hero . moveUp ( ) enemy = hero . findNearestE…" at bounding box center [1408, 327] width 271 height 507
type textarea "h"
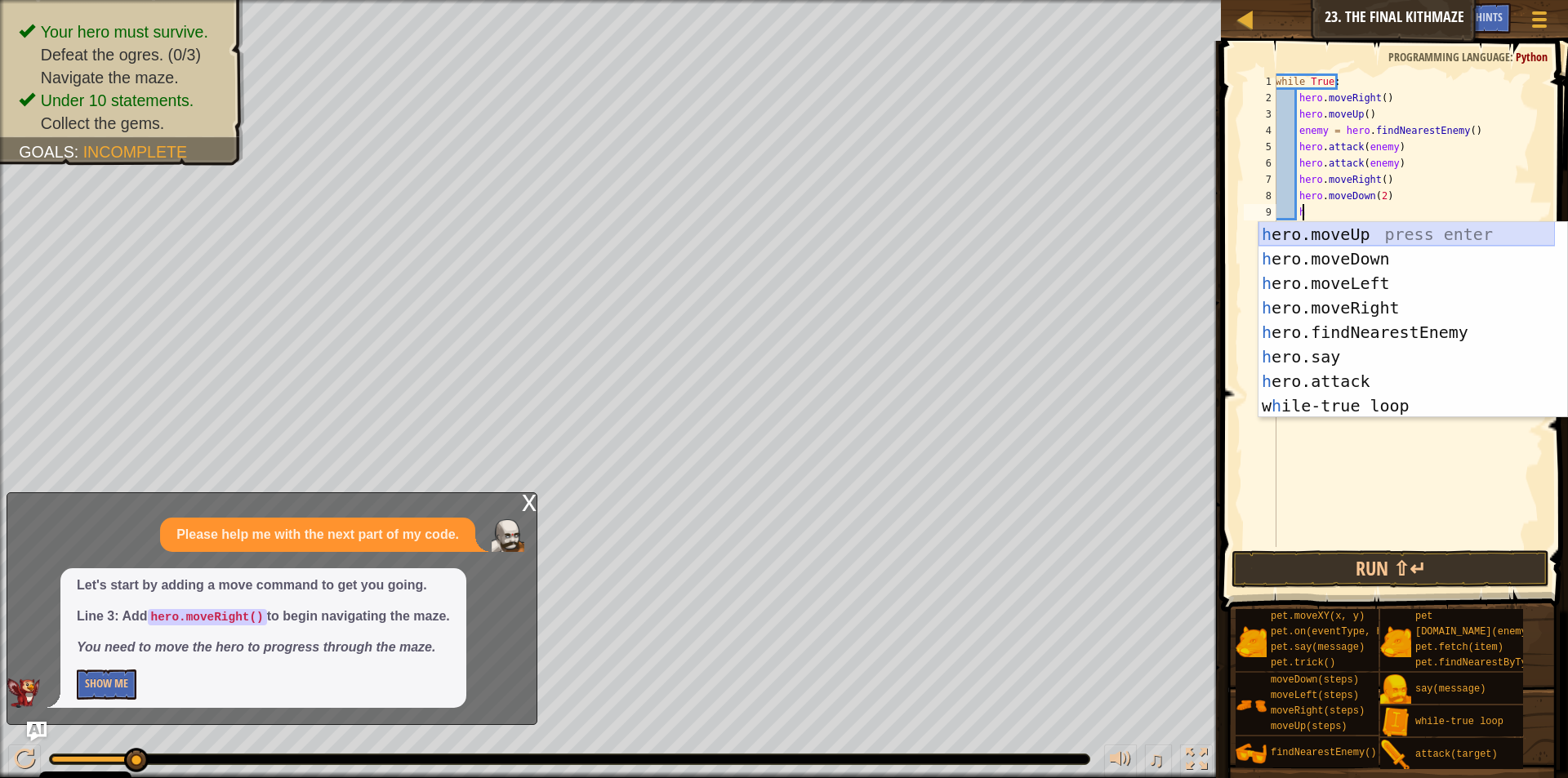
click at [1312, 233] on div "h ero.moveUp press enter h ero.moveDown press enter h ero.moveLeft press enter …" at bounding box center [1406, 344] width 297 height 245
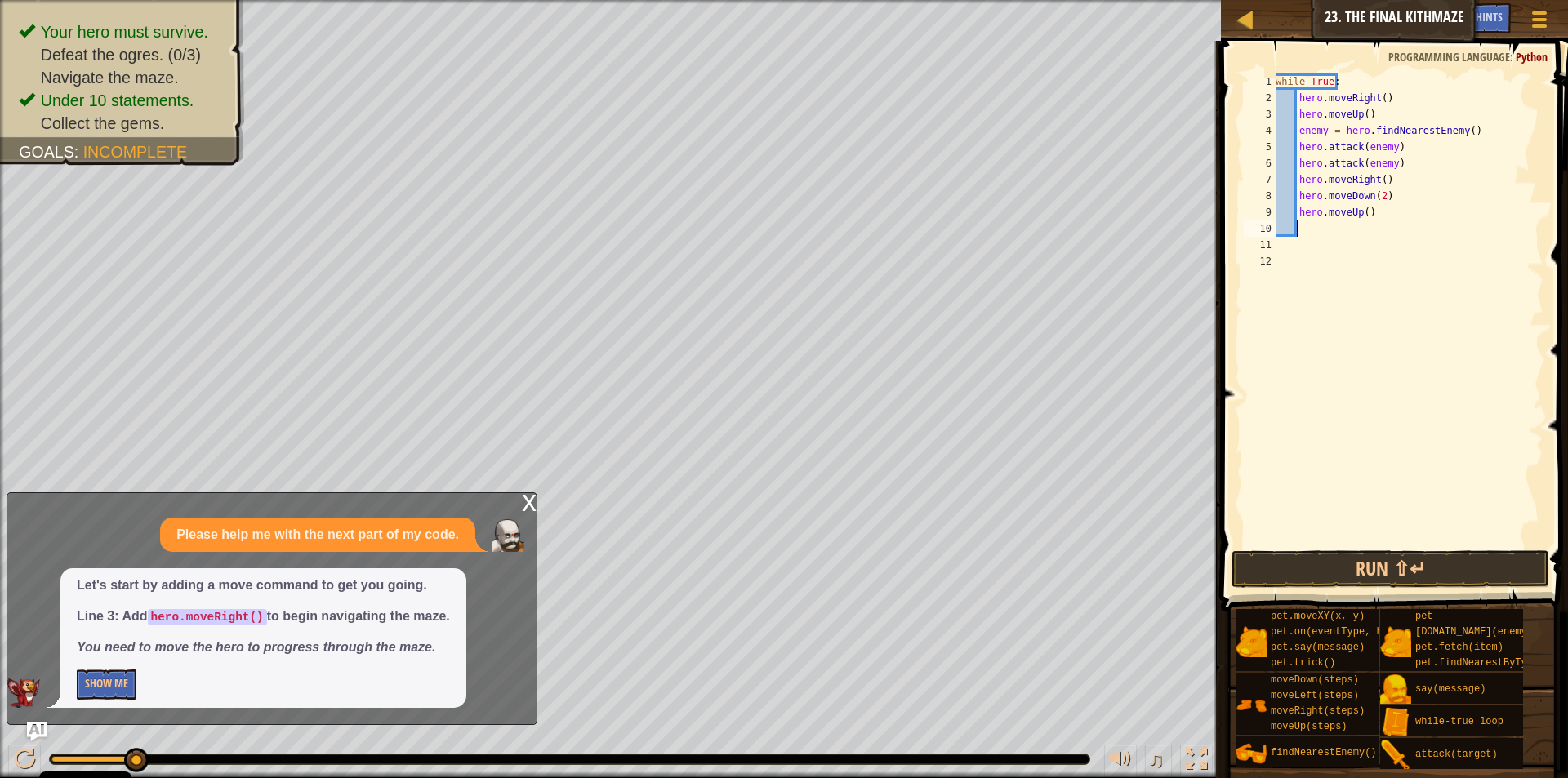
scroll to position [7, 1]
click at [1373, 557] on button "Run ⇧↵" at bounding box center [1389, 569] width 317 height 37
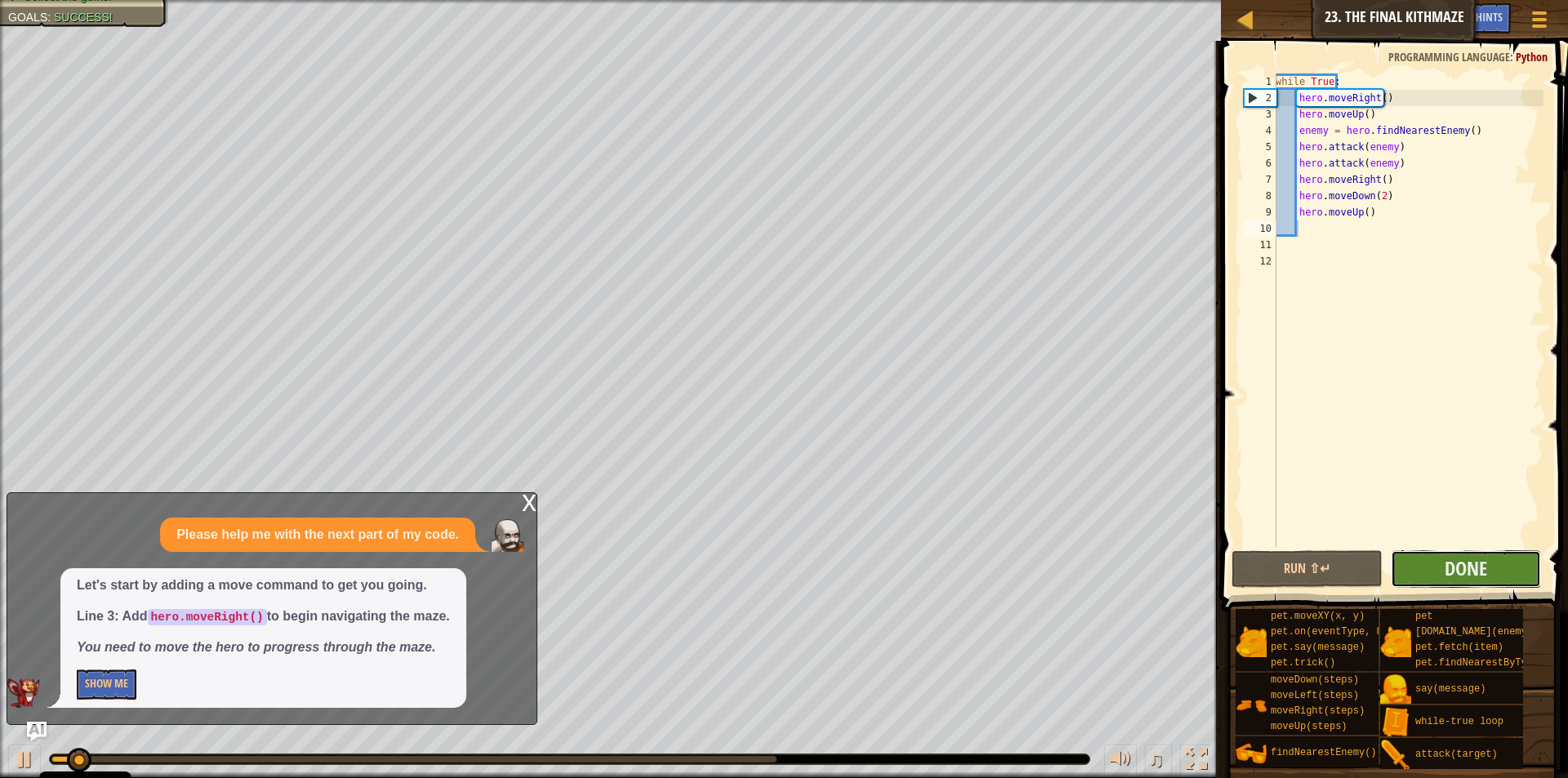
click at [1489, 560] on button "Done" at bounding box center [1465, 569] width 150 height 37
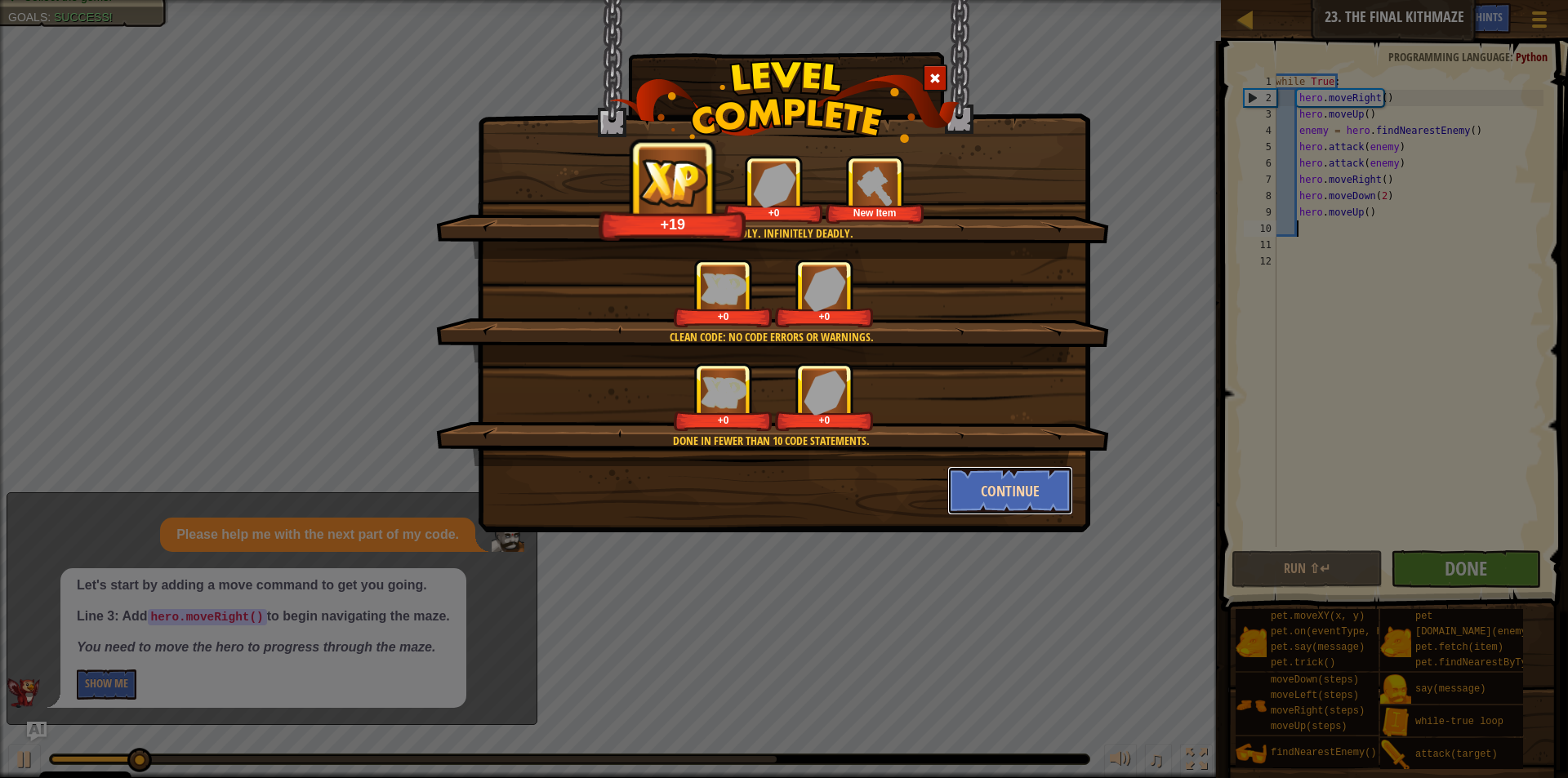
click at [1012, 482] on button "Continue" at bounding box center [1010, 491] width 127 height 49
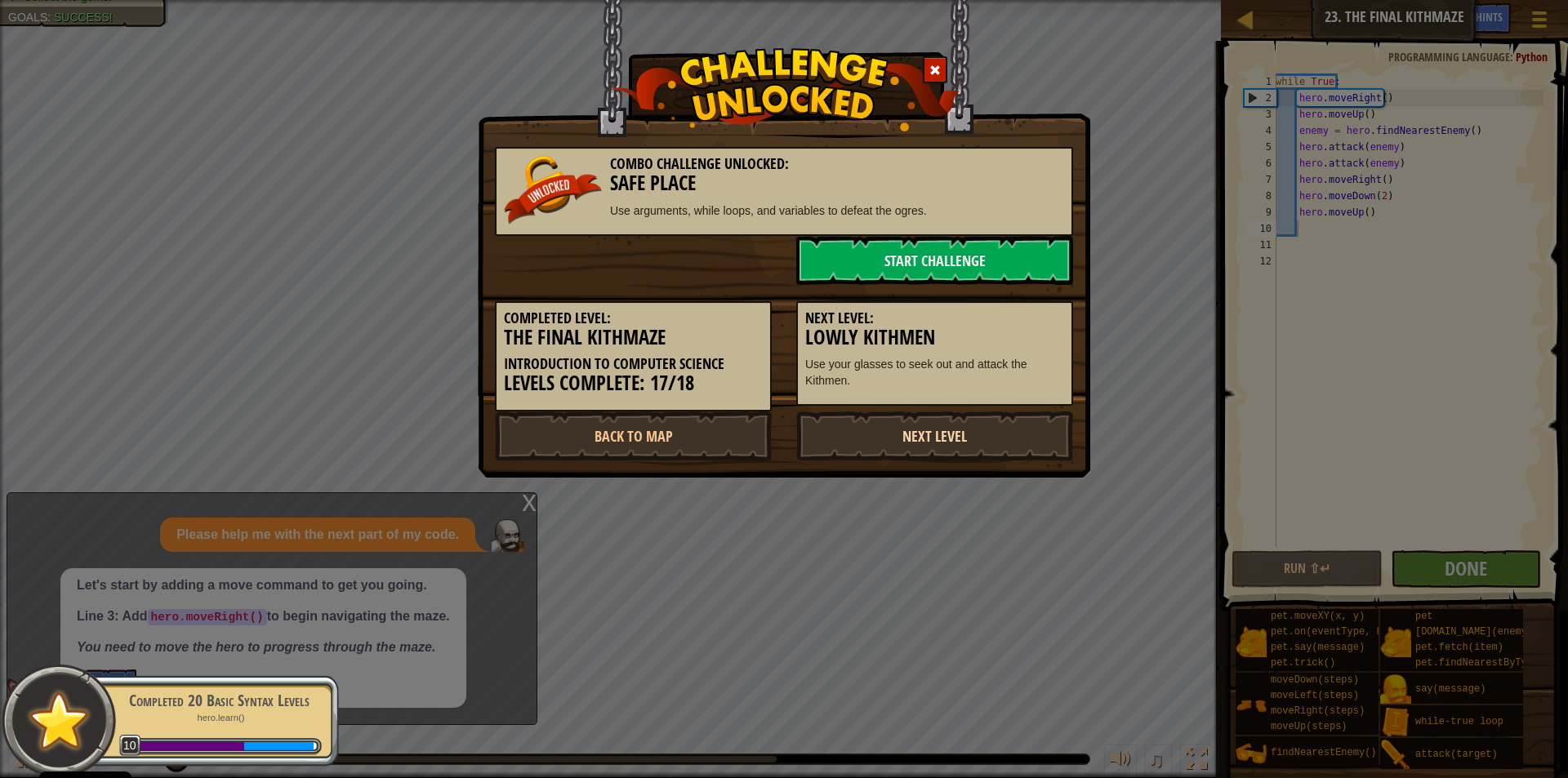
click at [914, 433] on link "Next Level" at bounding box center [935, 436] width 277 height 49
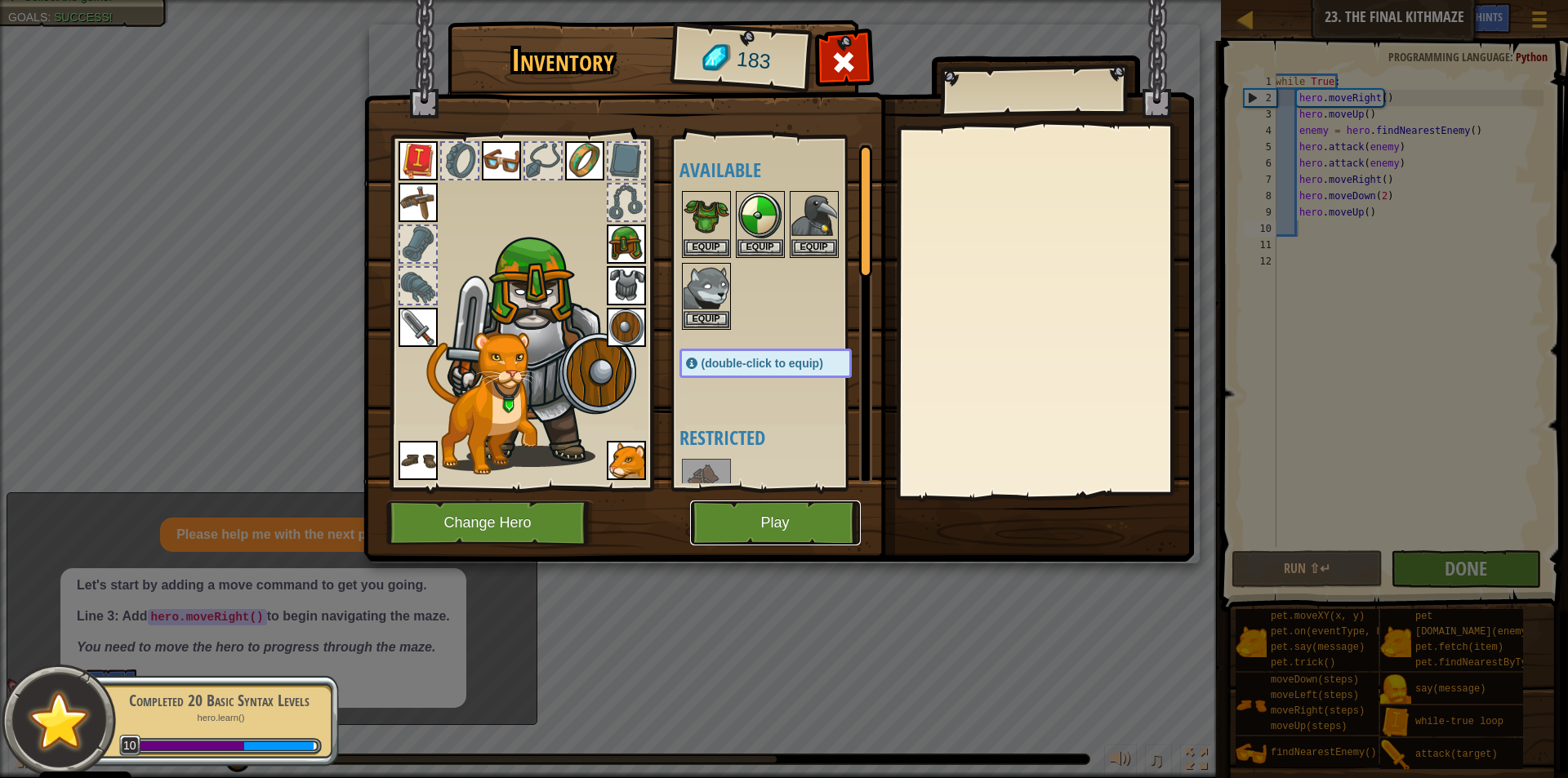
click at [759, 523] on button "Play" at bounding box center [776, 524] width 171 height 45
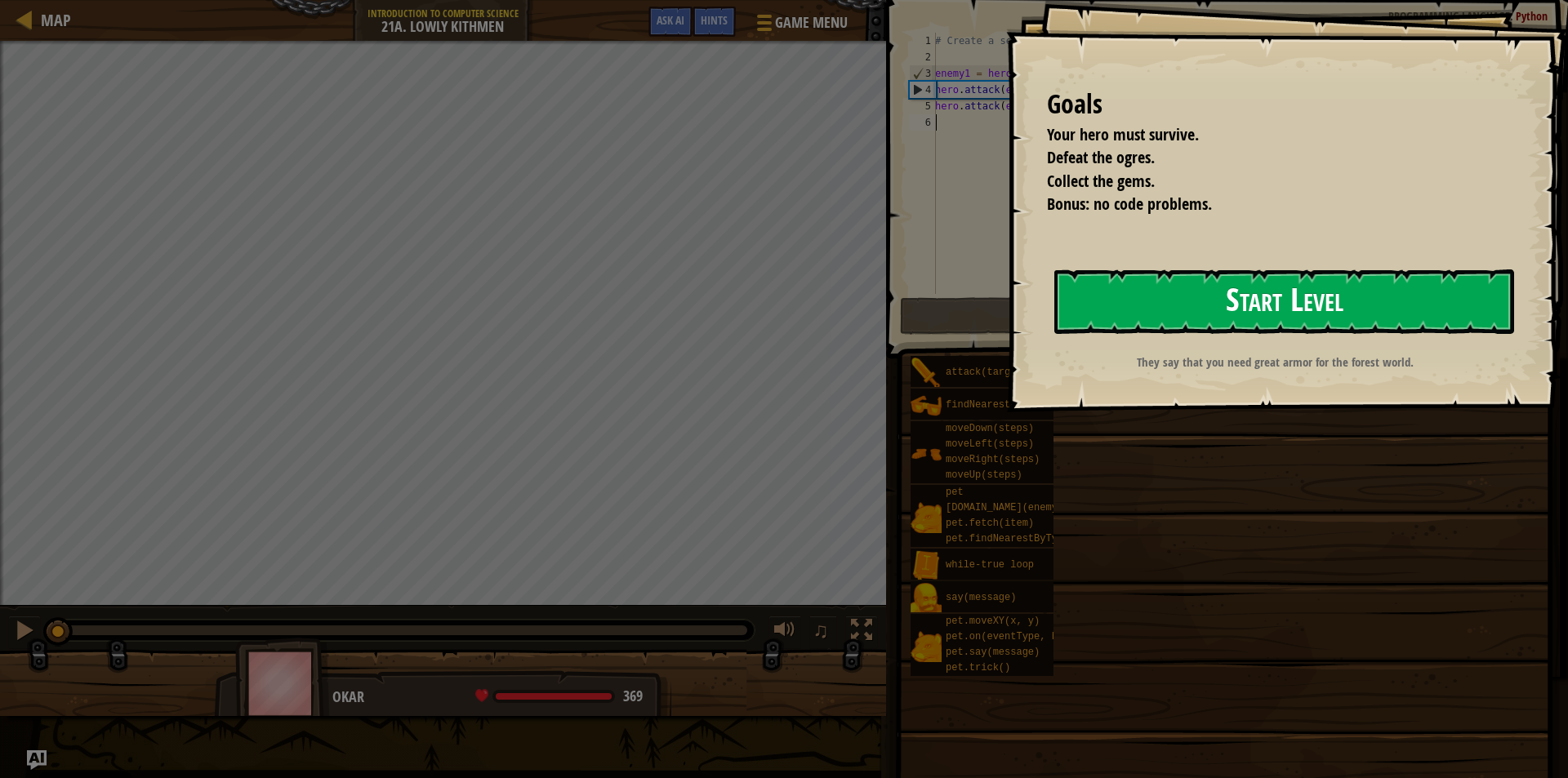
click at [1277, 304] on button "Start Level" at bounding box center [1284, 302] width 460 height 65
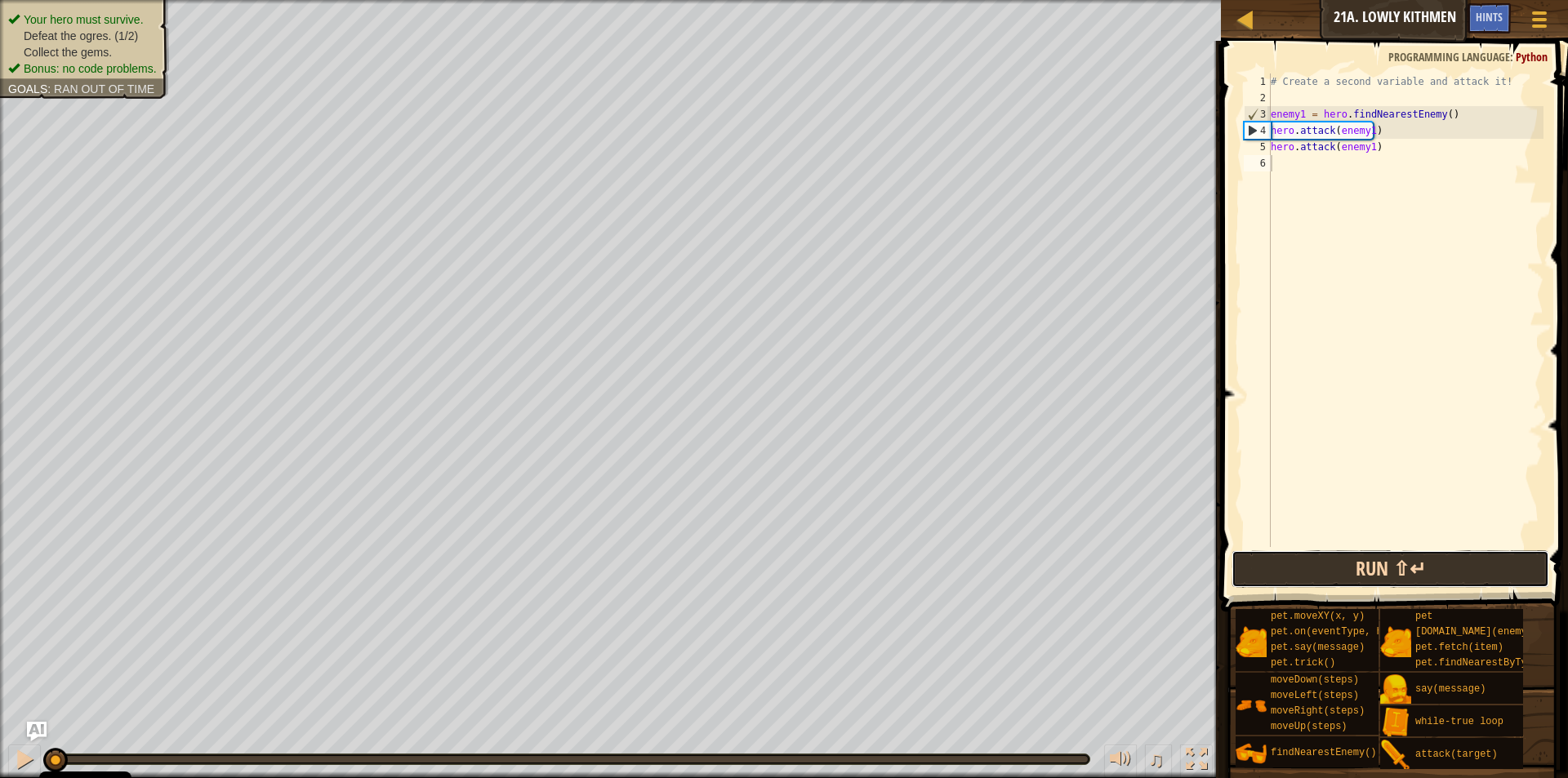
click at [1364, 576] on button "Run ⇧↵" at bounding box center [1389, 569] width 317 height 37
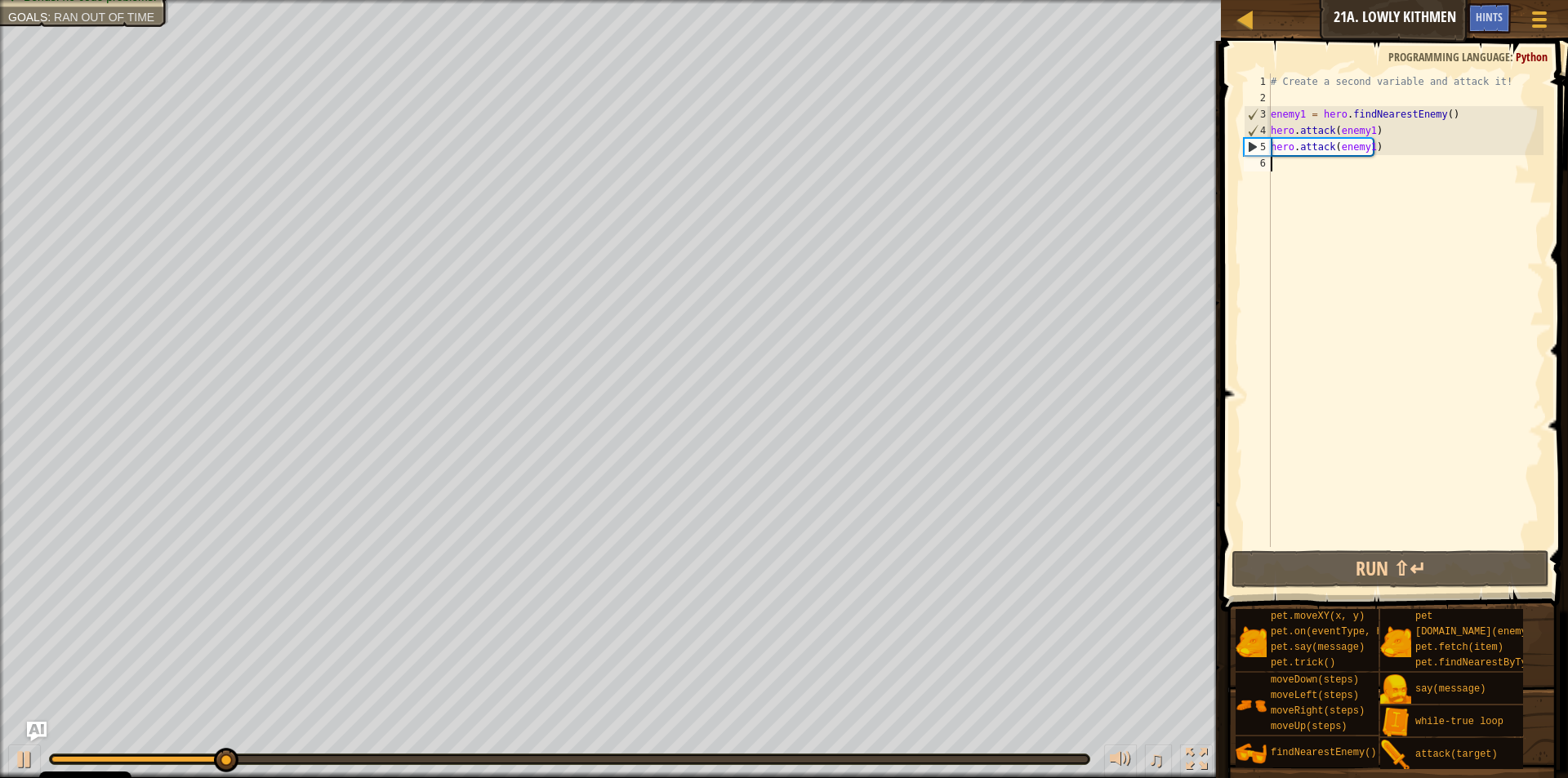
click at [1317, 168] on div "# Create a second variable and attack it! enemy1 = hero . findNearestEnemy ( ) …" at bounding box center [1405, 327] width 276 height 507
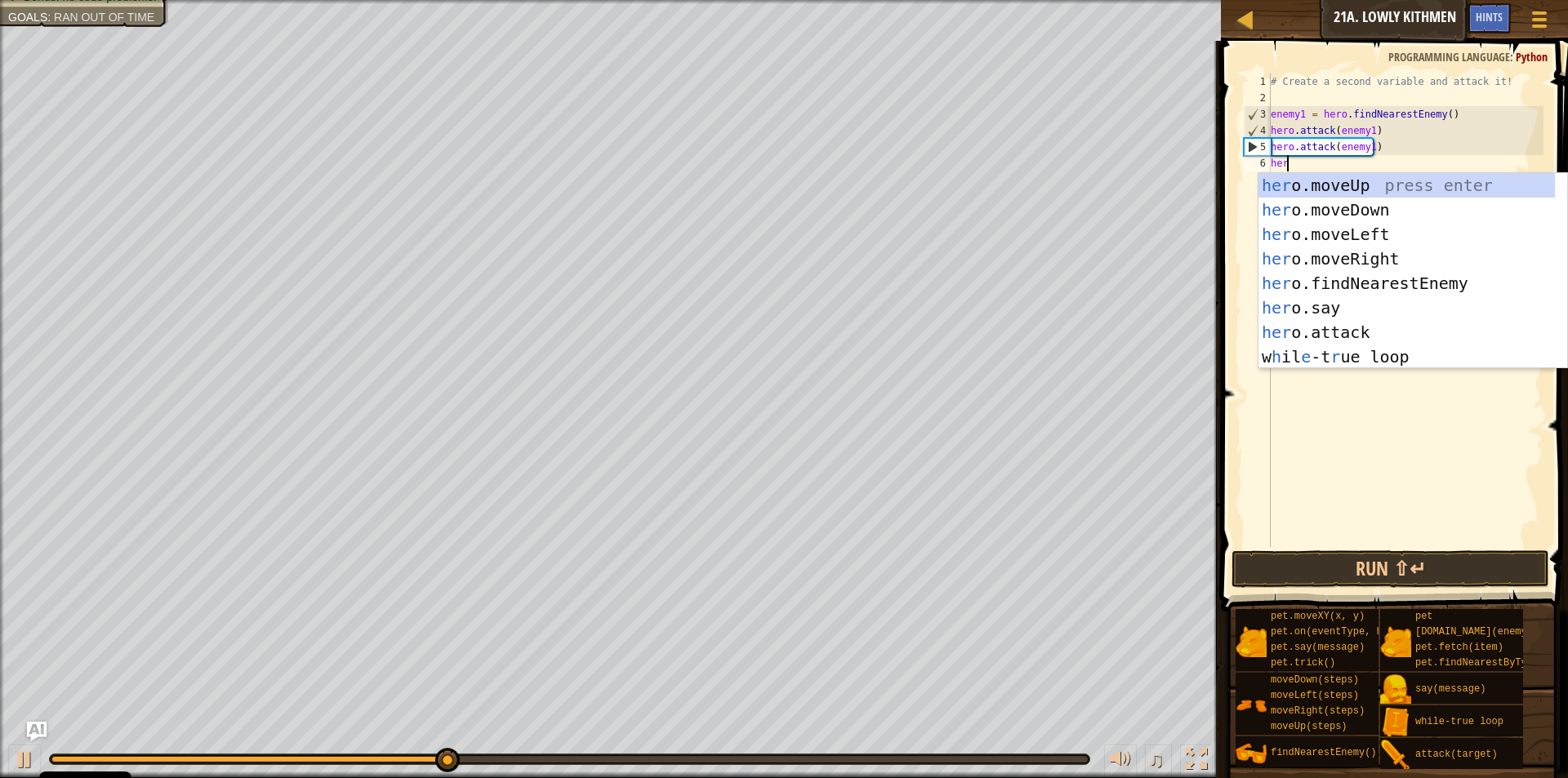
scroll to position [7, 1]
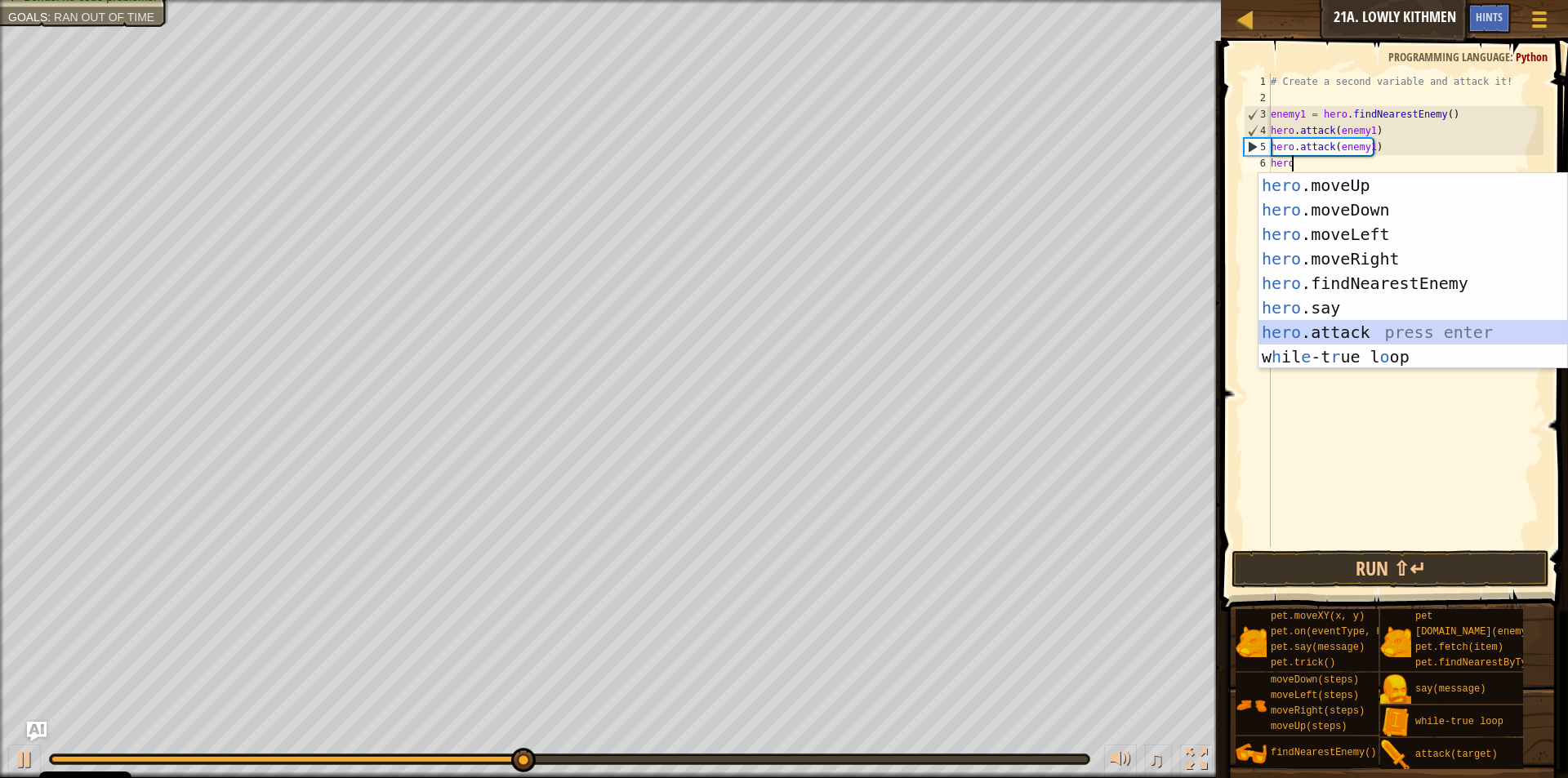
click at [1329, 328] on div "hero .moveUp press enter hero .moveDown press enter hero .moveLeft press enter …" at bounding box center [1412, 295] width 308 height 245
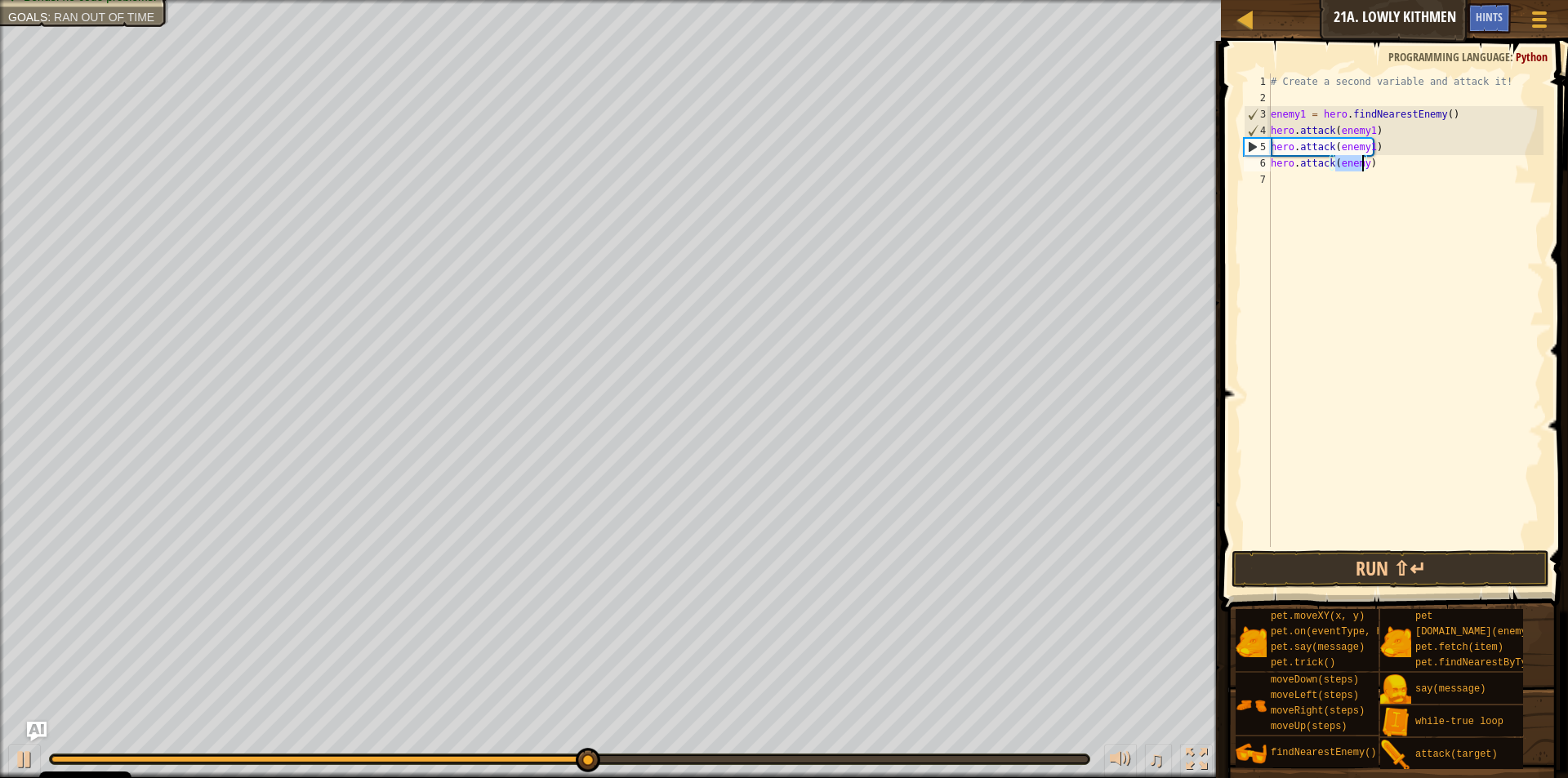
click at [1360, 162] on div "# Create a second variable and attack it! enemy1 = hero . findNearestEnemy ( ) …" at bounding box center [1405, 310] width 276 height 473
type textarea "hero.attack(enemy2)"
click at [1325, 181] on div "# Create a second variable and attack it! enemy1 = hero . findNearestEnemy ( ) …" at bounding box center [1405, 327] width 276 height 507
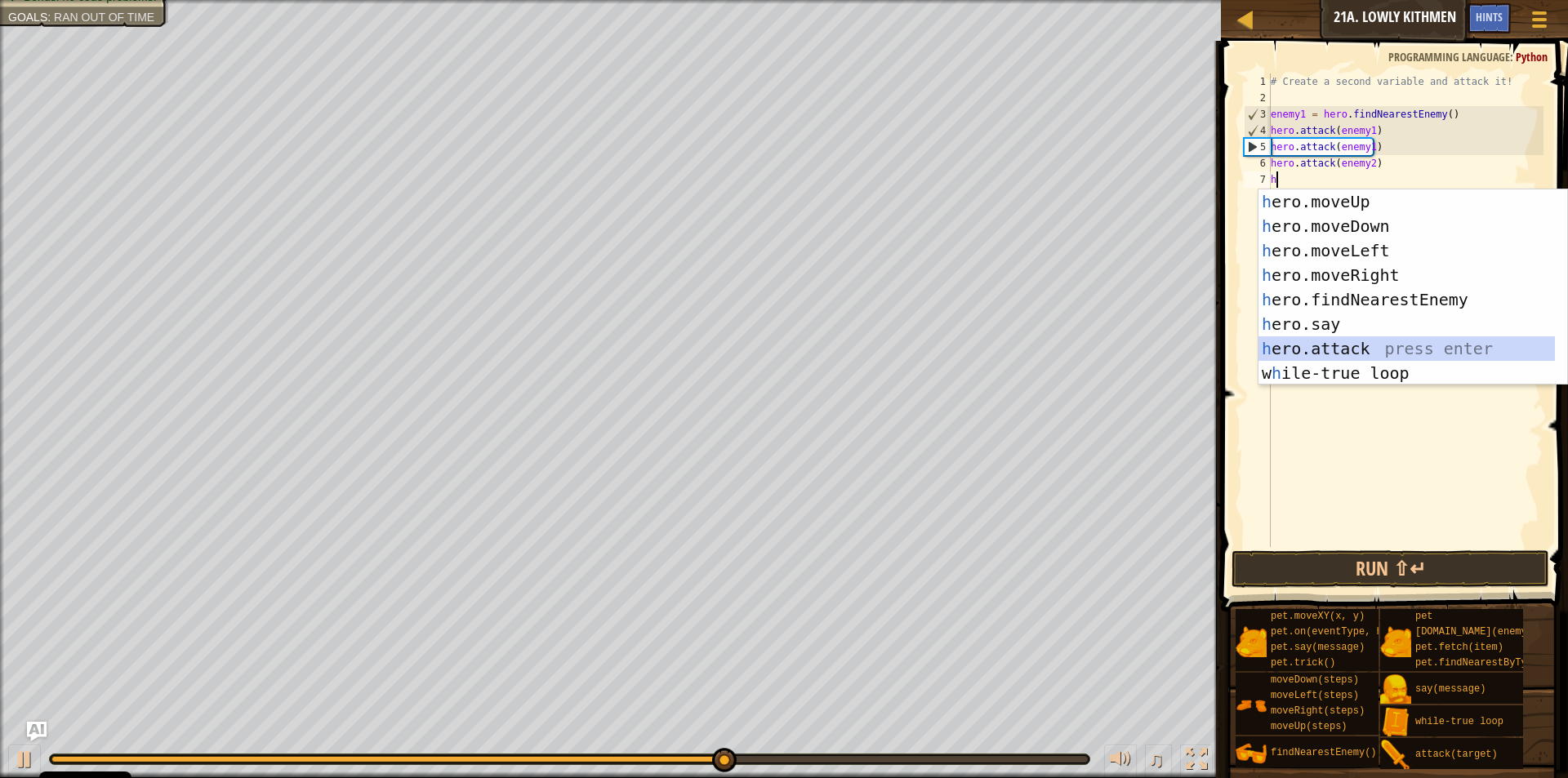
click at [1323, 345] on div "h ero.moveUp press enter h ero.moveDown press enter h ero.moveLeft press enter …" at bounding box center [1406, 311] width 297 height 245
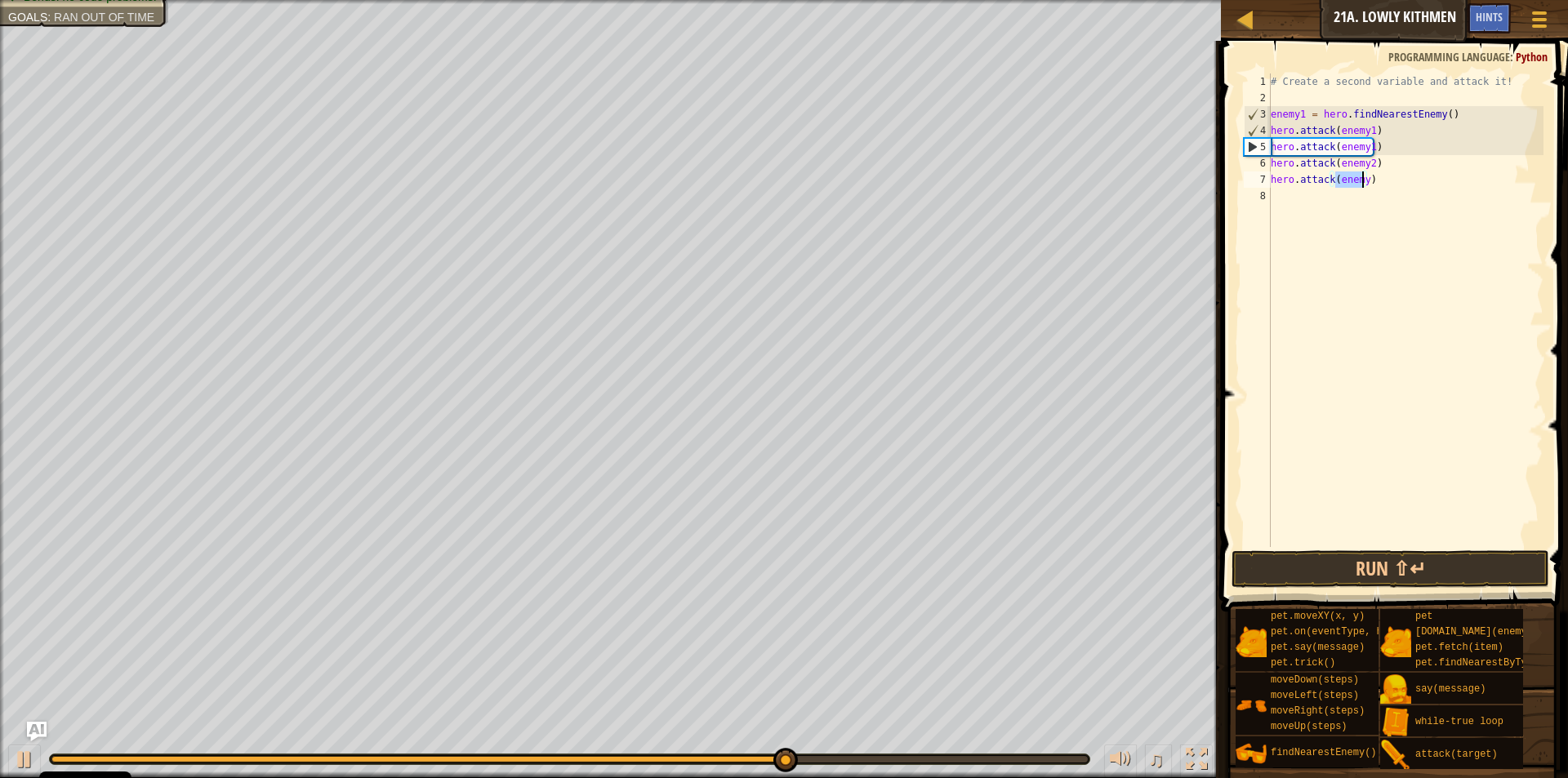
click at [1360, 177] on div "# Create a second variable and attack it! enemy1 = hero . findNearestEnemy ( ) …" at bounding box center [1405, 310] width 276 height 473
type textarea "hero.attack(enemy2)"
click at [1320, 577] on button "Run ⇧↵" at bounding box center [1389, 569] width 317 height 37
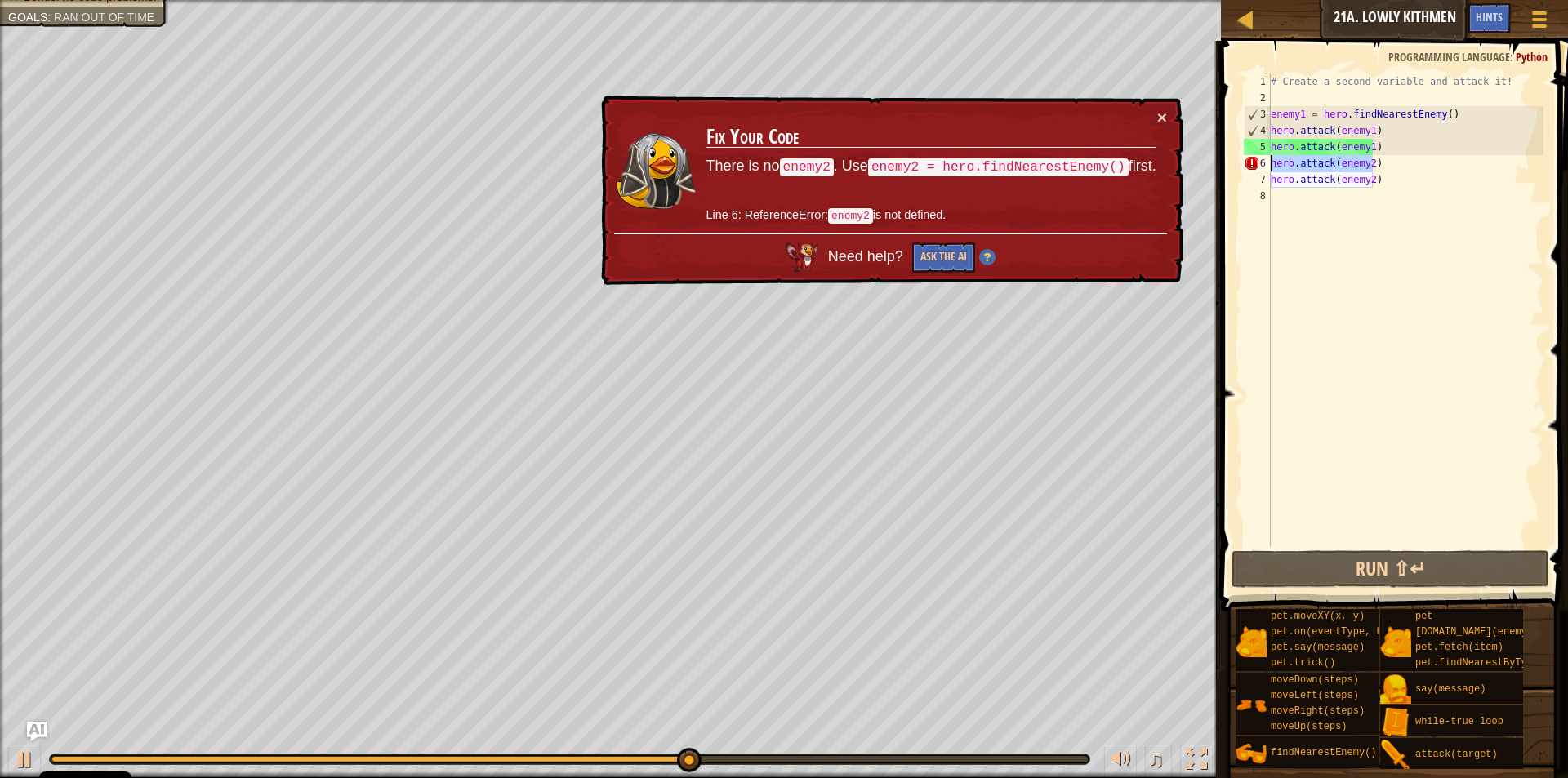
drag, startPoint x: 1378, startPoint y: 165, endPoint x: 1269, endPoint y: 167, distance: 109.0
click at [1269, 167] on div "hero.attack(enemy2) 1 2 3 4 5 6 7 8 # Create a second variable and attack it! e…" at bounding box center [1391, 310] width 303 height 473
drag, startPoint x: 1301, startPoint y: 216, endPoint x: 1292, endPoint y: 206, distance: 13.5
click at [1297, 211] on div "# Create a second variable and attack it! enemy1 = hero . findNearestEnemy ( ) …" at bounding box center [1405, 327] width 276 height 507
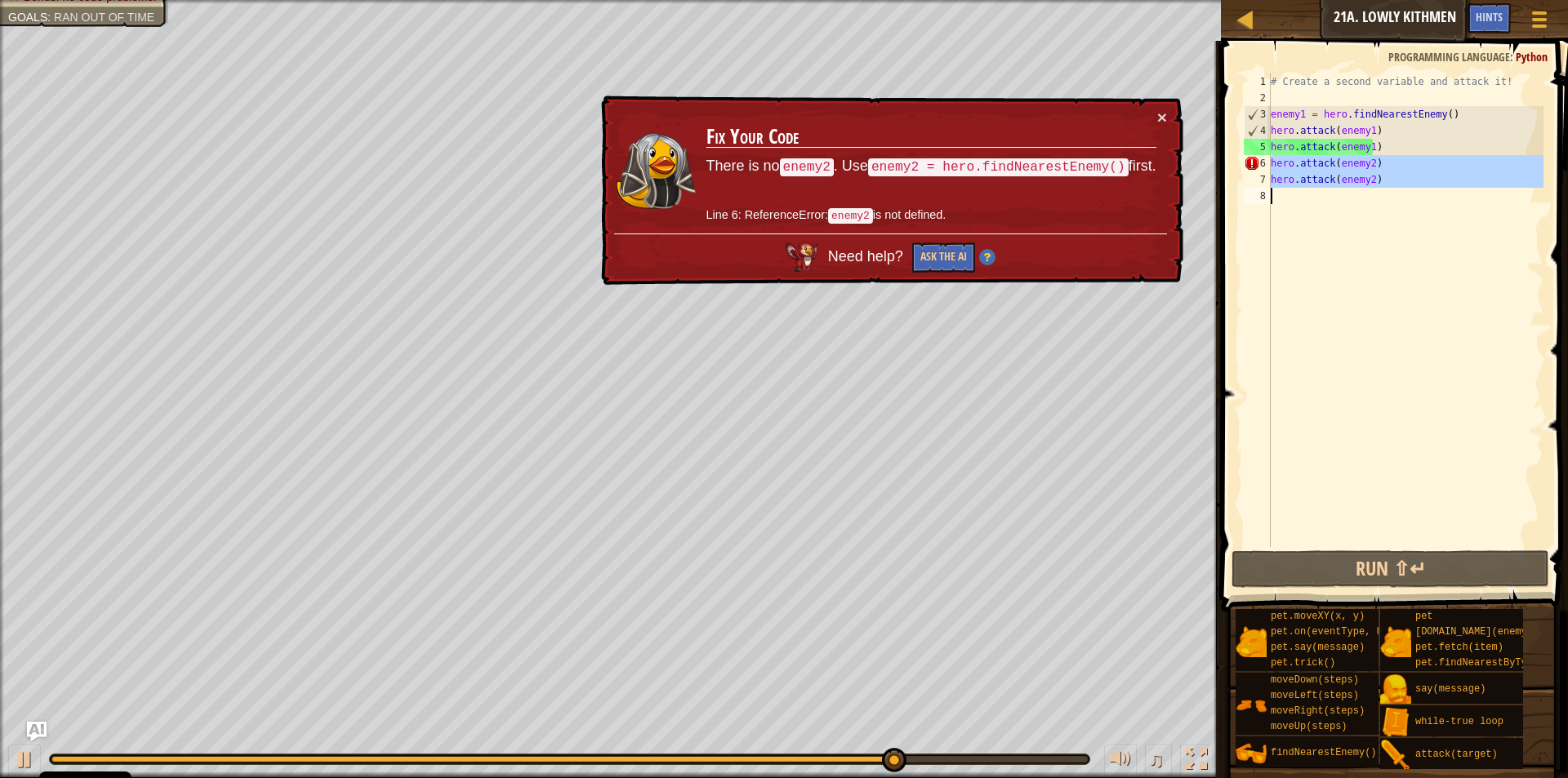
drag, startPoint x: 1271, startPoint y: 162, endPoint x: 1371, endPoint y: 208, distance: 110.1
click at [1371, 208] on div "# Create a second variable and attack it! enemy1 = hero . findNearestEnemy ( ) …" at bounding box center [1405, 327] width 276 height 507
type textarea "hero.attack(enemy2)"
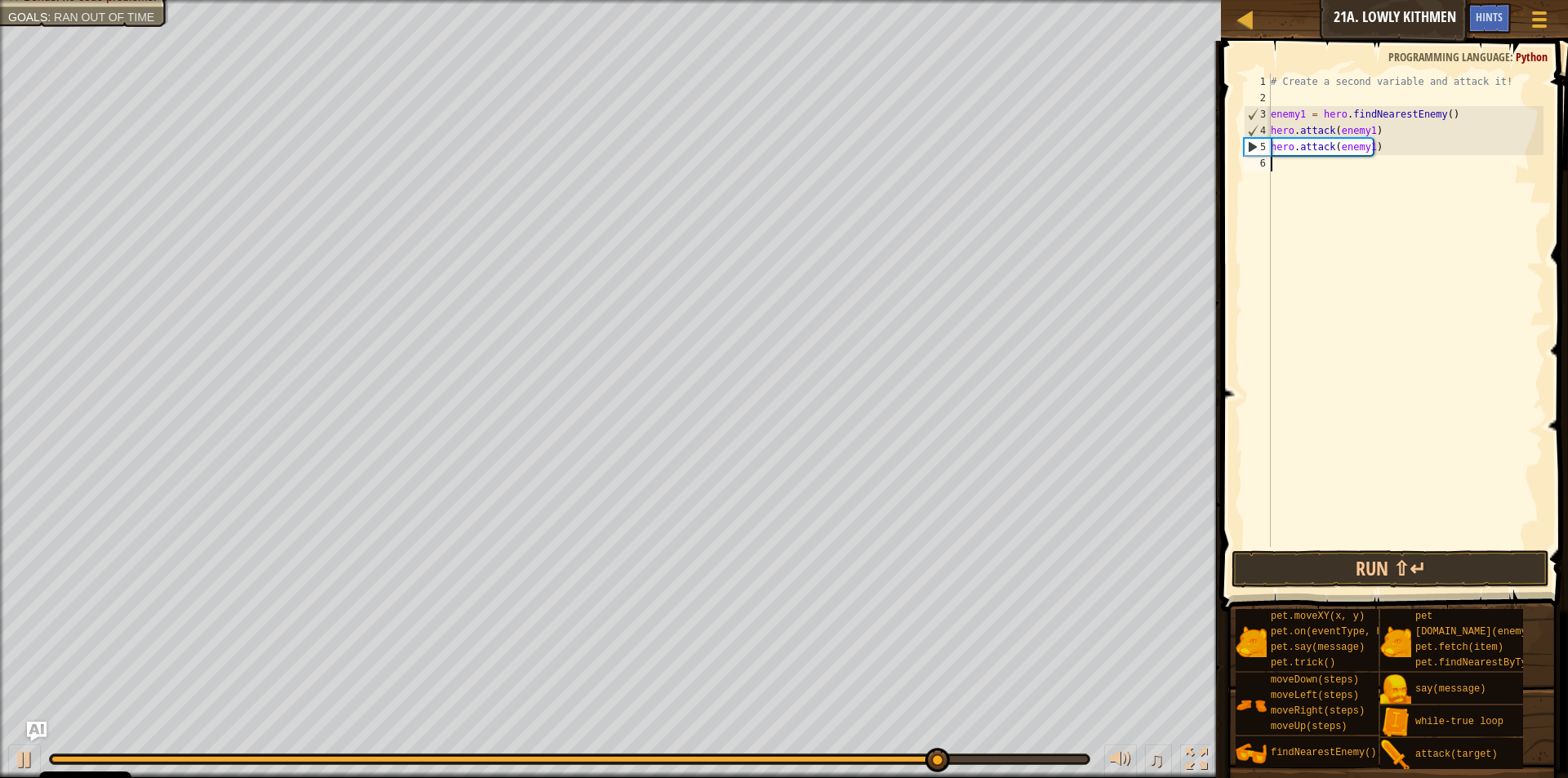
click at [1291, 172] on div "# Create a second variable and attack it! enemy1 = hero . findNearestEnemy ( ) …" at bounding box center [1405, 327] width 276 height 507
click at [1285, 168] on div "# Create a second variable and attack it! enemy1 = hero . findNearestEnemy ( ) …" at bounding box center [1405, 327] width 276 height 507
type textarea "h"
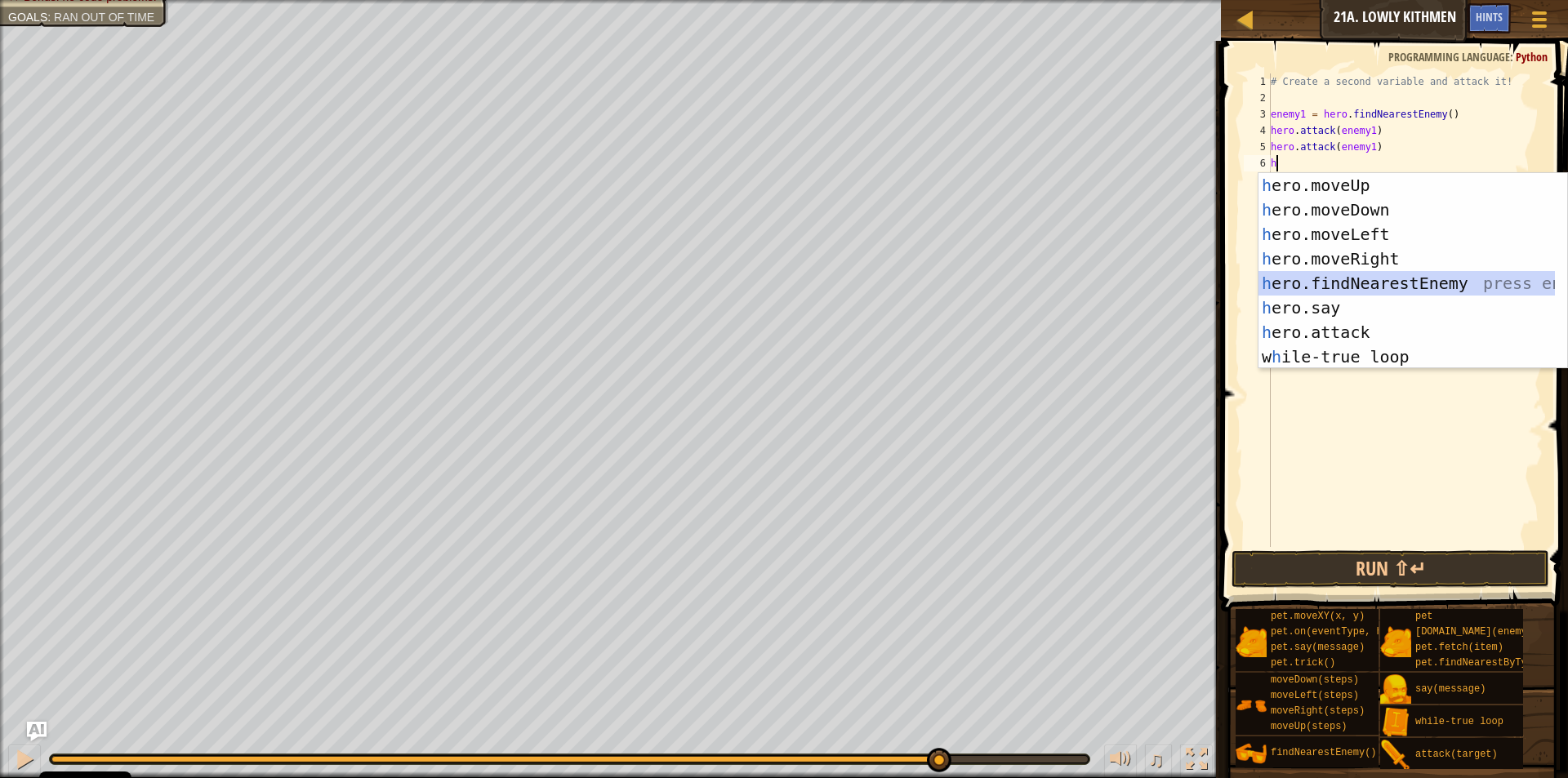
click at [1304, 279] on div "h ero.moveUp press enter h ero.moveDown press enter h ero.moveLeft press enter …" at bounding box center [1406, 295] width 297 height 245
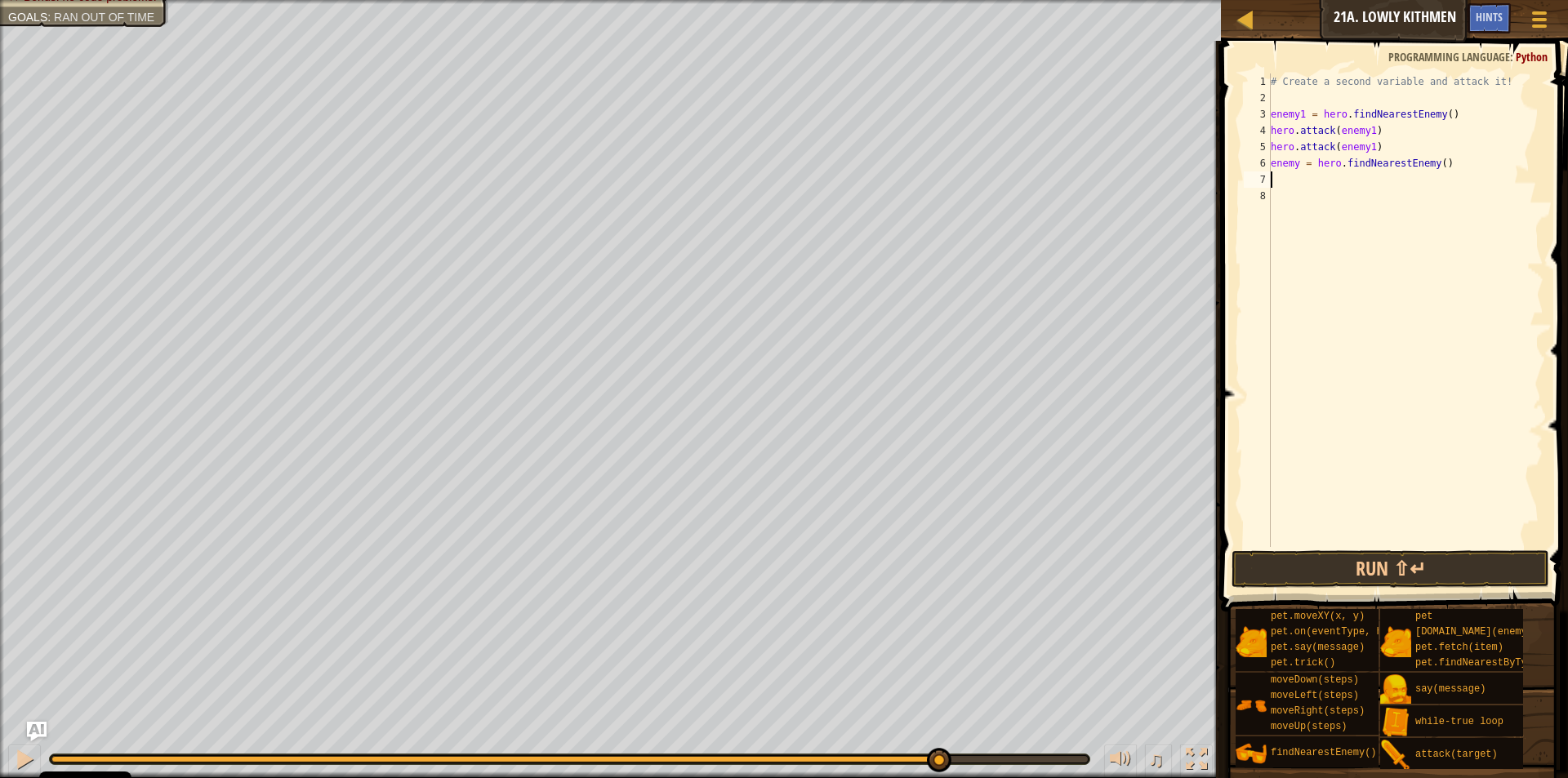
click at [1298, 161] on div "# Create a second variable and attack it! enemy1 = hero . findNearestEnemy ( ) …" at bounding box center [1405, 327] width 276 height 507
type textarea "enemy2 = hero.findNearestEnemy()"
click at [1288, 178] on div "# Create a second variable and attack it! enemy1 = hero . findNearestEnemy ( ) …" at bounding box center [1405, 327] width 276 height 507
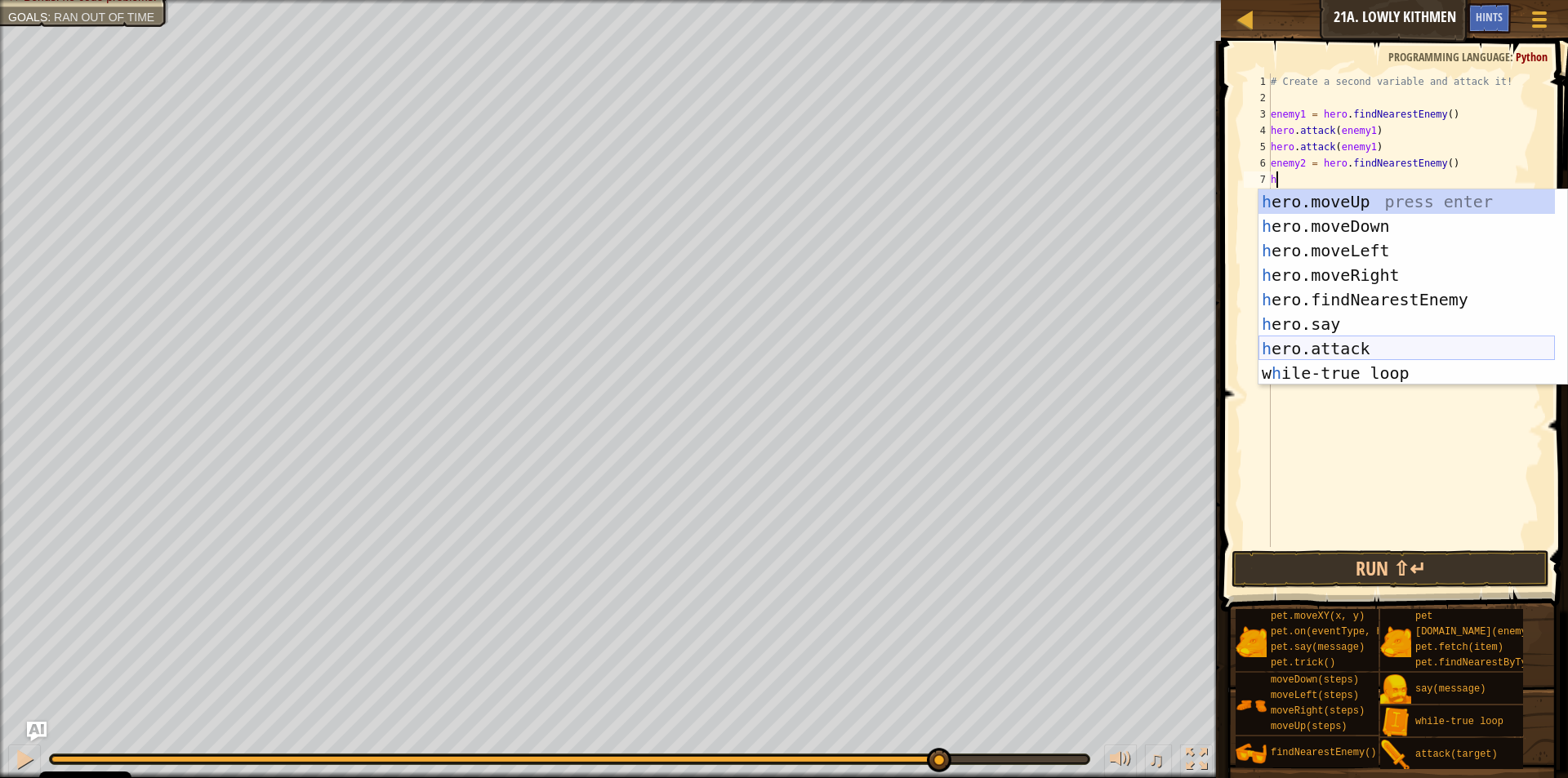
click at [1355, 344] on div "h ero.moveUp press enter h ero.moveDown press enter h ero.moveLeft press enter …" at bounding box center [1406, 311] width 297 height 245
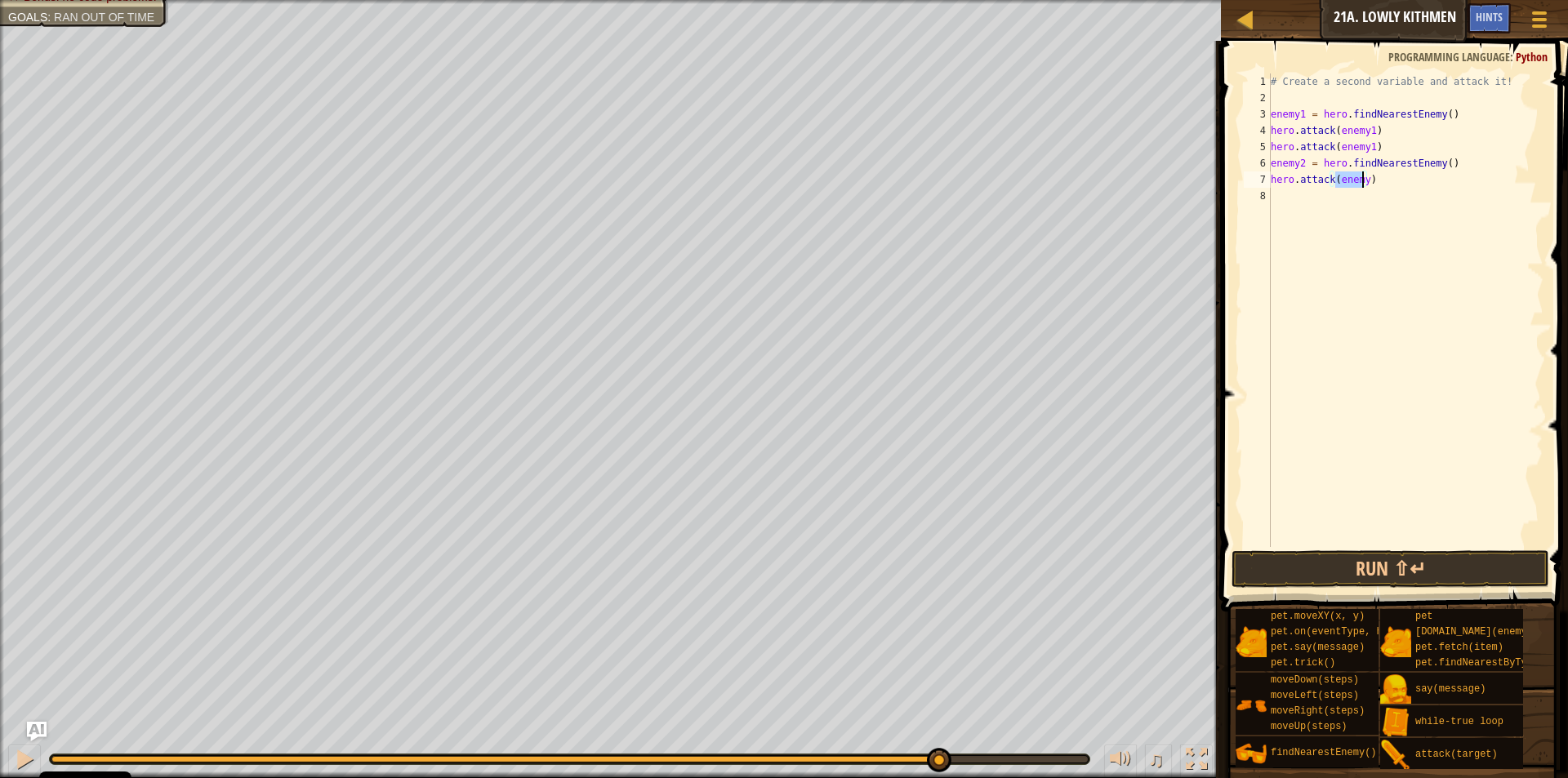
click at [1360, 180] on div "# Create a second variable and attack it! enemy1 = hero . findNearestEnemy ( ) …" at bounding box center [1405, 310] width 276 height 473
type textarea "hero.attack(enemy2)"
click at [1319, 191] on div "# Create a second variable and attack it! enemy1 = hero . findNearestEnemy ( ) …" at bounding box center [1405, 327] width 276 height 507
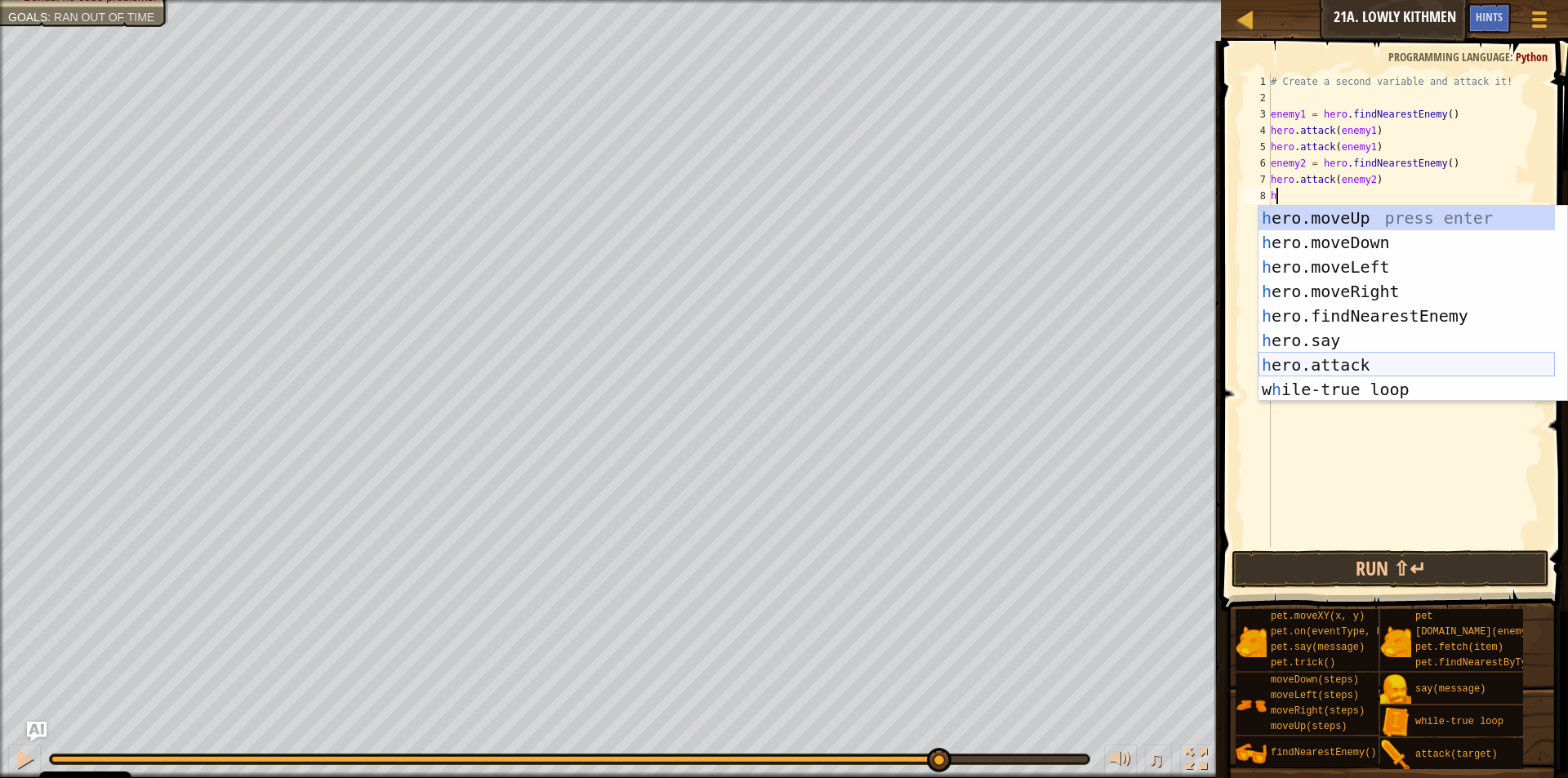
drag, startPoint x: 1332, startPoint y: 357, endPoint x: 1327, endPoint y: 336, distance: 21.6
click at [1330, 348] on div "h ero.moveUp press enter h ero.moveDown press enter h ero.moveLeft press enter …" at bounding box center [1406, 328] width 297 height 245
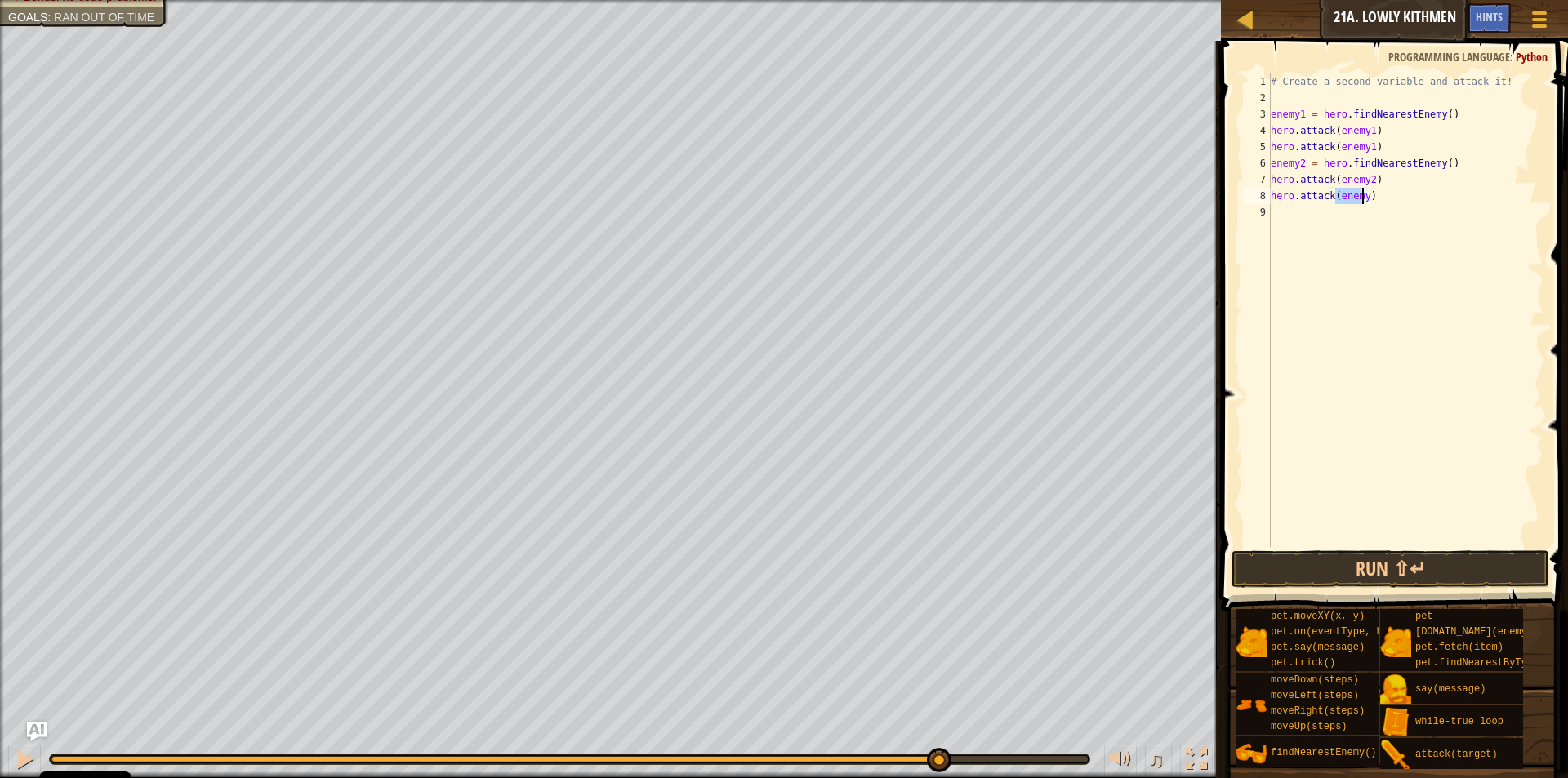
click at [1362, 198] on div "# Create a second variable and attack it! enemy1 = hero . findNearestEnemy ( ) …" at bounding box center [1405, 310] width 276 height 473
type textarea "hero.attack(enemy2)"
click at [1287, 203] on div "# Create a second variable and attack it! enemy1 = hero . findNearestEnemy ( ) …" at bounding box center [1405, 327] width 276 height 507
click at [1280, 210] on div "# Create a second variable and attack it! enemy1 = hero . findNearestEnemy ( ) …" at bounding box center [1405, 327] width 276 height 507
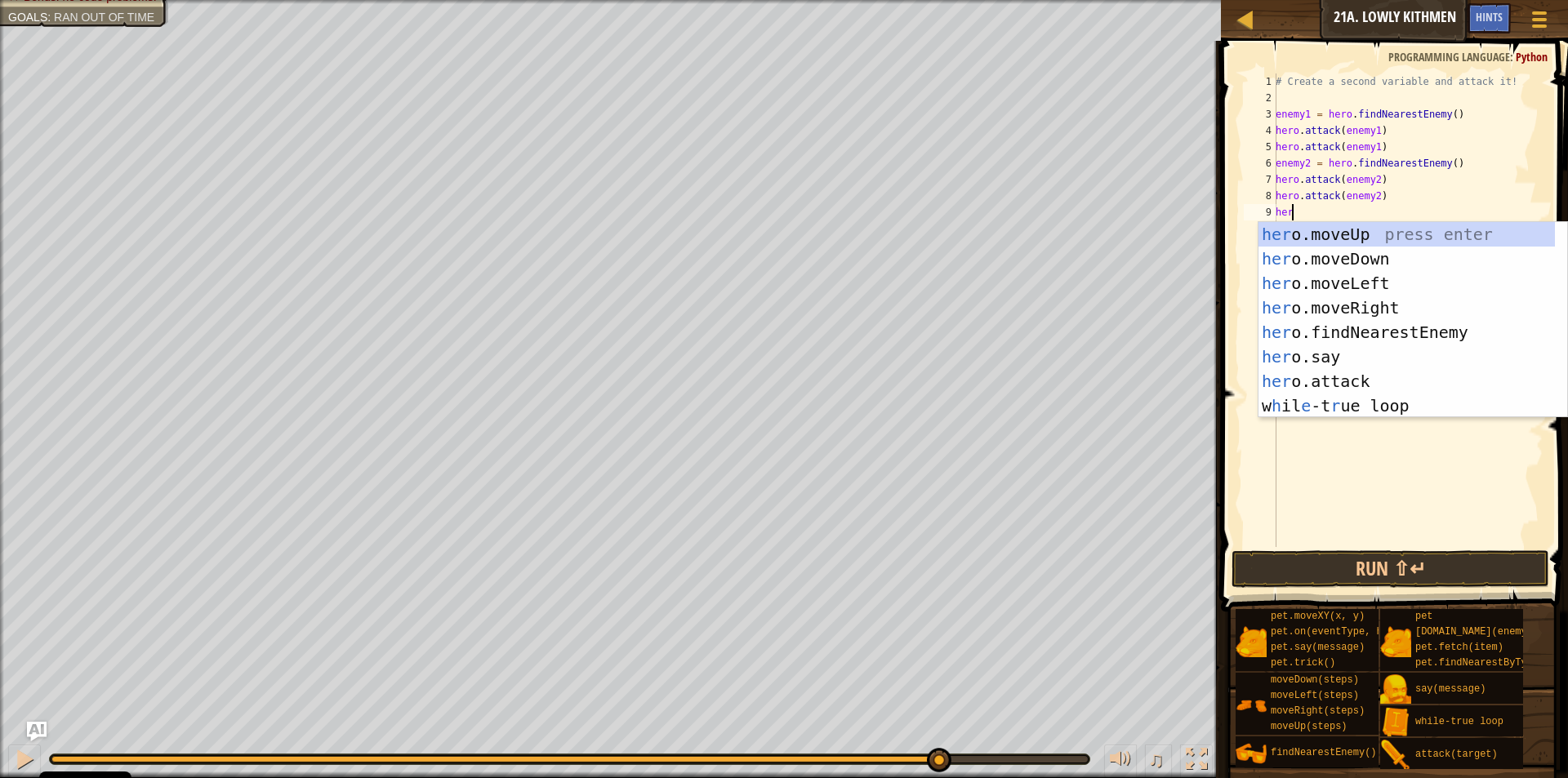
scroll to position [7, 1]
type textarea "hero"
click at [1350, 256] on div "hero .moveUp press enter hero .moveDown press enter hero .moveLeft press enter …" at bounding box center [1412, 344] width 308 height 245
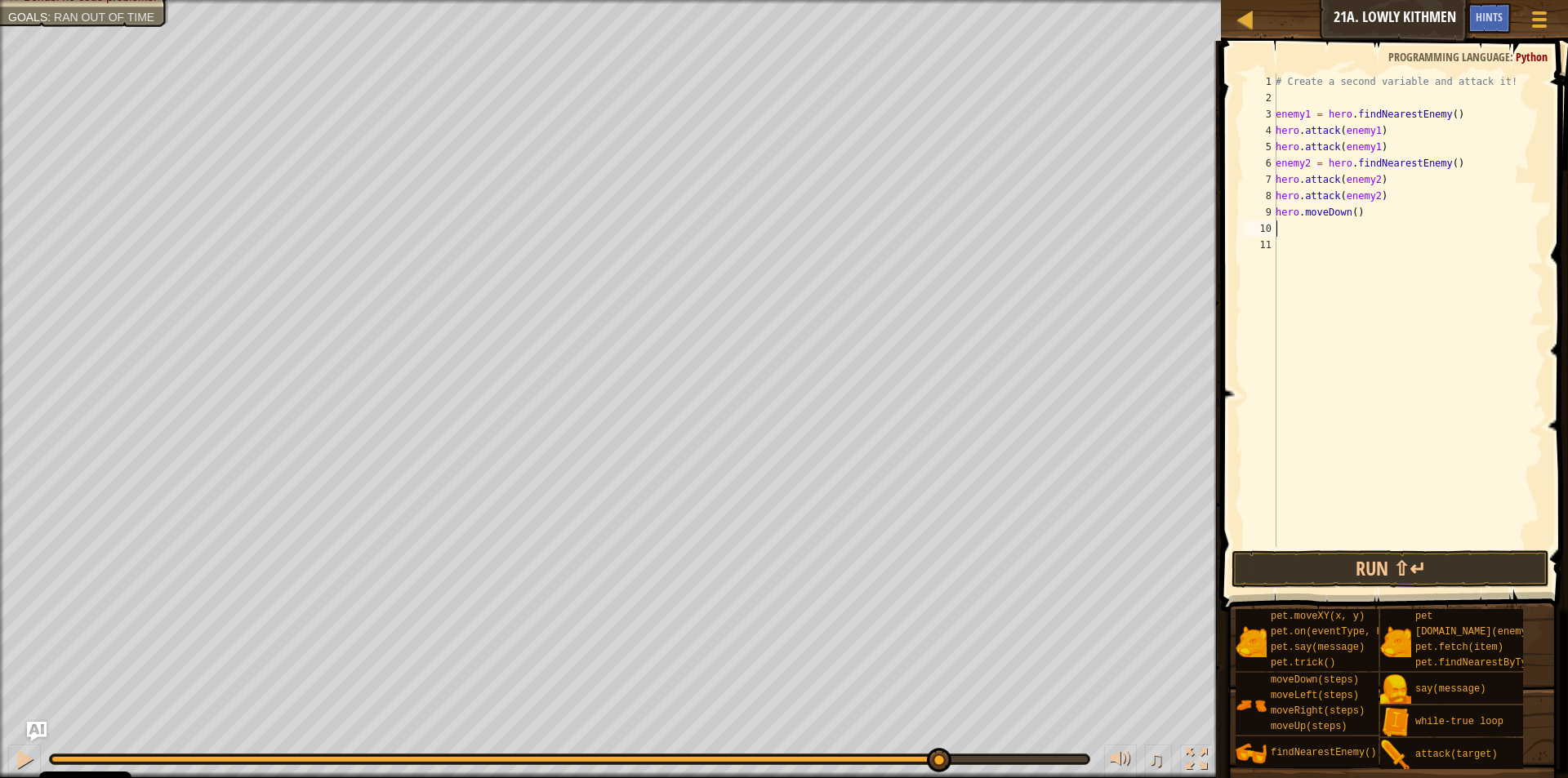
scroll to position [7, 0]
click at [1321, 231] on div "# Create a second variable and attack it! enemy1 = hero . findNearestEnemy ( ) …" at bounding box center [1408, 327] width 271 height 507
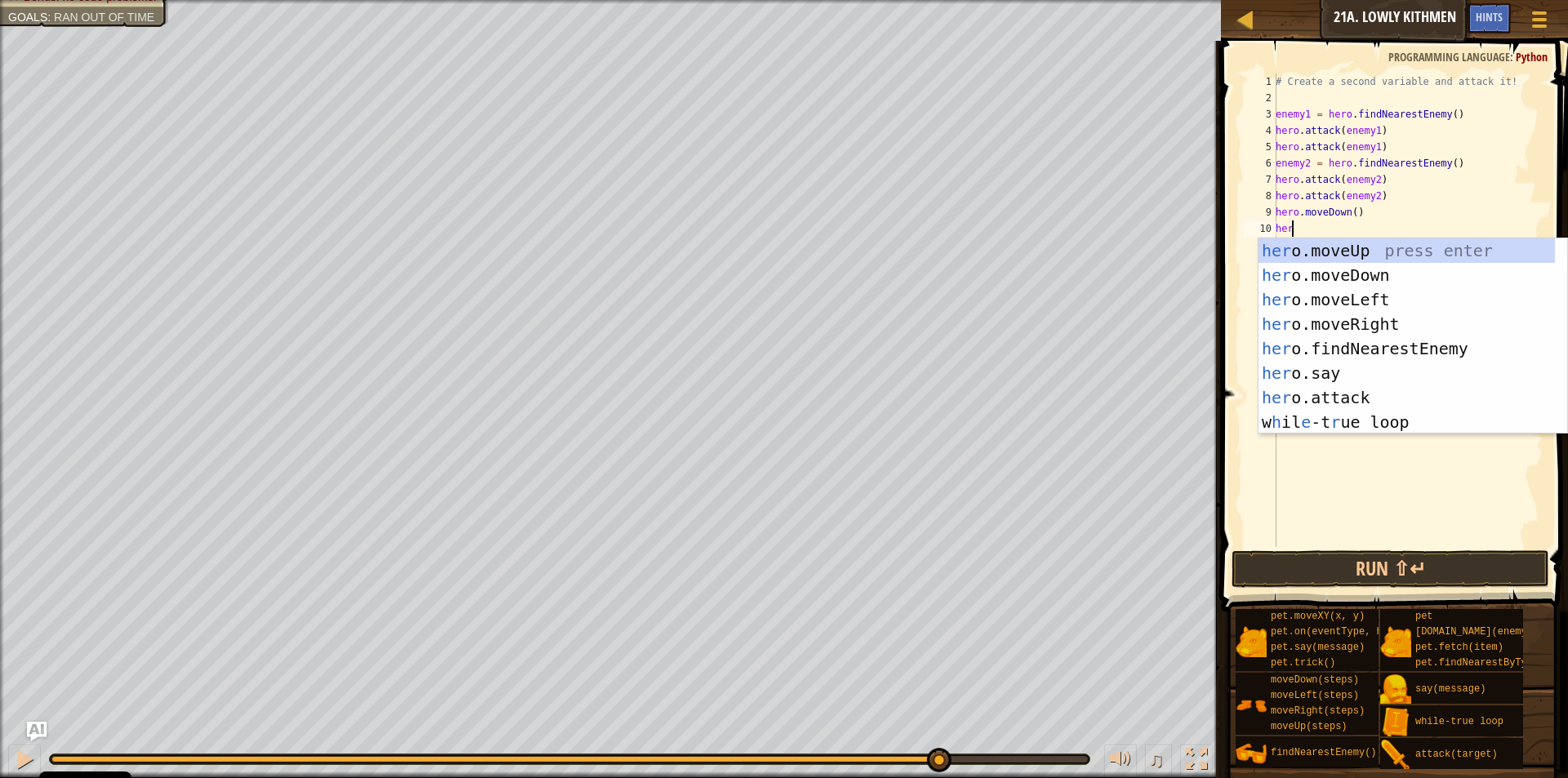
scroll to position [7, 1]
type textarea "hero"
click at [1313, 326] on div "hero .moveUp press enter hero .moveDown press enter hero .moveLeft press enter …" at bounding box center [1412, 361] width 308 height 245
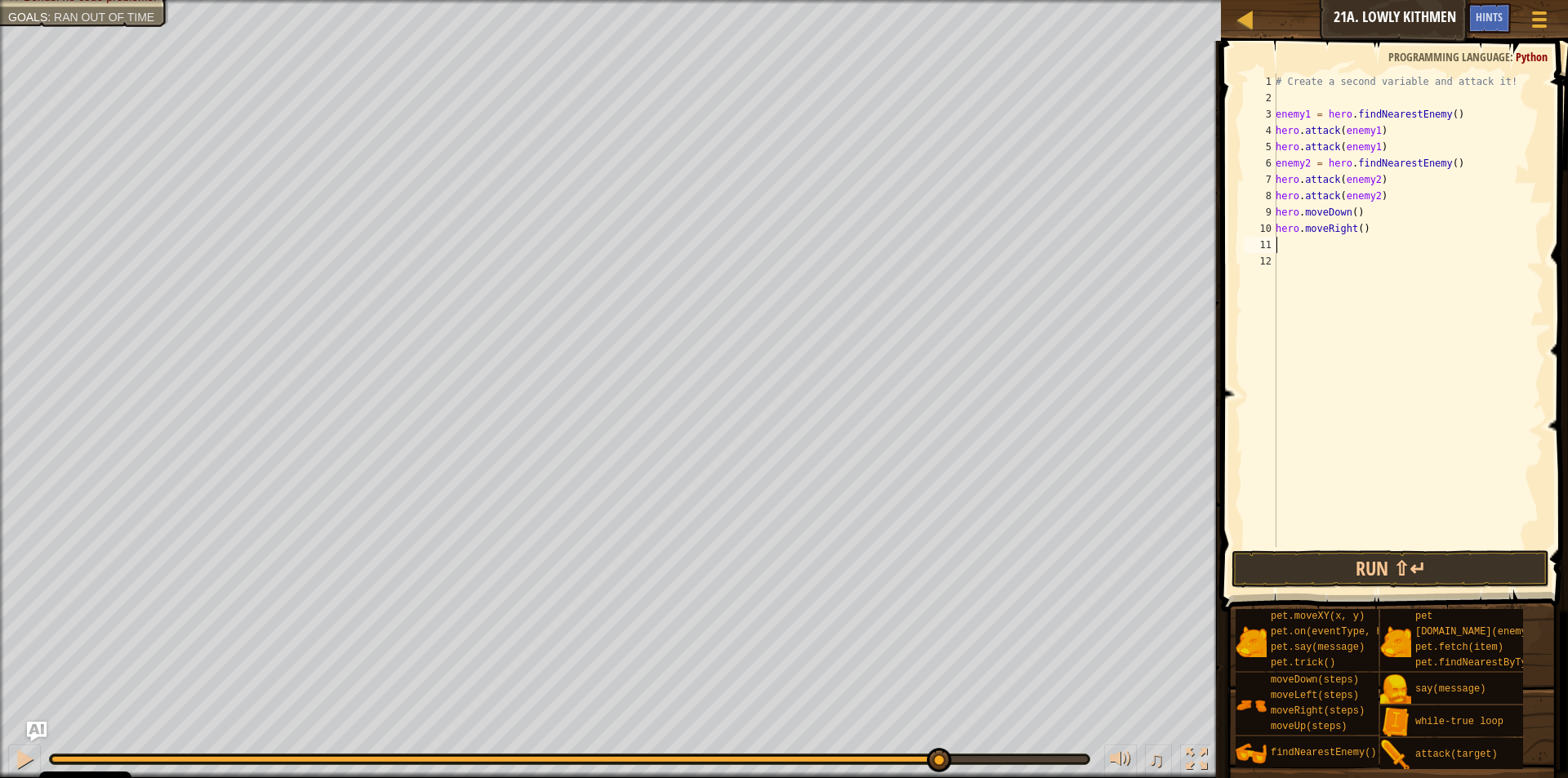
scroll to position [7, 0]
click at [1356, 228] on div "# Create a second variable and attack it! enemy1 = hero . findNearestEnemy ( ) …" at bounding box center [1408, 327] width 271 height 507
type textarea "hero.moveRight(2)"
click at [1391, 575] on button "Run ⇧↵" at bounding box center [1389, 569] width 317 height 37
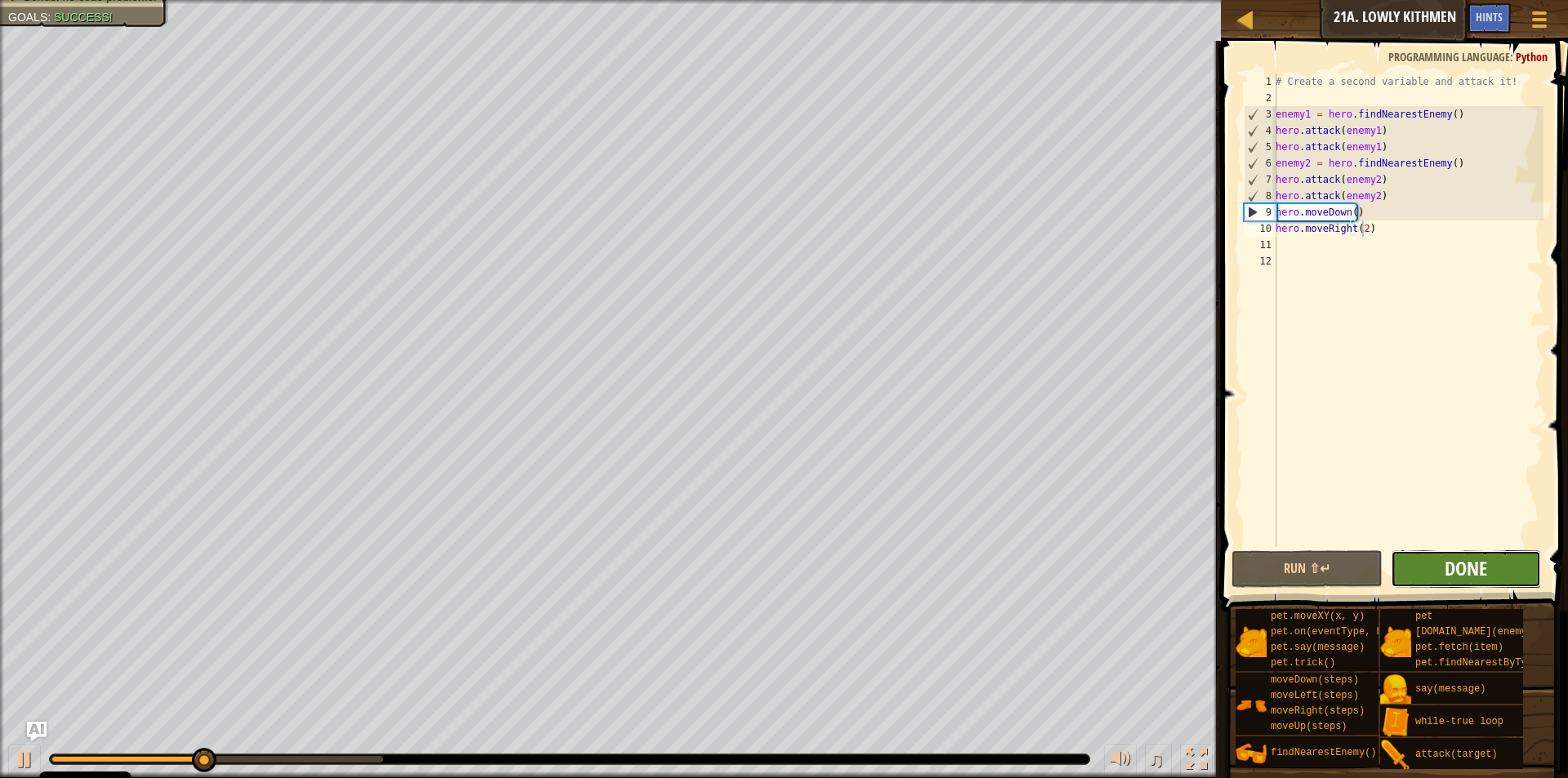
click at [1476, 560] on span "Done" at bounding box center [1465, 568] width 42 height 27
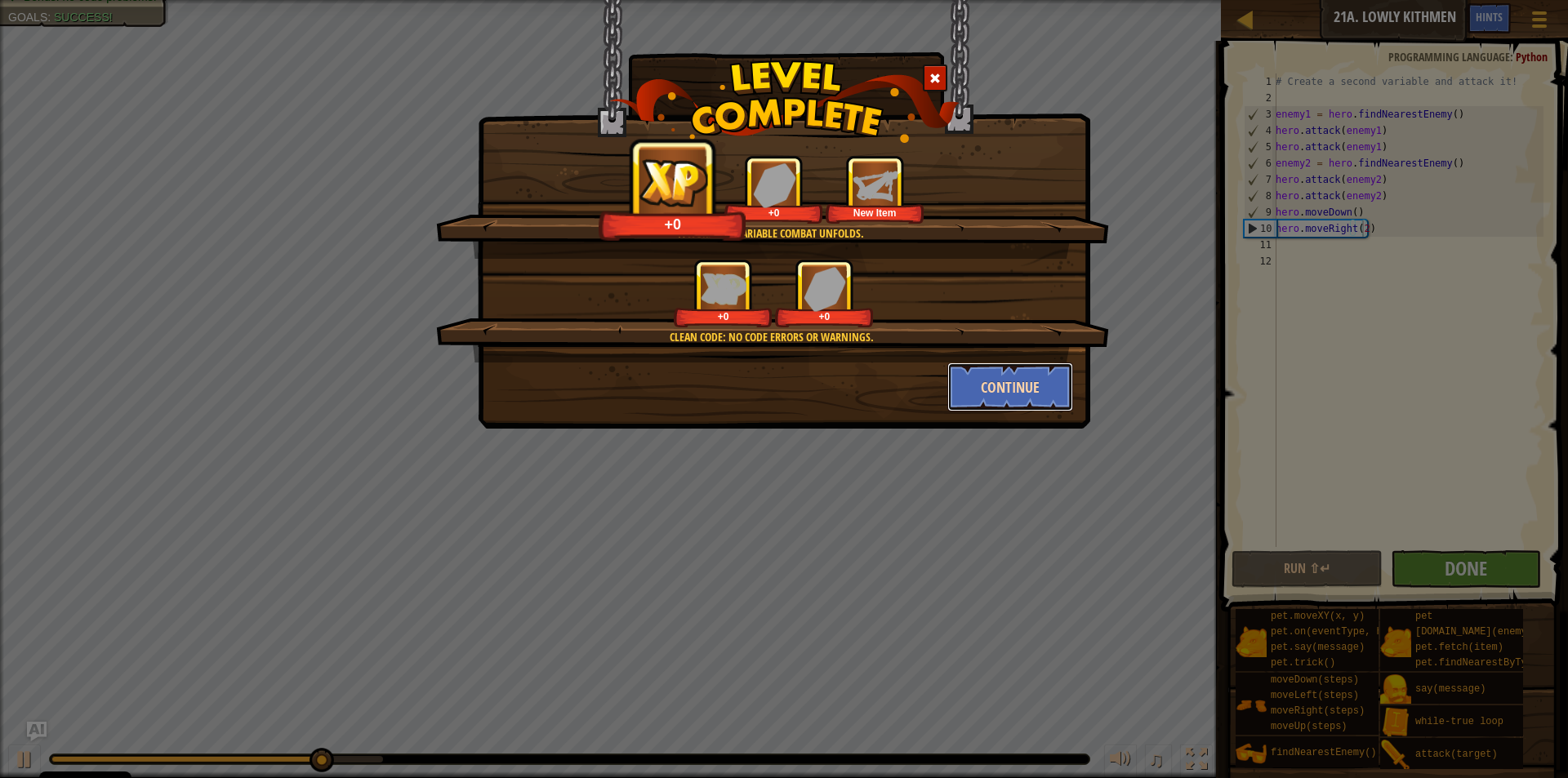
click at [976, 386] on button "Continue" at bounding box center [1010, 387] width 127 height 49
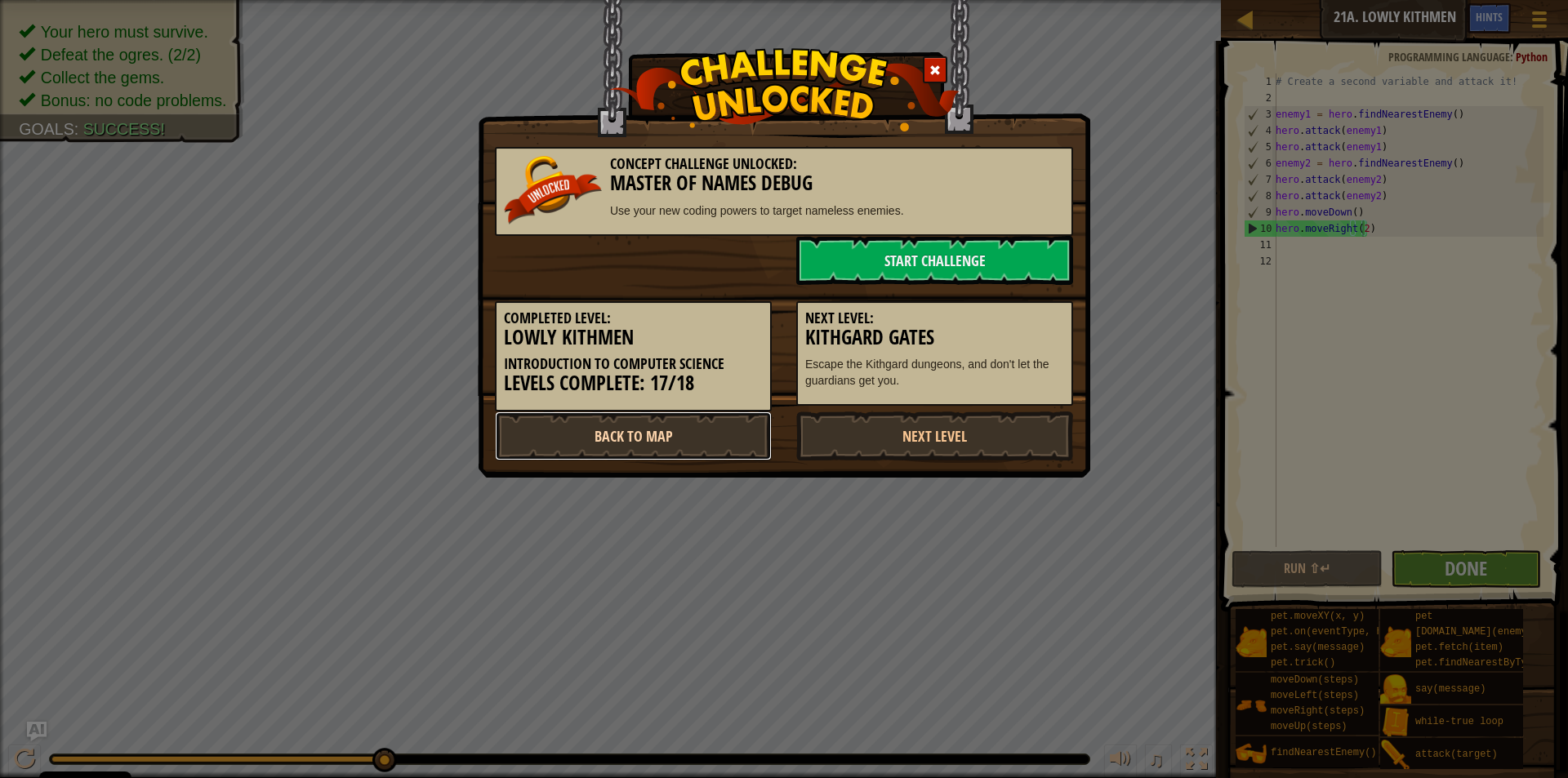
click at [694, 431] on link "Back to Map" at bounding box center [633, 436] width 277 height 49
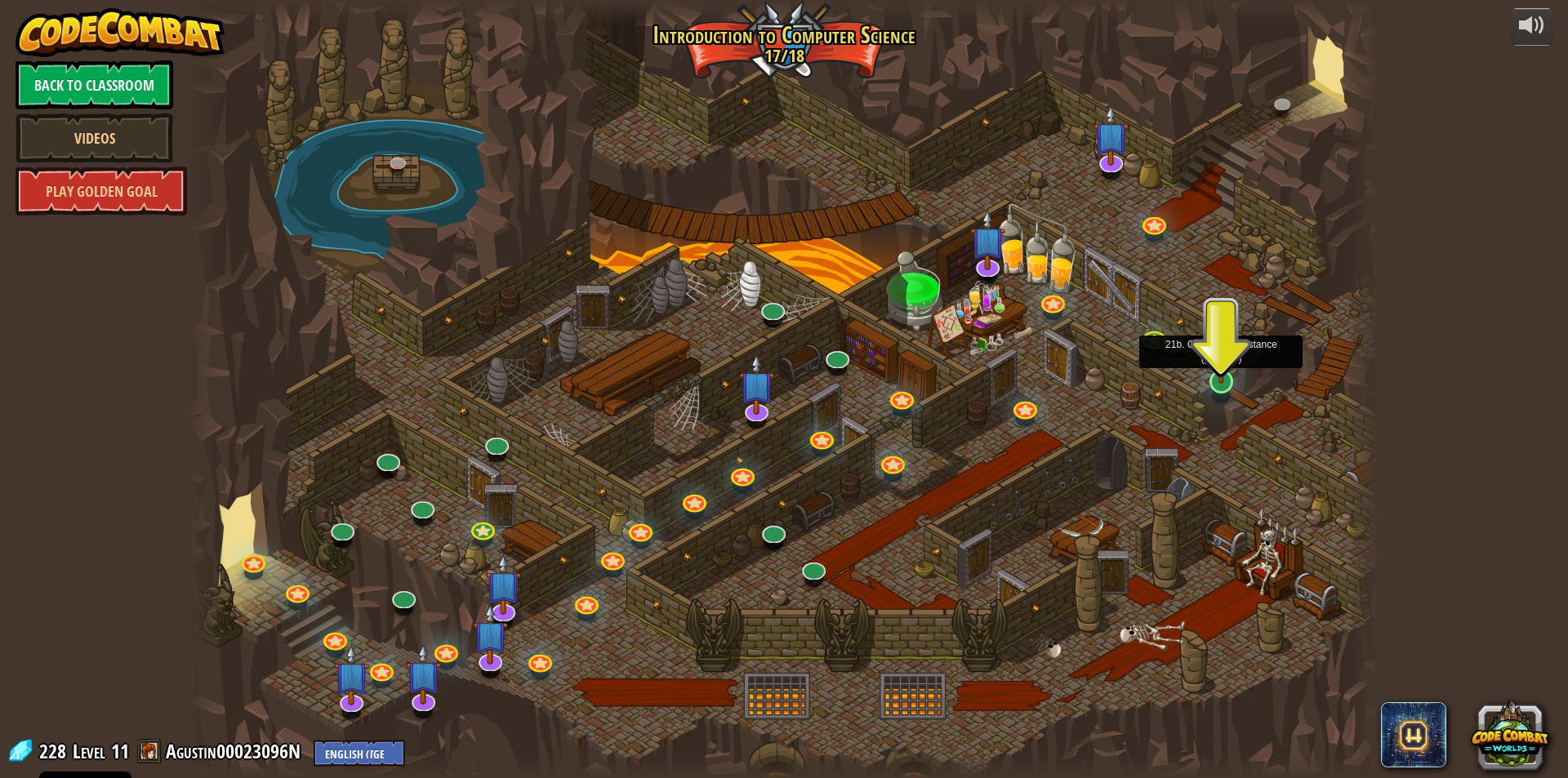
click at [1225, 383] on img at bounding box center [1220, 347] width 31 height 74
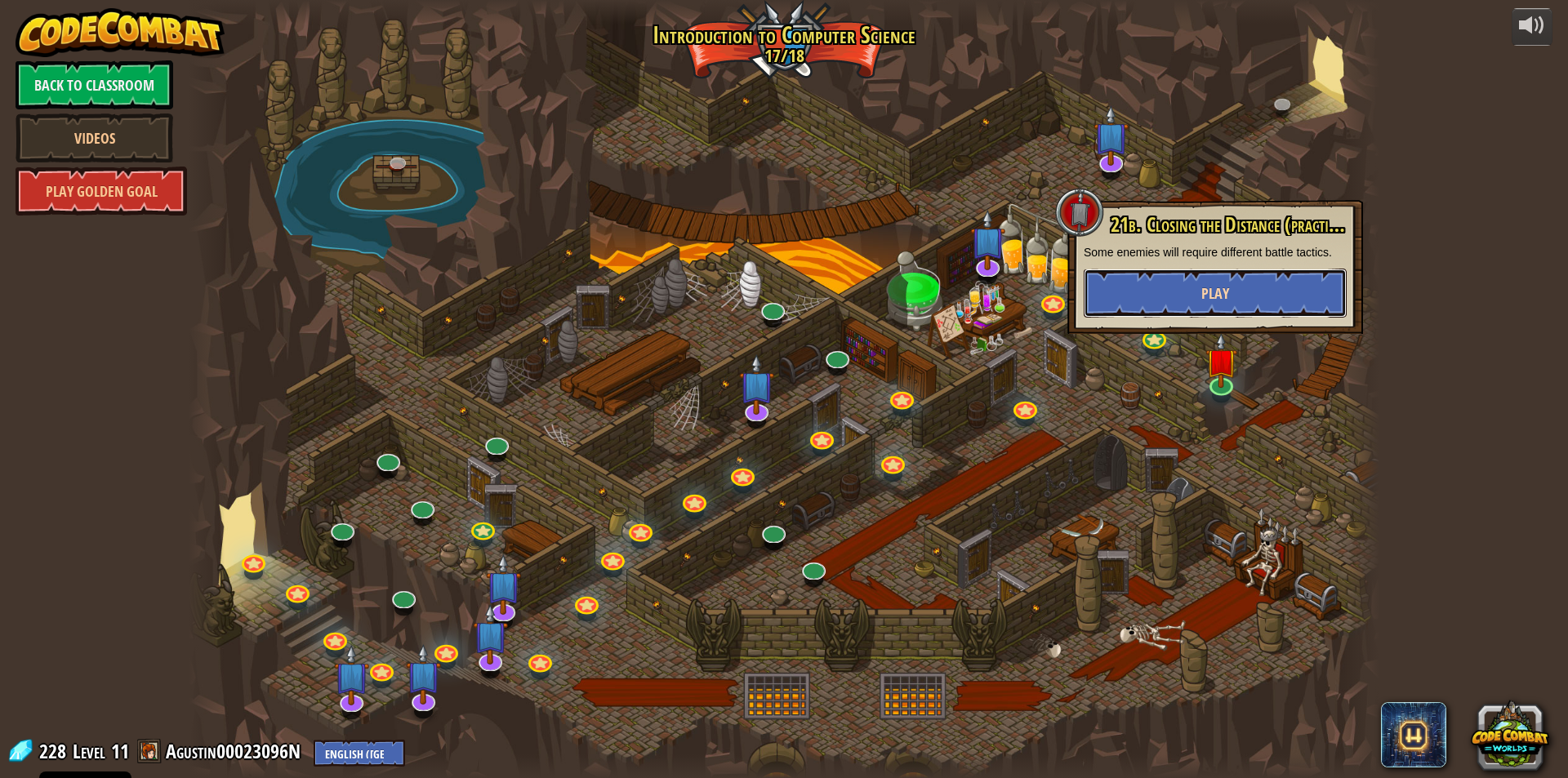
click at [1185, 287] on button "Play" at bounding box center [1216, 294] width 263 height 49
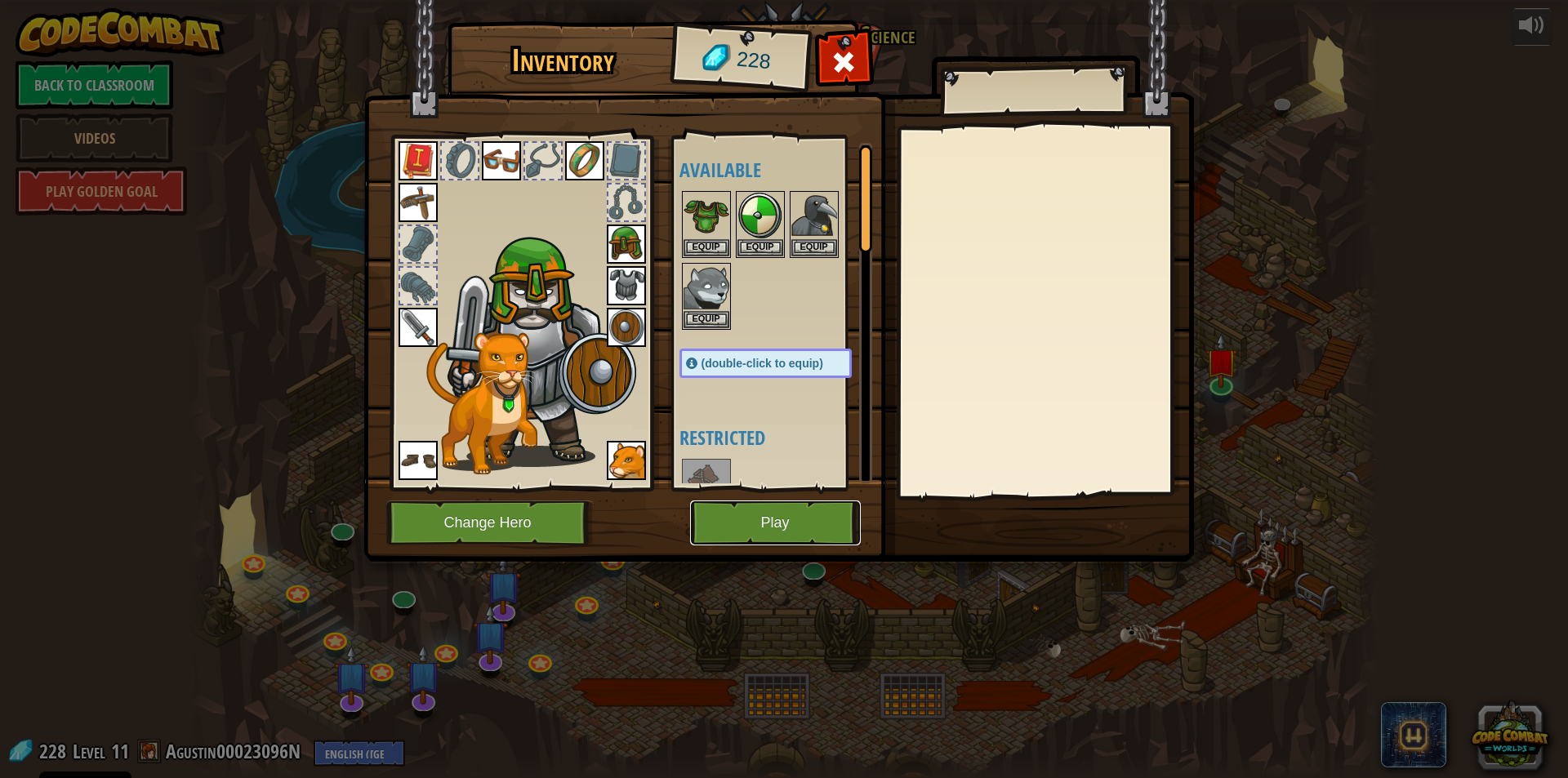
click at [807, 543] on button "Play" at bounding box center [776, 524] width 171 height 45
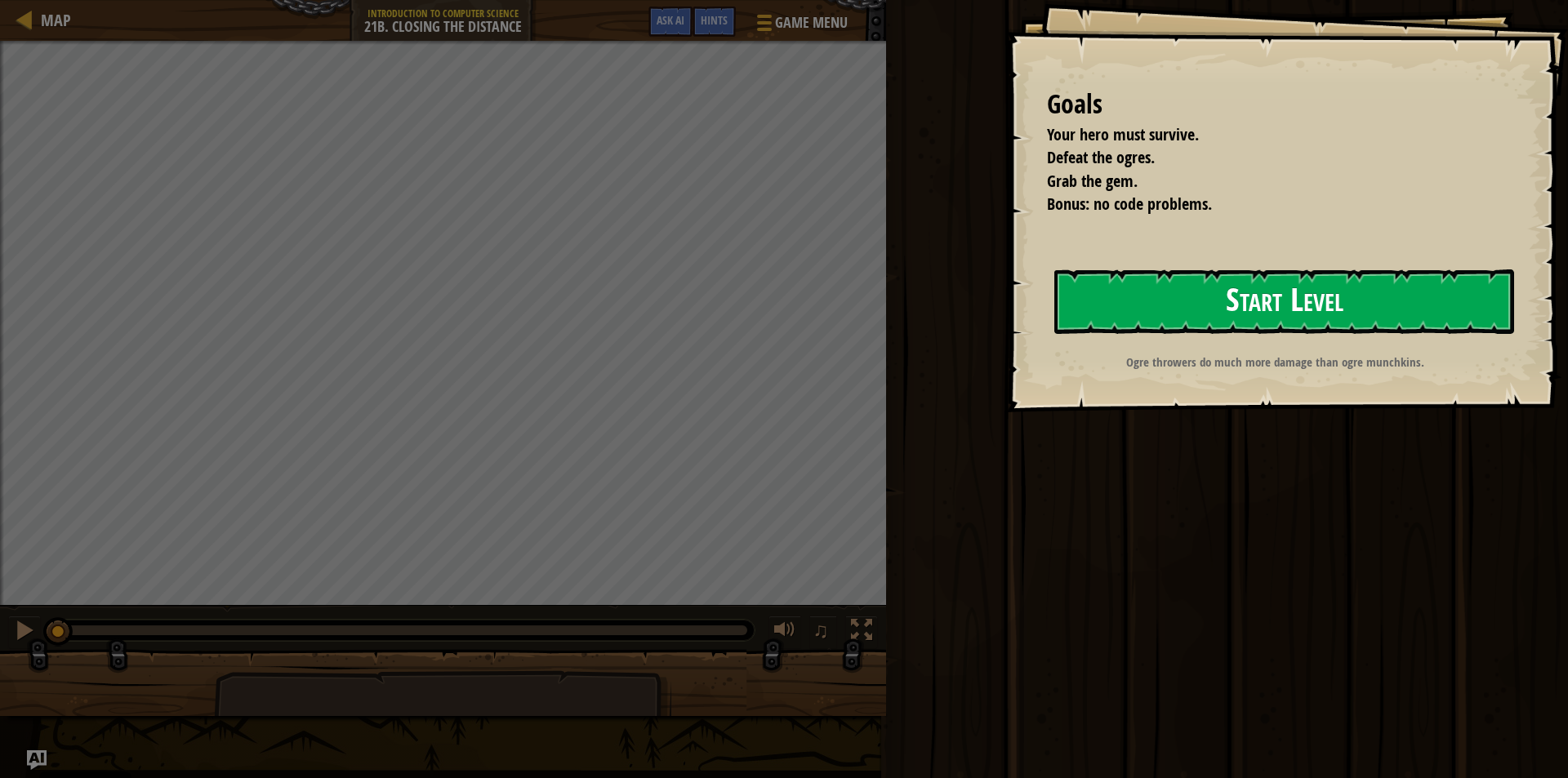
click at [1227, 269] on button "Start Level" at bounding box center [1284, 302] width 460 height 65
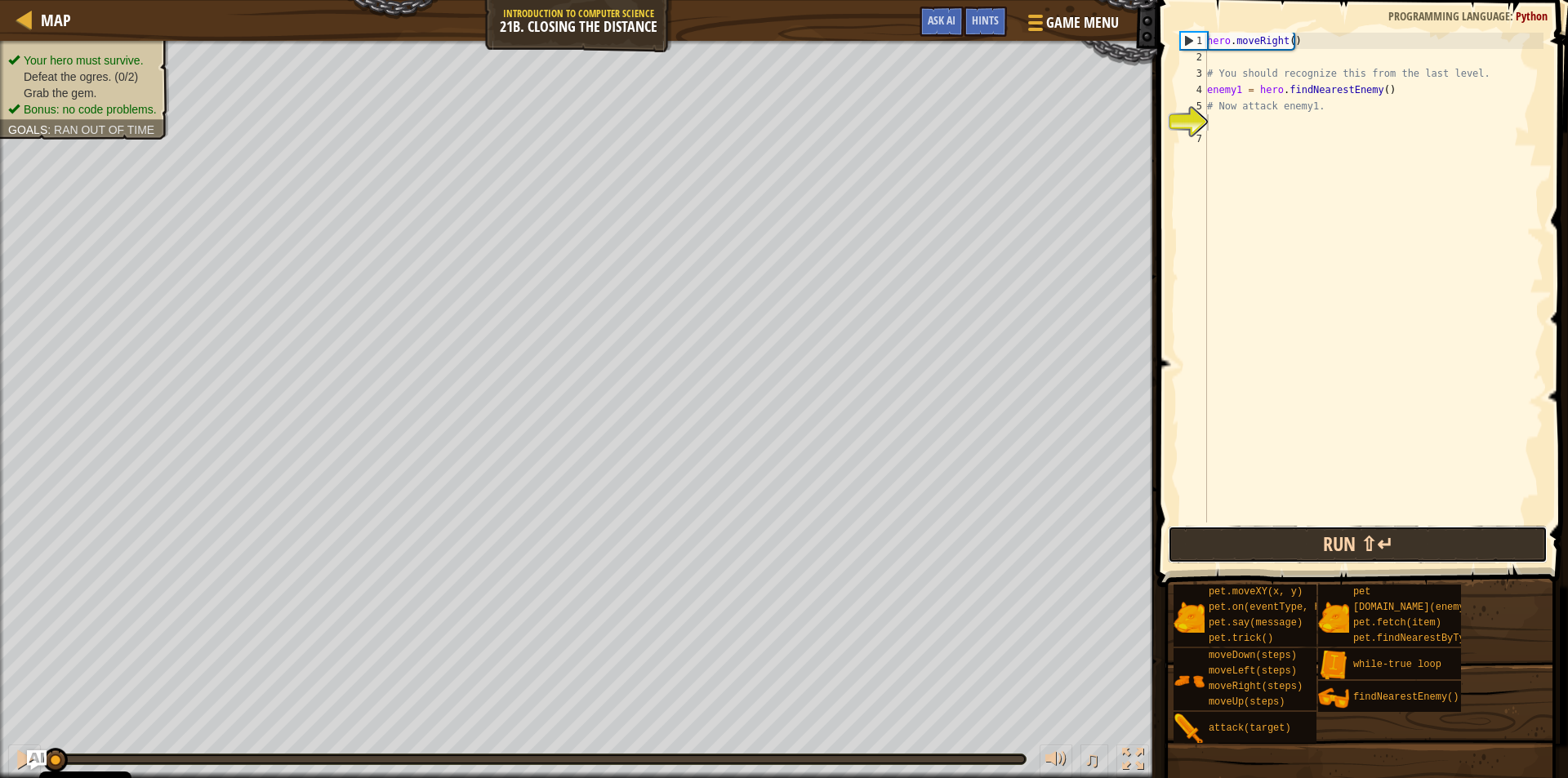
click at [1347, 546] on button "Run ⇧↵" at bounding box center [1357, 545] width 380 height 37
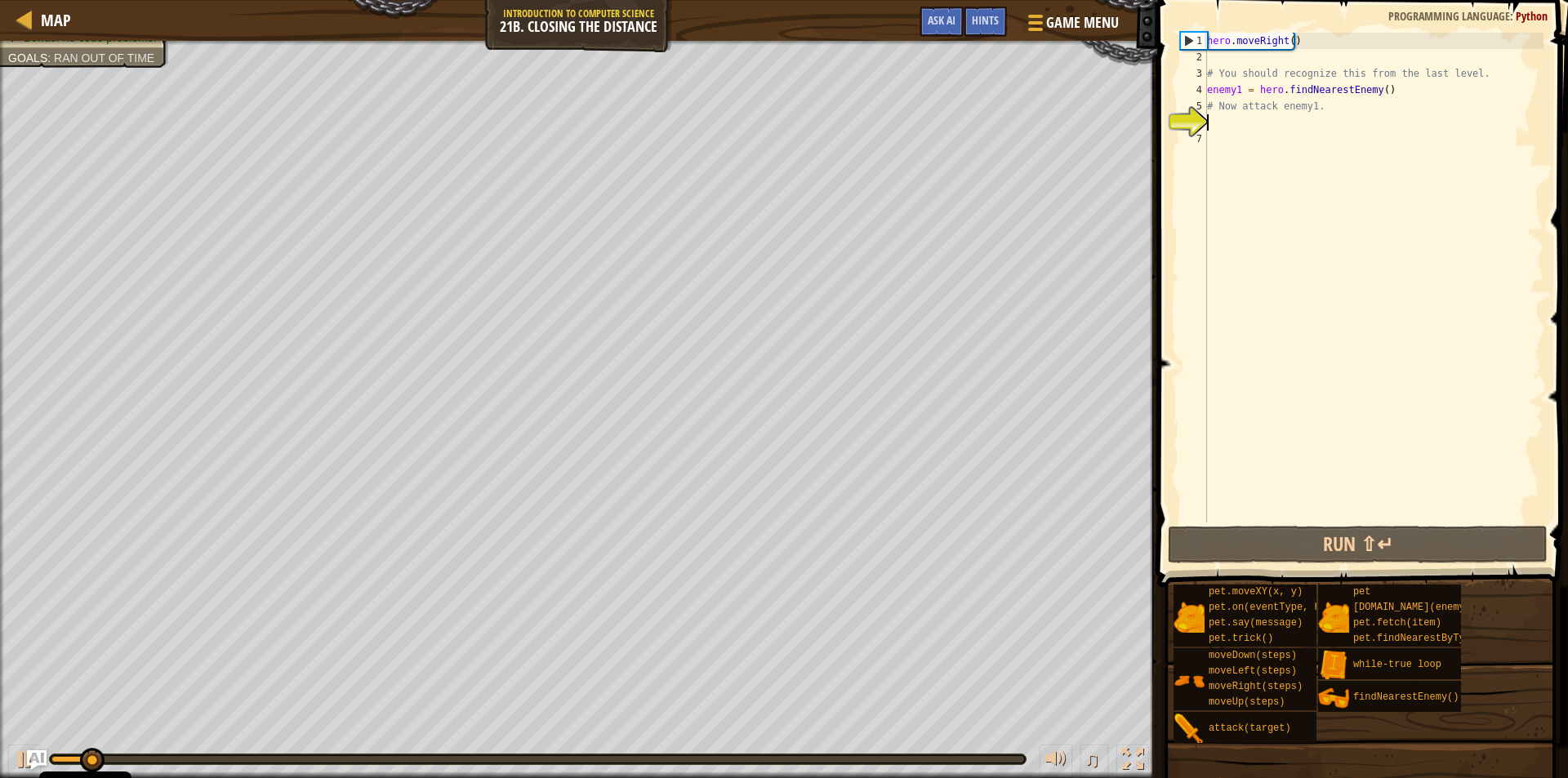
click at [1222, 118] on div "hero . moveRight ( ) # You should recognize this from the last level. enemy1 = …" at bounding box center [1374, 294] width 340 height 523
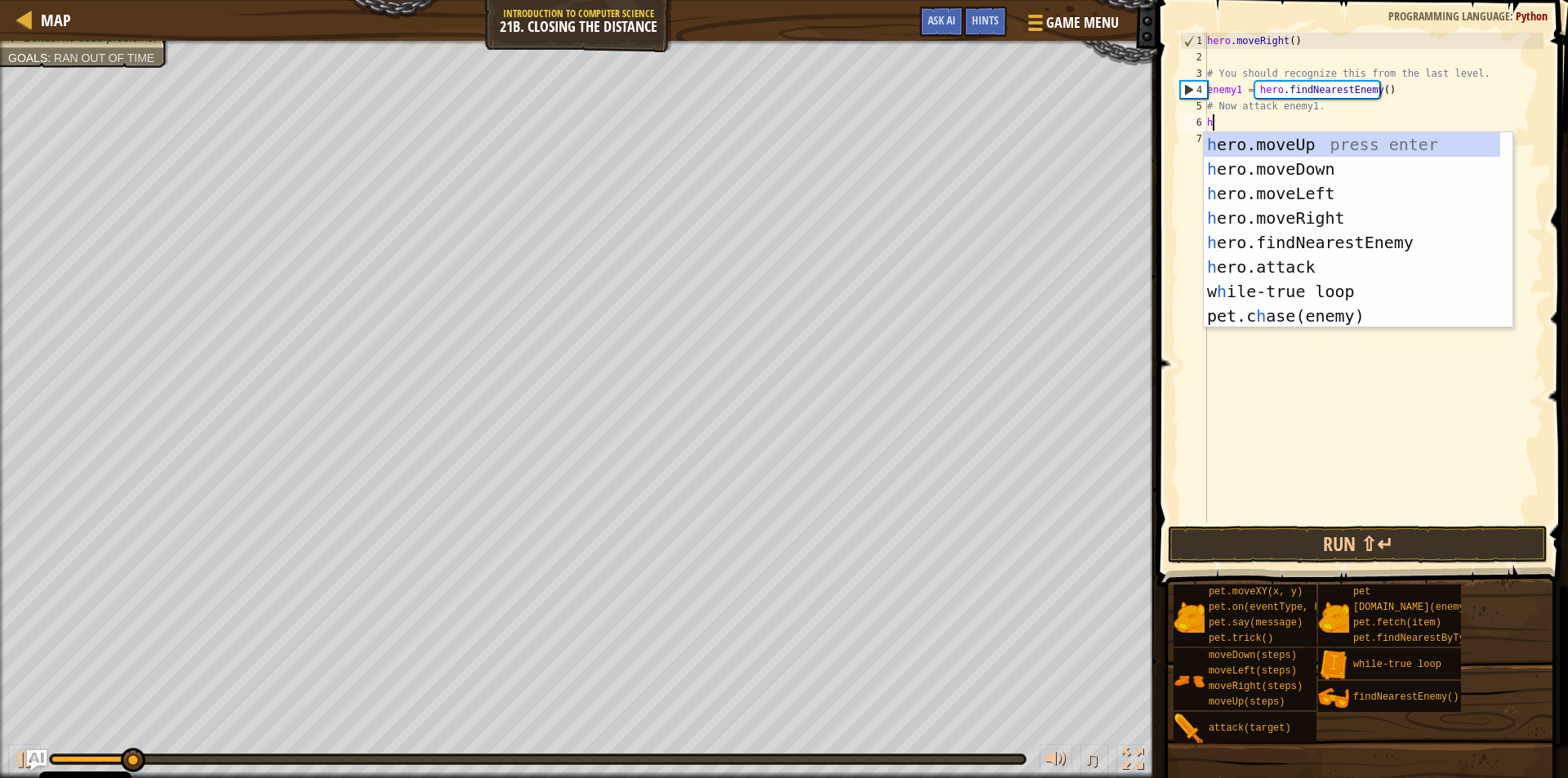
scroll to position [7, 0]
click at [1272, 272] on div "h ero.moveUp press enter h ero.moveDown press enter h ero.moveLeft press enter …" at bounding box center [1352, 254] width 297 height 245
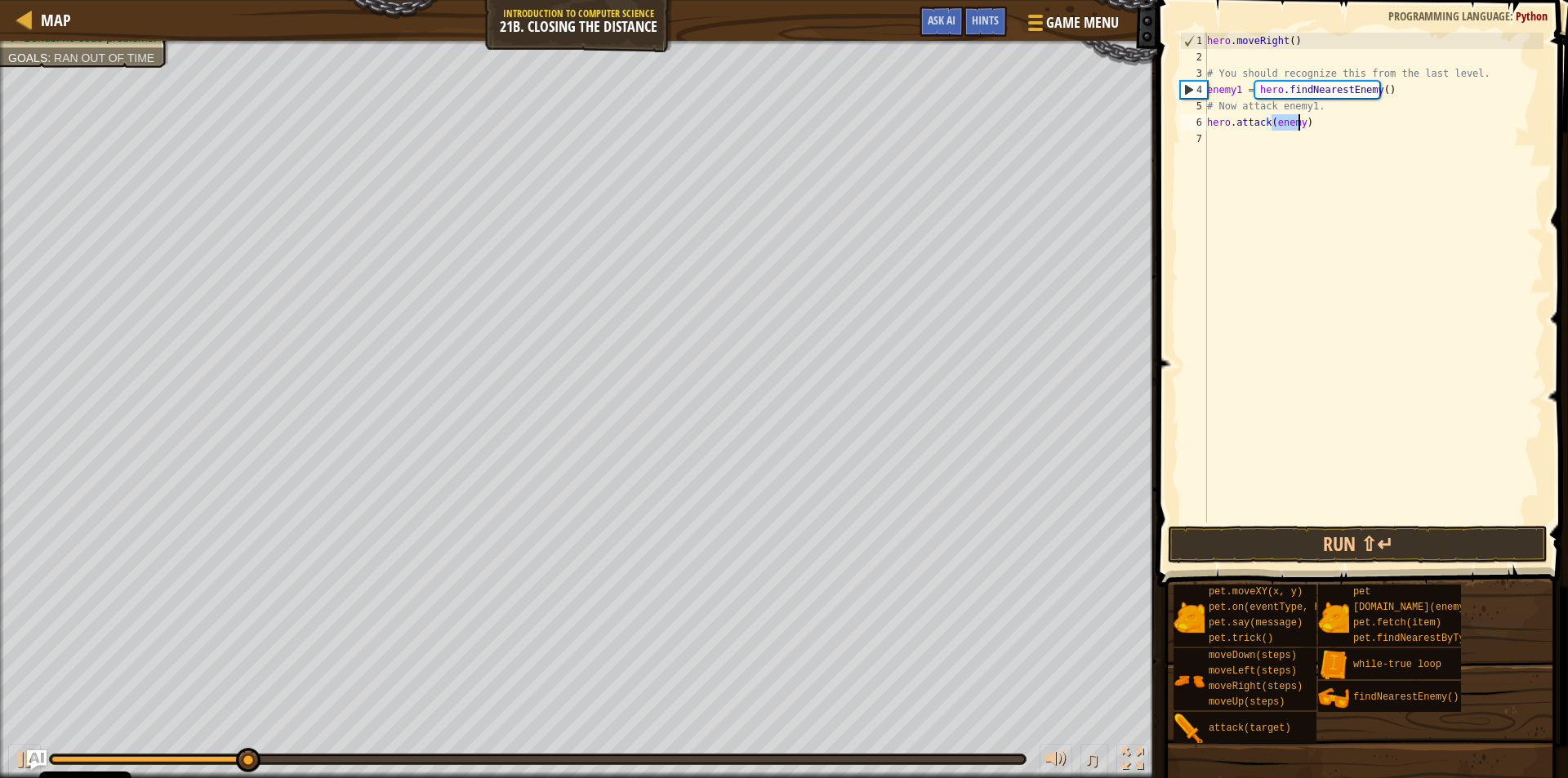
click at [1297, 120] on div "hero . moveRight ( ) # You should recognize this from the last level. enemy1 = …" at bounding box center [1374, 277] width 340 height 490
type textarea "hero.attack(enemy1)"
click at [1229, 139] on div "hero . moveRight ( ) # You should recognize this from the last level. enemy1 = …" at bounding box center [1374, 294] width 340 height 523
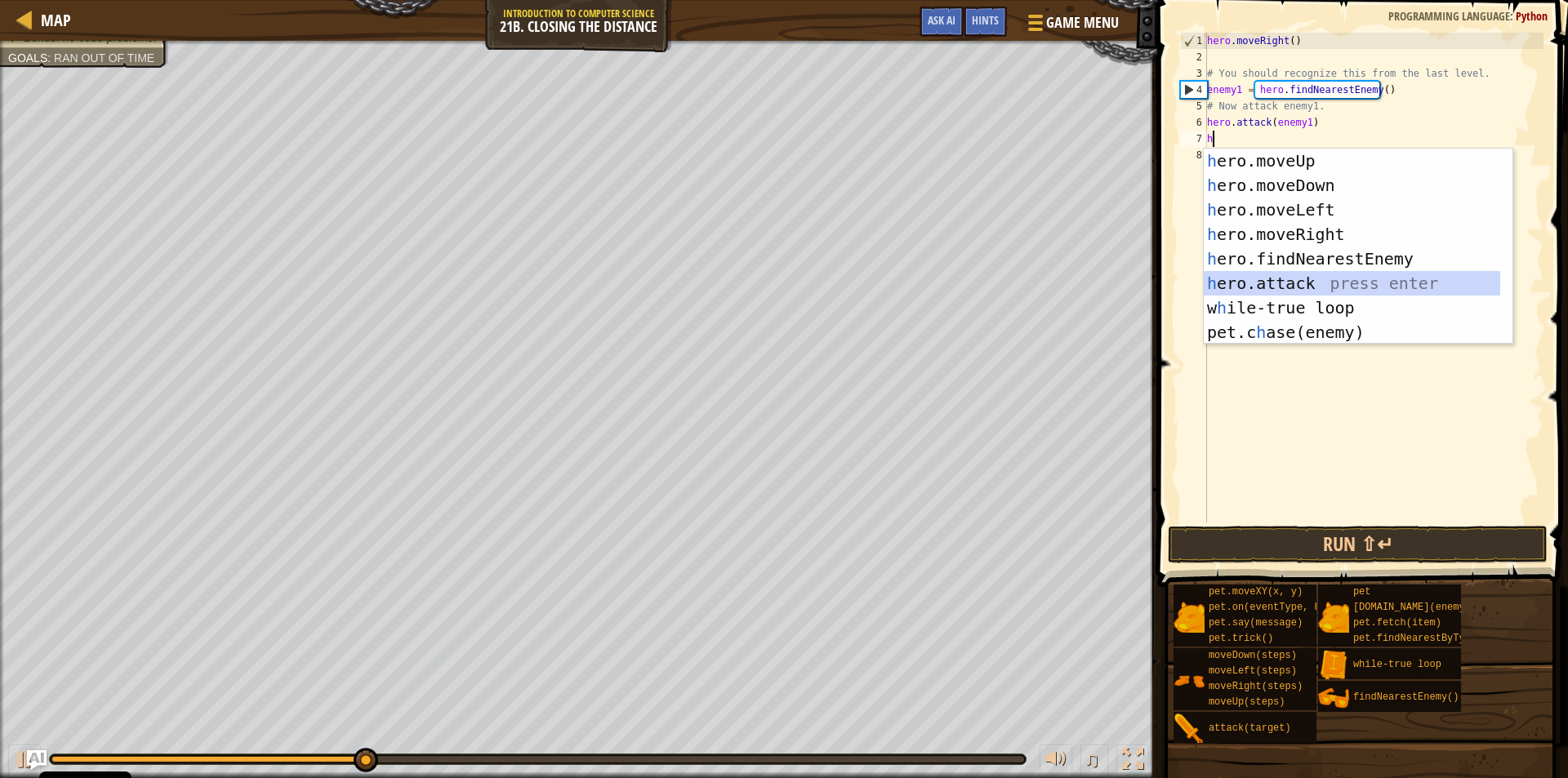
click at [1285, 285] on div "h ero.moveUp press enter h ero.moveDown press enter h ero.moveLeft press enter …" at bounding box center [1352, 270] width 297 height 245
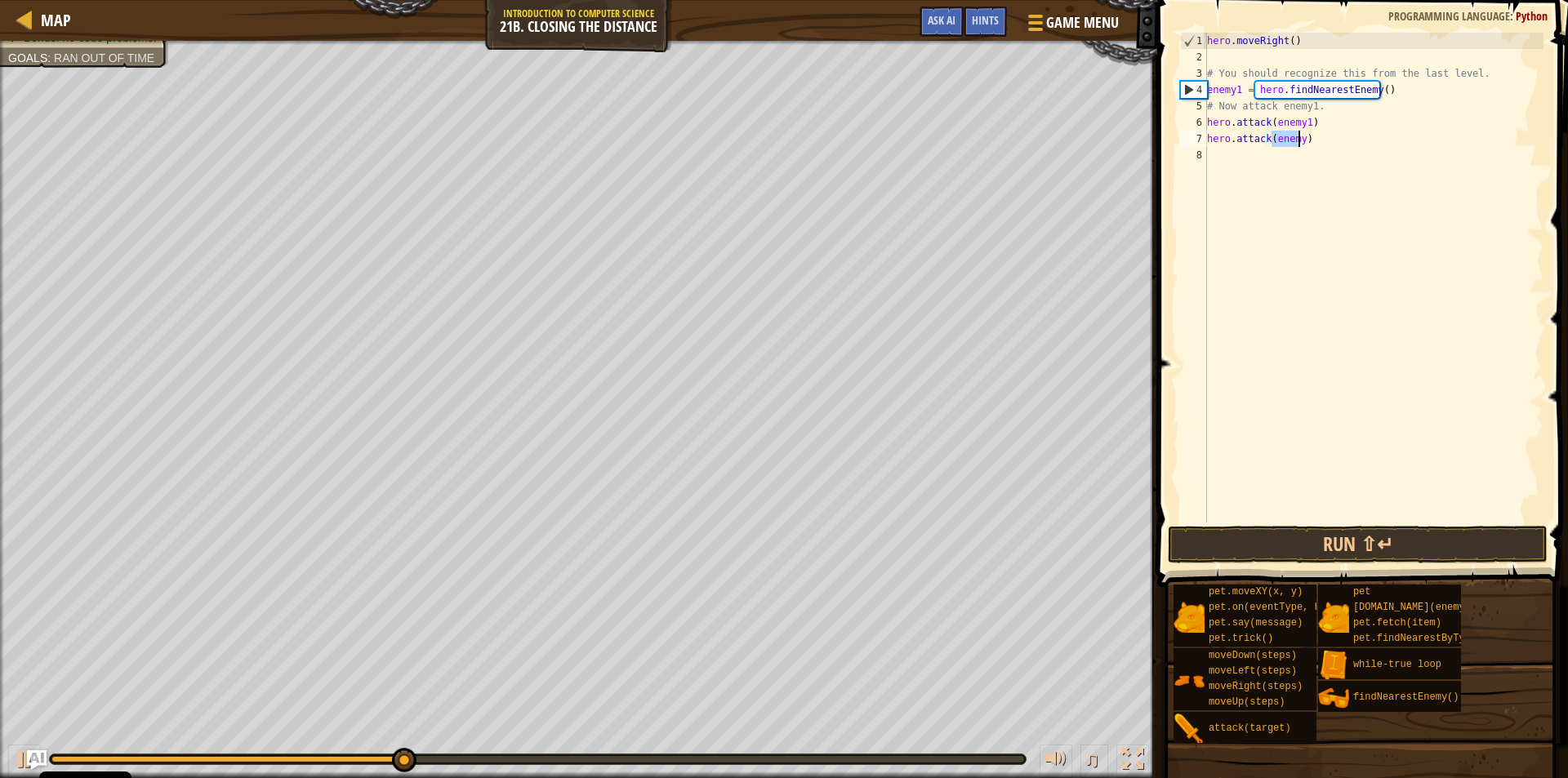
click at [1297, 141] on div "hero . moveRight ( ) # You should recognize this from the last level. enemy1 = …" at bounding box center [1374, 277] width 340 height 490
type textarea "hero.attack(enemy1)"
click at [1347, 544] on button "Run ⇧↵" at bounding box center [1357, 545] width 380 height 37
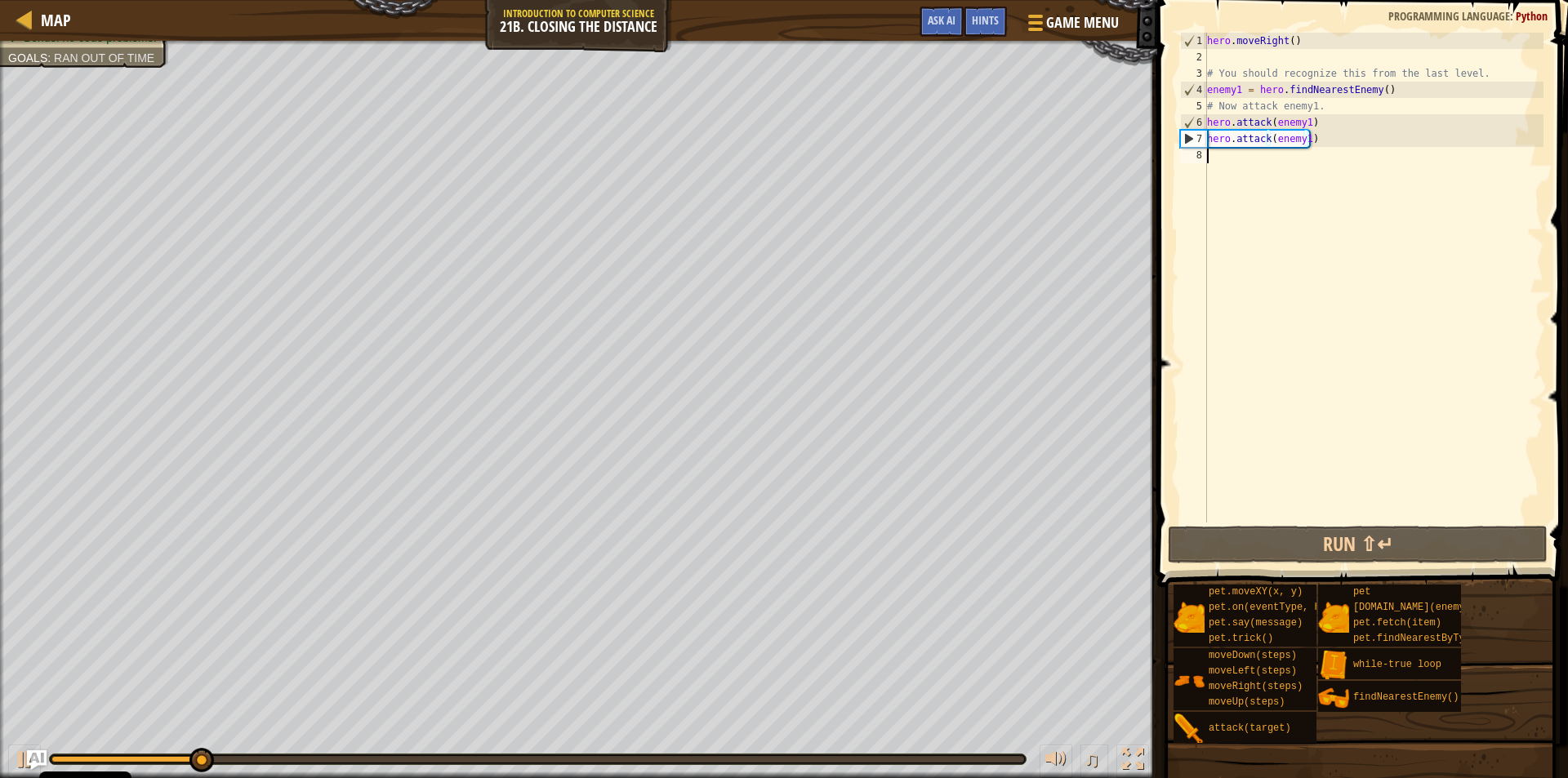
click at [1261, 172] on div "hero . moveRight ( ) # You should recognize this from the last level. enemy1 = …" at bounding box center [1374, 294] width 340 height 523
type textarea "h"
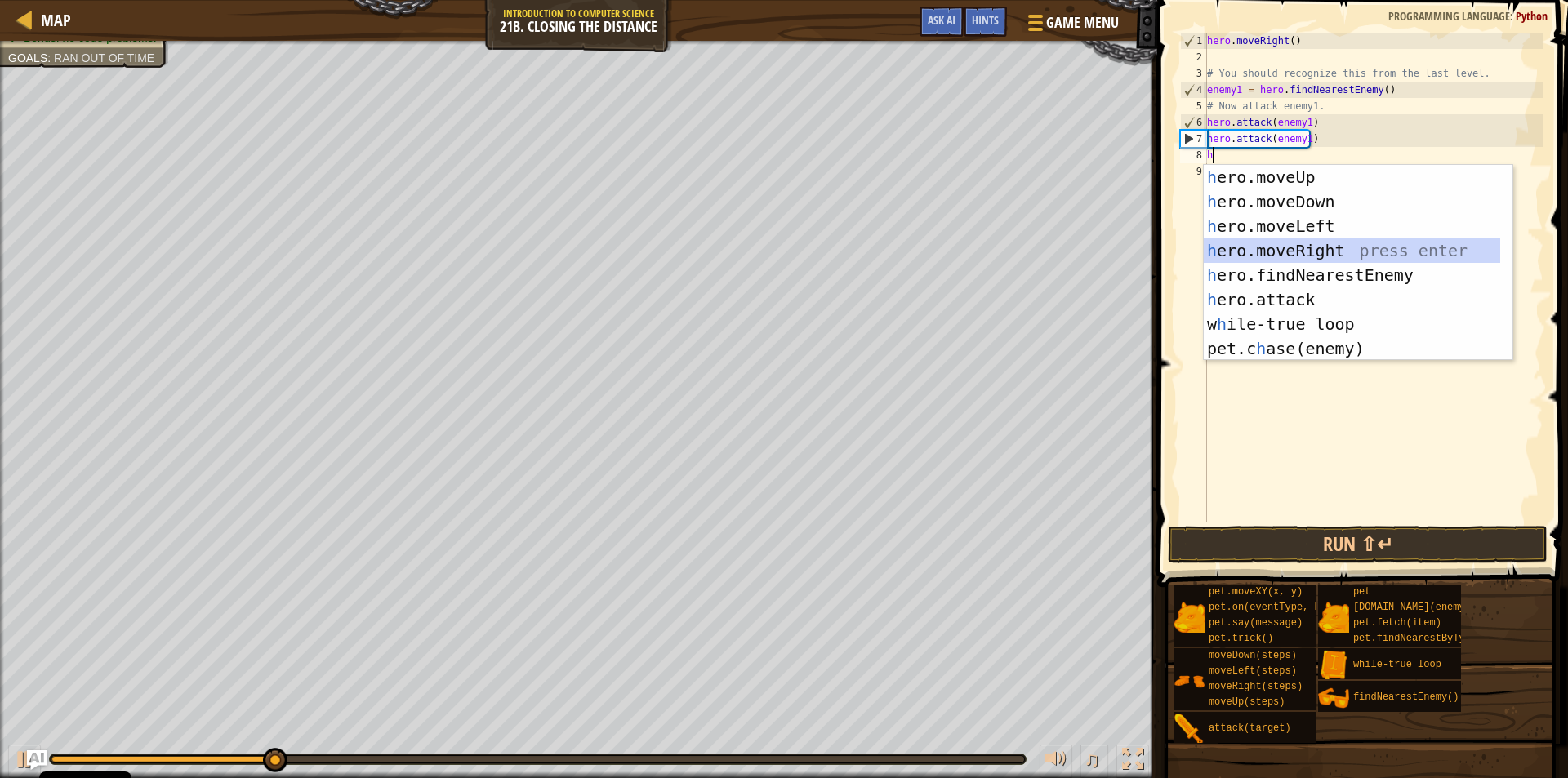
click at [1296, 245] on div "h ero.moveUp press enter h ero.moveDown press enter h ero.moveLeft press enter …" at bounding box center [1352, 287] width 297 height 245
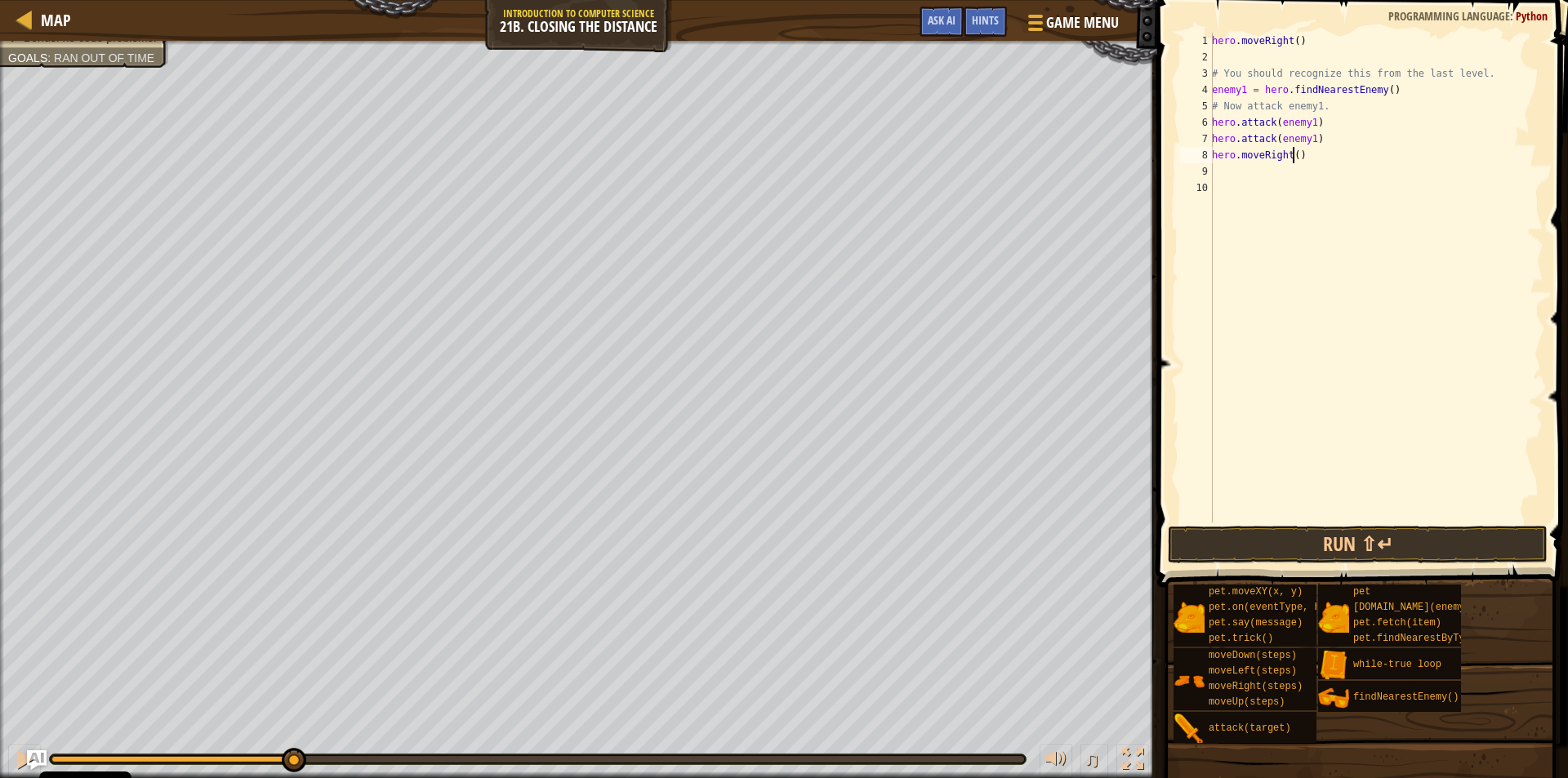
click at [1291, 151] on div "hero . moveRight ( ) # You should recognize this from the last level. enemy1 = …" at bounding box center [1376, 294] width 335 height 523
type textarea "hero.moveRight(2)"
click at [1219, 168] on div "hero . moveRight ( ) # You should recognize this from the last level. enemy1 = …" at bounding box center [1376, 294] width 335 height 523
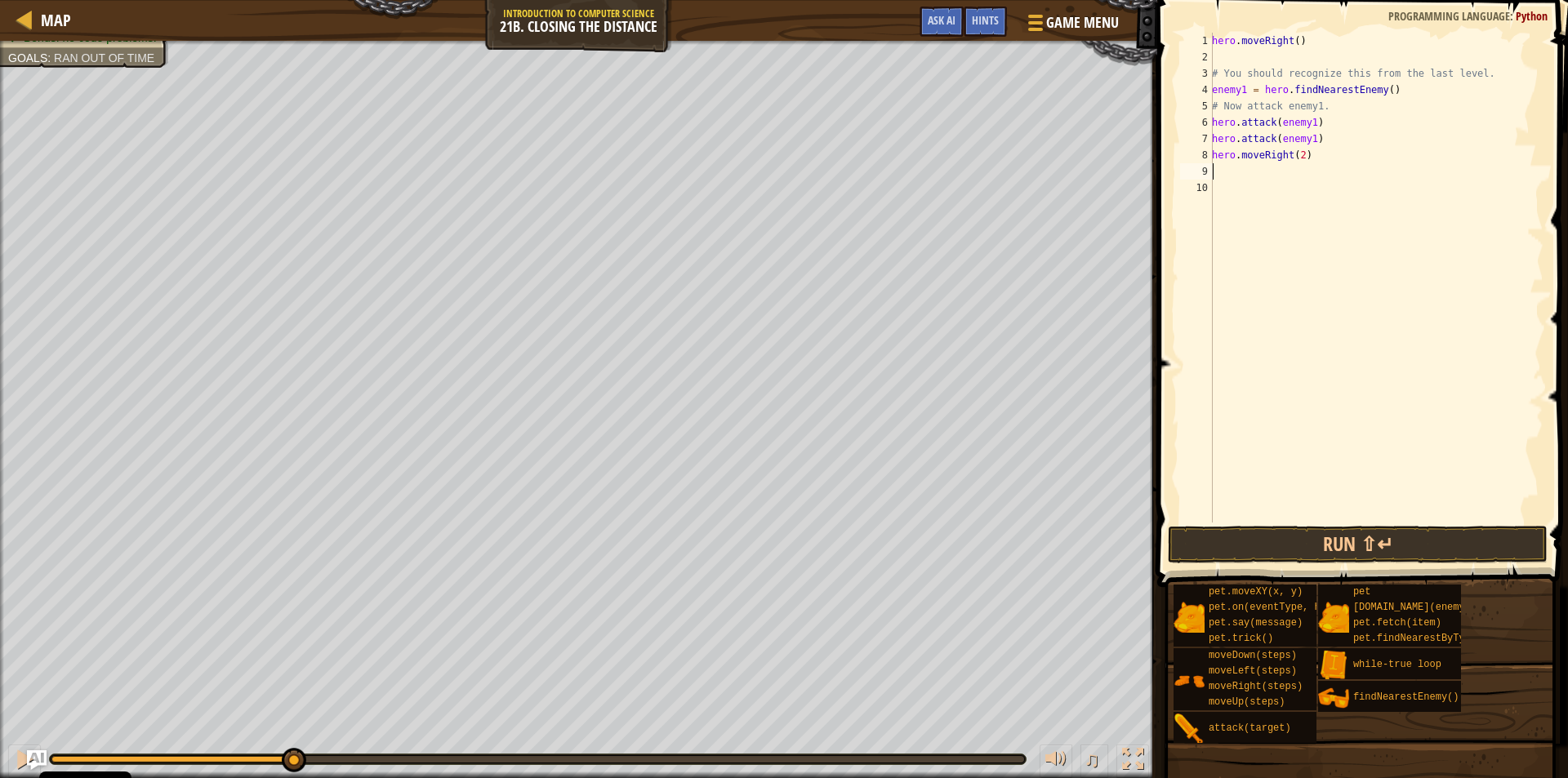
type textarea "h"
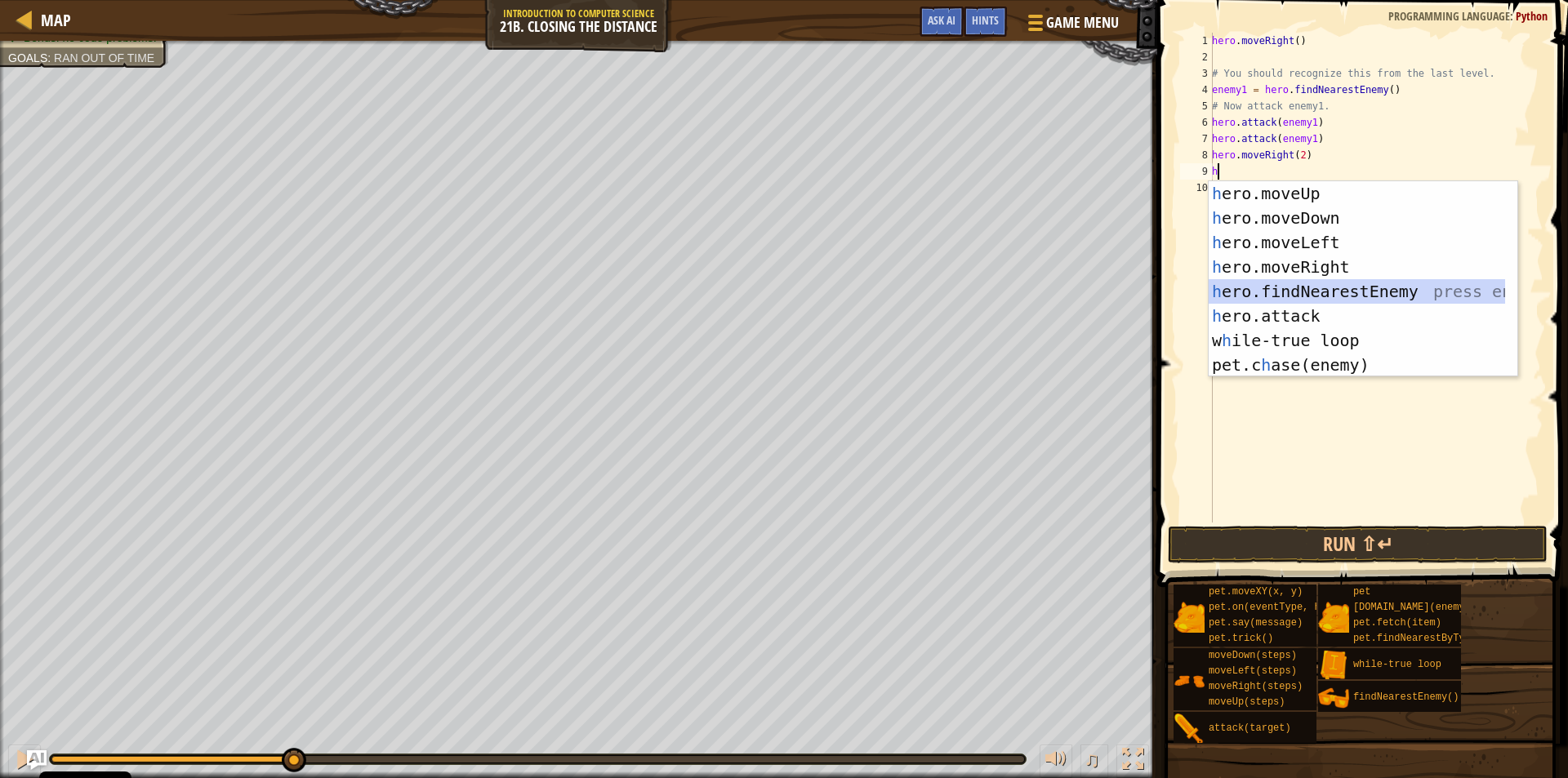
click at [1277, 289] on div "h ero.moveUp press enter h ero.moveDown press enter h ero.moveLeft press enter …" at bounding box center [1357, 304] width 297 height 245
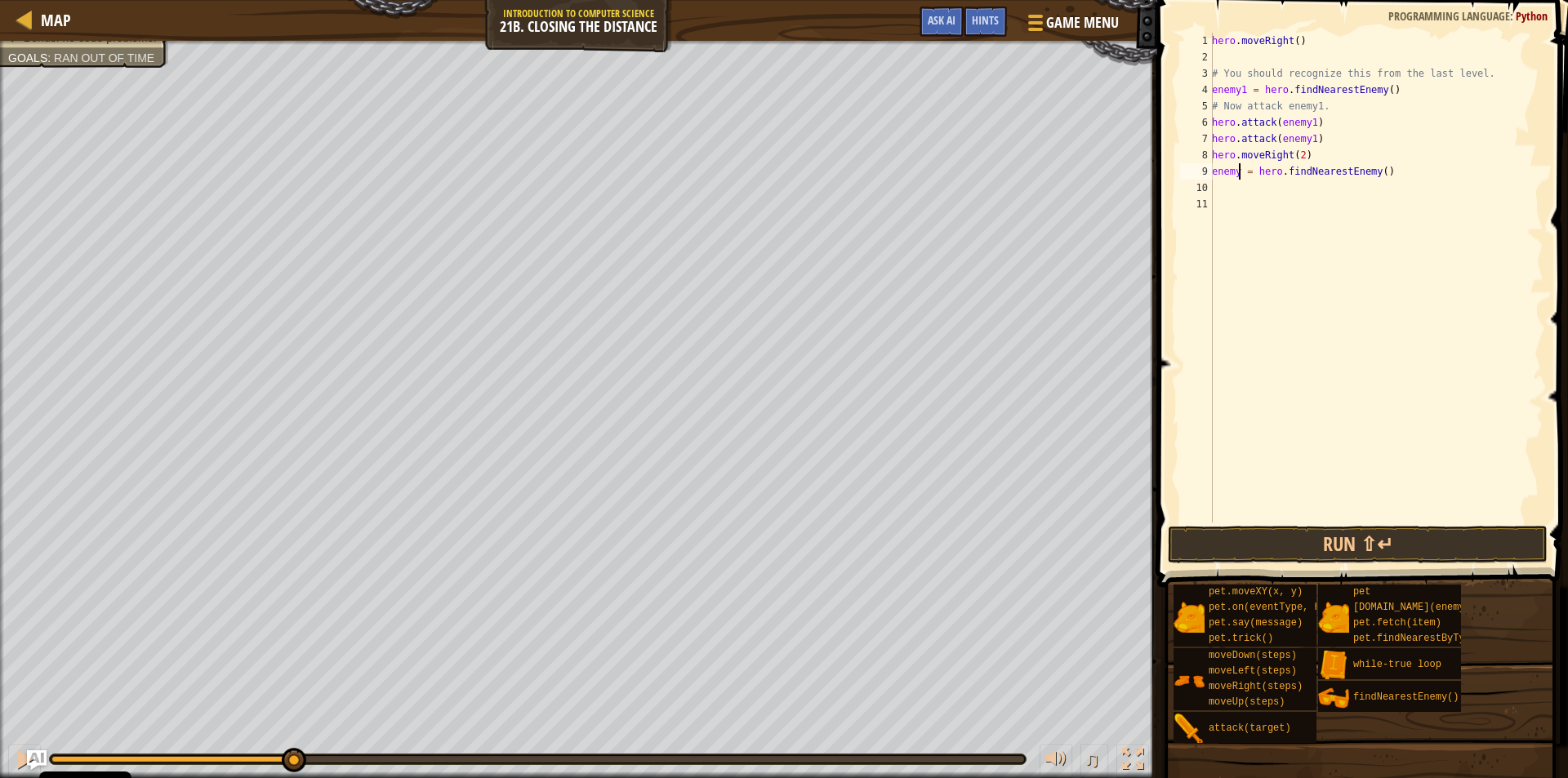
click at [1238, 173] on div "hero . moveRight ( ) # You should recognize this from the last level. enemy1 = …" at bounding box center [1376, 294] width 335 height 523
type textarea "enemy = hero.findNearestEnemy()"
click at [1216, 187] on div "hero . moveRight ( ) # You should recognize this from the last level. enemy1 = …" at bounding box center [1376, 294] width 335 height 523
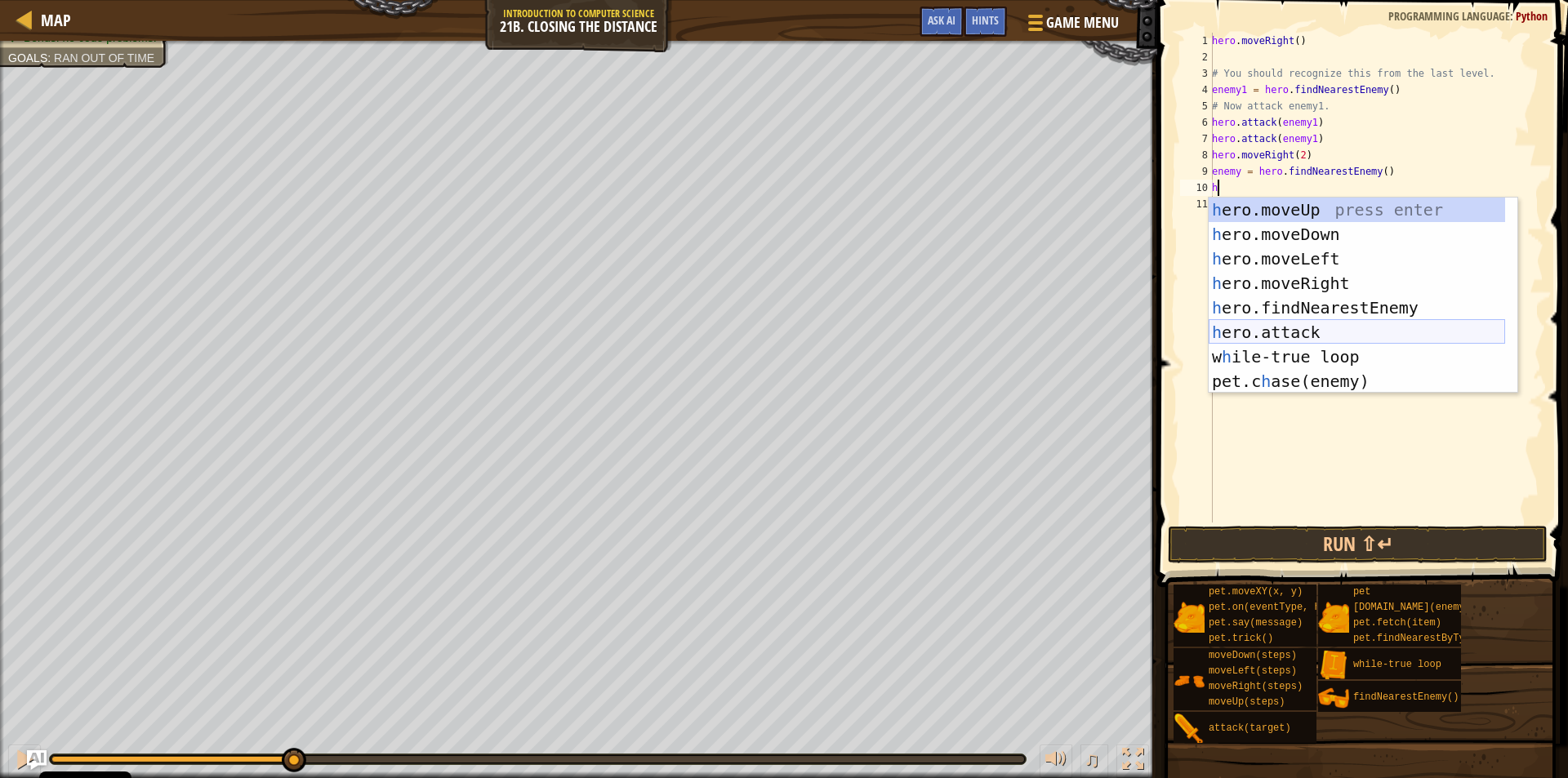
click at [1283, 331] on div "h ero.moveUp press enter h ero.moveDown press enter h ero.moveLeft press enter …" at bounding box center [1357, 319] width 297 height 245
type textarea "hero.attack(enemy)"
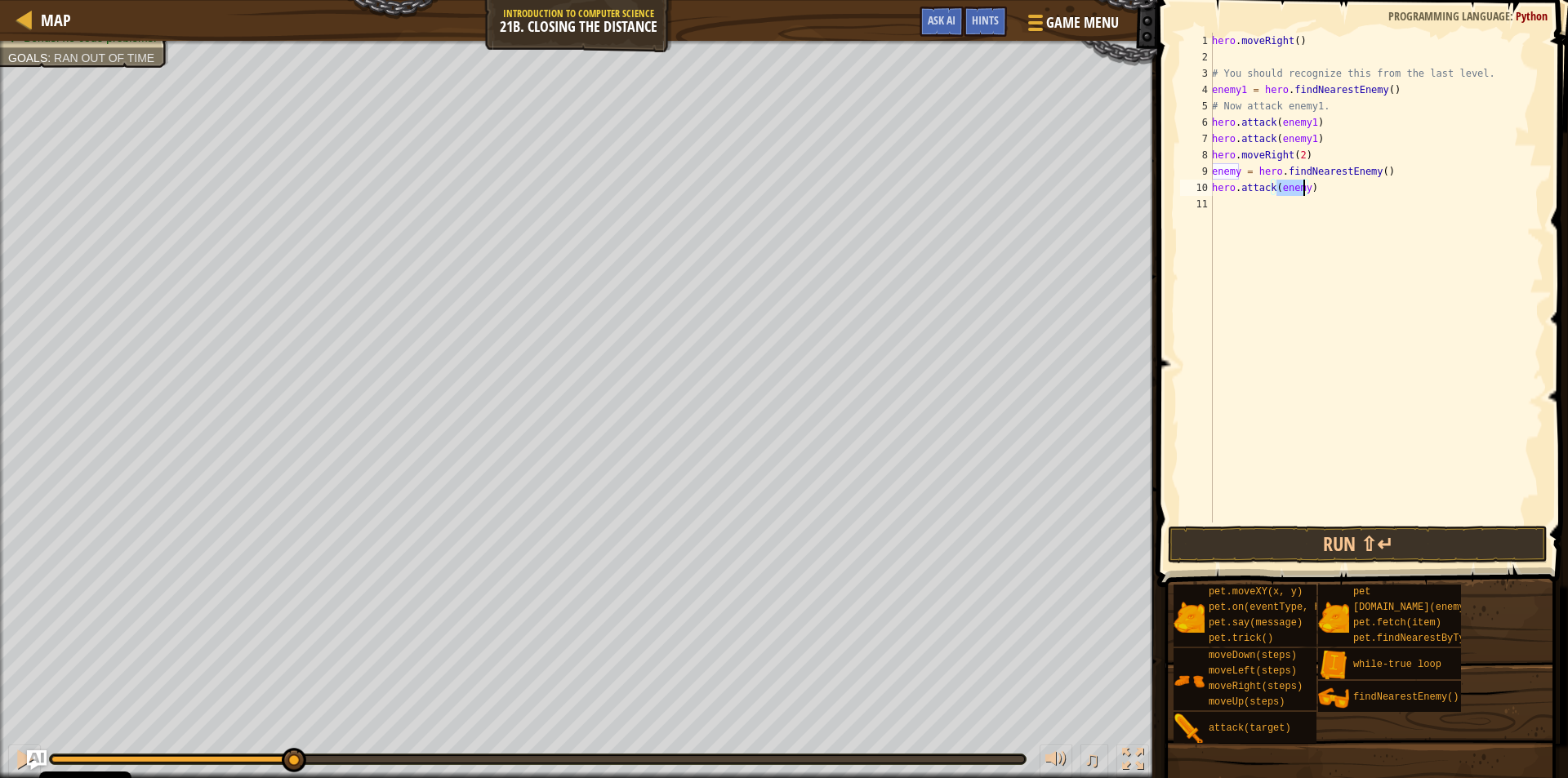
click at [1253, 211] on div "hero . moveRight ( ) # You should recognize this from the last level. enemy1 = …" at bounding box center [1376, 294] width 335 height 523
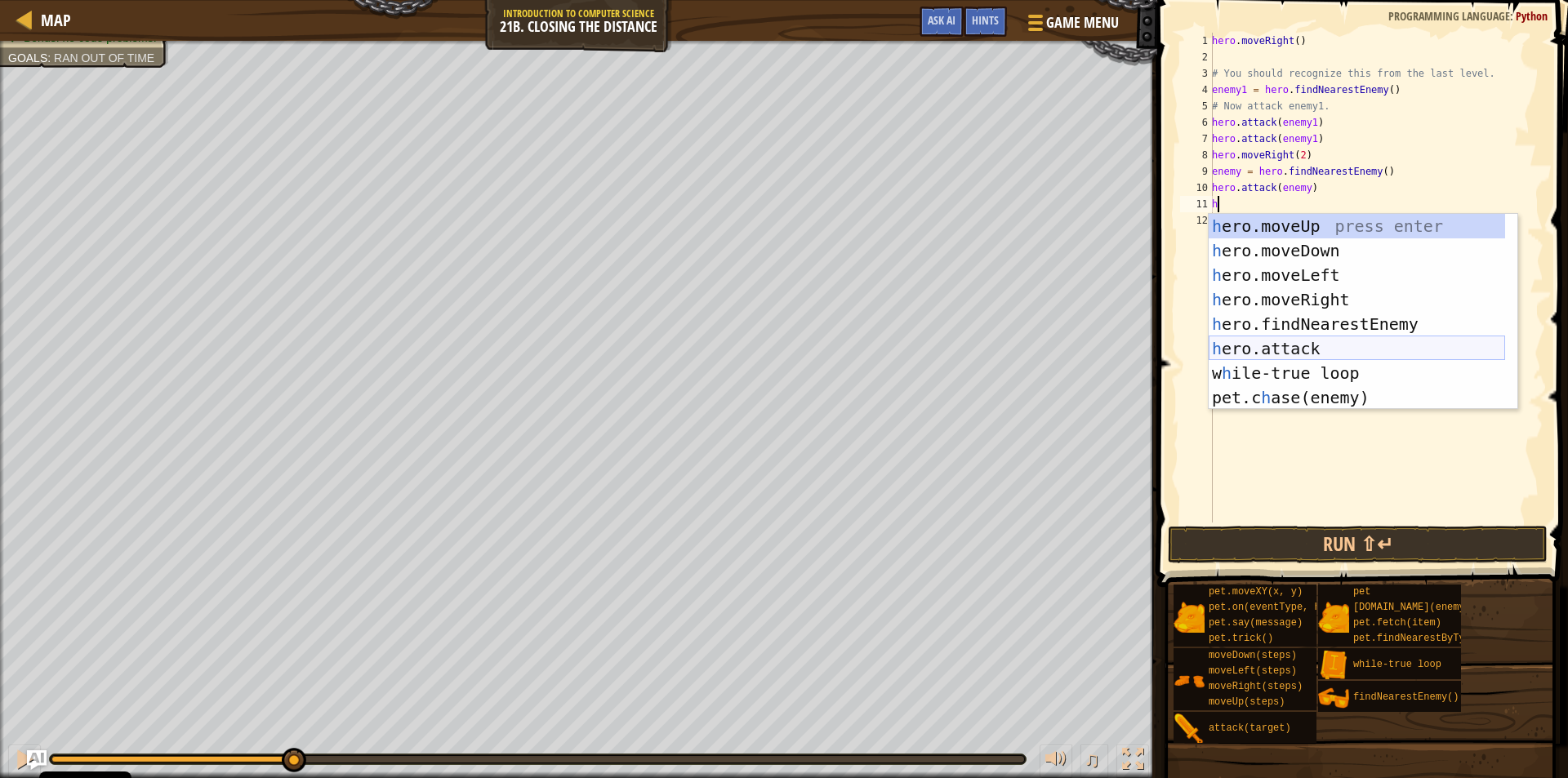
click at [1272, 349] on div "h ero.moveUp press enter h ero.moveDown press enter h ero.moveLeft press enter …" at bounding box center [1357, 336] width 297 height 245
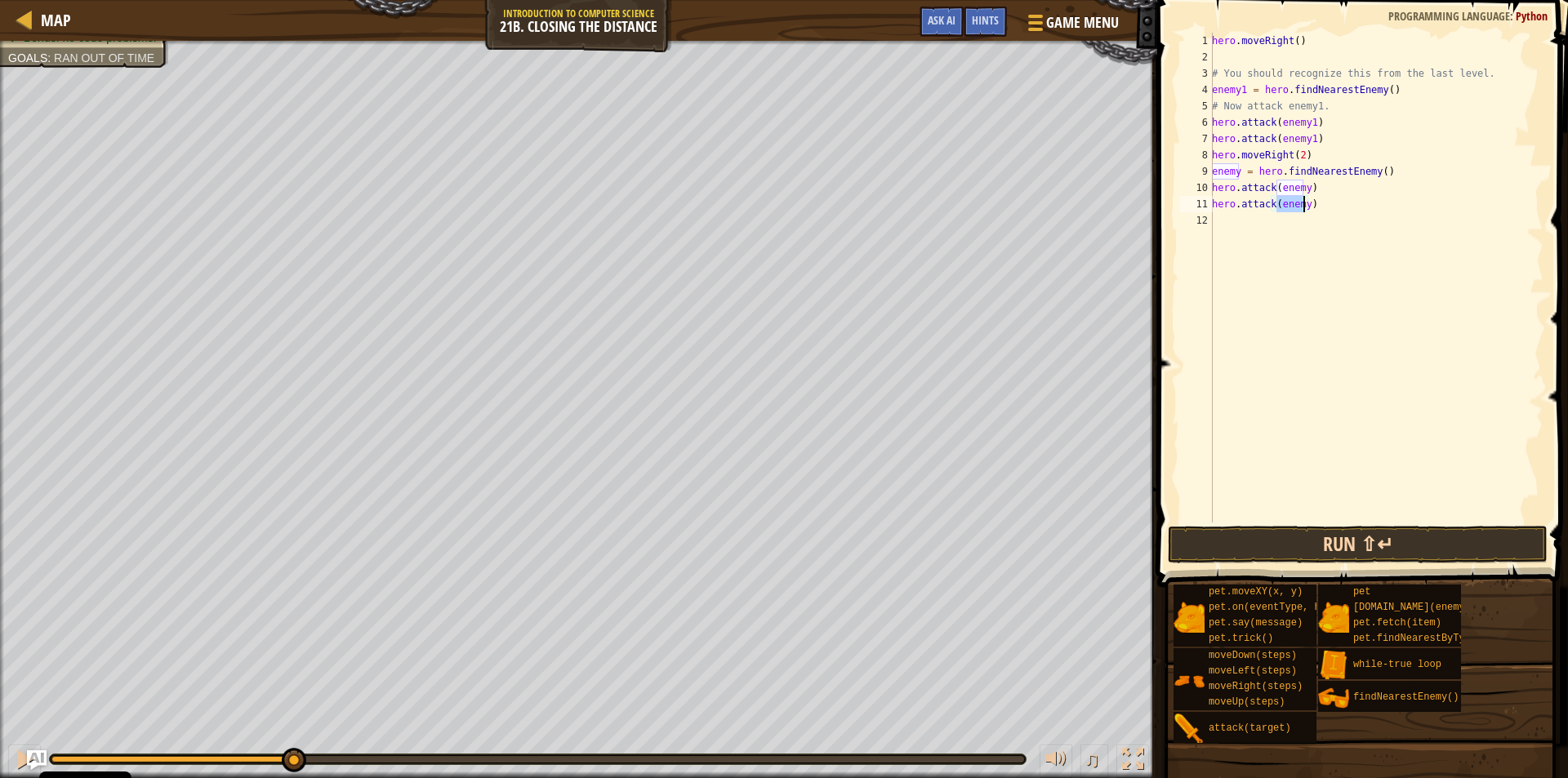
type textarea "hero.attack(enemy)"
click at [1417, 538] on button "Run ⇧↵" at bounding box center [1357, 545] width 380 height 37
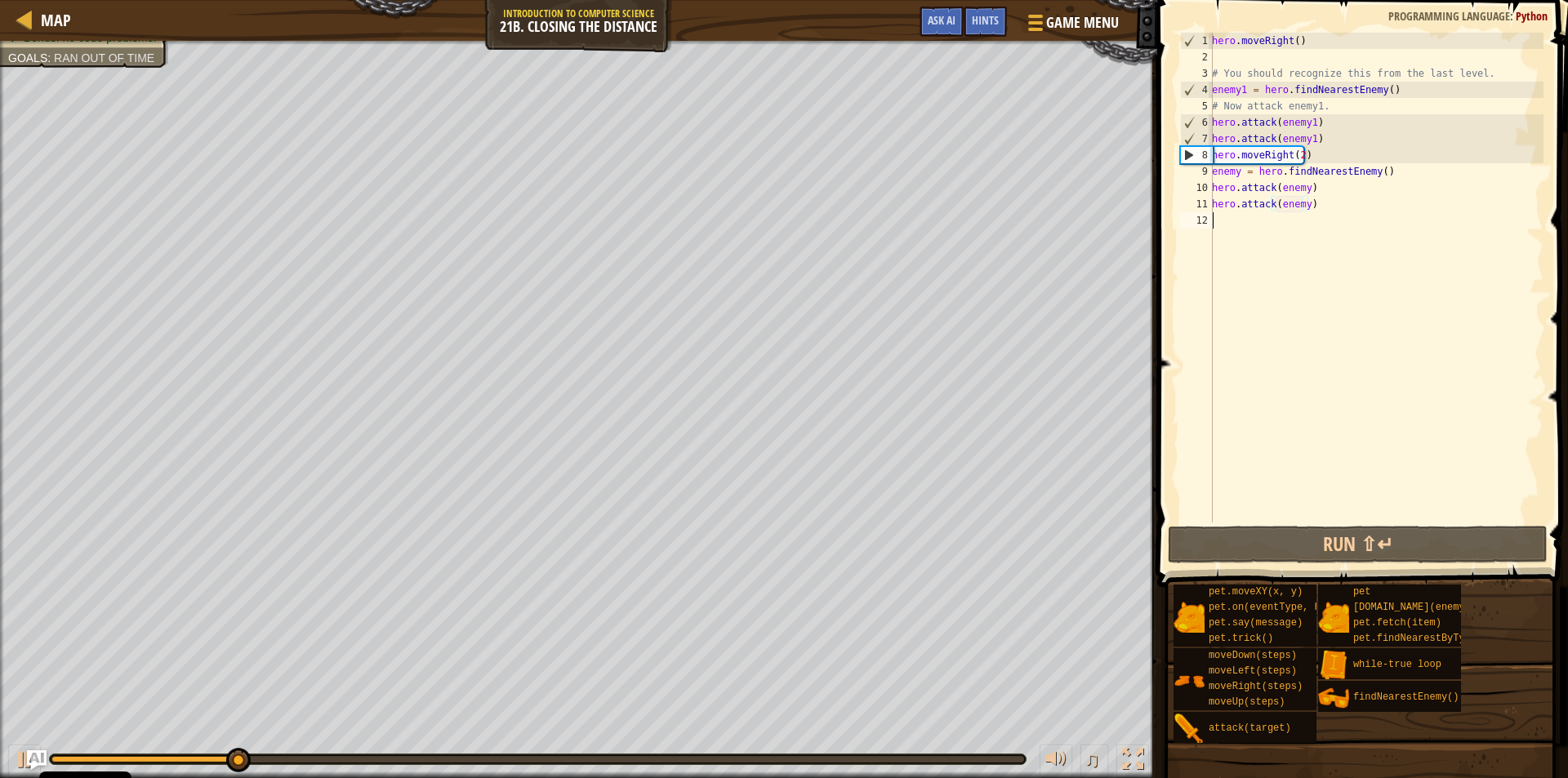
click at [1239, 221] on div "hero . moveRight ( ) # You should recognize this from the last level. enemy1 = …" at bounding box center [1376, 294] width 335 height 523
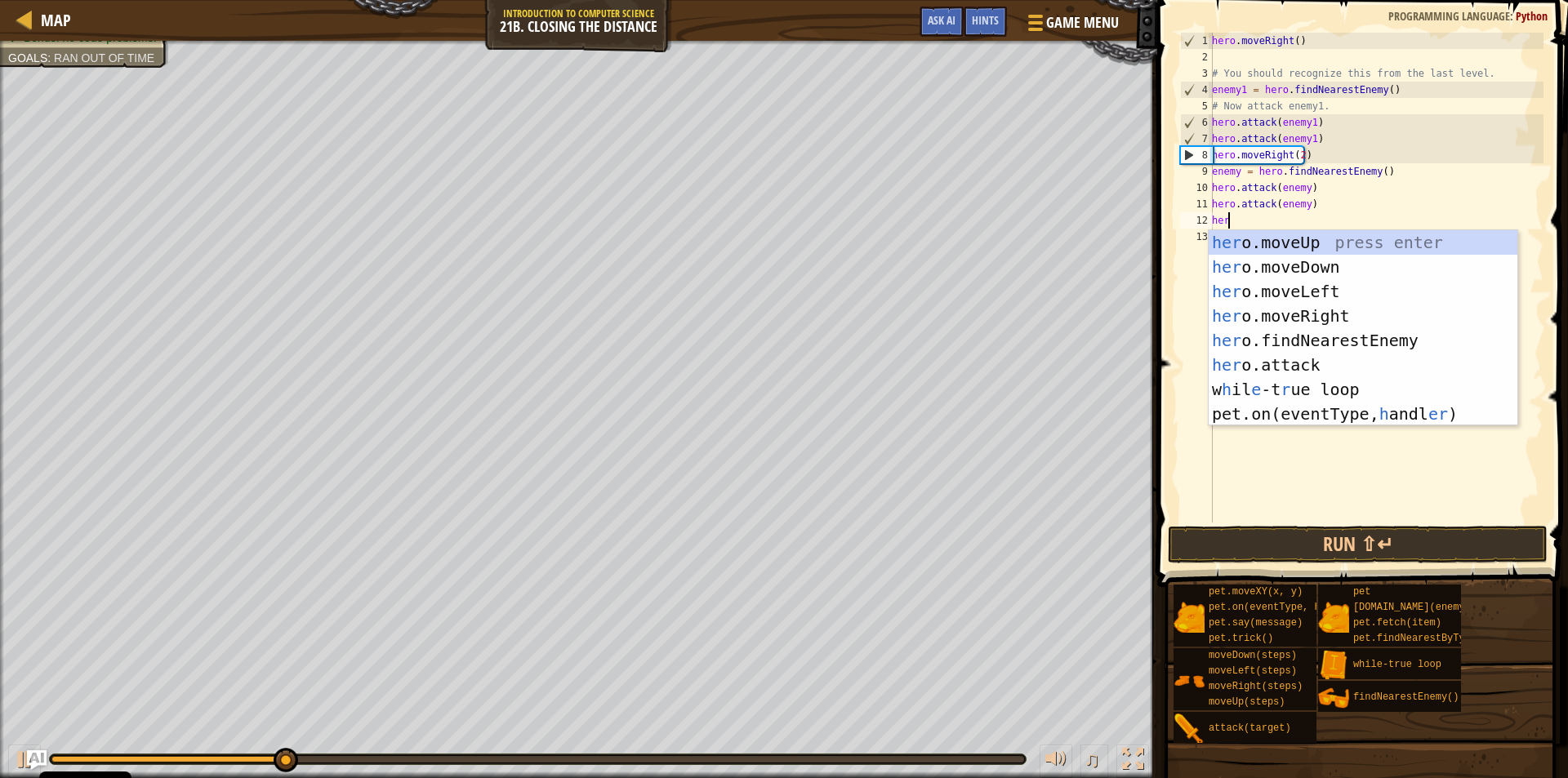
type textarea "hero"
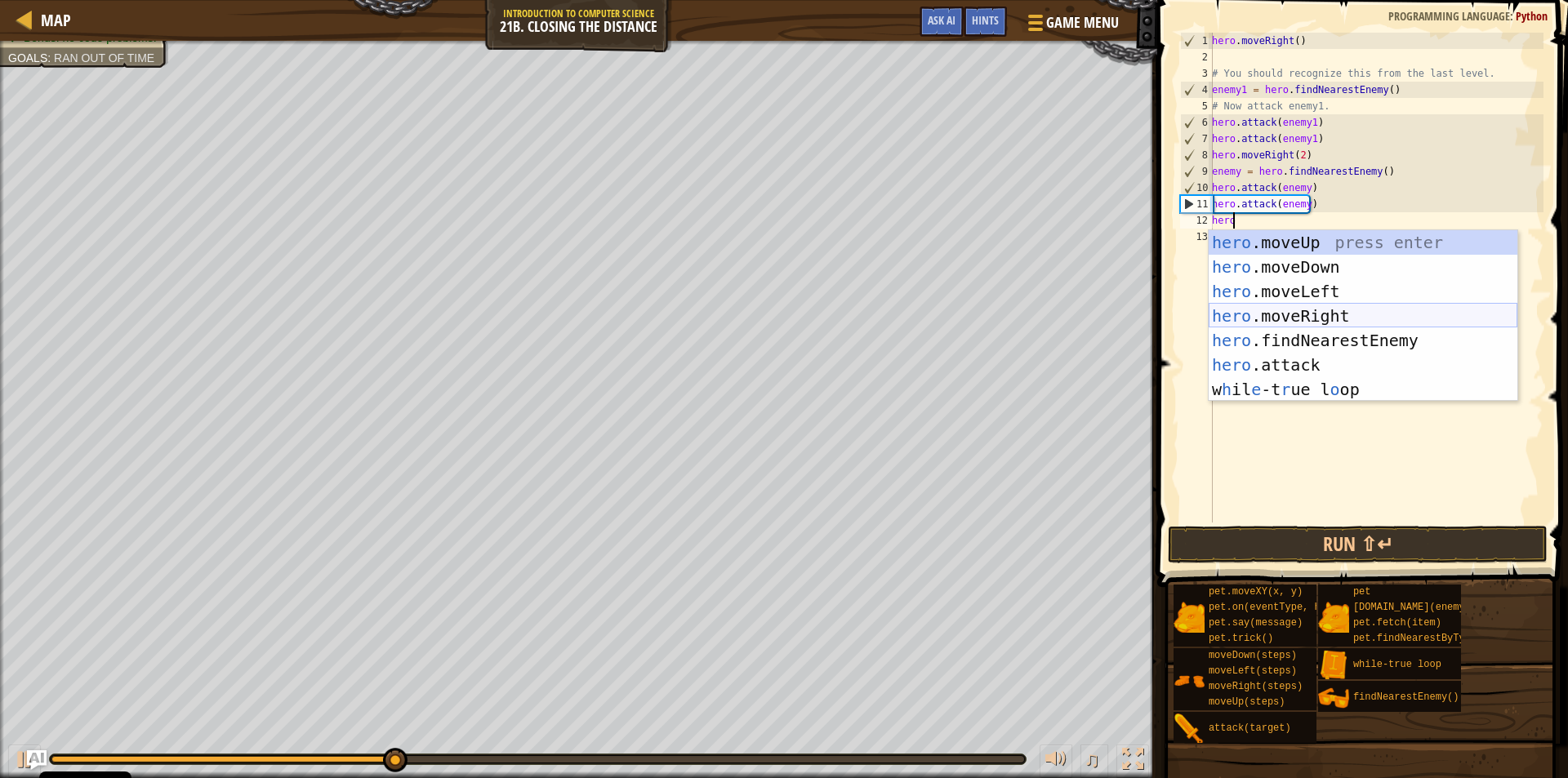
click at [1322, 313] on div "hero .moveUp press enter hero .moveDown press enter hero .moveLeft press enter …" at bounding box center [1363, 341] width 308 height 221
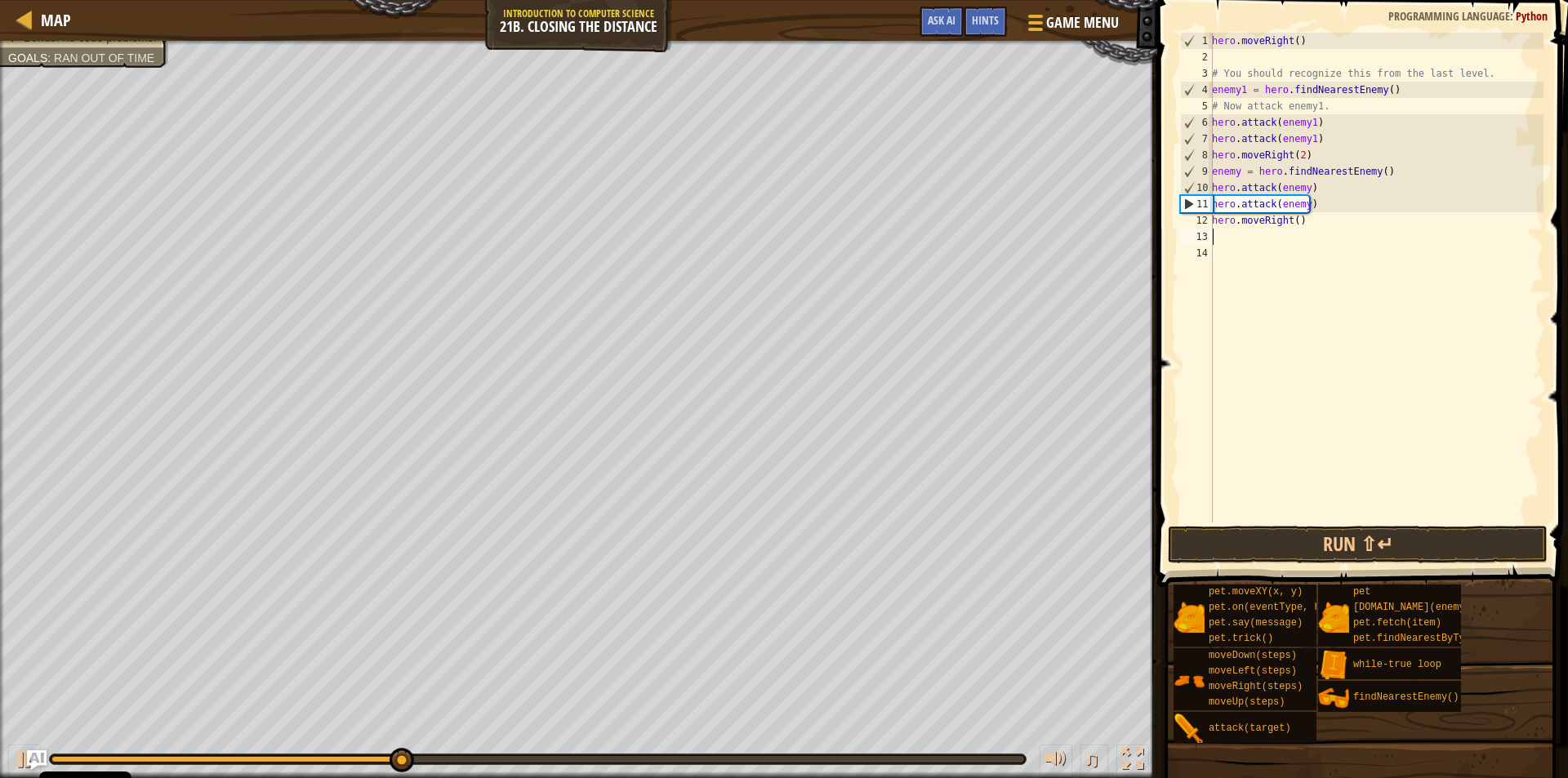
scroll to position [7, 0]
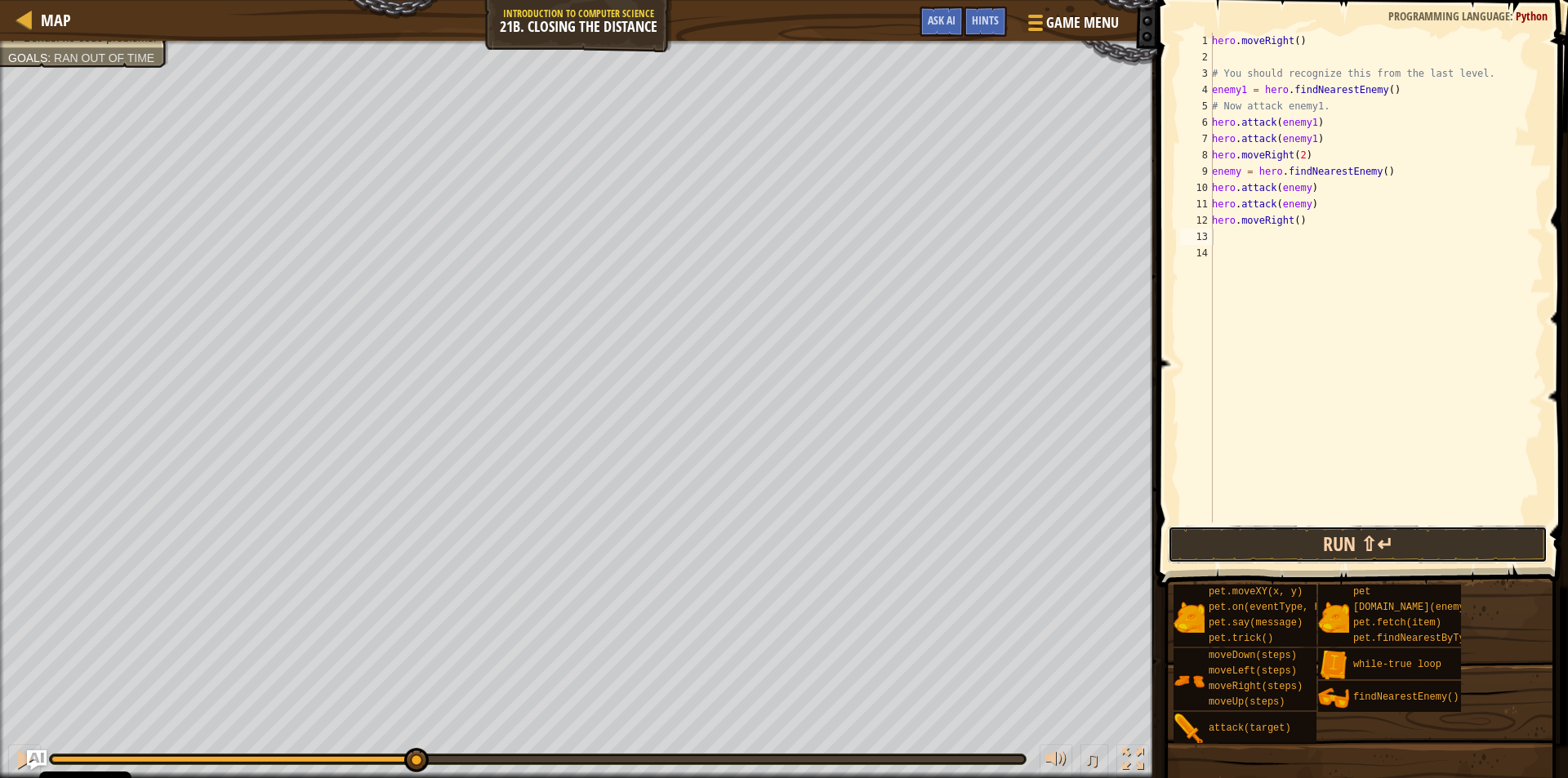
click at [1289, 556] on button "Run ⇧↵" at bounding box center [1357, 545] width 380 height 37
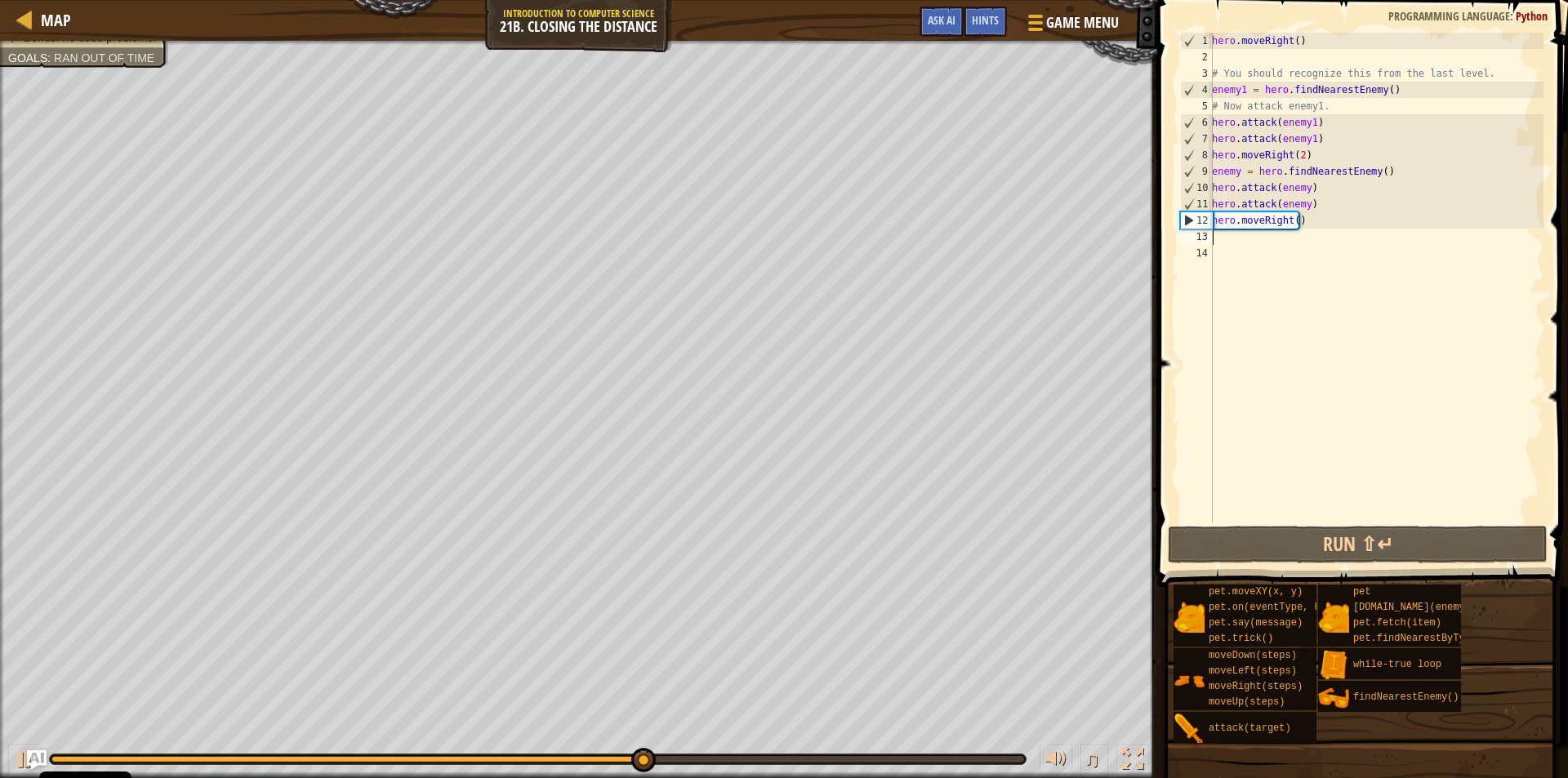
click at [1215, 219] on div "hero . moveRight ( ) # You should recognize this from the last level. enemy1 = …" at bounding box center [1376, 294] width 335 height 523
type textarea "hero.moveRight()"
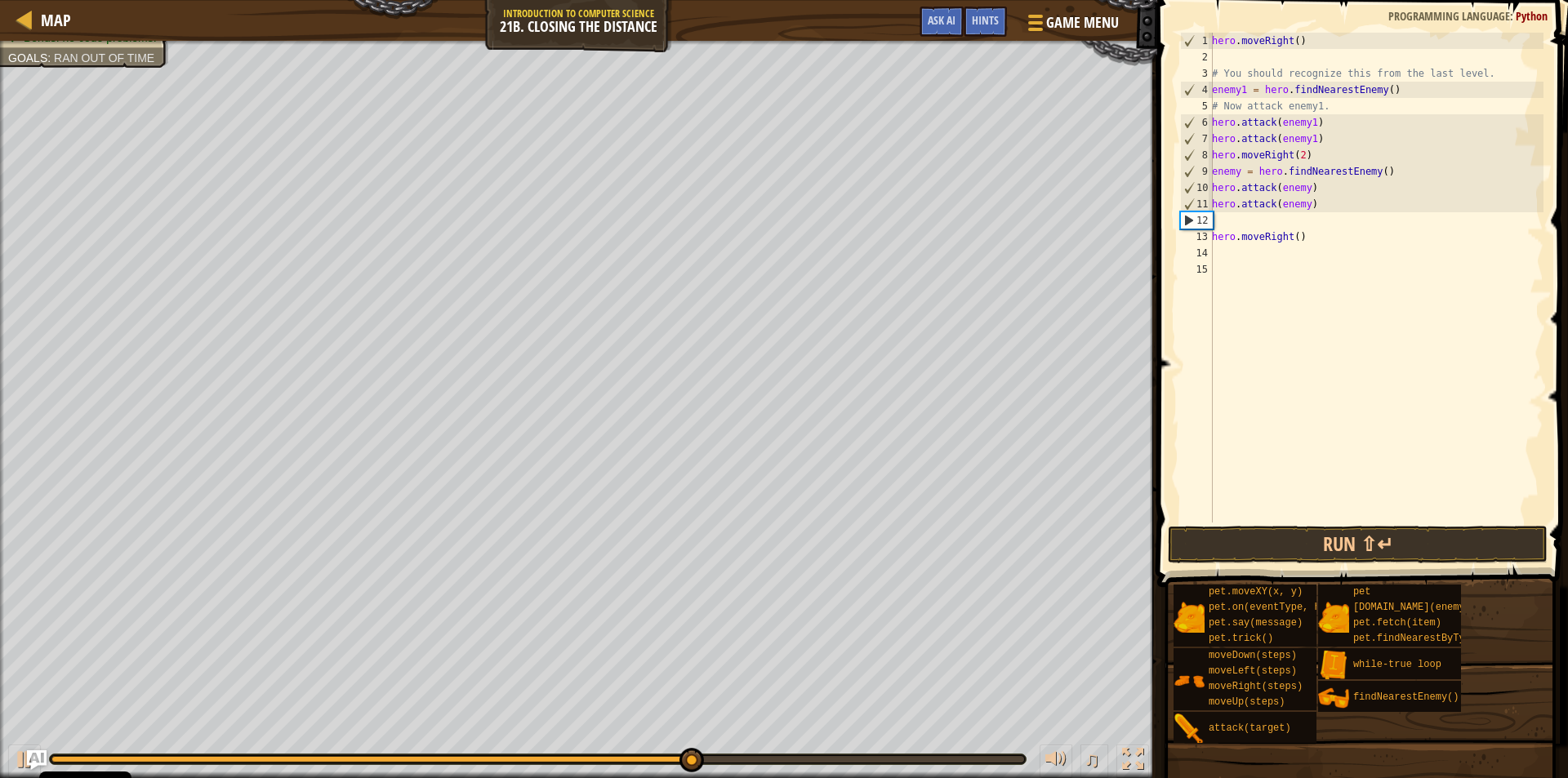
click at [1218, 222] on div "hero . moveRight ( ) # You should recognize this from the last level. enemy1 = …" at bounding box center [1376, 294] width 335 height 523
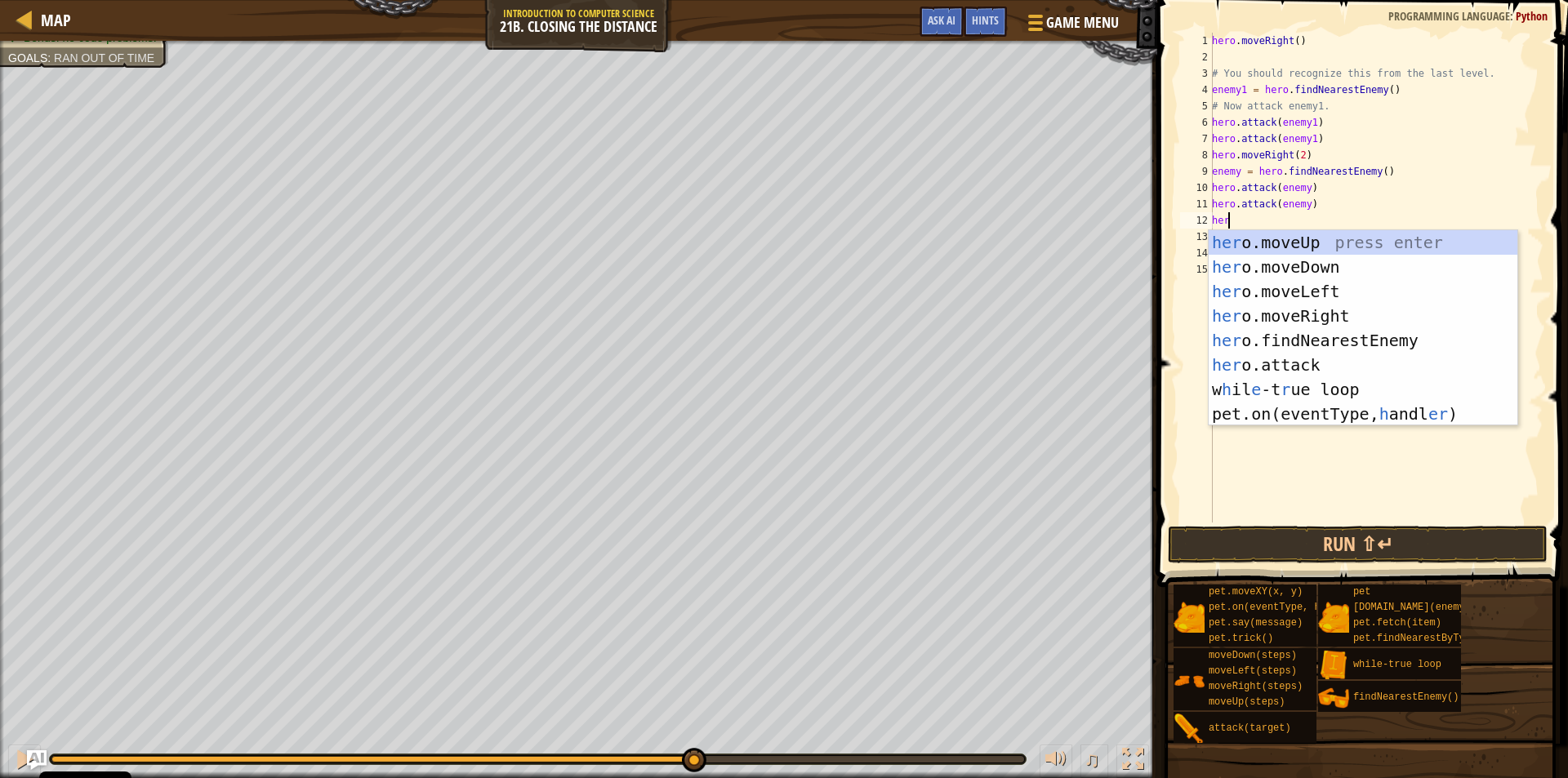
type textarea "hero"
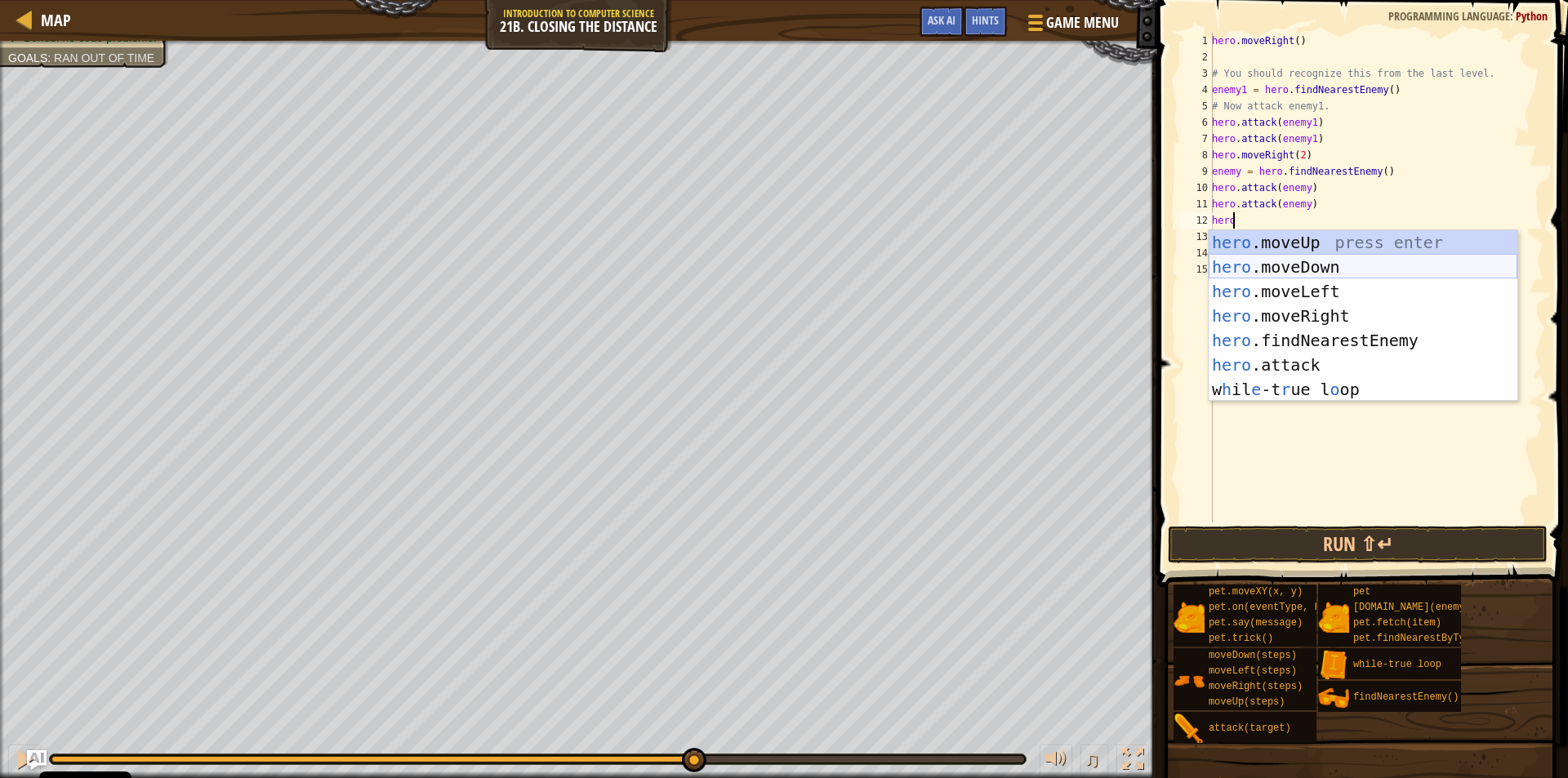
click at [1280, 258] on div "hero .moveUp press enter hero .moveDown press enter hero .moveLeft press enter …" at bounding box center [1363, 341] width 308 height 221
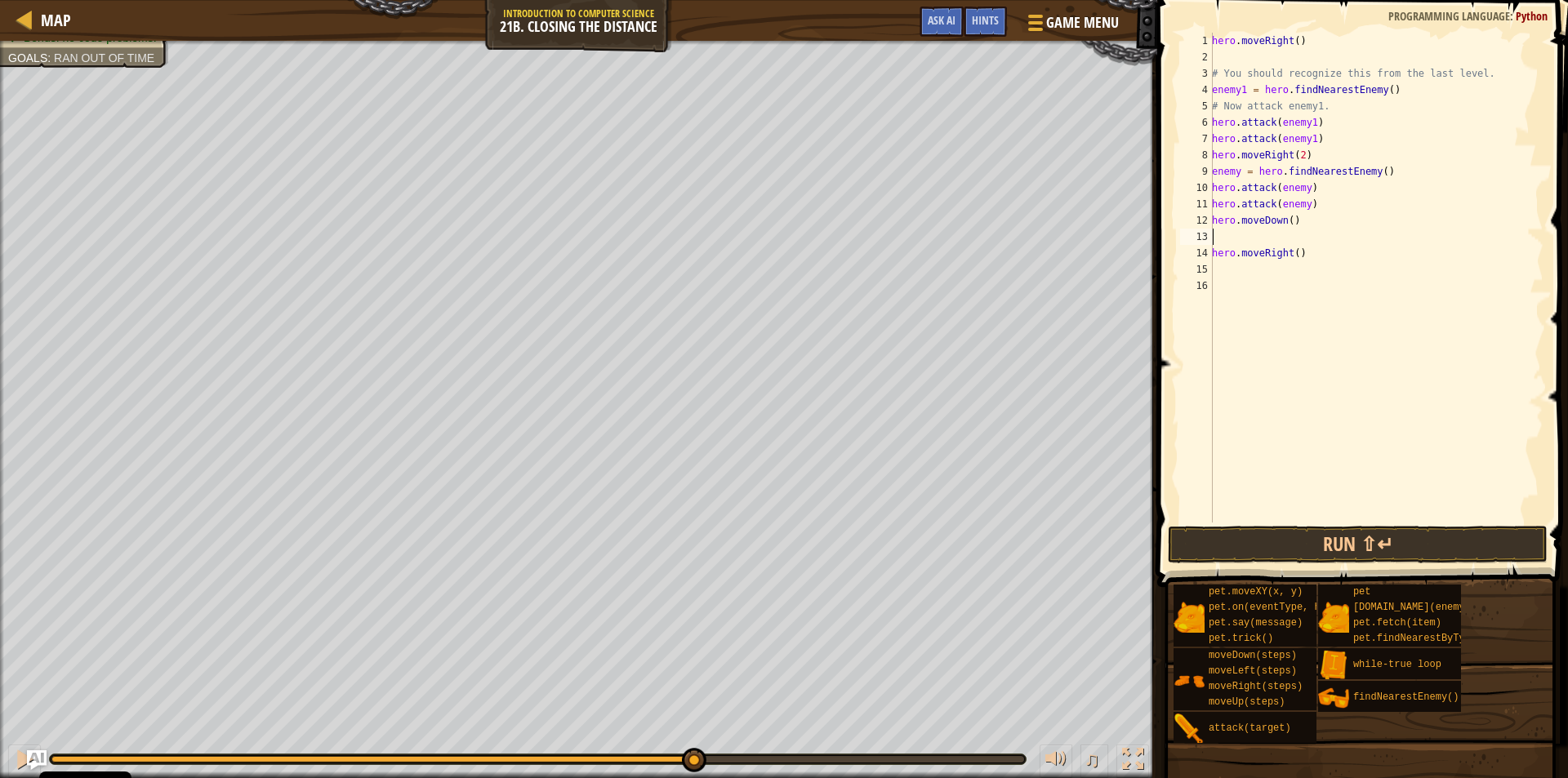
scroll to position [7, 0]
type textarea "hero.moveDown()"
click at [1268, 544] on button "Run ⇧↵" at bounding box center [1357, 545] width 380 height 37
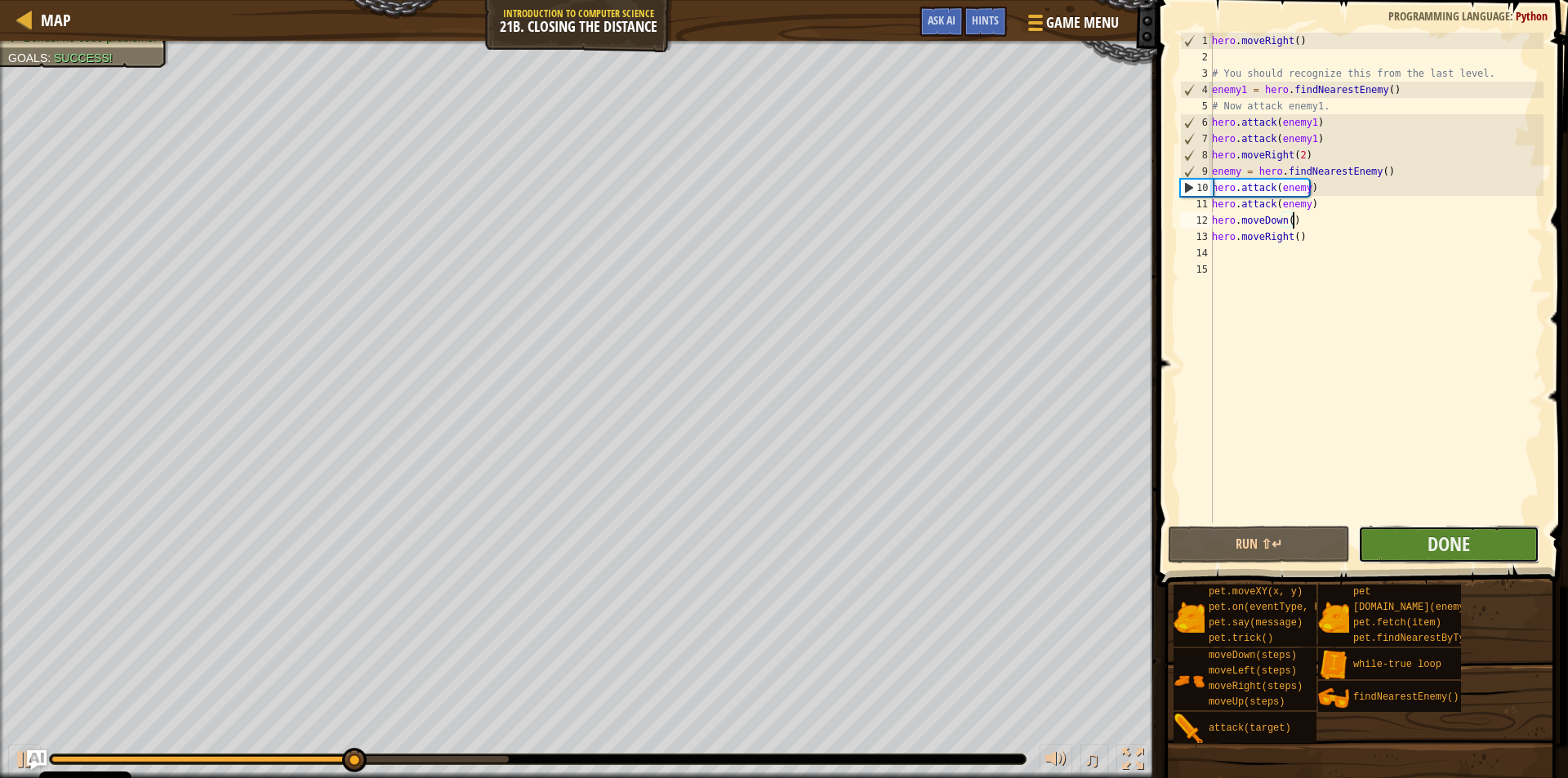
click at [1373, 544] on button "Done" at bounding box center [1448, 545] width 182 height 37
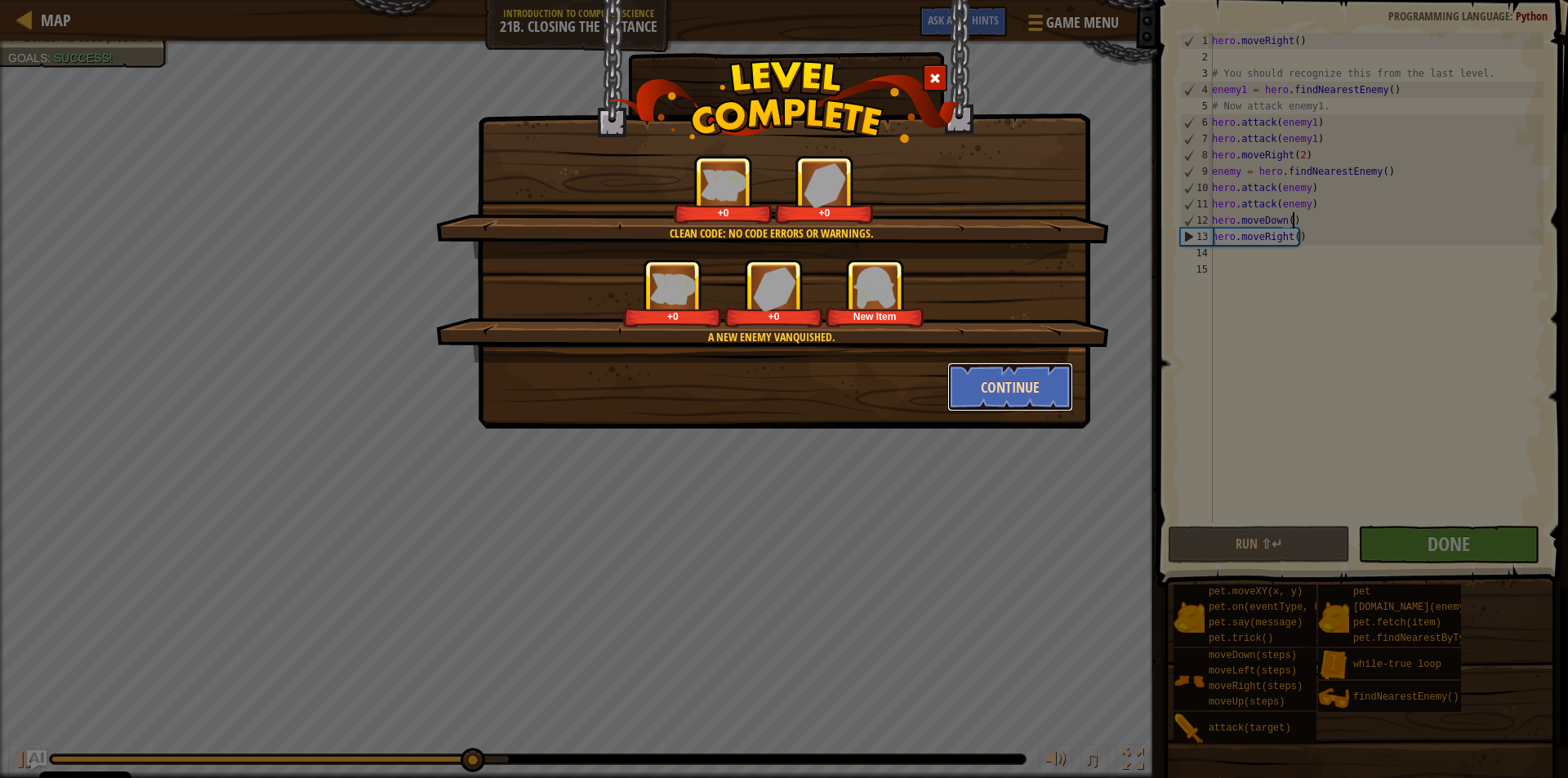
click at [1032, 390] on button "Continue" at bounding box center [1010, 387] width 127 height 49
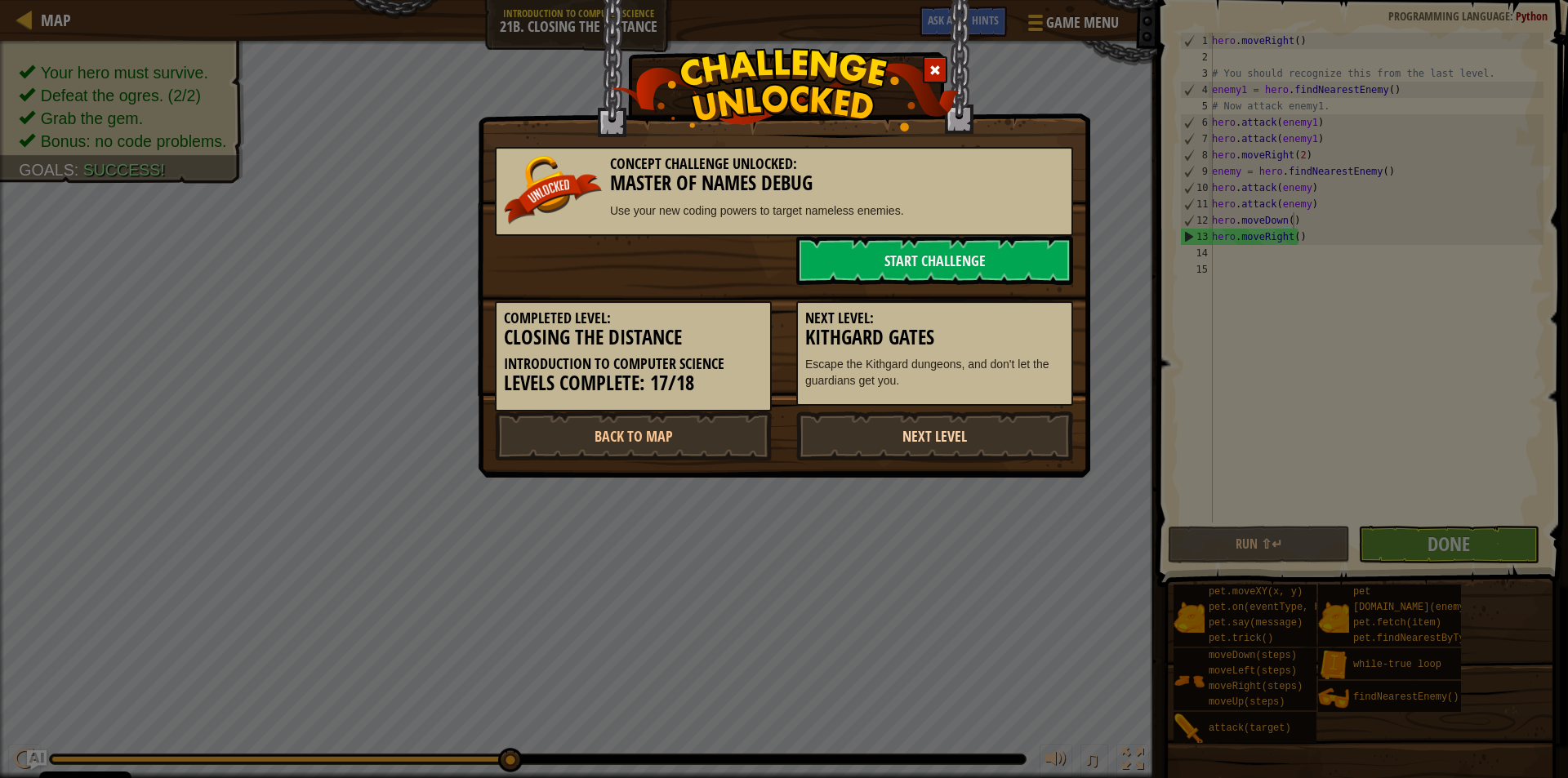
click at [955, 428] on link "Next Level" at bounding box center [935, 436] width 277 height 49
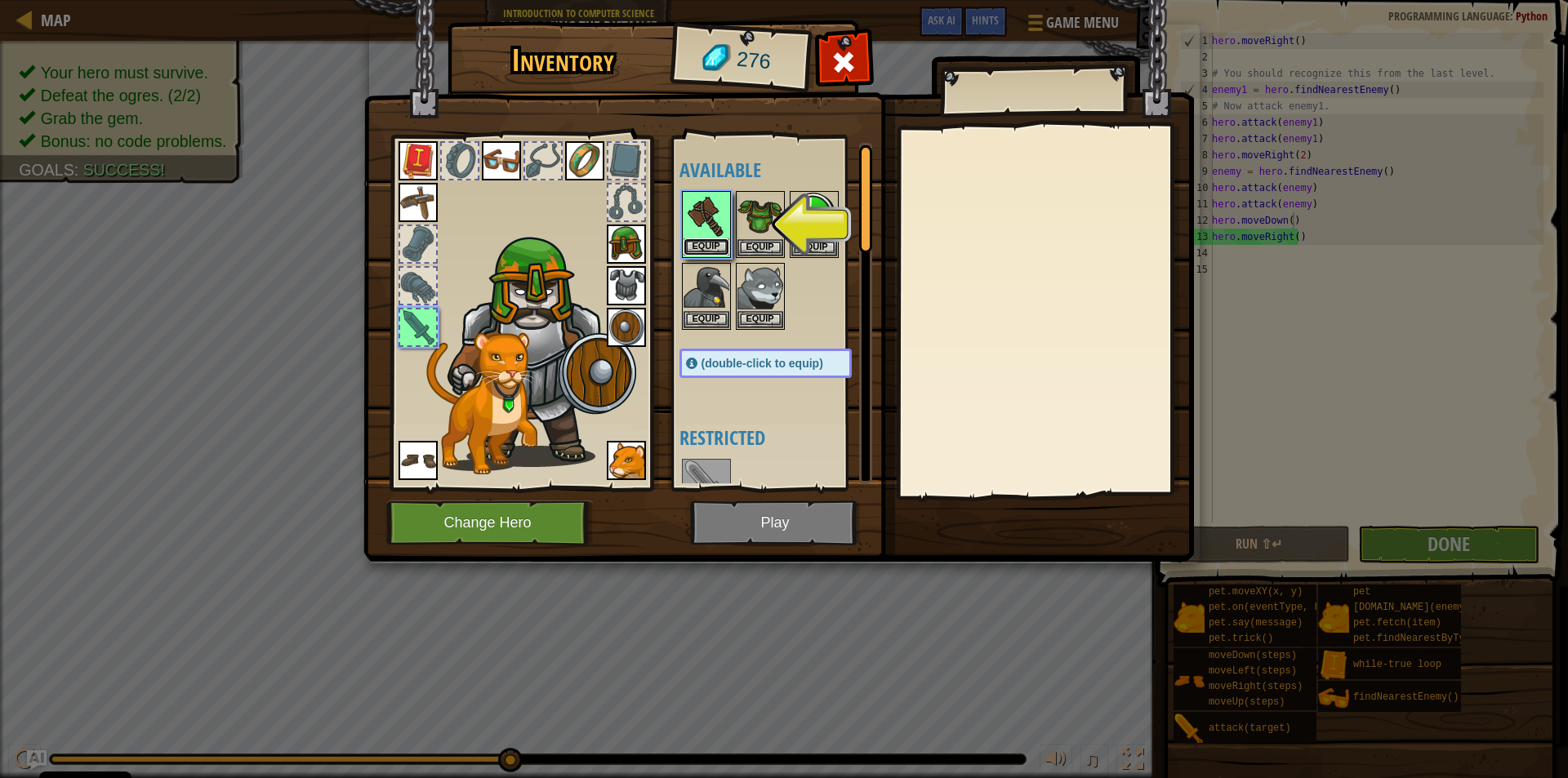
click at [715, 250] on button "Equip" at bounding box center [706, 247] width 46 height 17
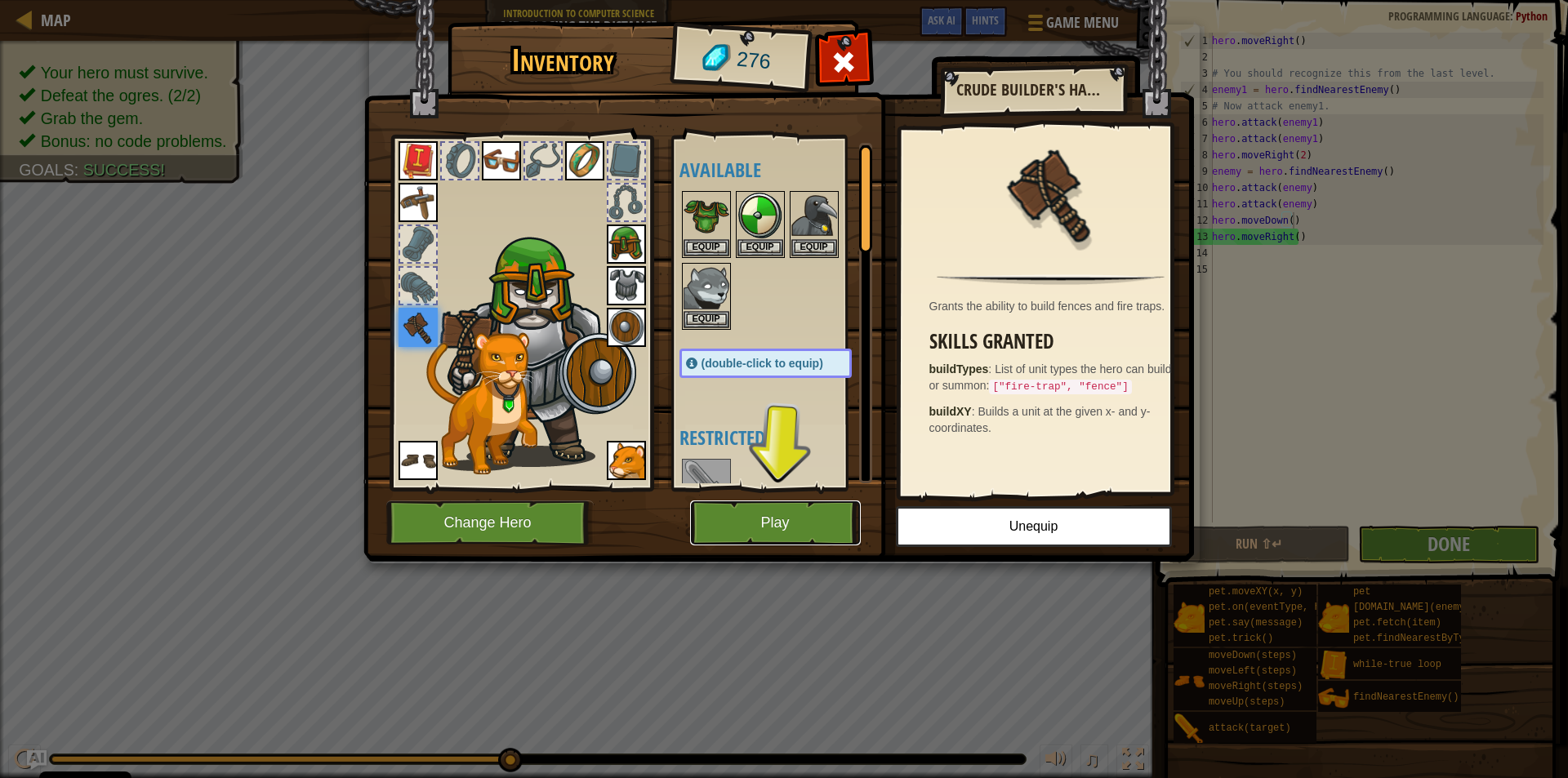
click at [792, 535] on button "Play" at bounding box center [776, 524] width 171 height 45
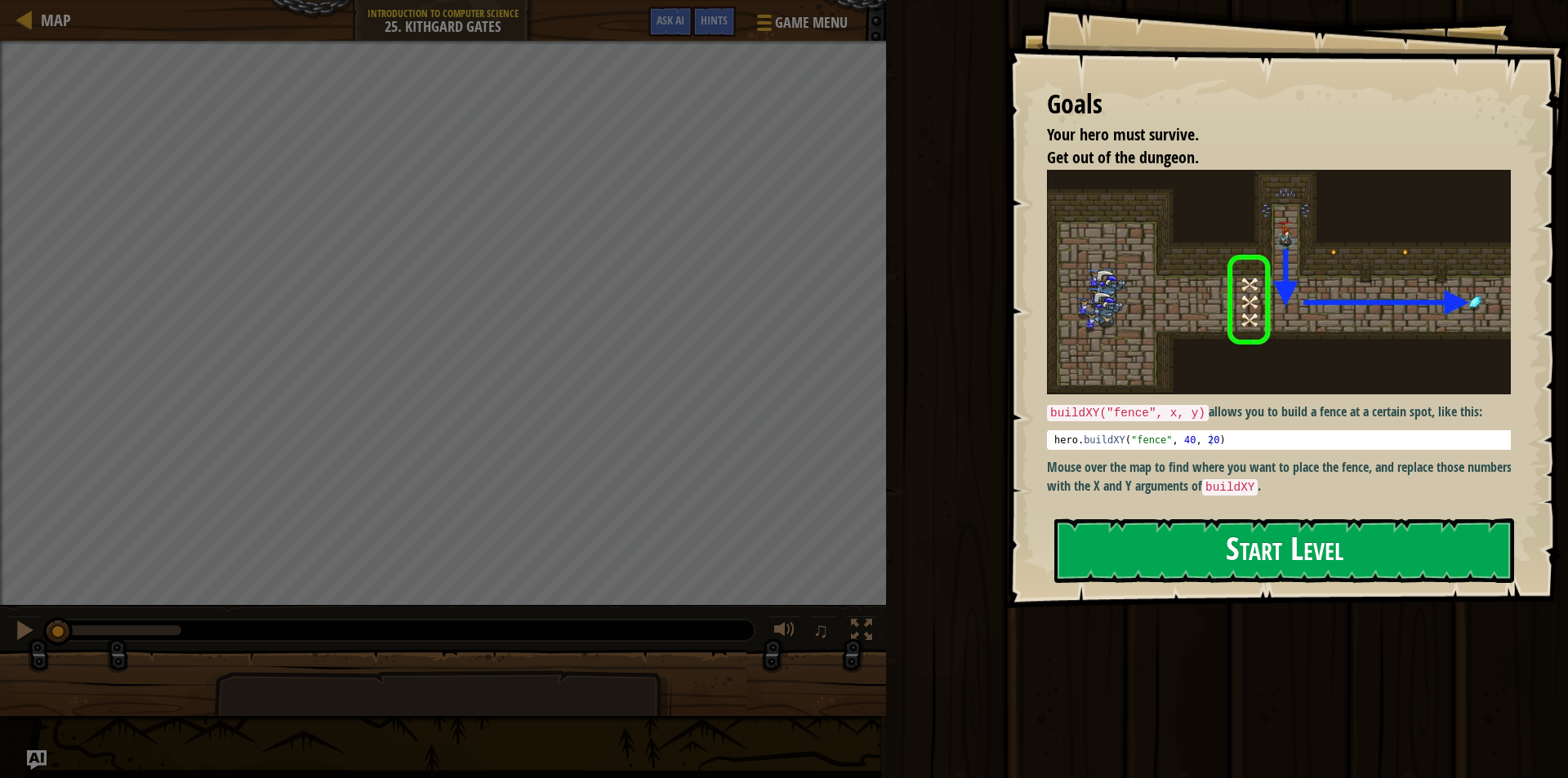
click at [1228, 563] on button "Start Level" at bounding box center [1284, 551] width 460 height 65
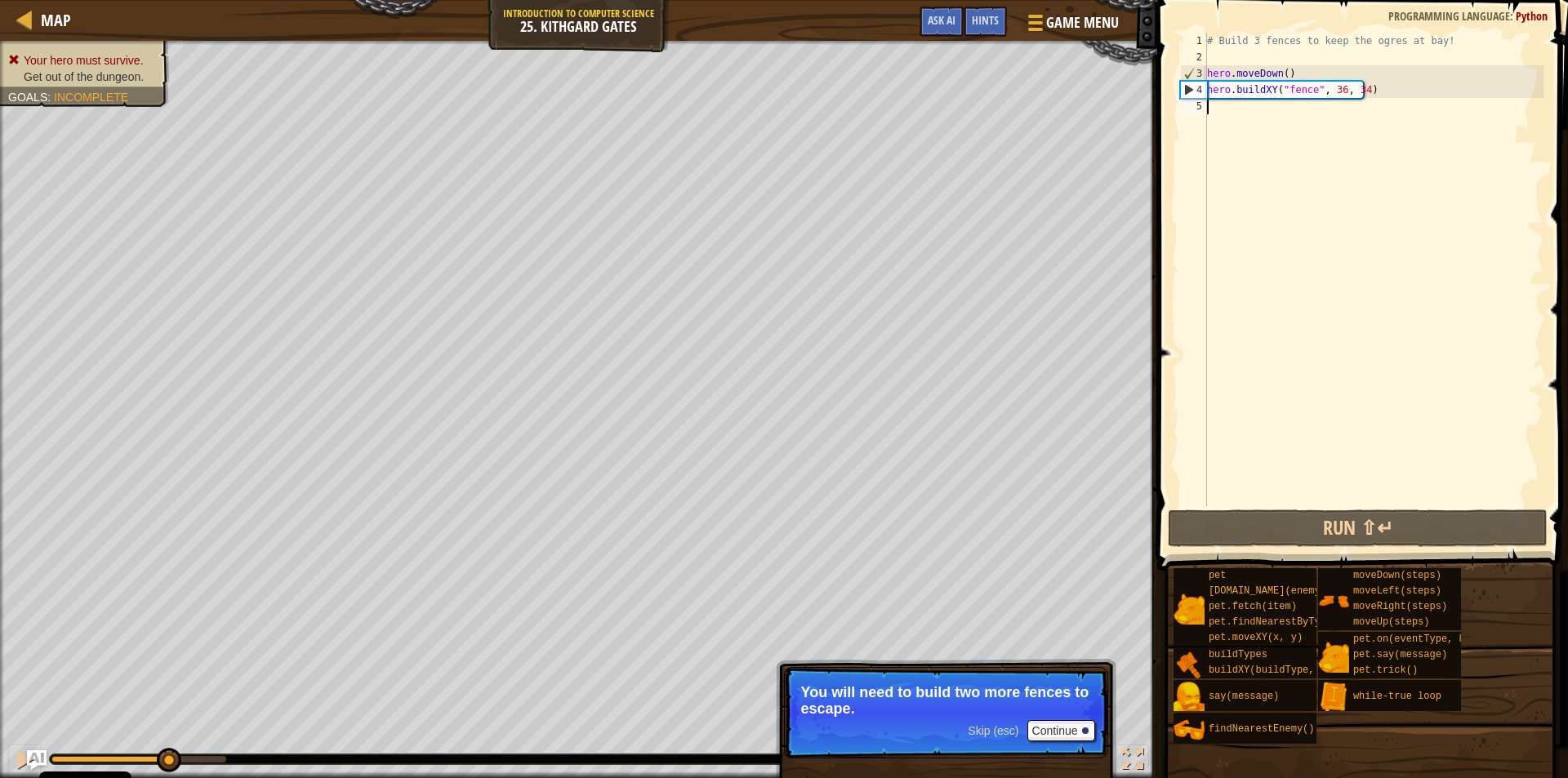
click at [1248, 114] on div "# Build 3 fences to keep the ogres at bay! hero . moveDown ( ) hero . buildXY (…" at bounding box center [1374, 286] width 340 height 507
click at [1248, 119] on div "# Build 3 fences to keep the ogres at bay! hero . moveDown ( ) hero . buildXY (…" at bounding box center [1374, 286] width 340 height 507
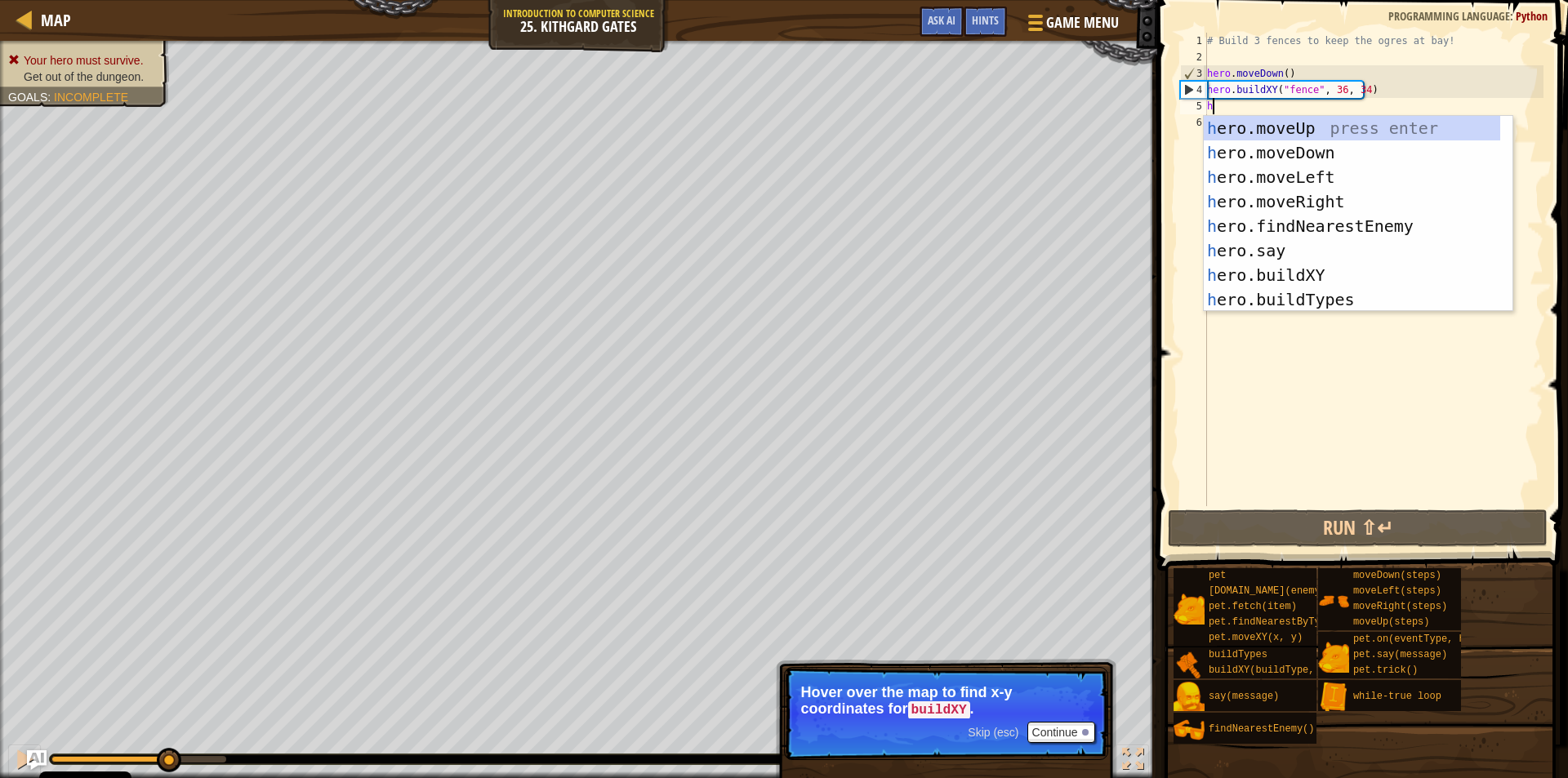
scroll to position [7, 0]
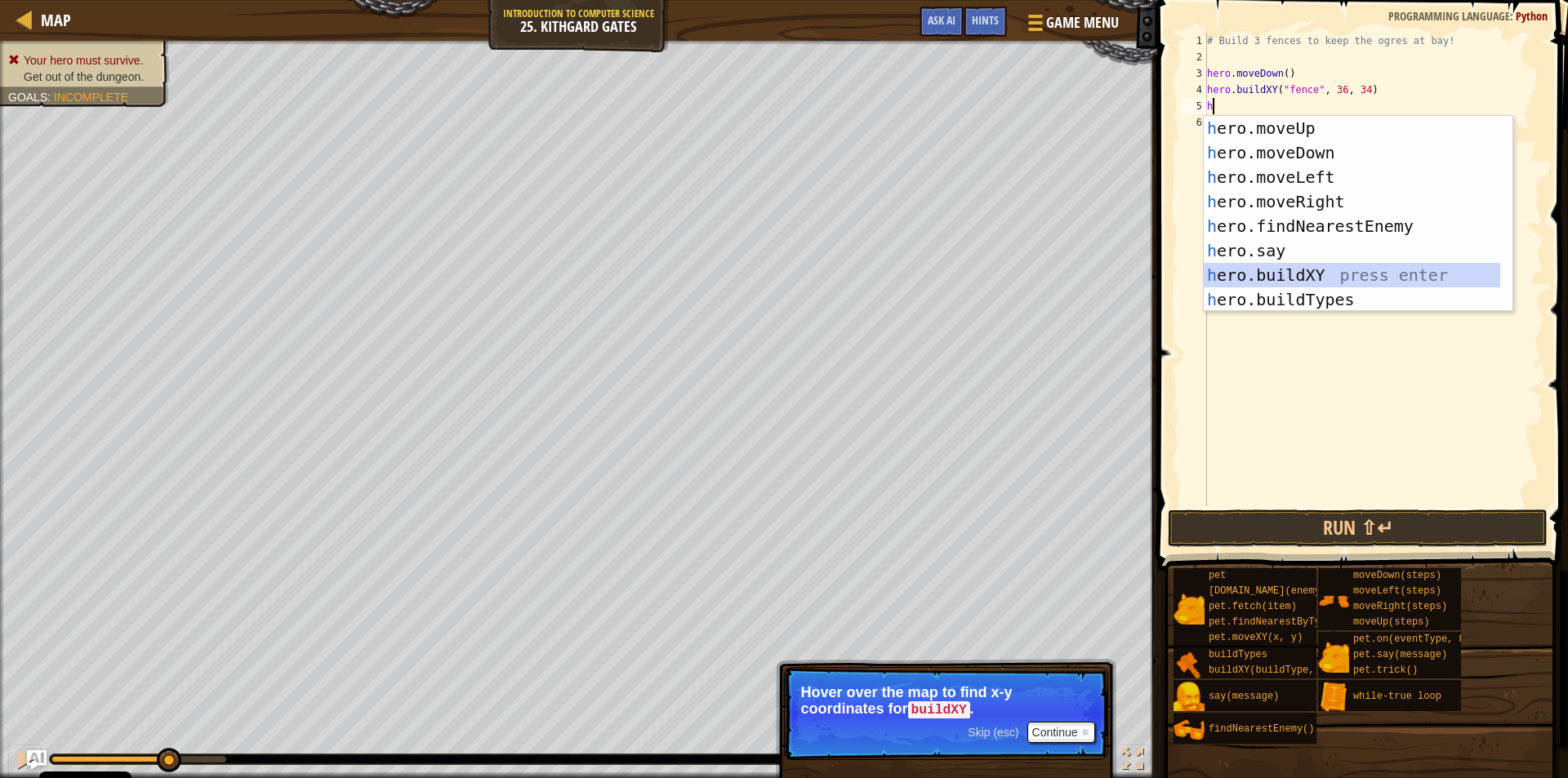
click at [1259, 272] on div "h ero.moveUp press enter h ero.moveDown press enter h ero.moveLeft press enter …" at bounding box center [1352, 238] width 297 height 245
type textarea "hero.buildXY("fence", 36, 30)"
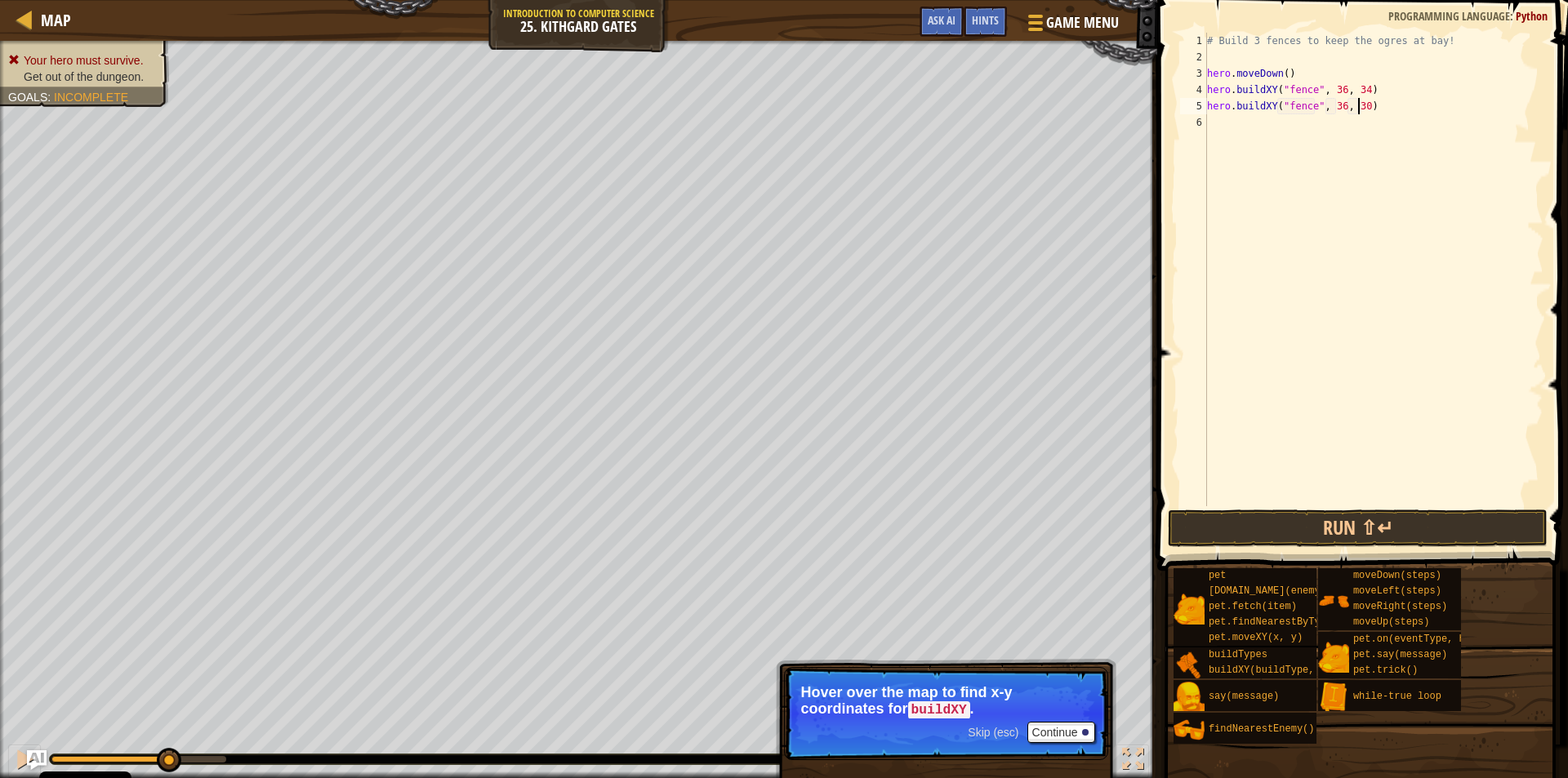
click at [1356, 112] on div "# Build 3 fences to keep the ogres at bay! hero . moveDown ( ) hero . buildXY (…" at bounding box center [1374, 286] width 340 height 507
click at [1214, 118] on div "# Build 3 fences to keep the ogres at bay! hero . moveDown ( ) hero . buildXY (…" at bounding box center [1374, 286] width 340 height 507
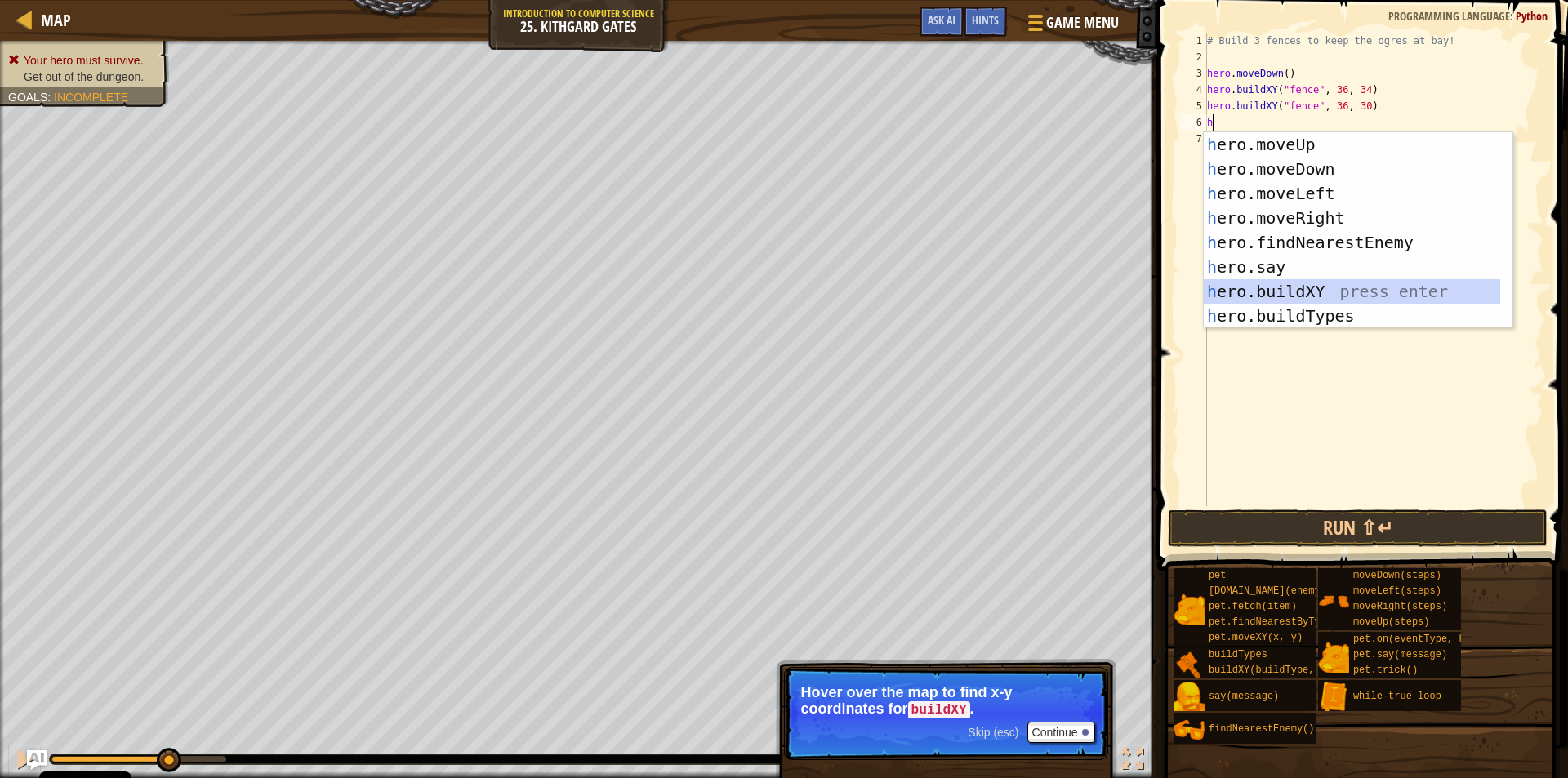
click at [1255, 284] on div "h ero.moveUp press enter h ero.moveDown press enter h ero.moveLeft press enter …" at bounding box center [1352, 254] width 297 height 245
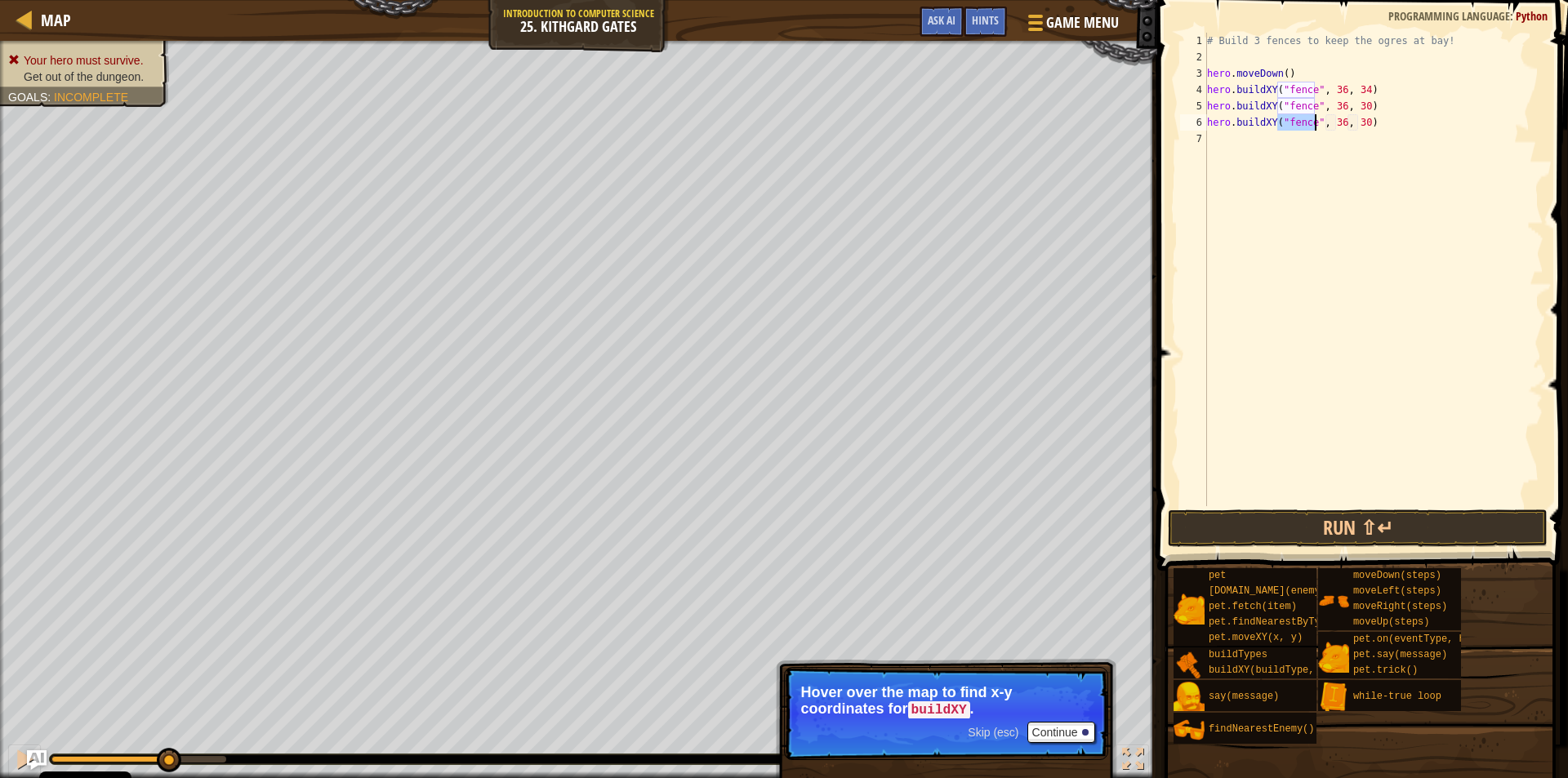
click at [1357, 117] on div "# Build 3 fences to keep the ogres at bay! hero . moveDown ( ) hero . buildXY (…" at bounding box center [1374, 286] width 340 height 507
type textarea "hero.buildXY("fence", 36, 26)"
click at [1256, 141] on div "# Build 3 fences to keep the ogres at bay! hero . moveDown ( ) hero . buildXY (…" at bounding box center [1374, 286] width 340 height 507
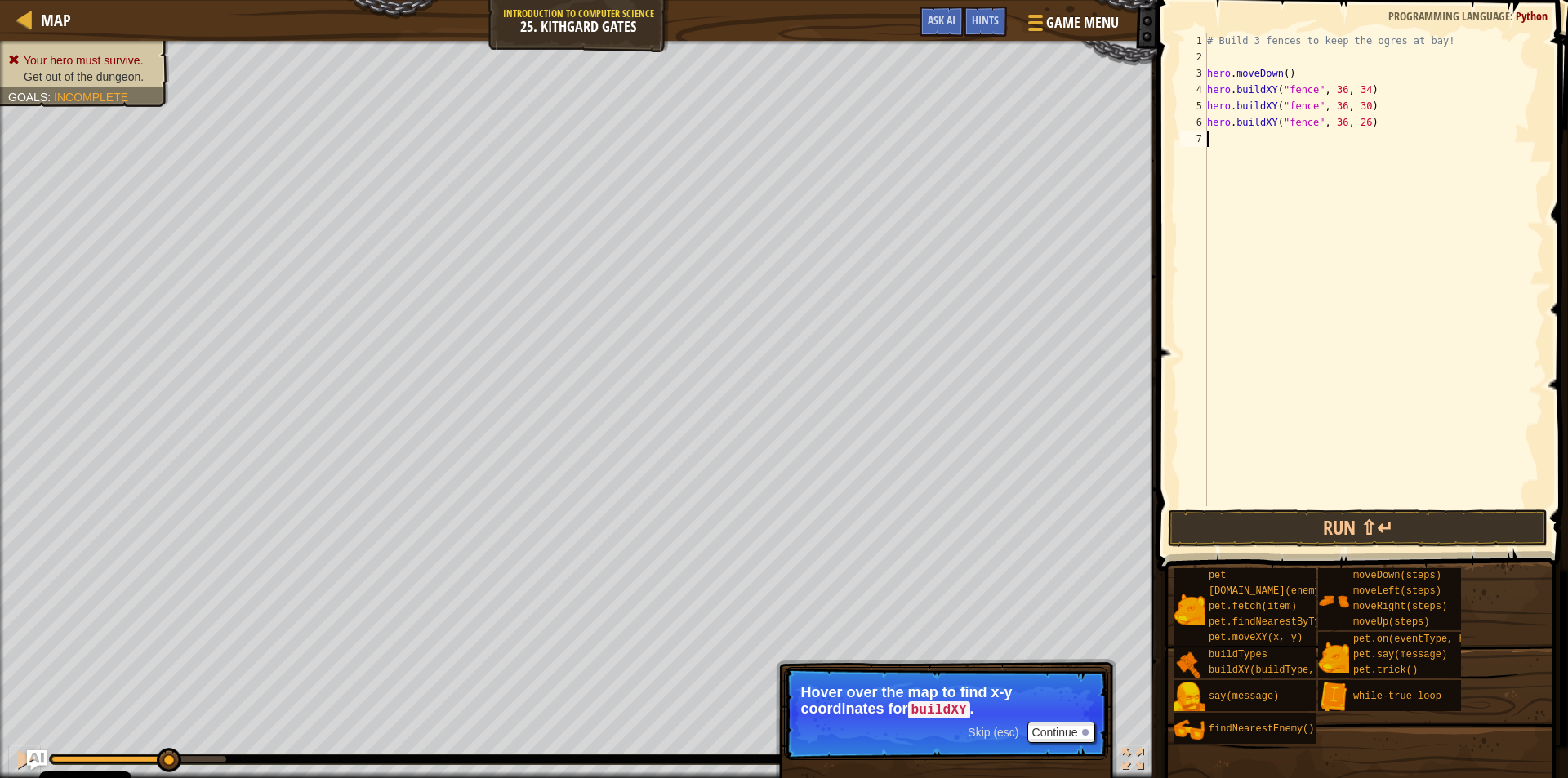
type textarea "h"
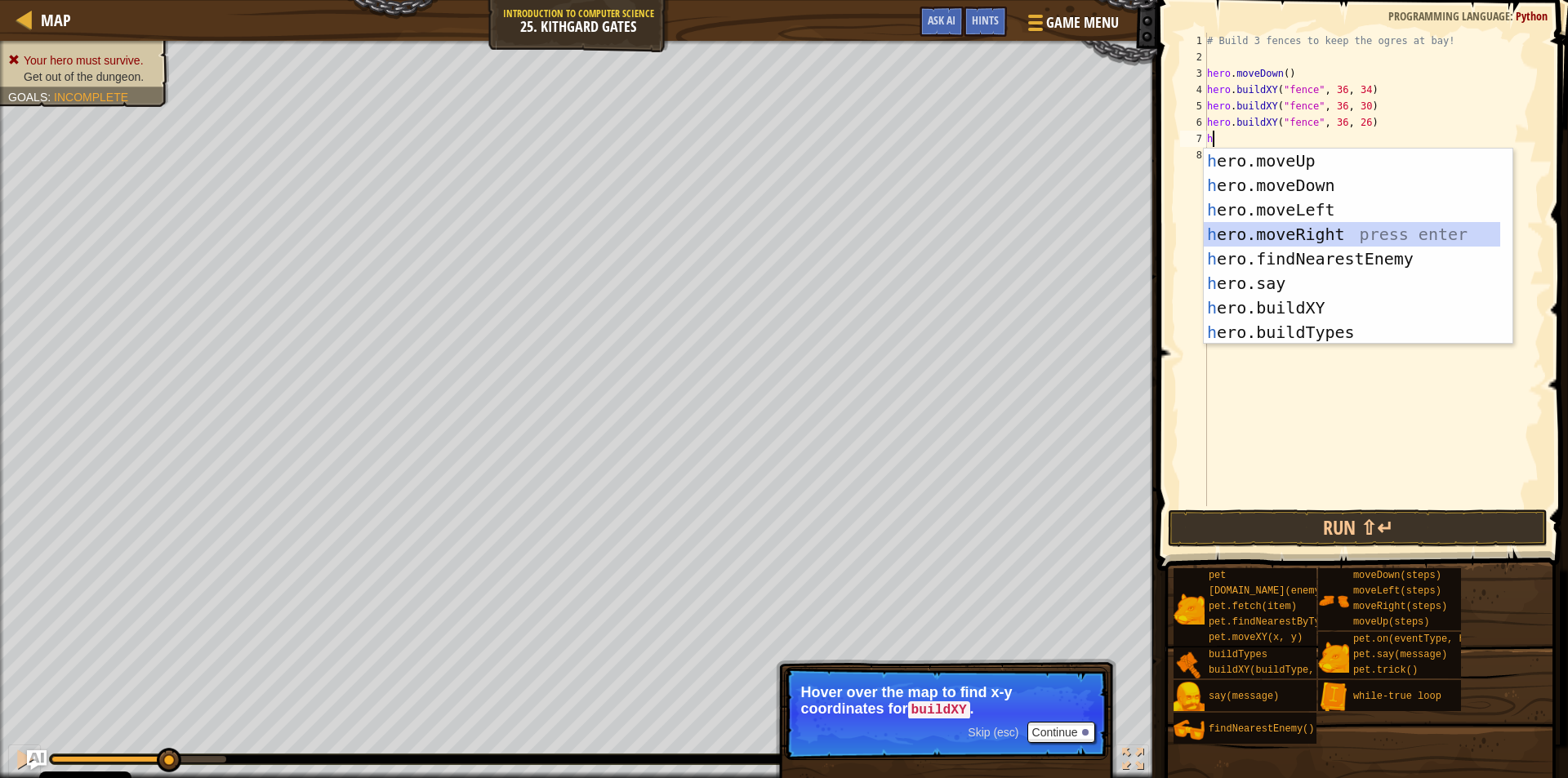
click at [1324, 240] on div "h ero.moveUp press enter h ero.moveDown press enter h ero.moveLeft press enter …" at bounding box center [1352, 270] width 297 height 245
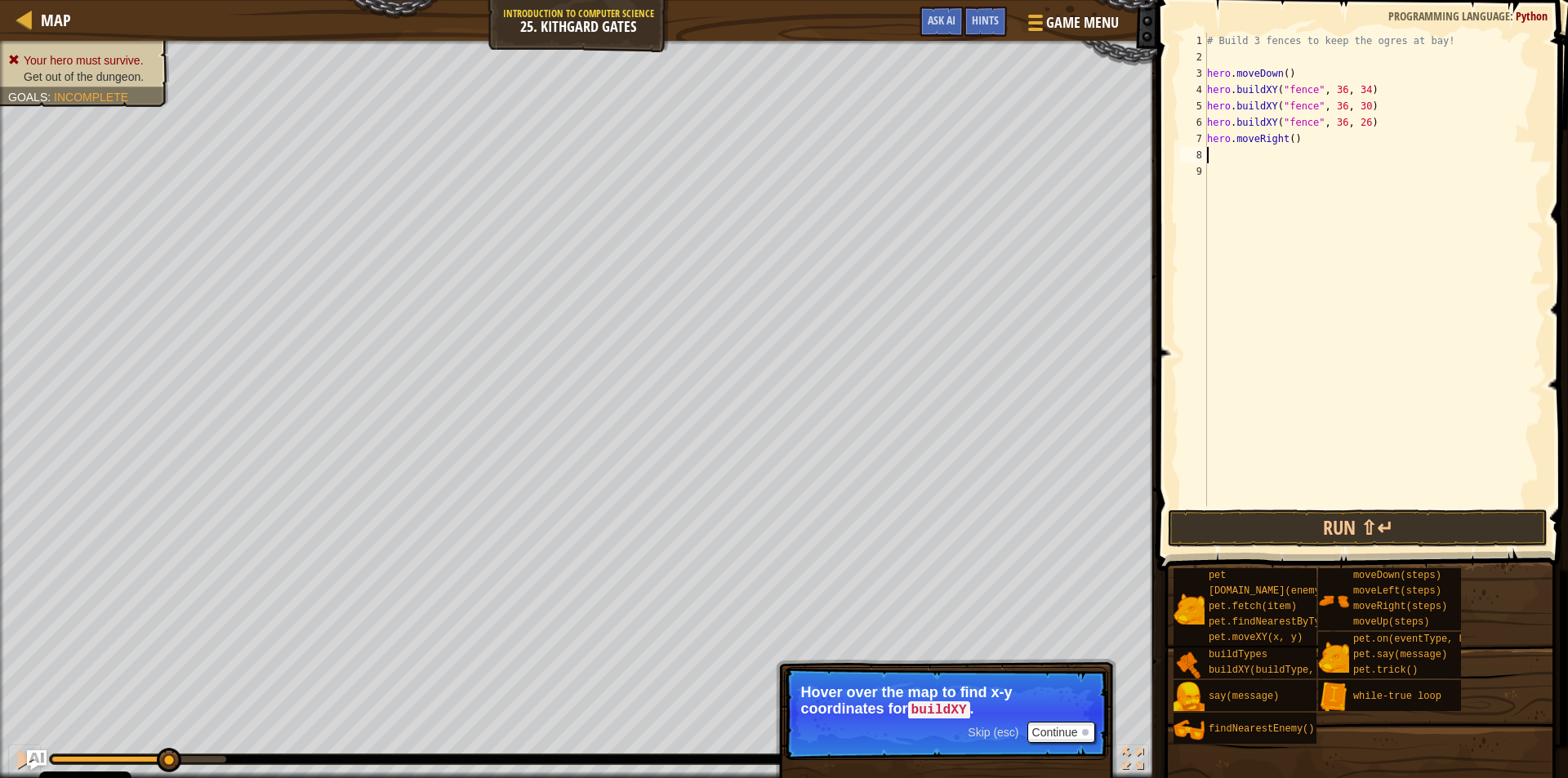
click at [1288, 134] on div "# Build 3 fences to keep the ogres at bay! hero . moveDown ( ) hero . buildXY (…" at bounding box center [1374, 286] width 340 height 507
type textarea "hero.moveRight(4)"
click at [1381, 512] on button "Run ⇧↵" at bounding box center [1357, 528] width 380 height 37
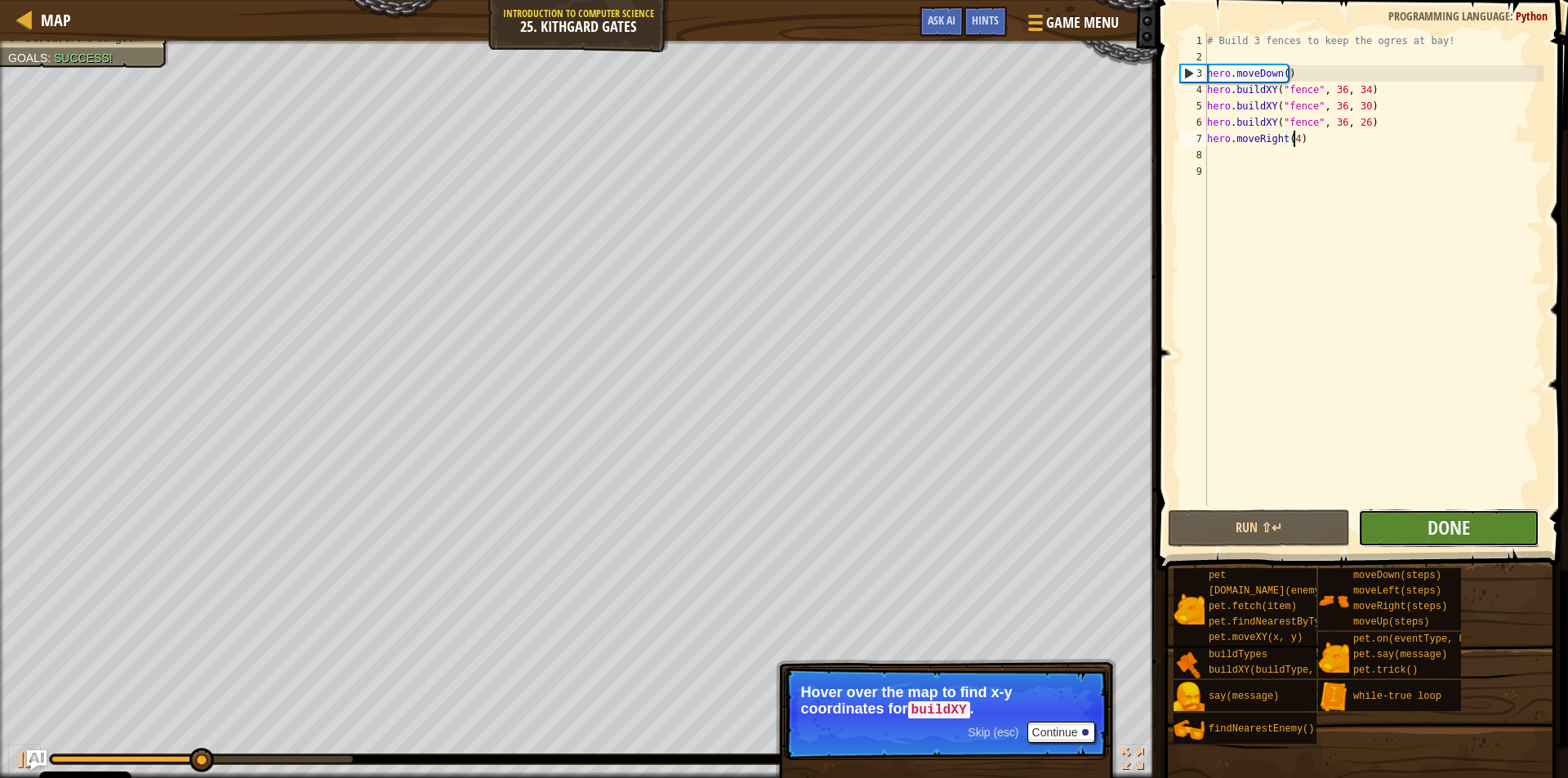
click at [1433, 512] on button "Done" at bounding box center [1448, 528] width 182 height 37
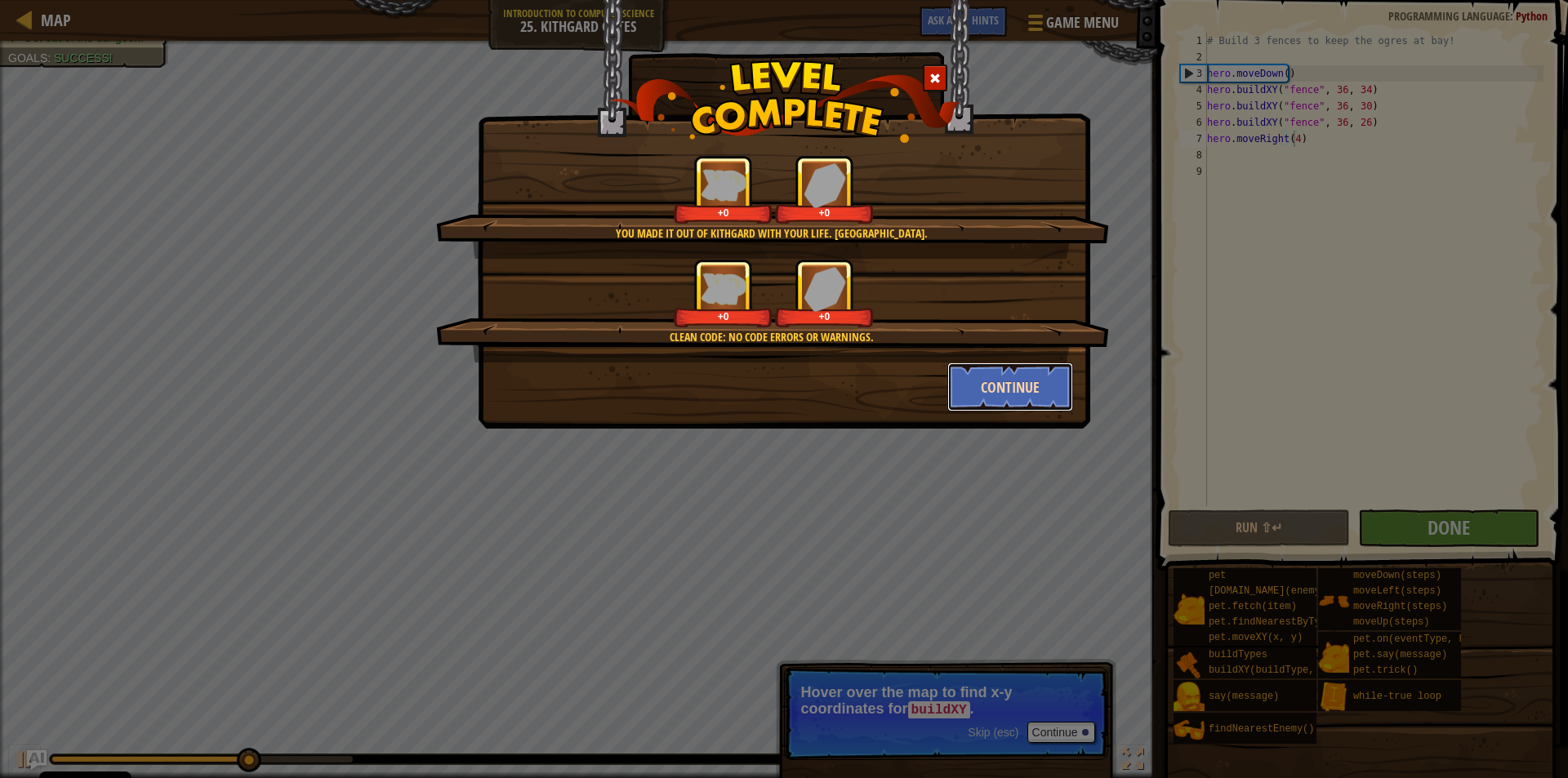
click at [1024, 389] on button "Continue" at bounding box center [1010, 387] width 127 height 49
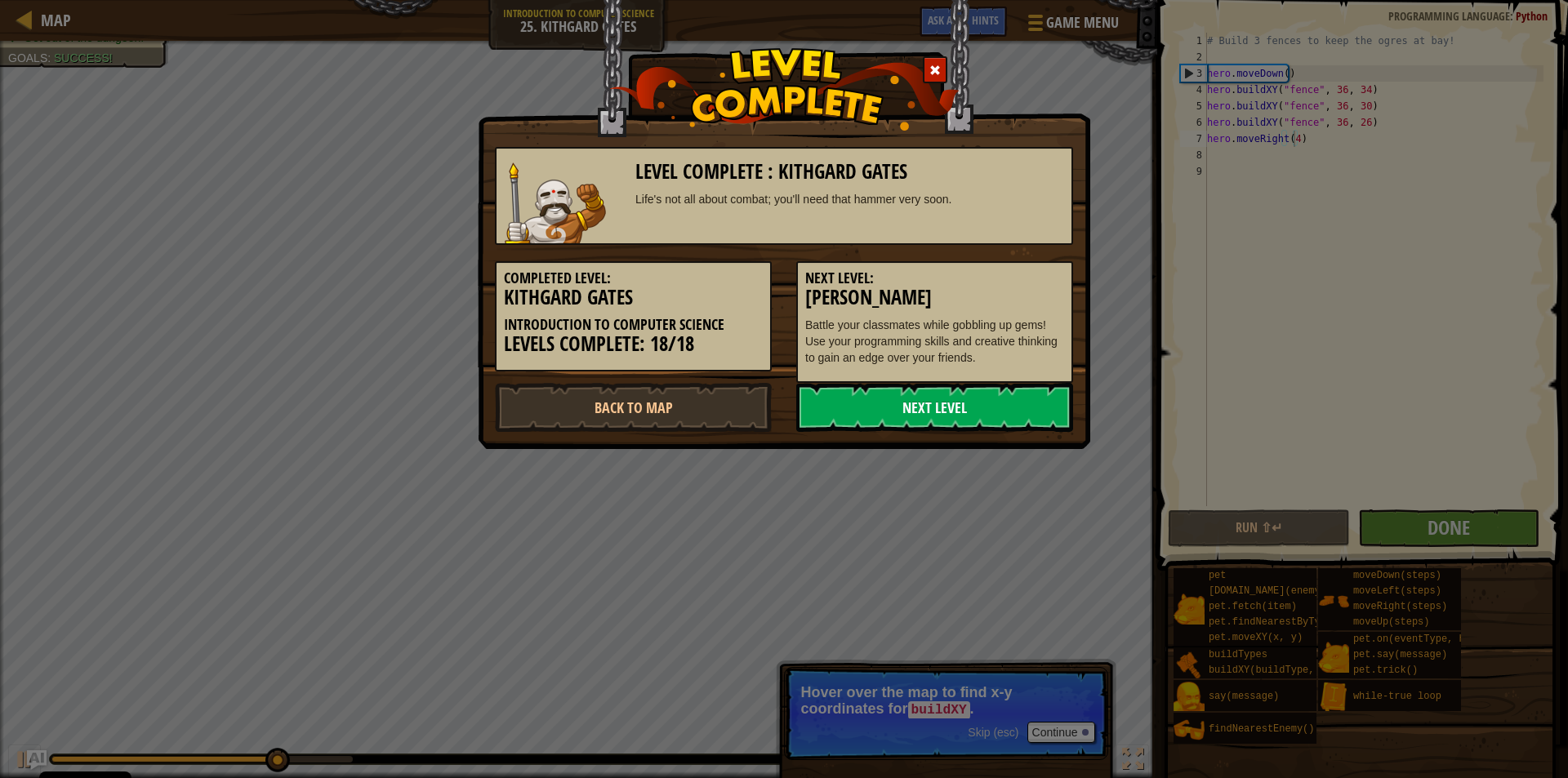
click at [1006, 406] on link "Next Level" at bounding box center [935, 408] width 277 height 49
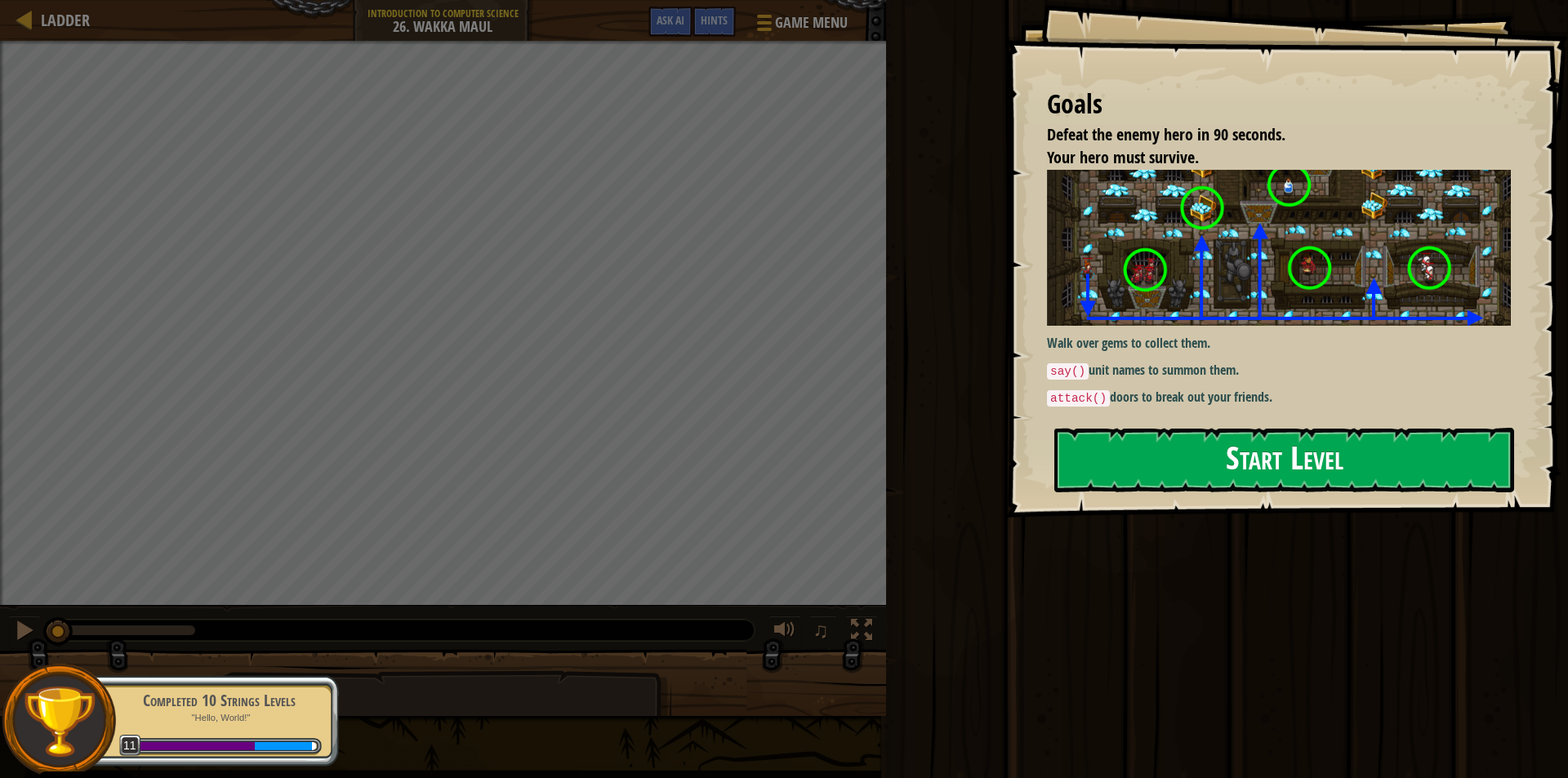
click at [1219, 458] on button "Start Level" at bounding box center [1284, 461] width 460 height 65
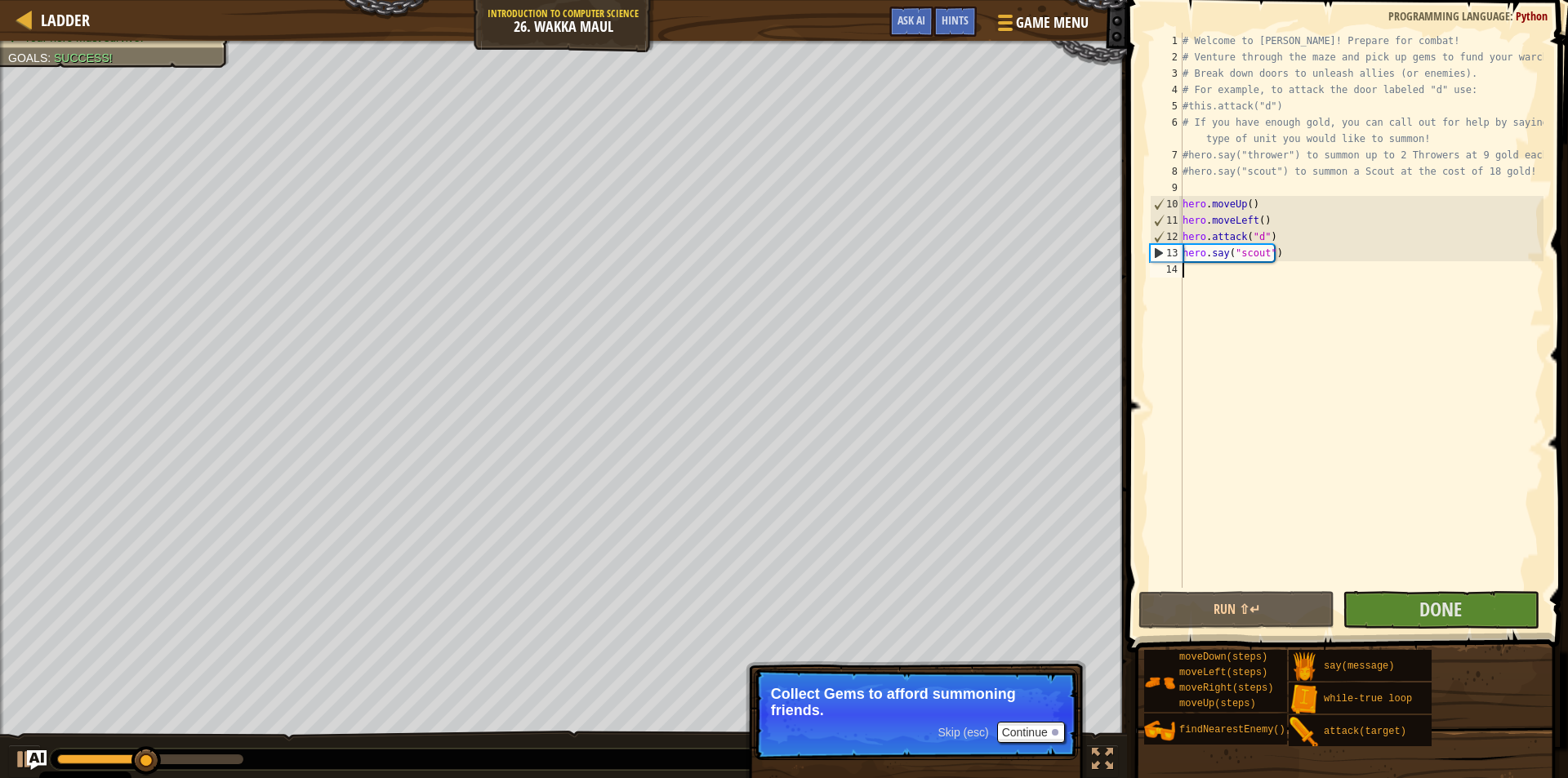
click at [1200, 287] on div "# Welcome to [PERSON_NAME]! Prepare for combat! # Venture through the maze and …" at bounding box center [1361, 326] width 364 height 588
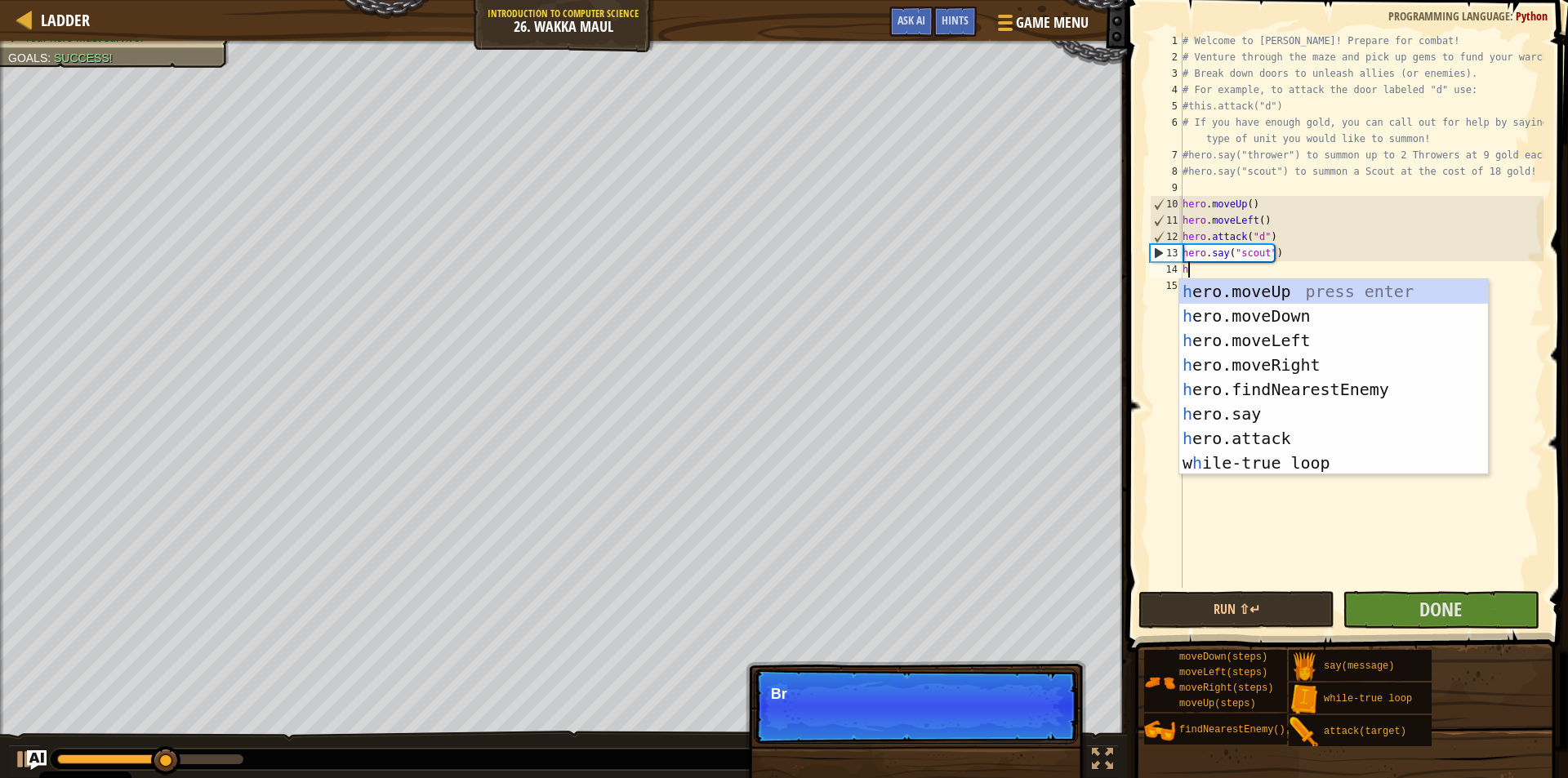
scroll to position [7, 0]
type textarea "hero"
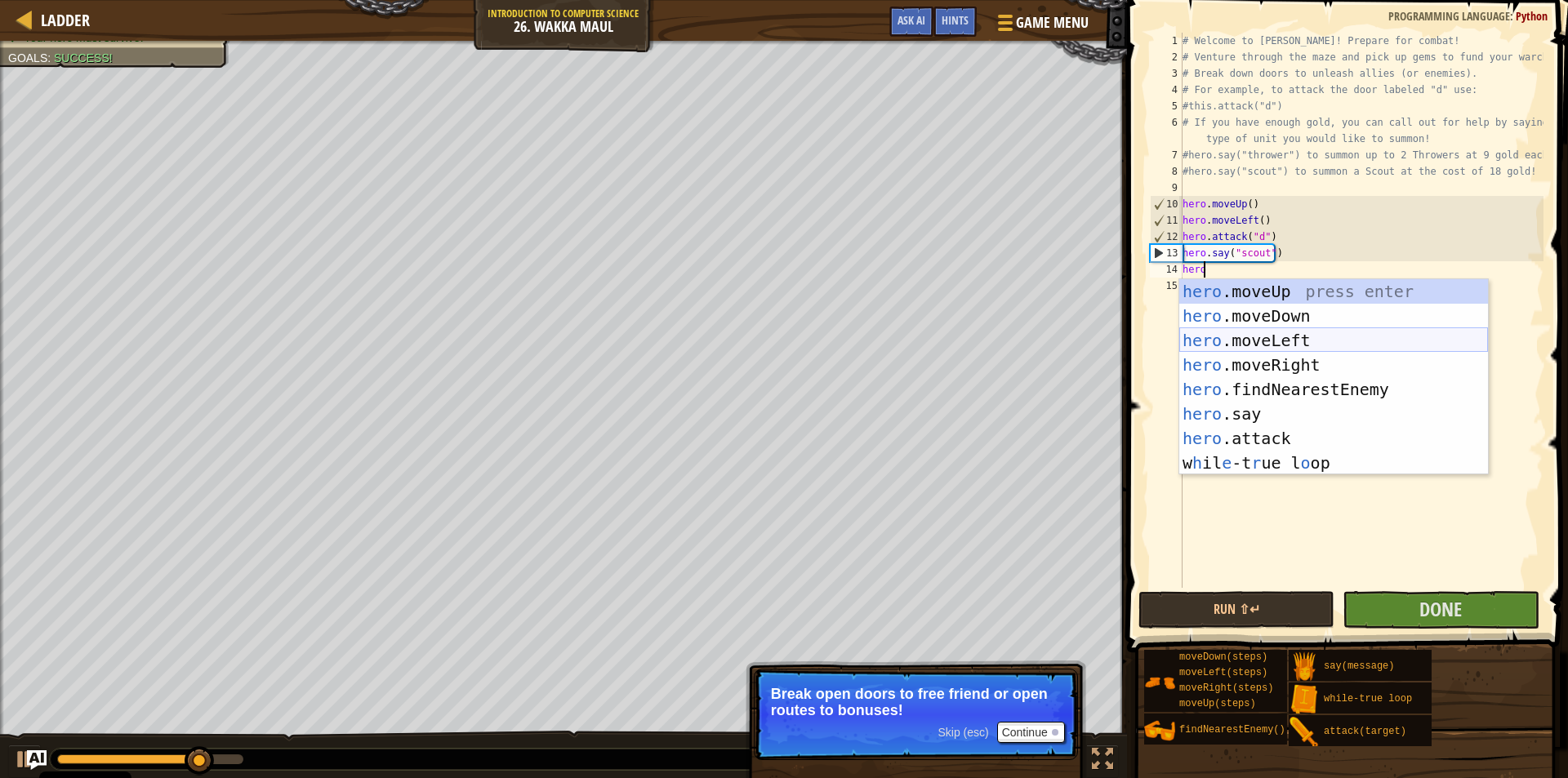
click at [1253, 343] on div "hero .moveUp press enter hero .moveDown press enter hero .moveLeft press enter …" at bounding box center [1333, 401] width 308 height 245
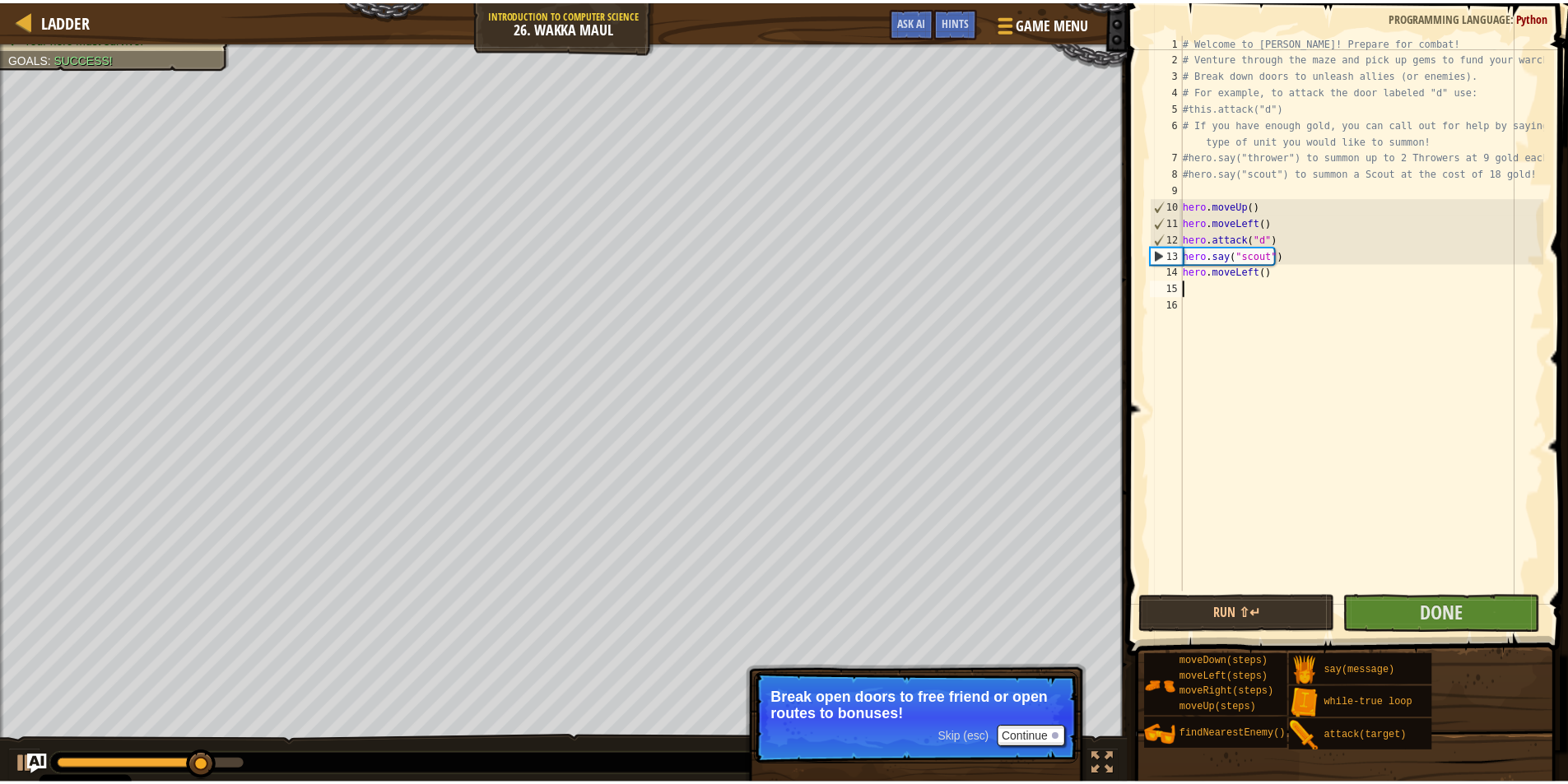
scroll to position [7, 0]
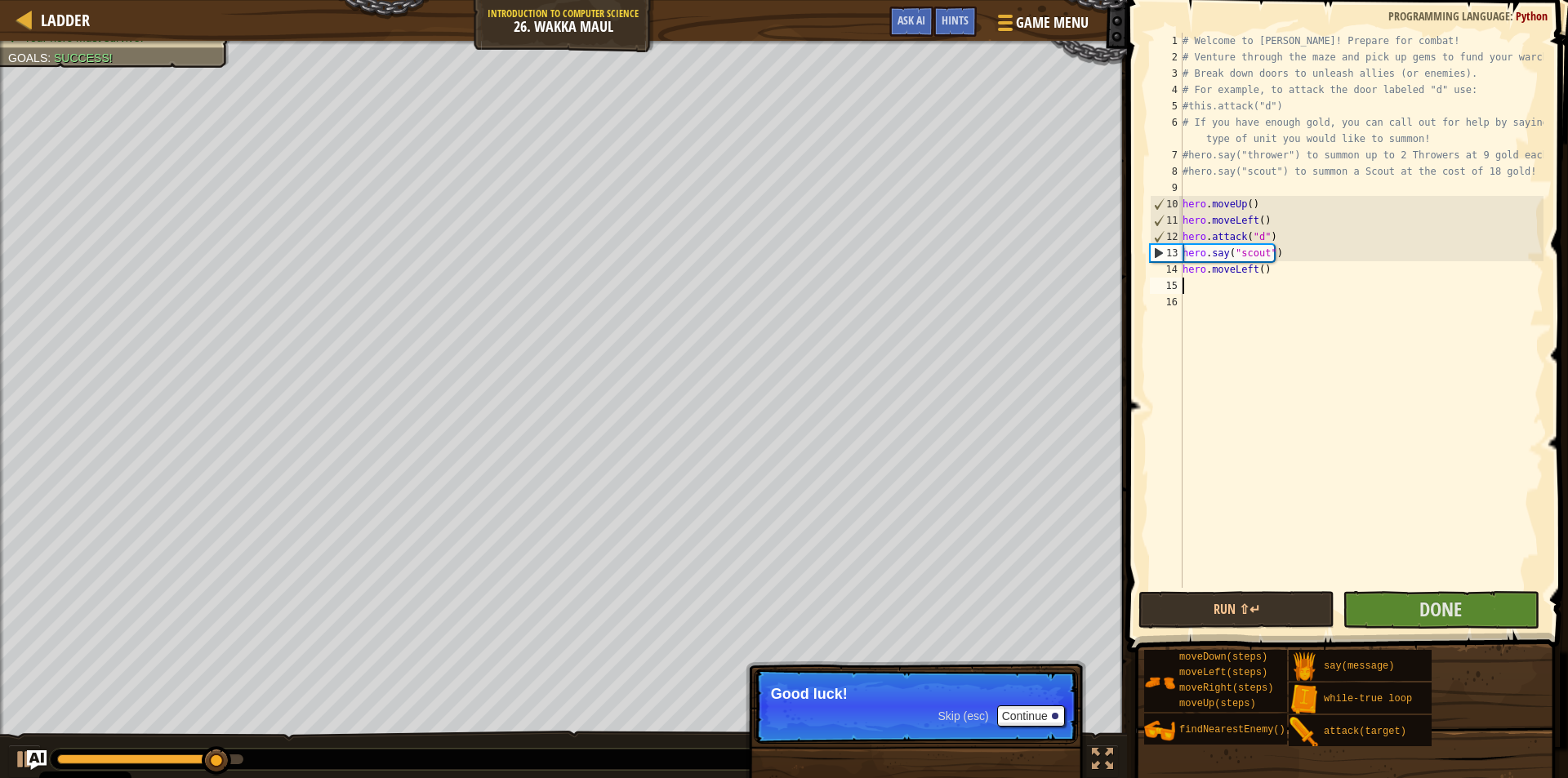
click at [1194, 294] on div "# Welcome to [PERSON_NAME]! Prepare for combat! # Venture through the maze and …" at bounding box center [1361, 326] width 364 height 588
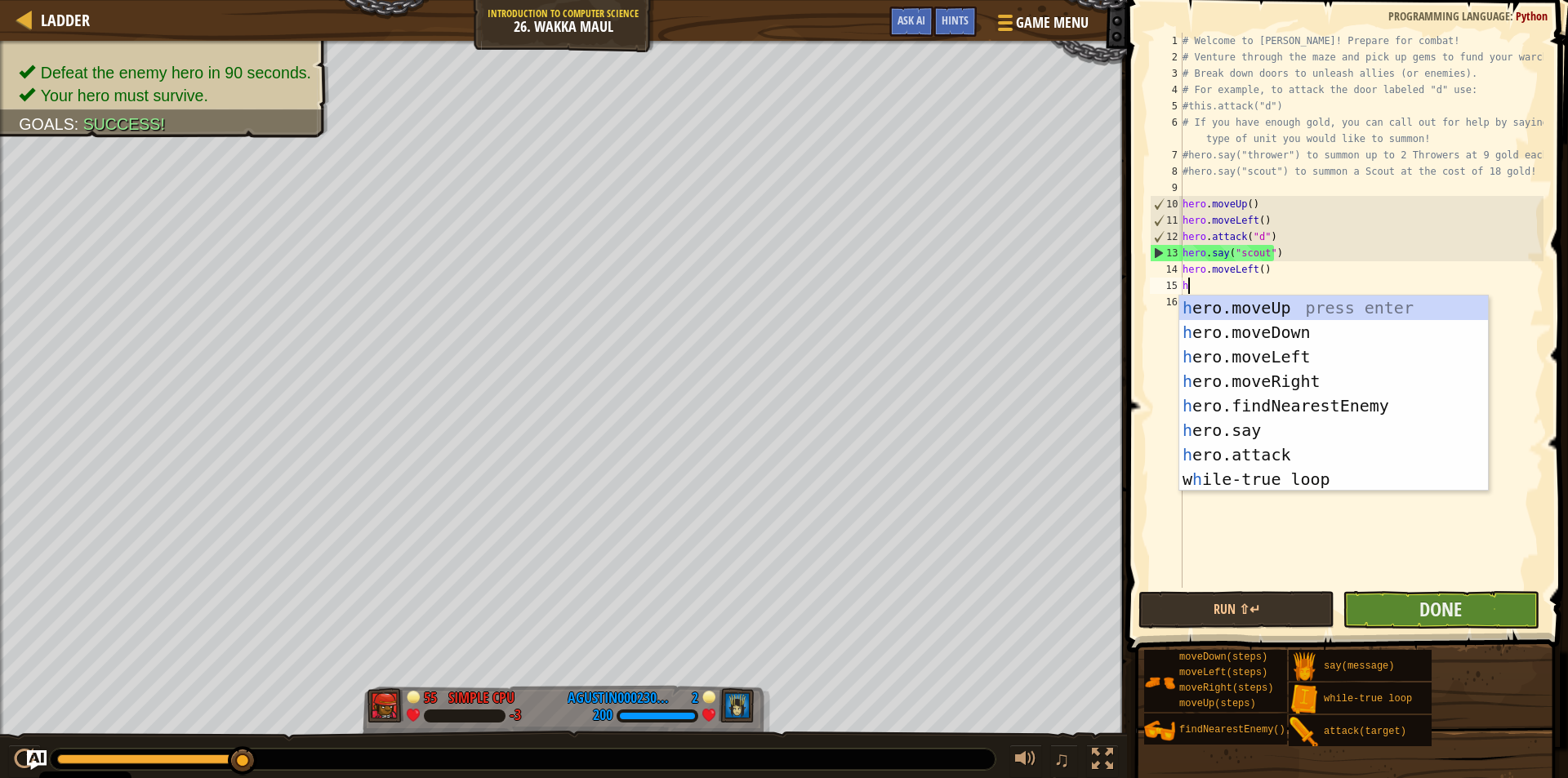
type textarea "h"
click at [1467, 626] on button "Done" at bounding box center [1440, 610] width 196 height 37
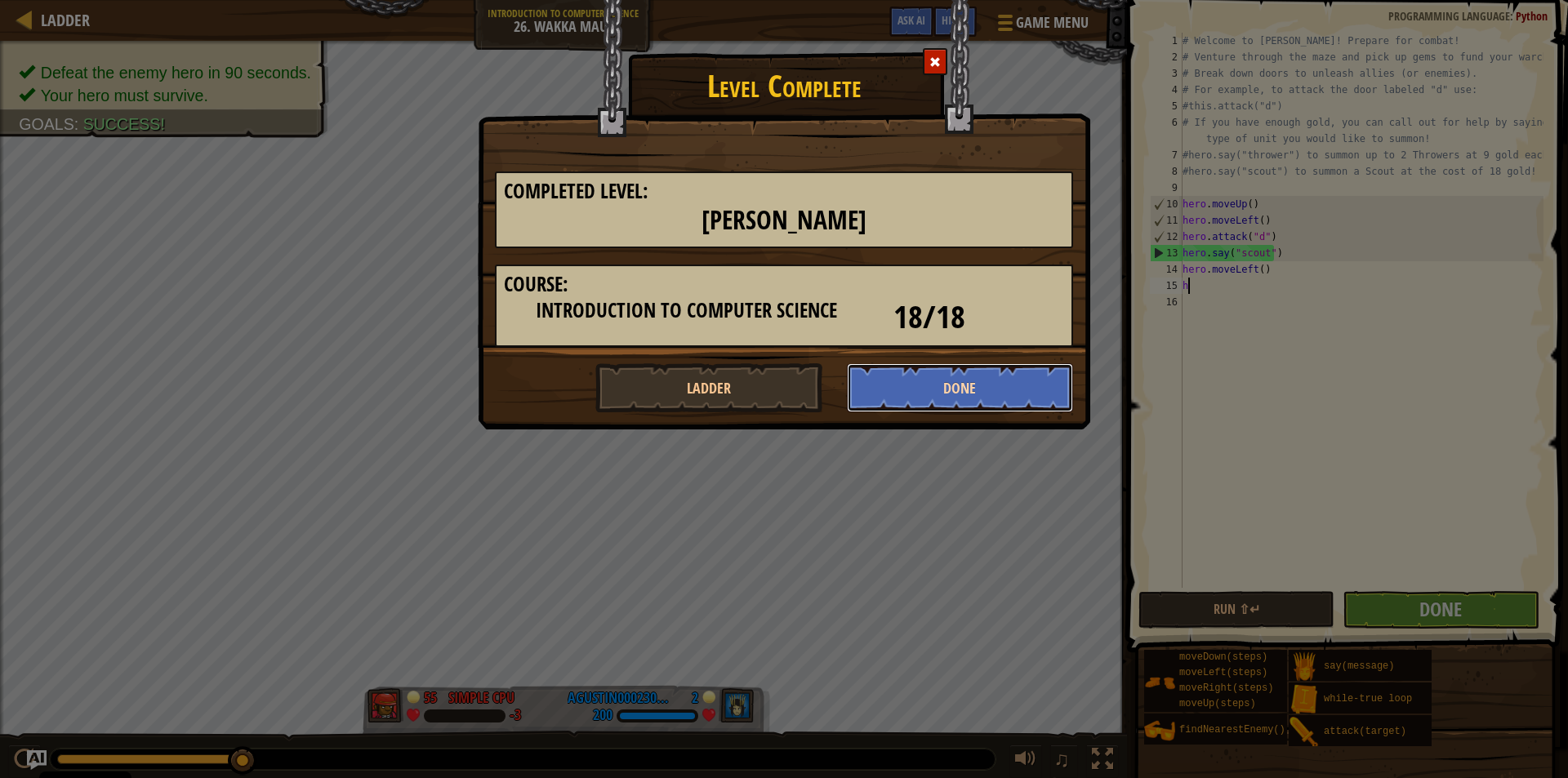
click at [967, 395] on button "Done" at bounding box center [959, 388] width 227 height 49
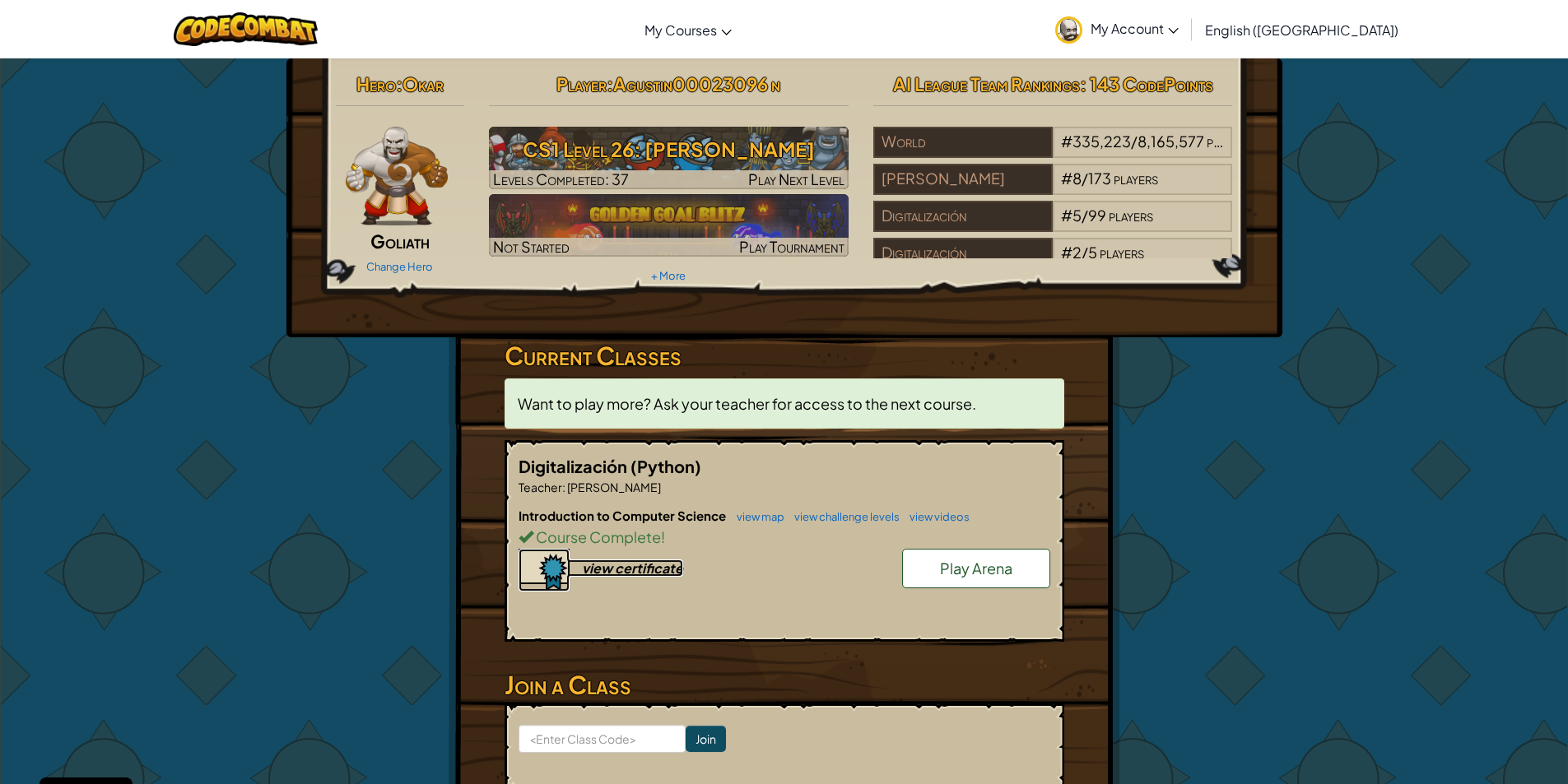
click at [633, 566] on div "view certificate" at bounding box center [633, 567] width 101 height 17
click at [669, 565] on div "view certificate" at bounding box center [633, 567] width 101 height 17
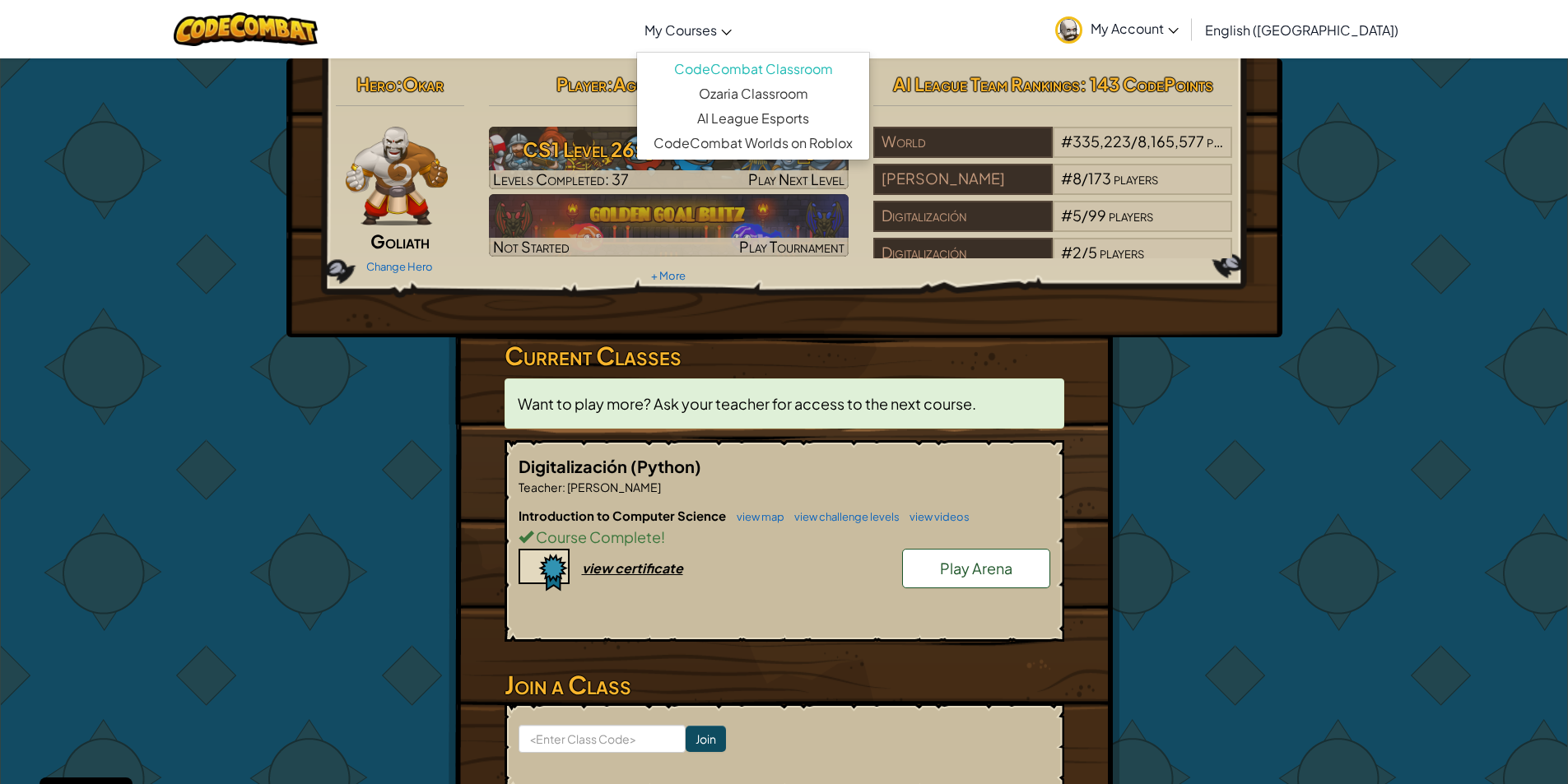
click at [740, 41] on link "My Courses" at bounding box center [688, 29] width 104 height 45
click at [782, 89] on link "Ozaria Classroom" at bounding box center [753, 93] width 233 height 25
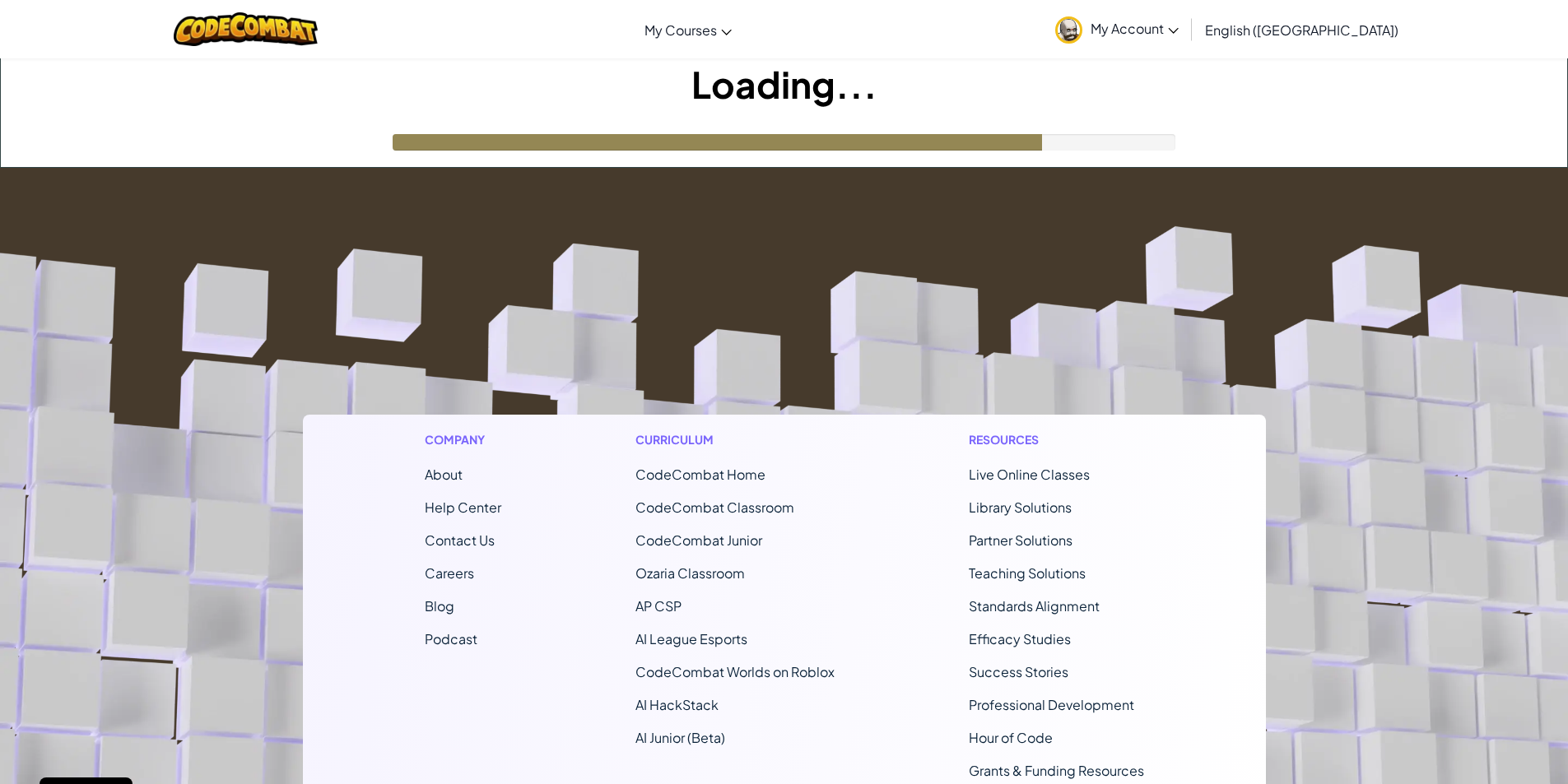
click at [1187, 39] on link "My Account" at bounding box center [1117, 29] width 140 height 51
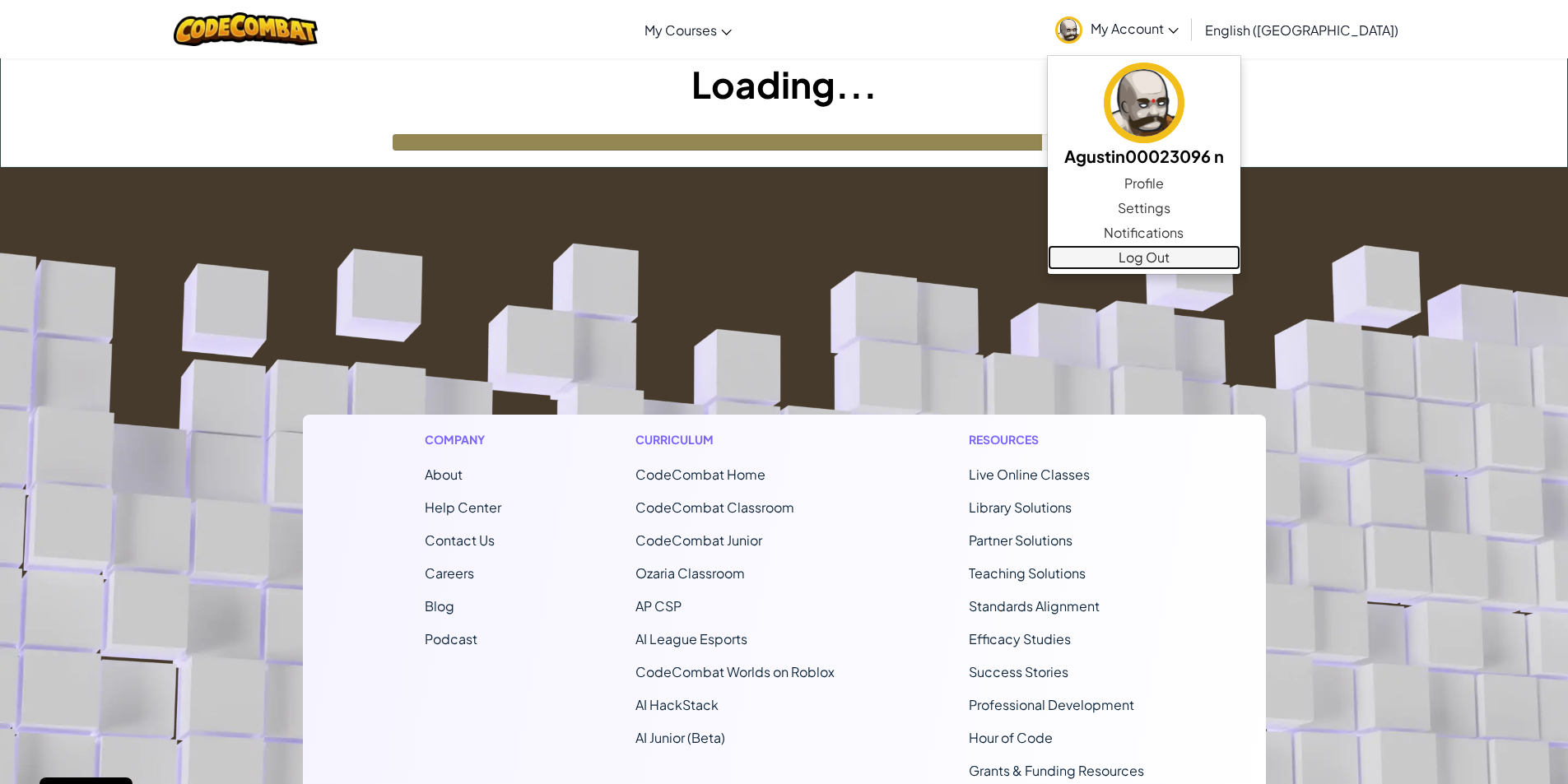
click at [1240, 252] on link "Log Out" at bounding box center [1144, 257] width 193 height 25
